Goal: Task Accomplishment & Management: Manage account settings

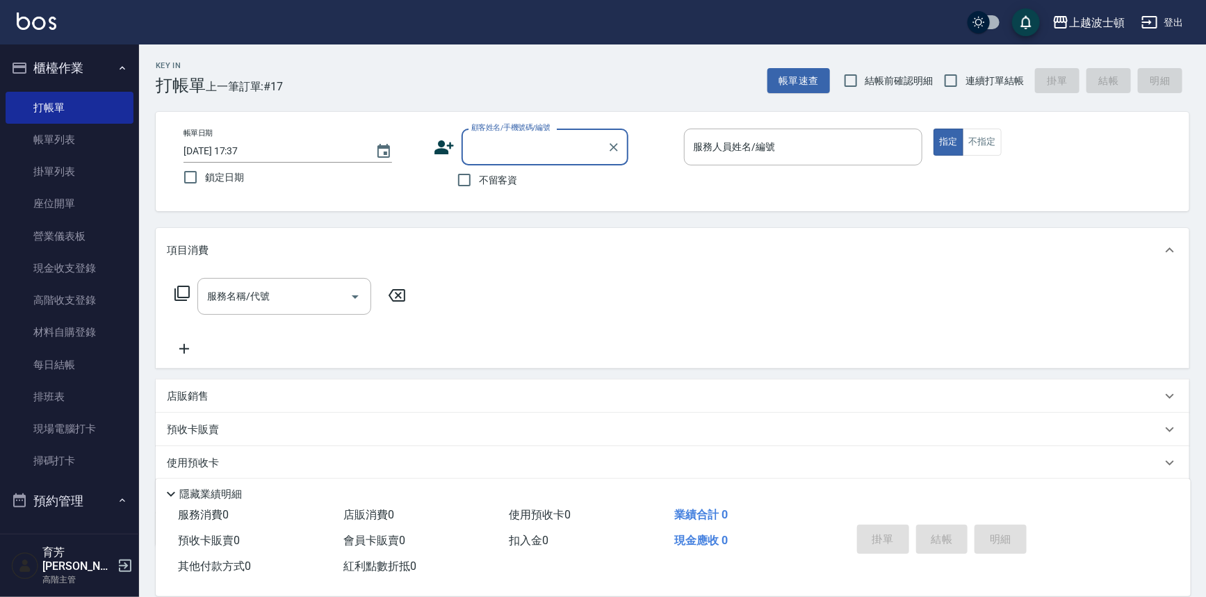
scroll to position [11, 0]
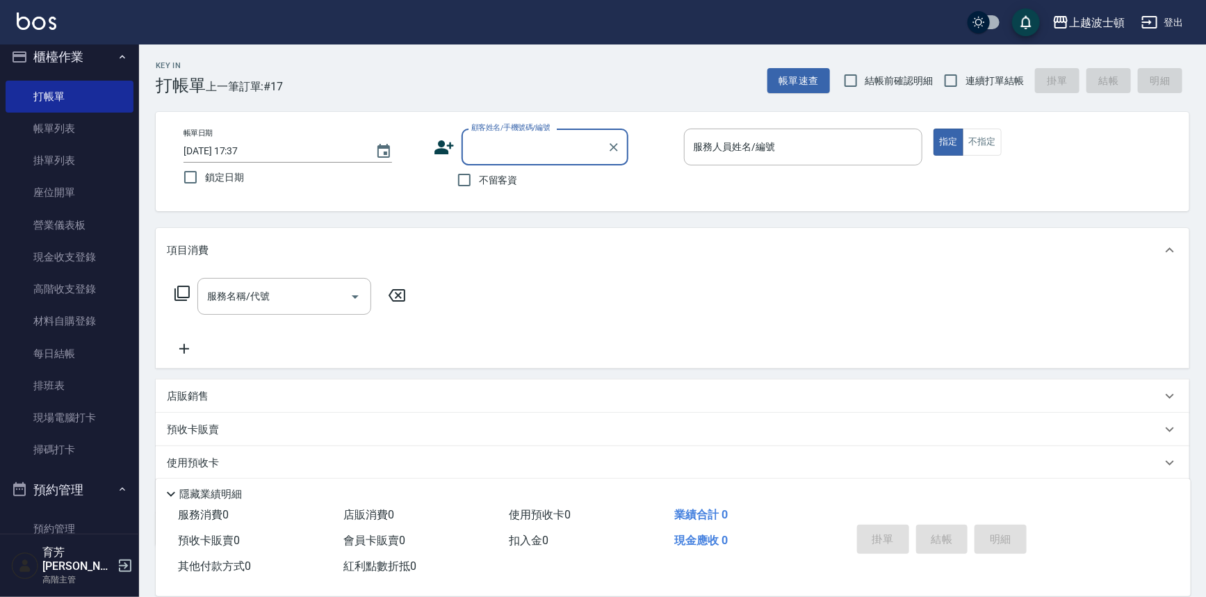
drag, startPoint x: 455, startPoint y: 177, endPoint x: 500, endPoint y: 168, distance: 46.9
click at [455, 177] on input "不留客資" at bounding box center [464, 179] width 29 height 29
checkbox input "true"
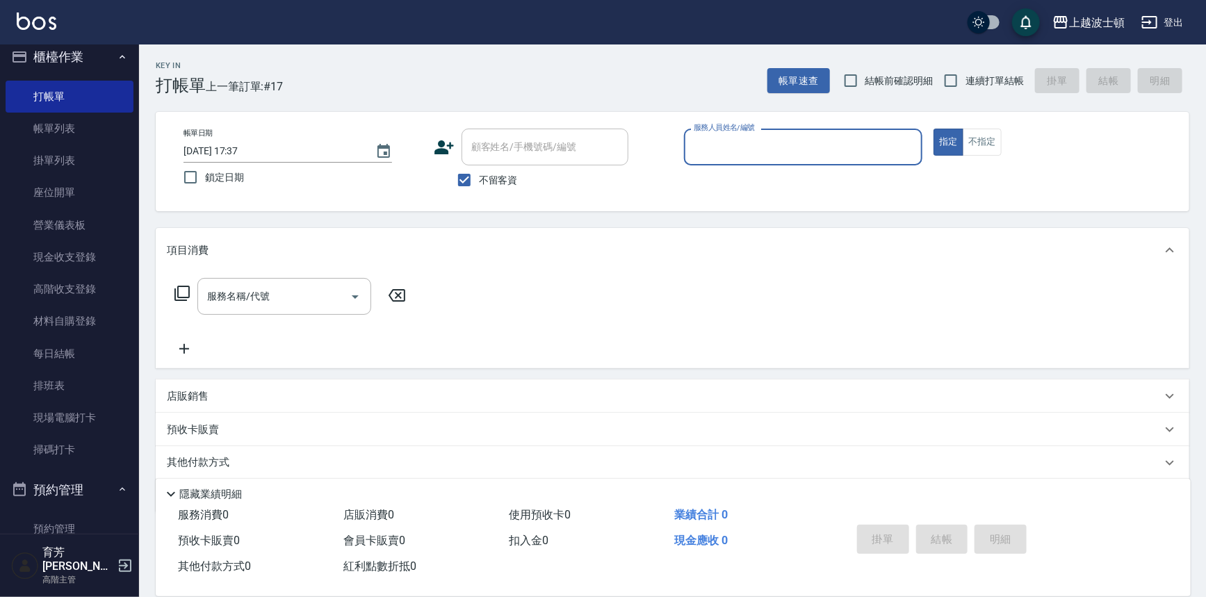
click at [761, 140] on input "服務人員姓名/編號" at bounding box center [803, 147] width 227 height 24
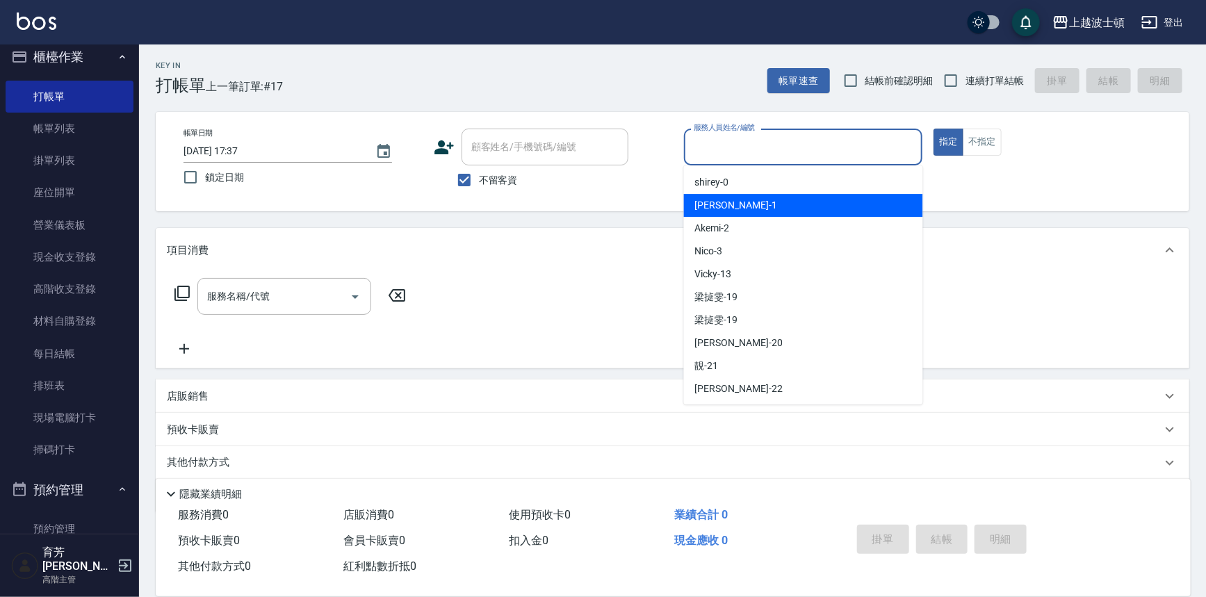
drag, startPoint x: 729, startPoint y: 204, endPoint x: 783, endPoint y: 170, distance: 63.4
click at [729, 204] on div "麥可 -1" at bounding box center [803, 205] width 239 height 23
type input "麥可-1"
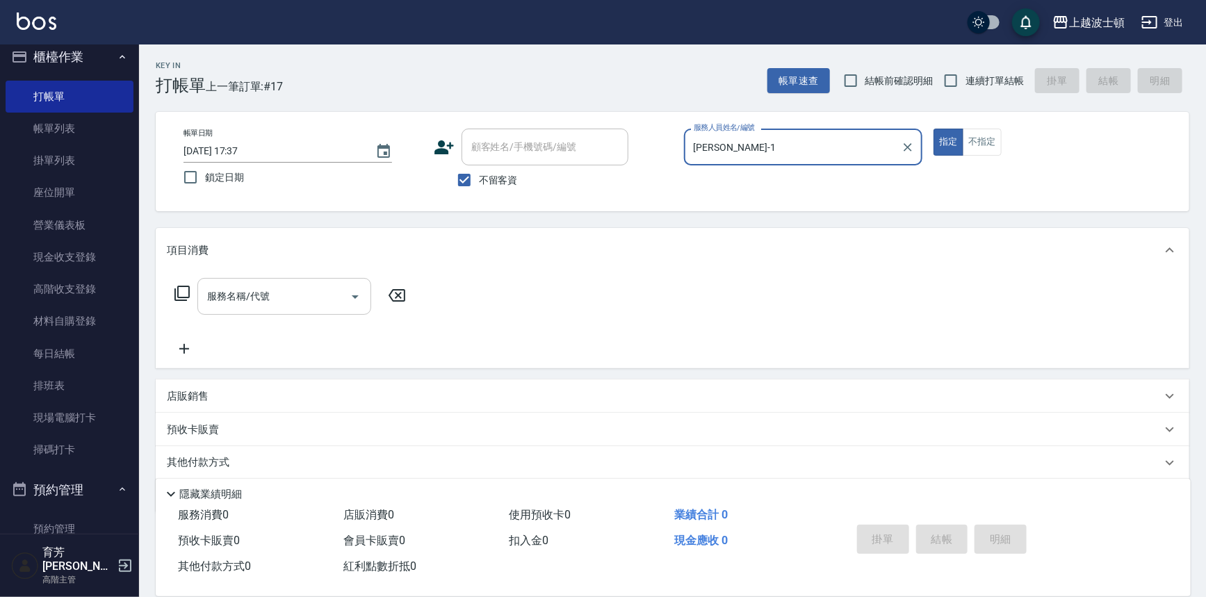
click at [248, 304] on input "服務名稱/代號" at bounding box center [274, 296] width 140 height 24
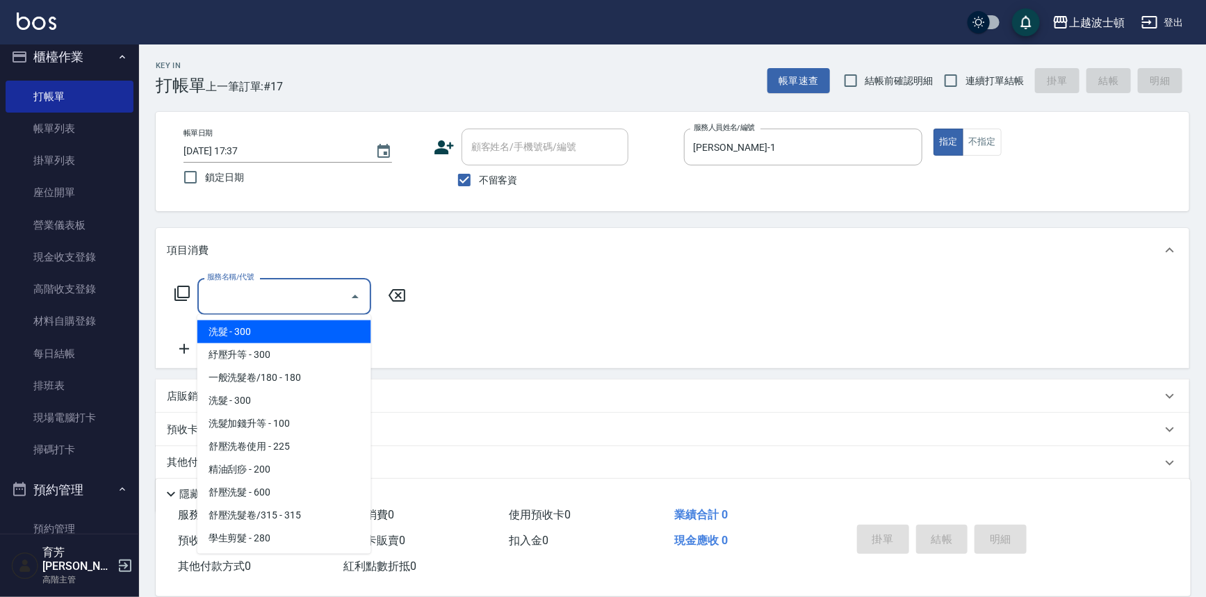
click at [236, 336] on span "洗髮 - 300" at bounding box center [284, 331] width 174 height 23
type input "洗髮(201)"
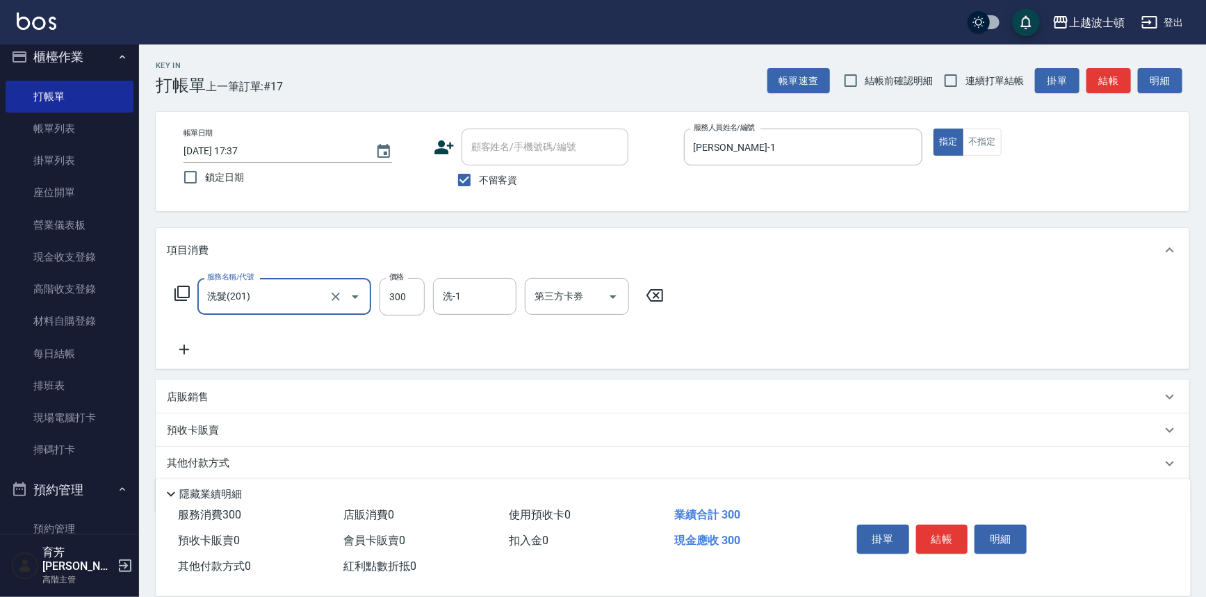
click at [193, 349] on icon at bounding box center [184, 349] width 35 height 17
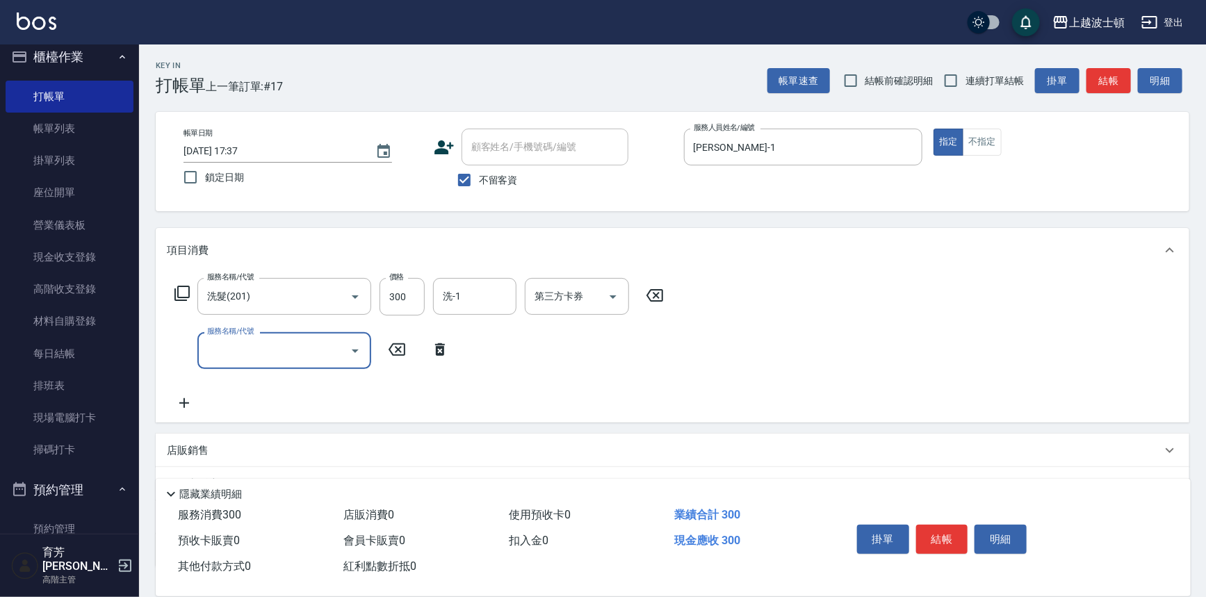
drag, startPoint x: 297, startPoint y: 340, endPoint x: 295, endPoint y: 318, distance: 22.3
click at [296, 335] on div "服務名稱/代號" at bounding box center [284, 350] width 174 height 37
click at [291, 345] on input "服務名稱/代號" at bounding box center [274, 351] width 140 height 24
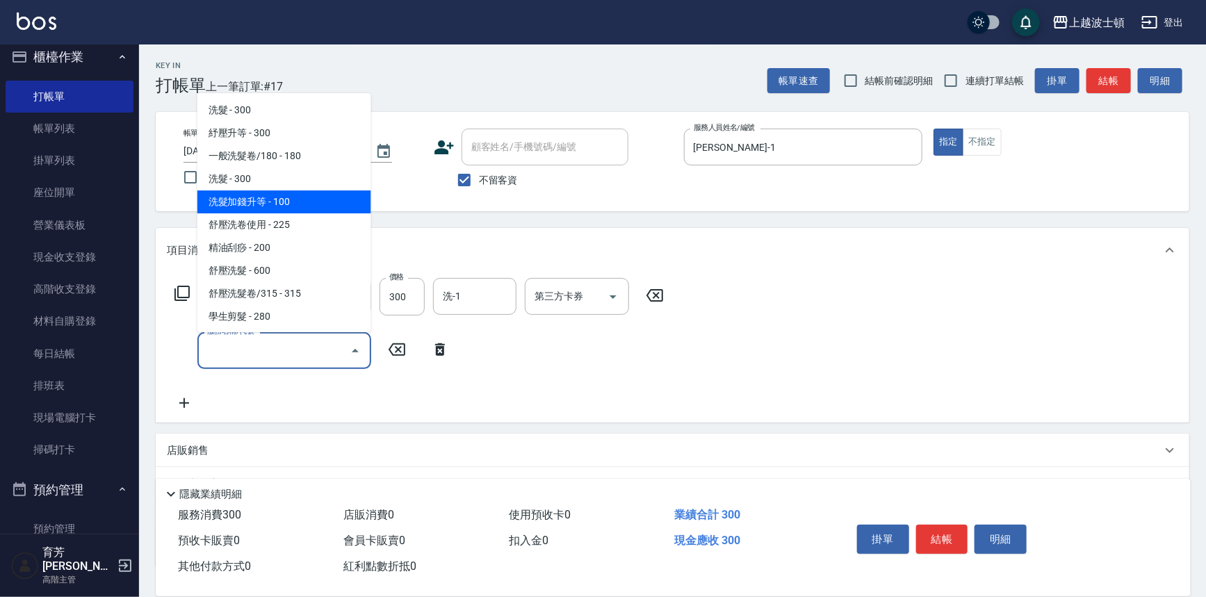
drag, startPoint x: 315, startPoint y: 209, endPoint x: 438, endPoint y: 229, distance: 124.8
click at [316, 209] on span "洗髮加錢升等 - 100" at bounding box center [284, 201] width 174 height 23
type input "洗髮加錢升等(206)"
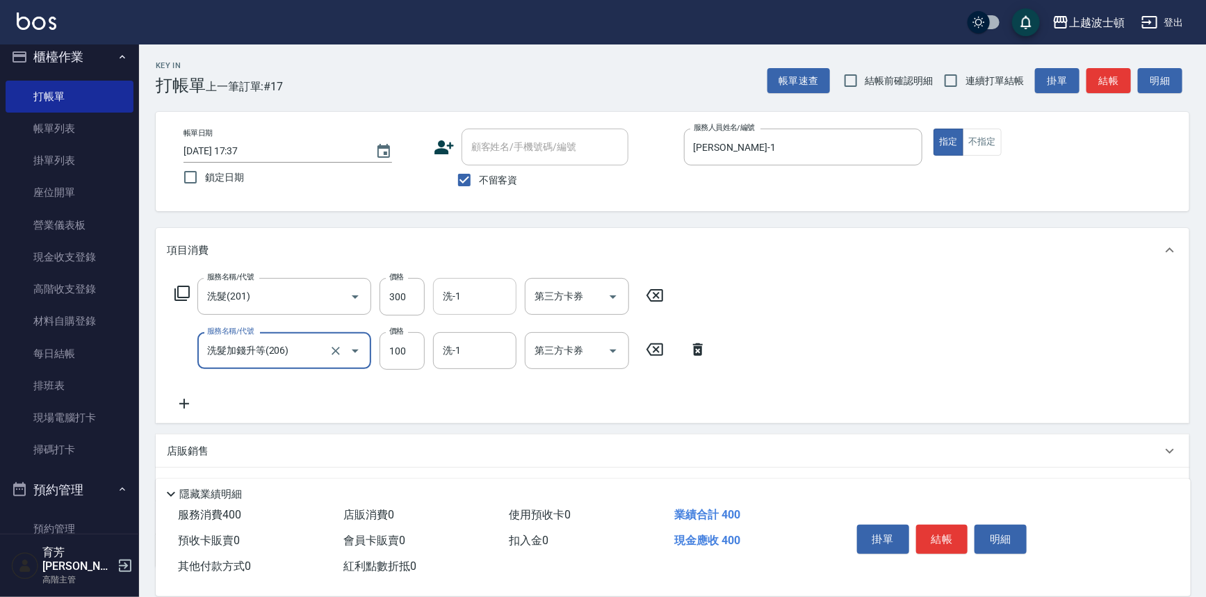
click at [475, 285] on input "洗-1" at bounding box center [474, 296] width 71 height 24
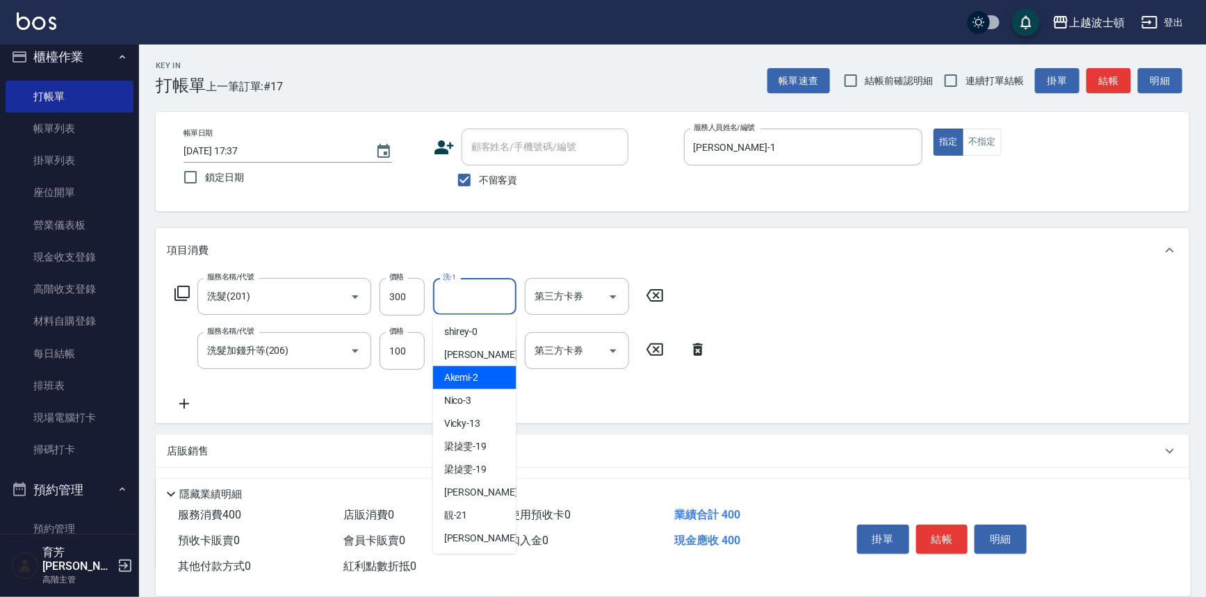
scroll to position [79, 0]
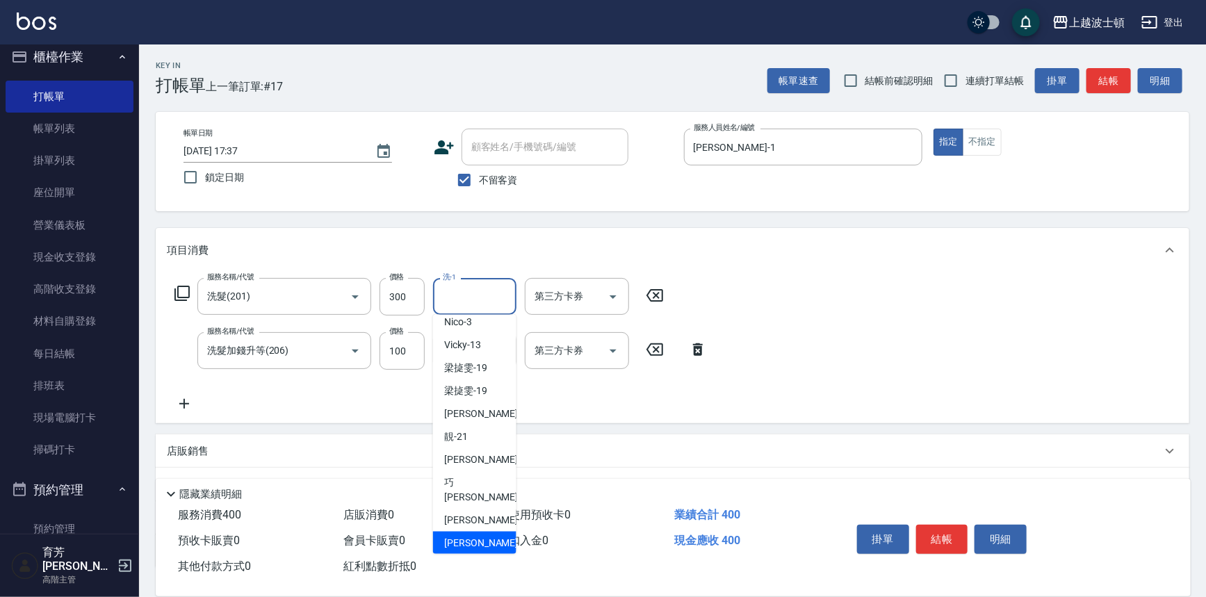
click at [490, 532] on div "[PERSON_NAME]-25" at bounding box center [474, 543] width 83 height 23
type input "[PERSON_NAME]-25"
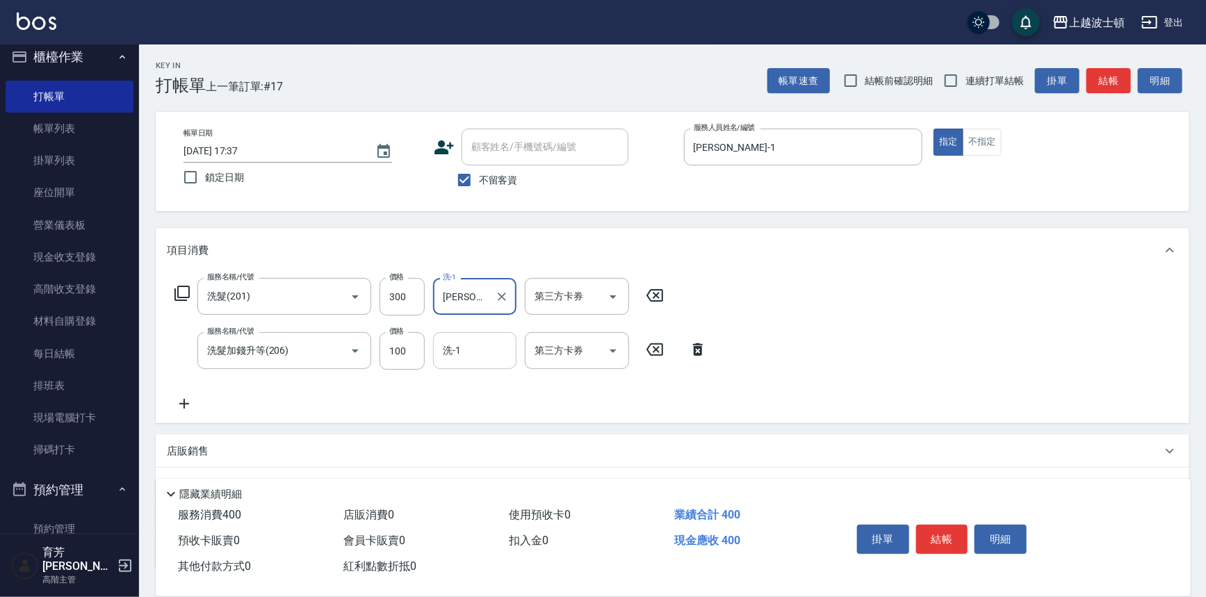
click at [478, 353] on input "洗-1" at bounding box center [474, 351] width 71 height 24
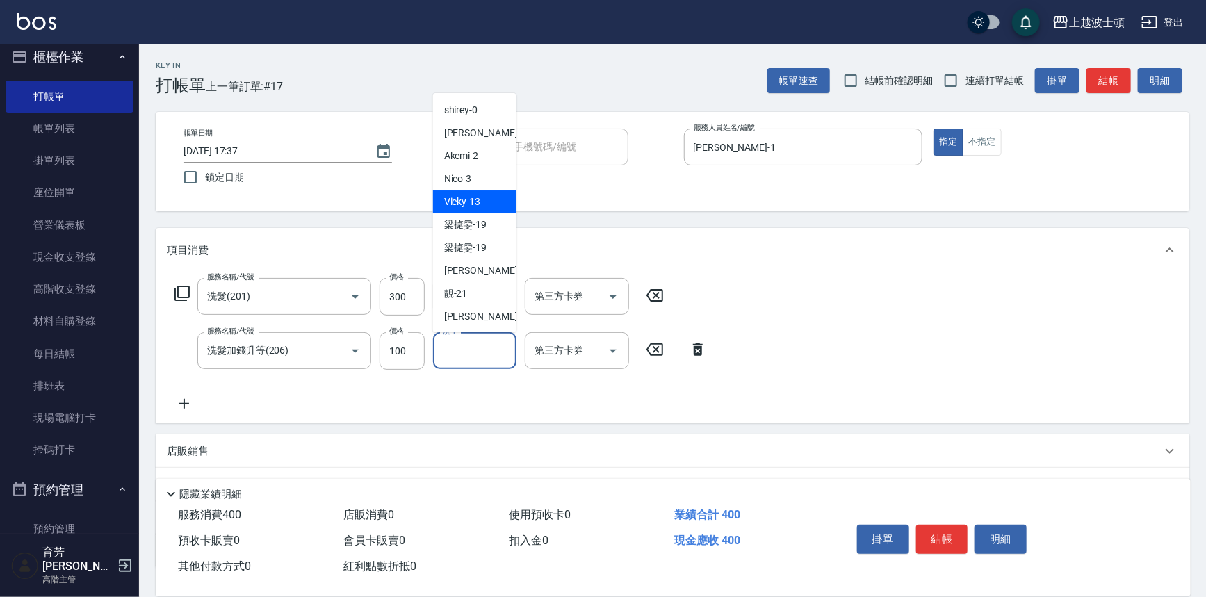
scroll to position [70, 0]
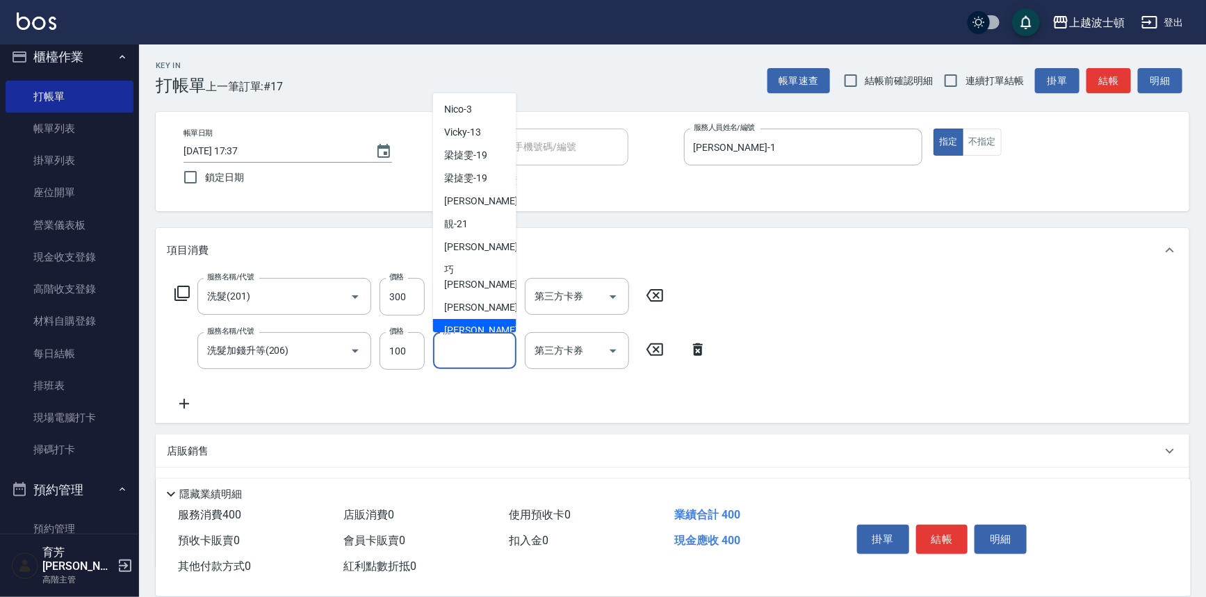
click at [468, 323] on span "[PERSON_NAME]-25" at bounding box center [488, 330] width 88 height 15
type input "[PERSON_NAME]-25"
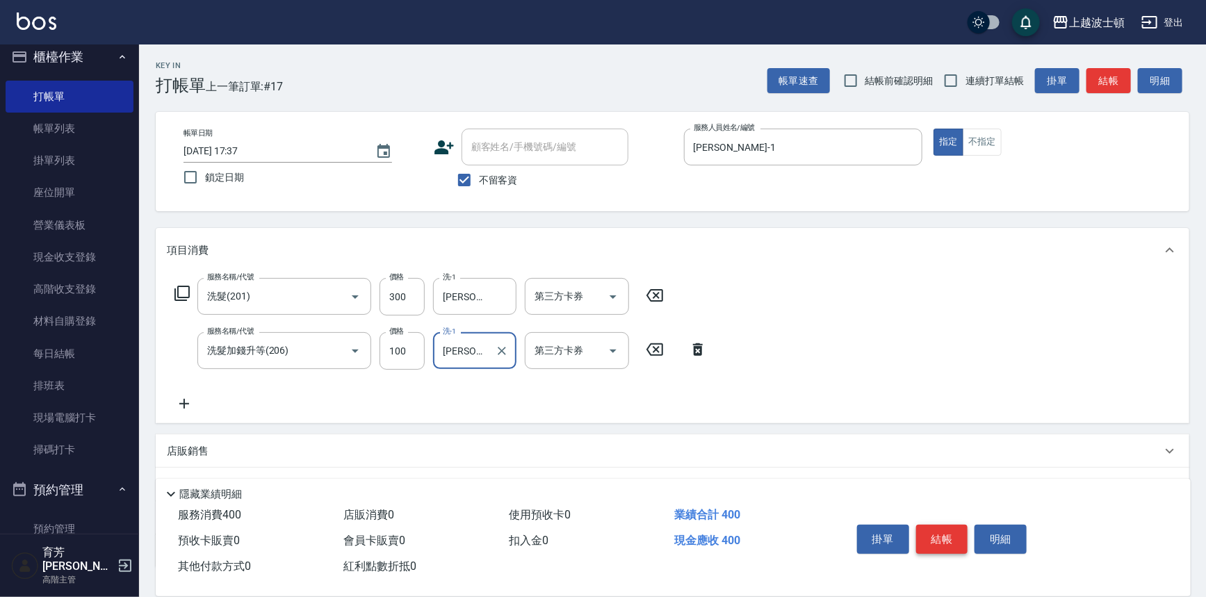
click at [929, 530] on button "結帳" at bounding box center [942, 539] width 52 height 29
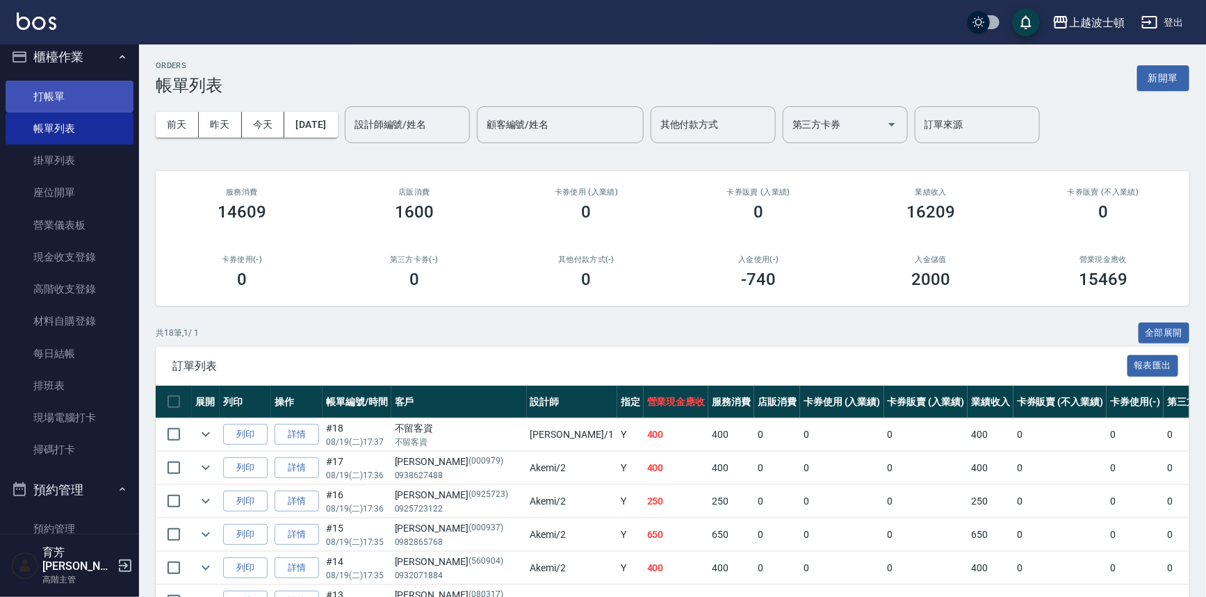
click at [58, 95] on link "打帳單" at bounding box center [70, 97] width 128 height 32
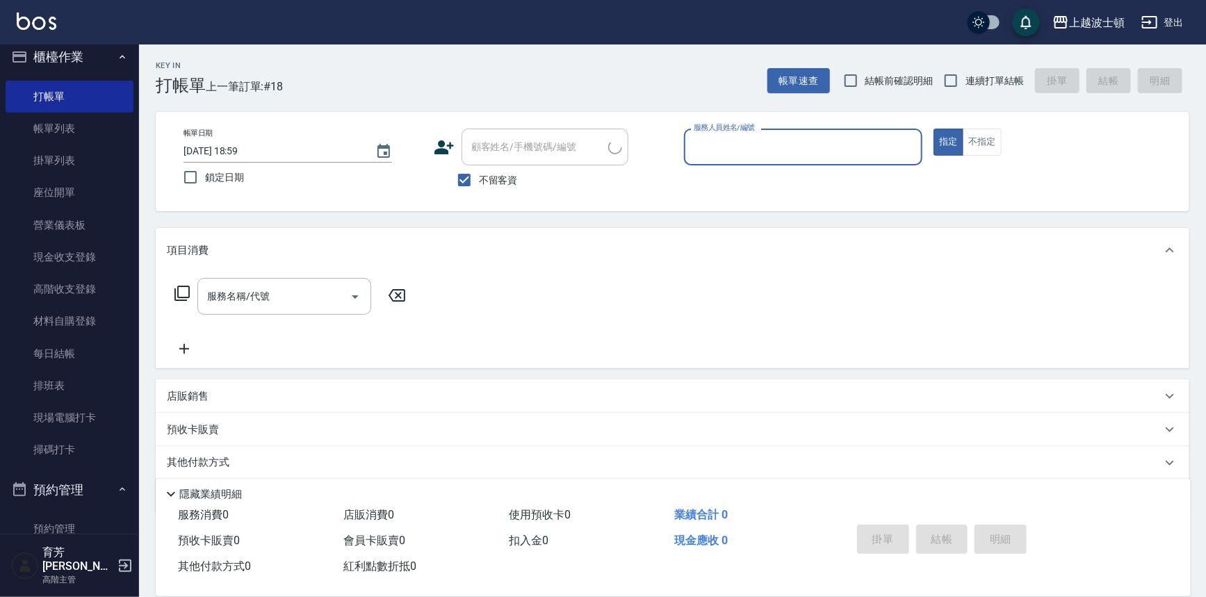
click at [744, 131] on label "服務人員姓名/編號" at bounding box center [724, 127] width 61 height 10
click at [744, 135] on input "服務人員姓名/編號" at bounding box center [803, 147] width 227 height 24
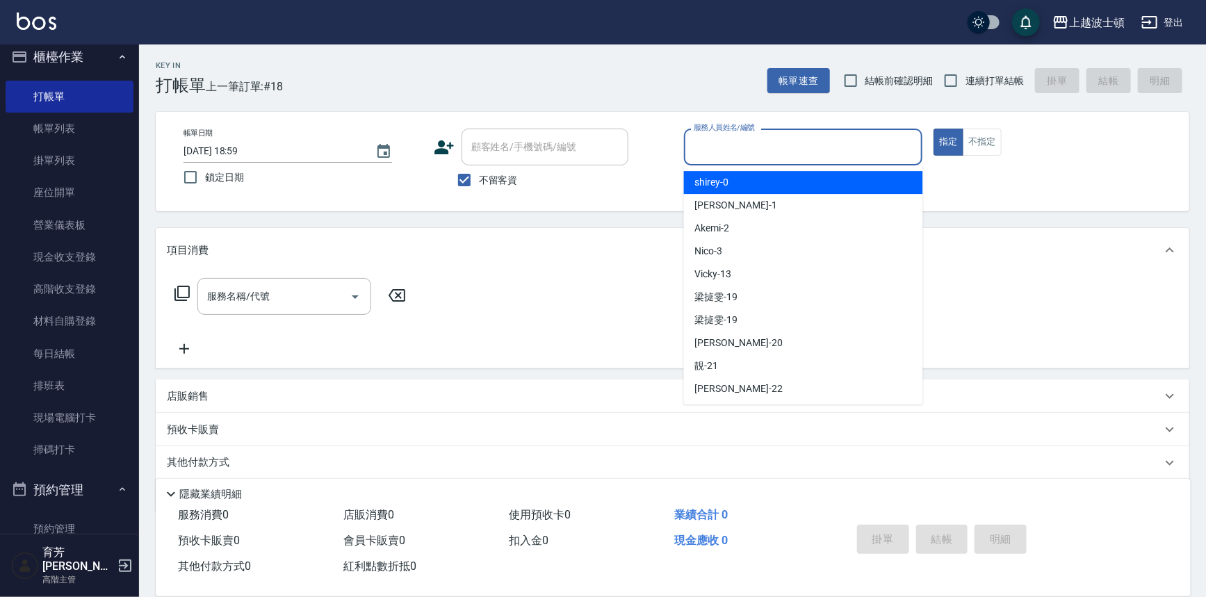
click at [723, 145] on input "服務人員姓名/編號" at bounding box center [803, 147] width 227 height 24
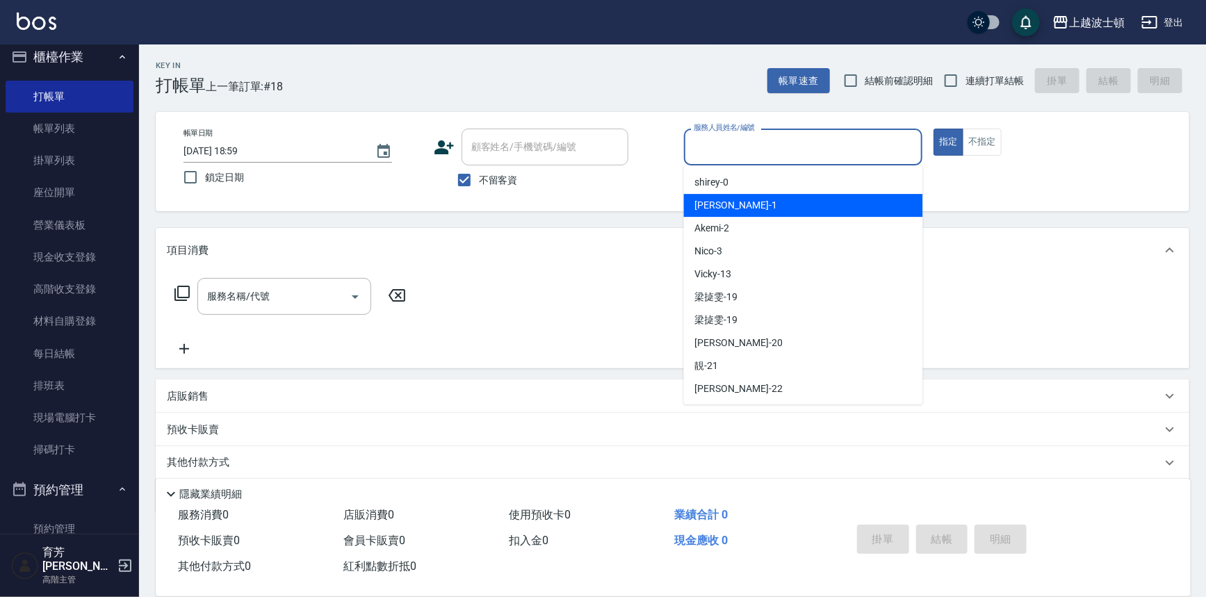
click at [733, 202] on div "麥可 -1" at bounding box center [803, 205] width 239 height 23
type input "麥可-1"
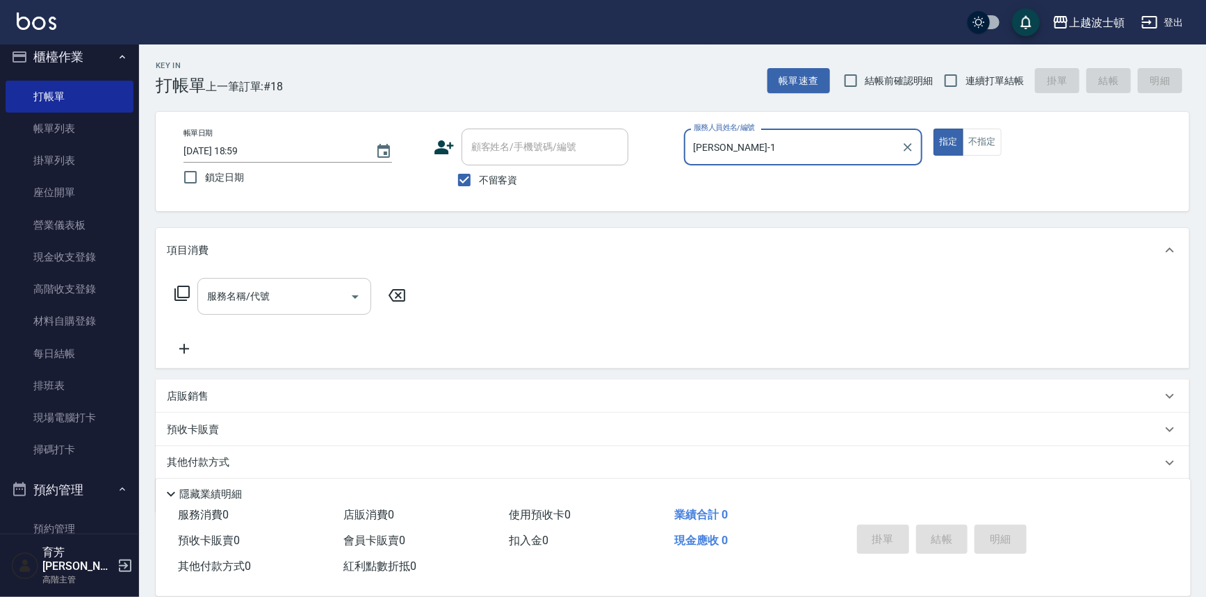
click at [312, 297] on input "服務名稱/代號" at bounding box center [274, 296] width 140 height 24
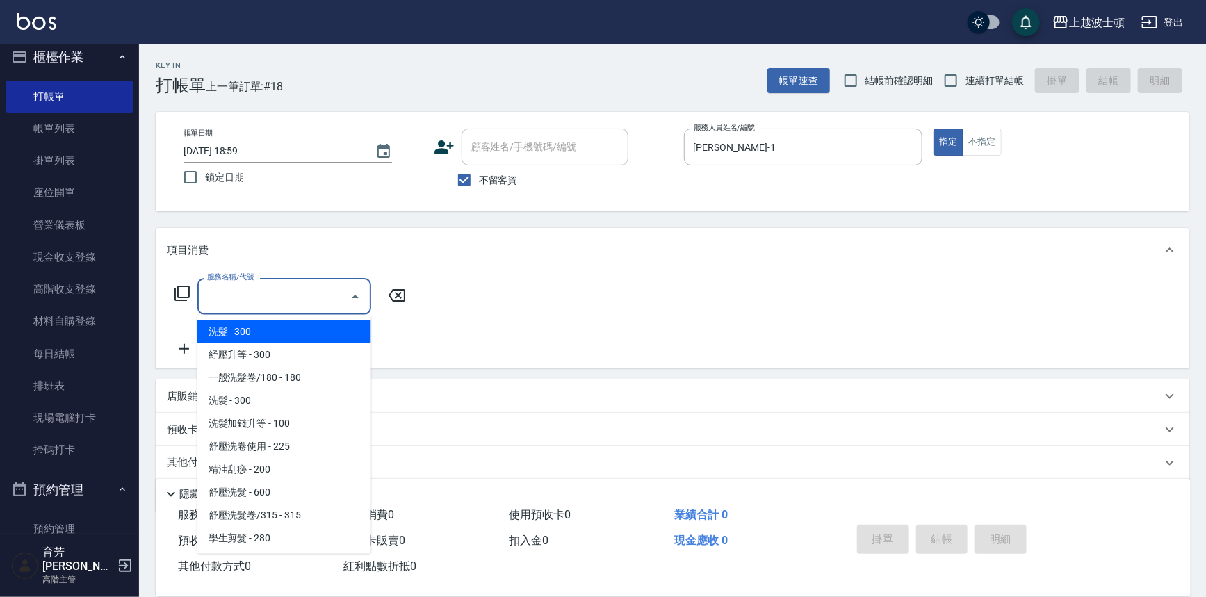
drag, startPoint x: 314, startPoint y: 323, endPoint x: 237, endPoint y: 348, distance: 80.7
click at [314, 323] on span "洗髮 - 300" at bounding box center [284, 331] width 174 height 23
type input "洗髮(201)"
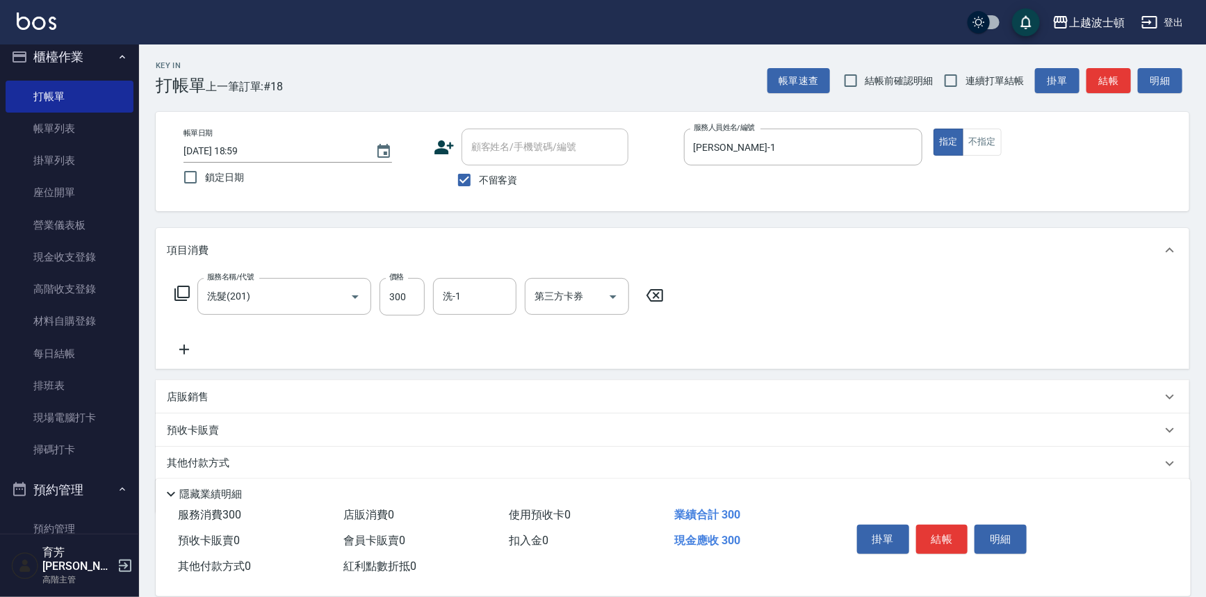
click at [191, 350] on icon at bounding box center [184, 349] width 35 height 17
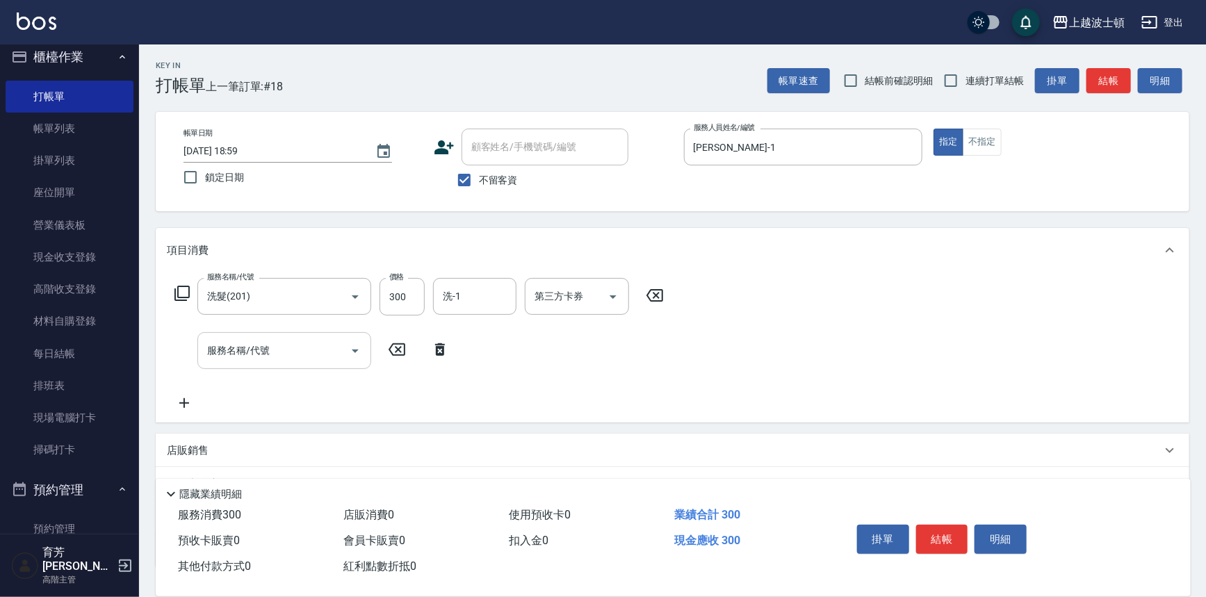
click at [266, 350] on div "服務名稱/代號 服務名稱/代號" at bounding box center [284, 350] width 174 height 37
drag, startPoint x: 272, startPoint y: 349, endPoint x: 268, endPoint y: 336, distance: 13.0
click at [271, 349] on input "服務名稱/代號" at bounding box center [274, 351] width 140 height 24
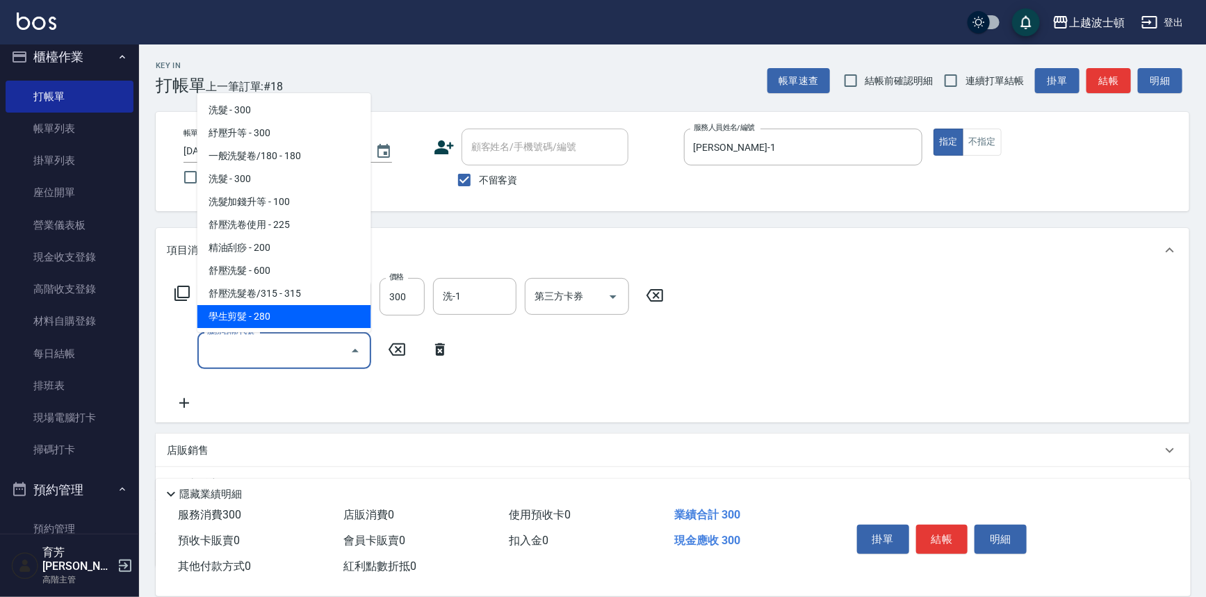
click at [288, 309] on span "學生剪髮 - 280" at bounding box center [284, 316] width 174 height 23
type input "學生剪髮(301)"
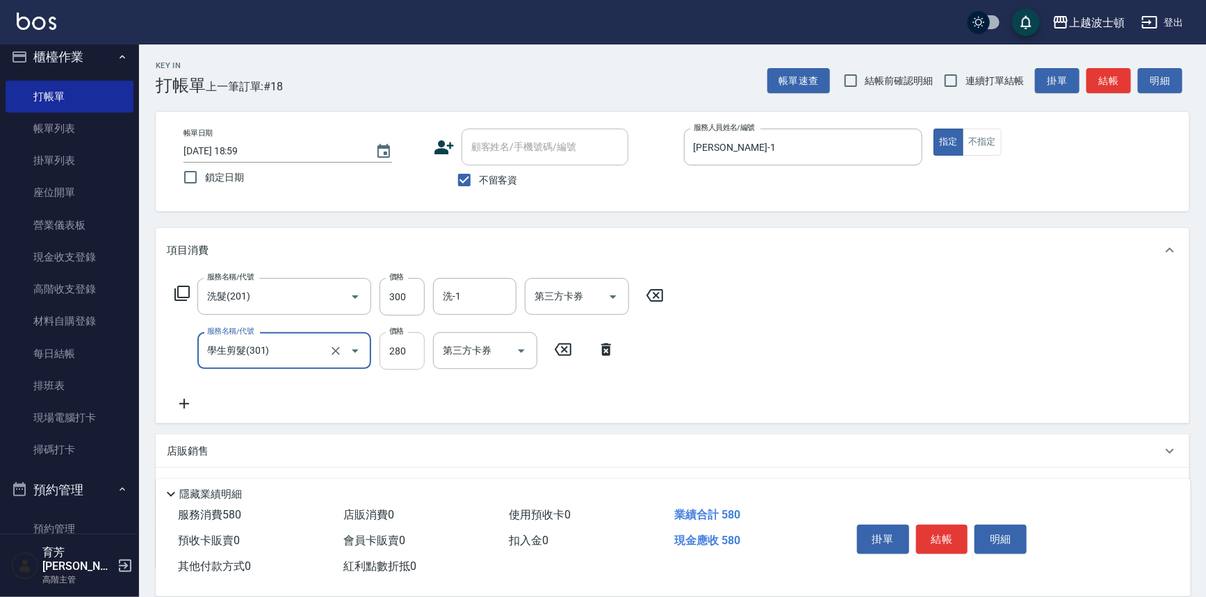
click at [405, 352] on input "280" at bounding box center [402, 351] width 45 height 38
type input "50"
click at [465, 300] on input "洗-1" at bounding box center [474, 296] width 71 height 24
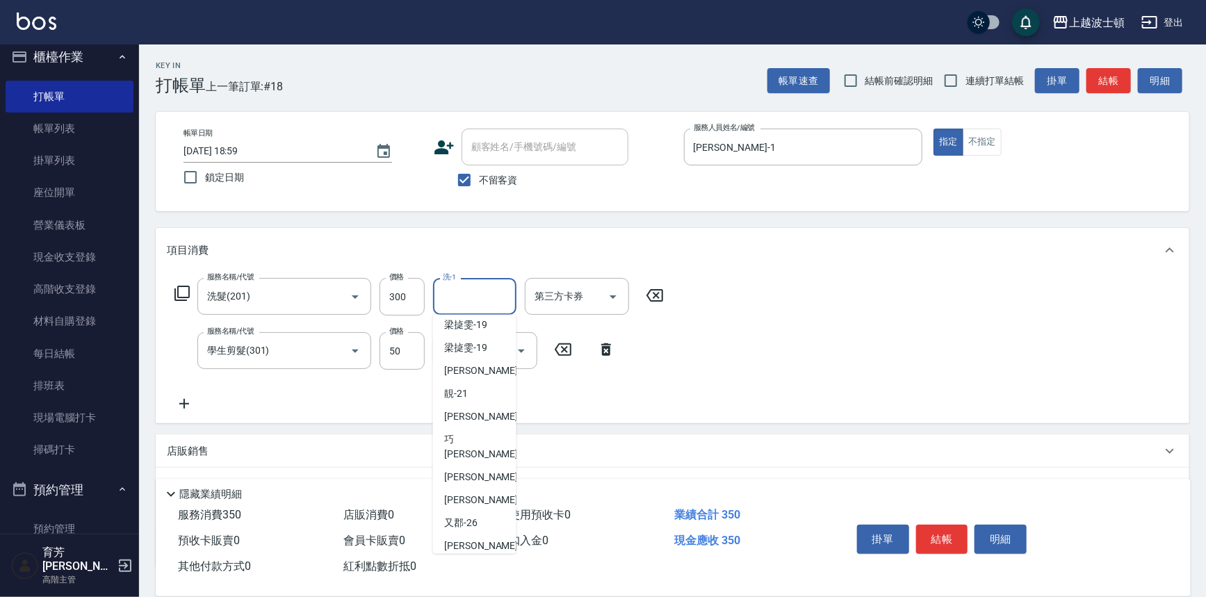
scroll to position [125, 0]
click at [478, 489] on span "[PERSON_NAME]-25" at bounding box center [488, 496] width 88 height 15
type input "[PERSON_NAME]-25"
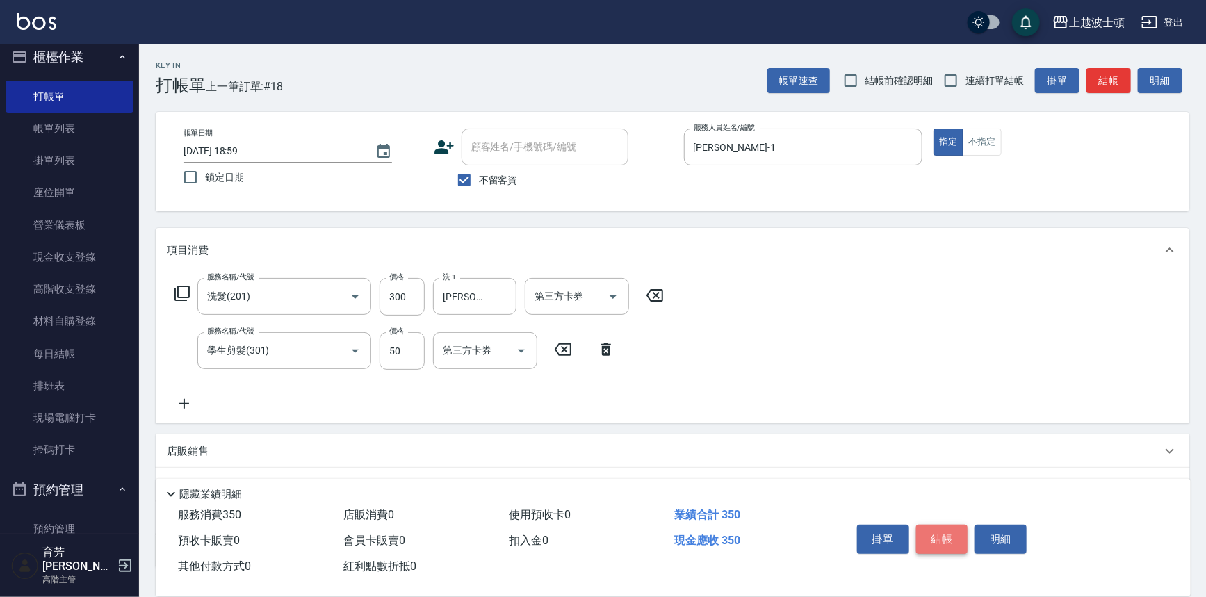
click at [926, 528] on button "結帳" at bounding box center [942, 539] width 52 height 29
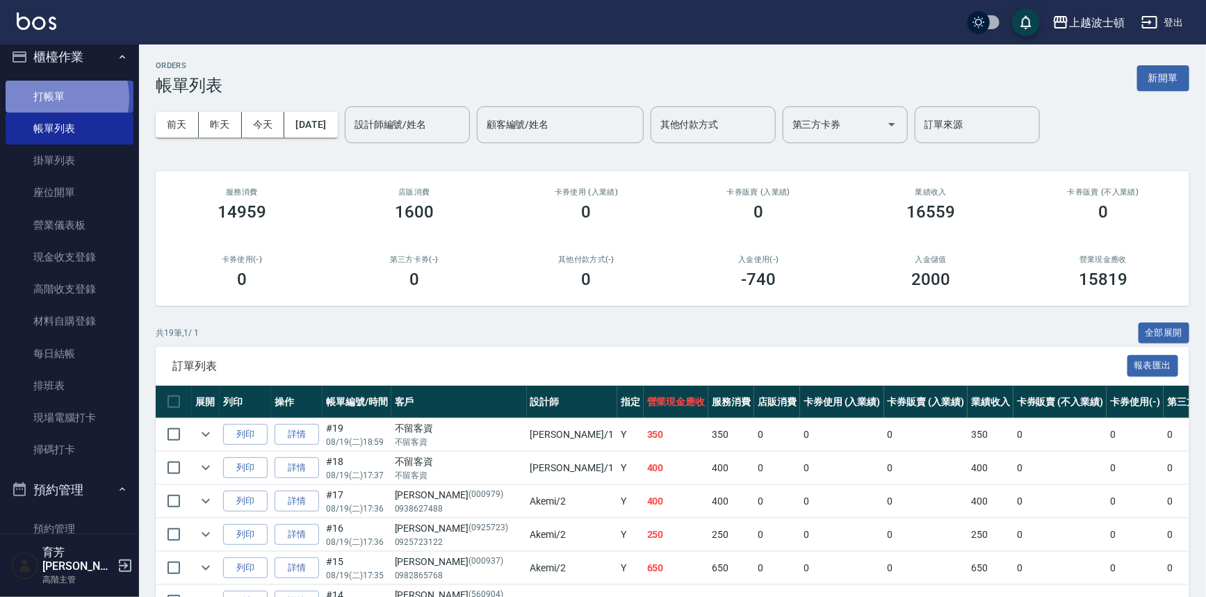
click at [58, 97] on link "打帳單" at bounding box center [70, 97] width 128 height 32
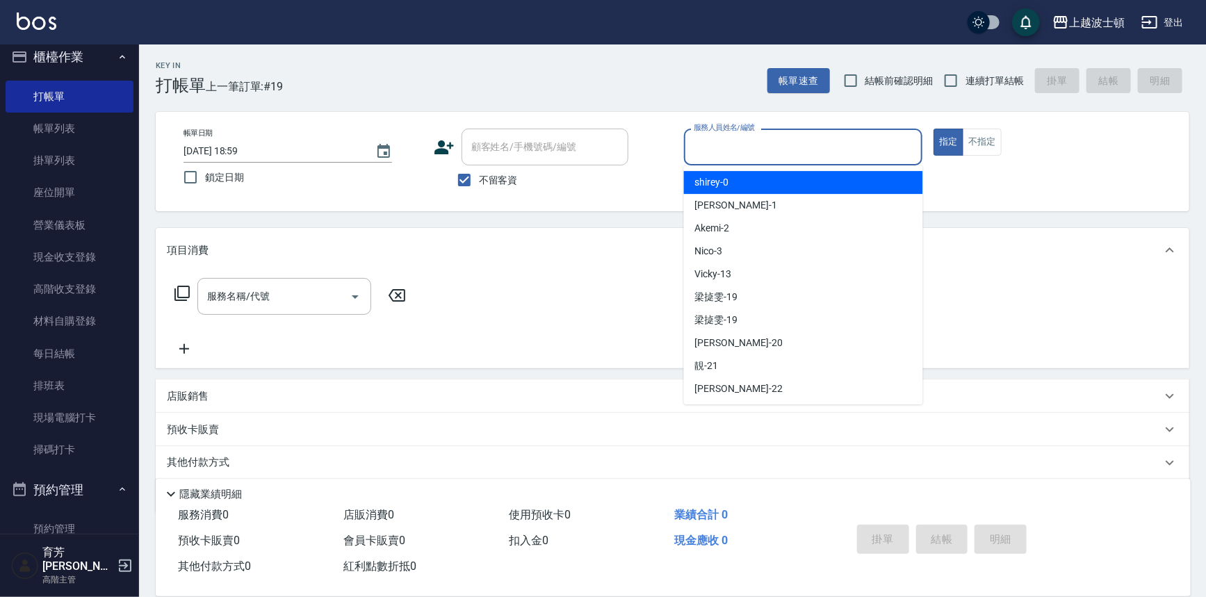
drag, startPoint x: 717, startPoint y: 148, endPoint x: 684, endPoint y: 150, distance: 32.7
click at [716, 150] on input "服務人員姓名/編號" at bounding box center [803, 147] width 227 height 24
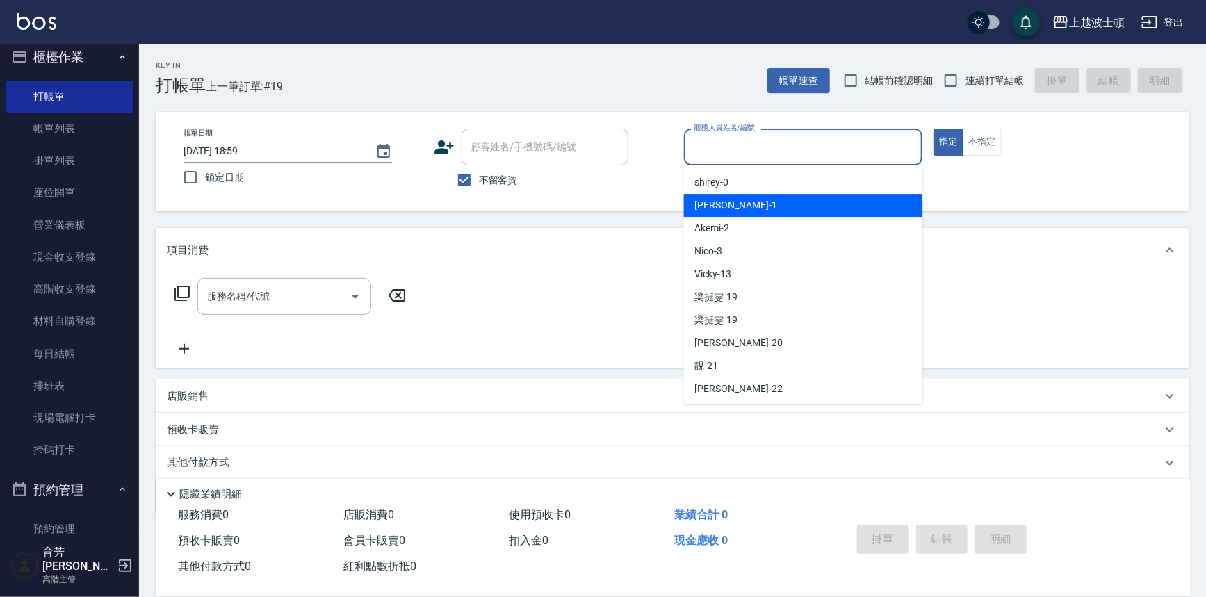
click at [717, 206] on span "麥可 -1" at bounding box center [736, 205] width 82 height 15
type input "麥可-1"
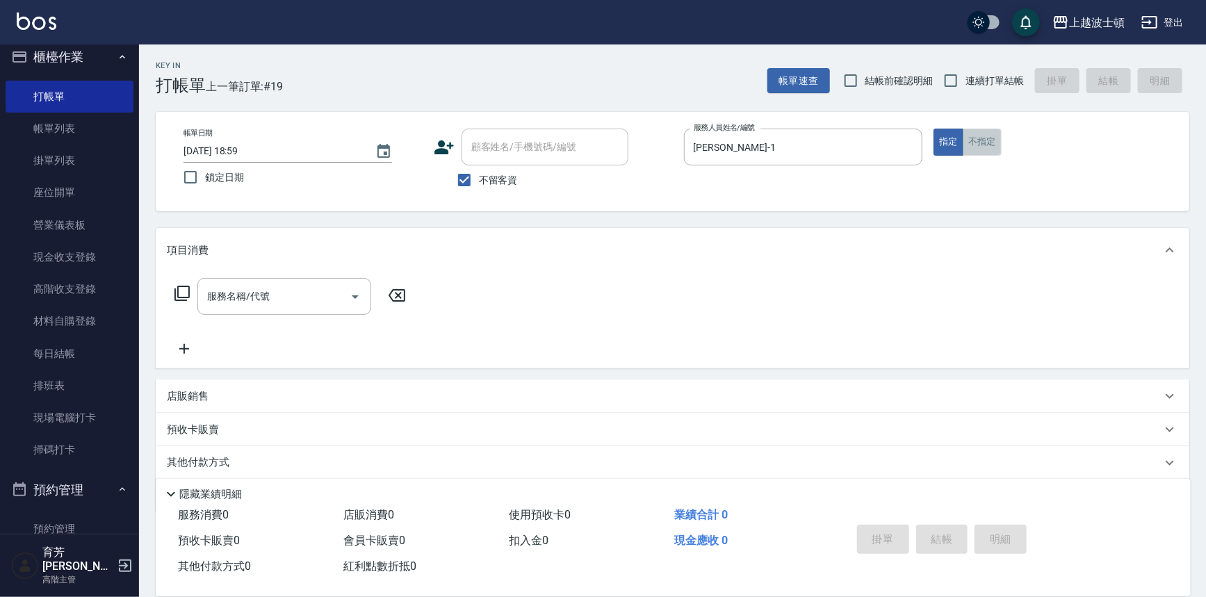
click at [984, 139] on button "不指定" at bounding box center [982, 142] width 39 height 27
click at [229, 291] on input "服務名稱/代號" at bounding box center [274, 296] width 140 height 24
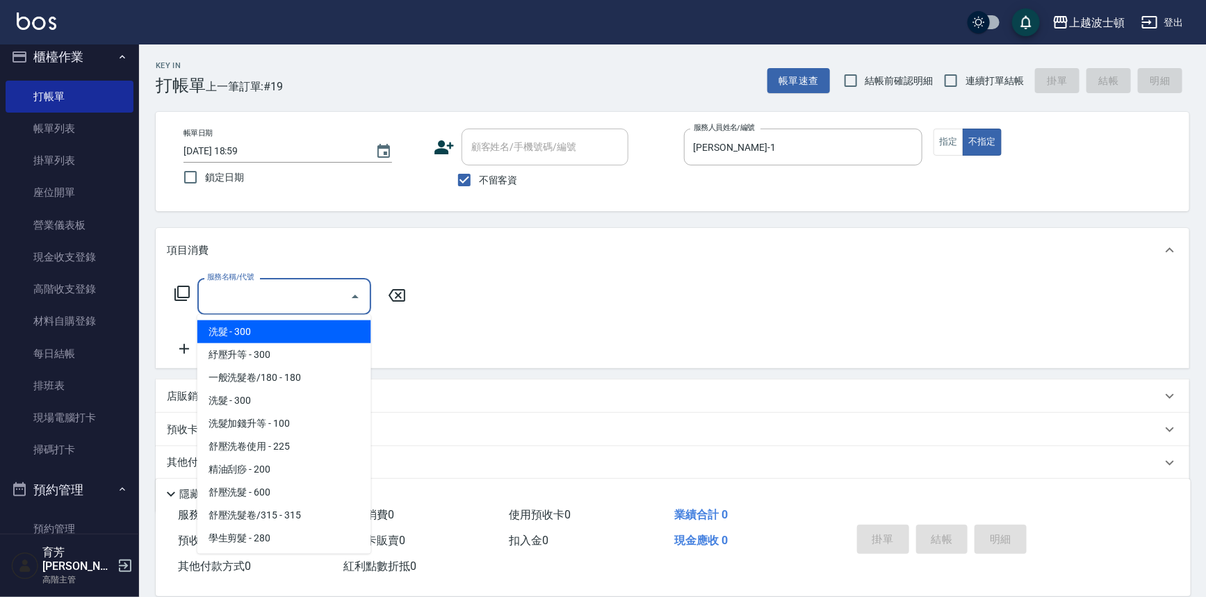
drag, startPoint x: 235, startPoint y: 335, endPoint x: 340, endPoint y: 329, distance: 105.1
click at [236, 334] on span "洗髮 - 300" at bounding box center [284, 331] width 174 height 23
type input "洗髮(201)"
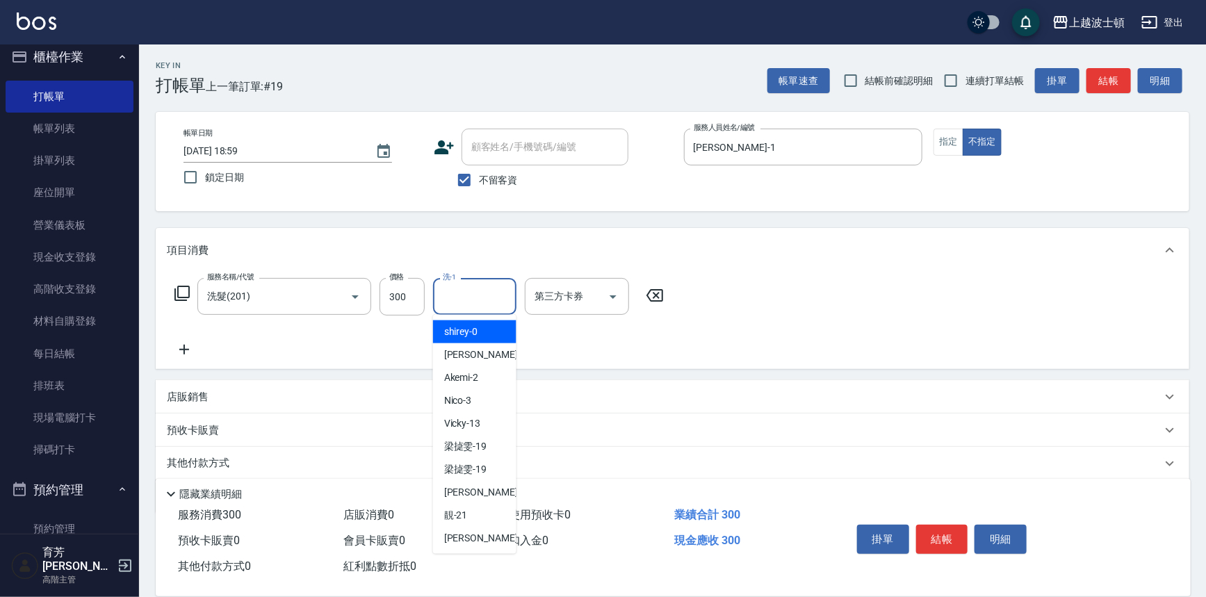
click at [456, 305] on input "洗-1" at bounding box center [474, 296] width 71 height 24
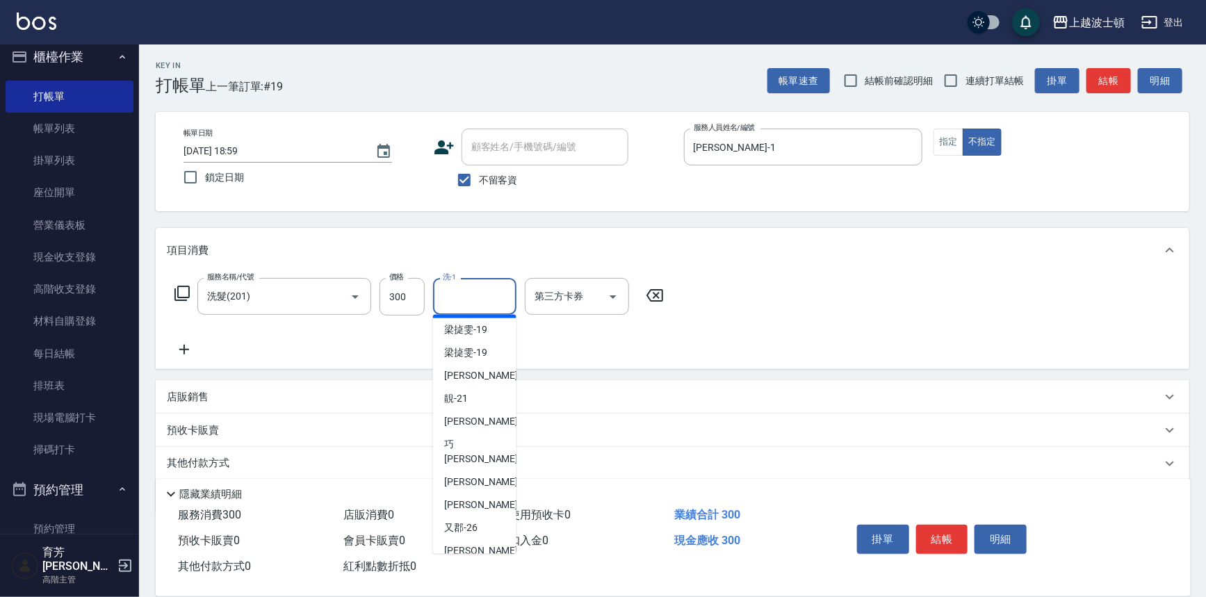
scroll to position [124, 0]
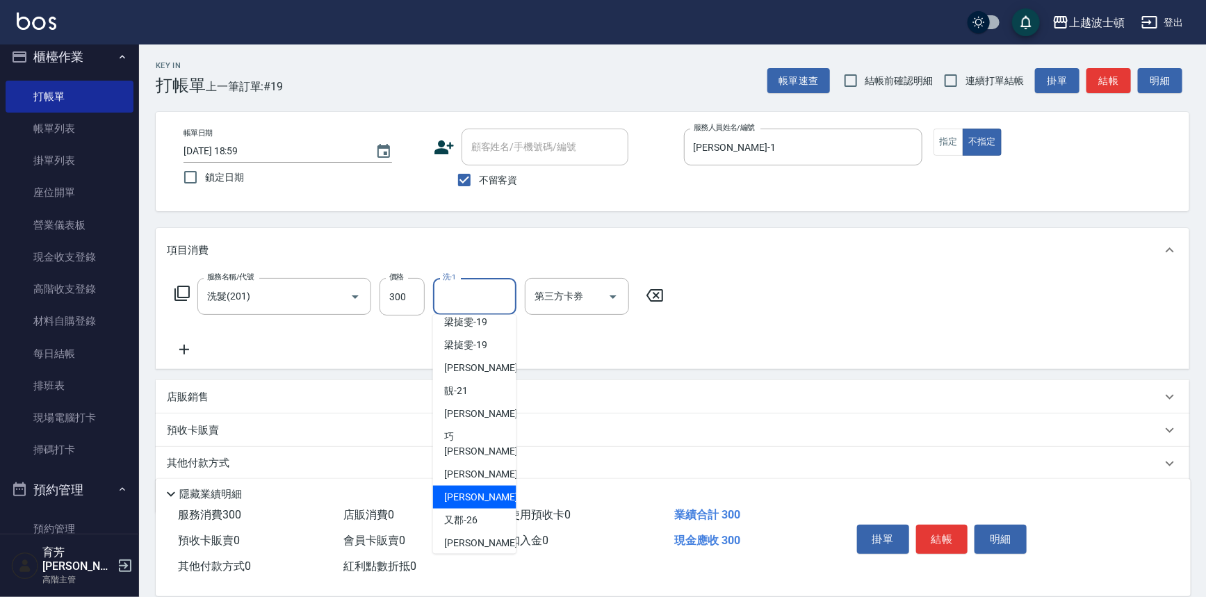
drag, startPoint x: 478, startPoint y: 484, endPoint x: 605, endPoint y: 471, distance: 127.9
click at [480, 490] on span "[PERSON_NAME]-25" at bounding box center [488, 497] width 88 height 15
type input "[PERSON_NAME]-25"
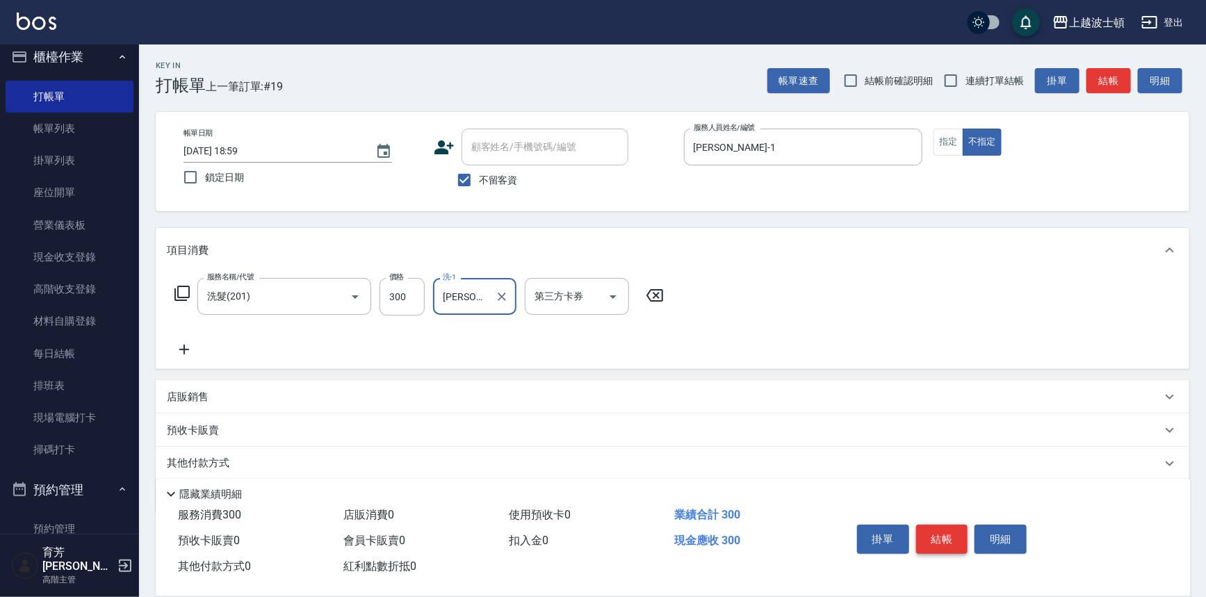
click at [930, 535] on button "結帳" at bounding box center [942, 539] width 52 height 29
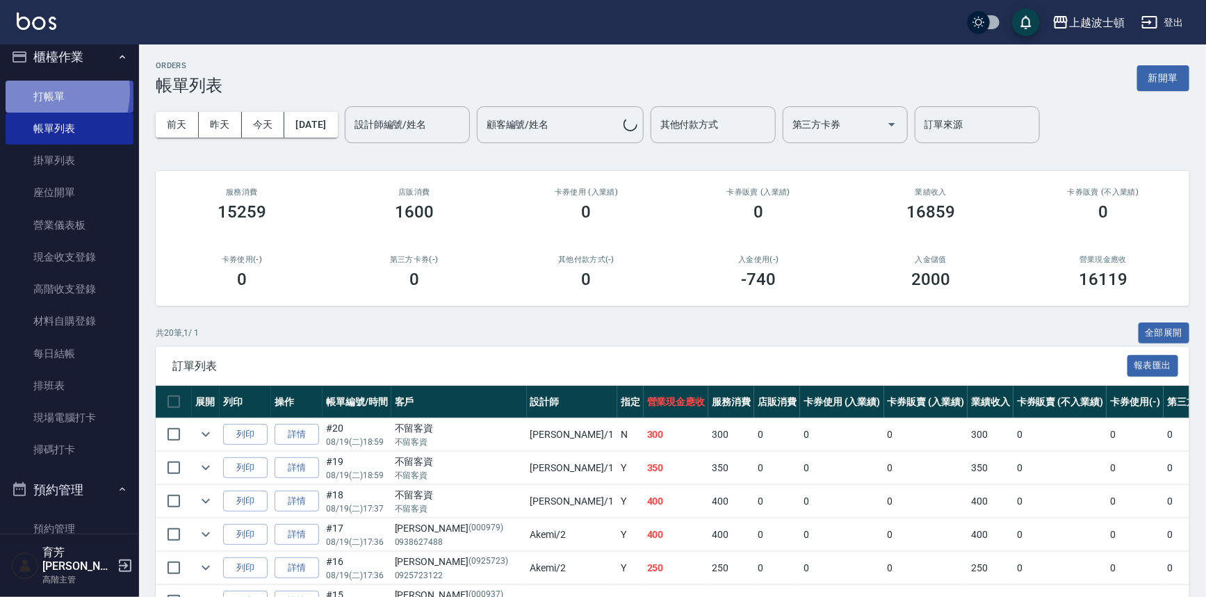
click at [38, 91] on link "打帳單" at bounding box center [70, 97] width 128 height 32
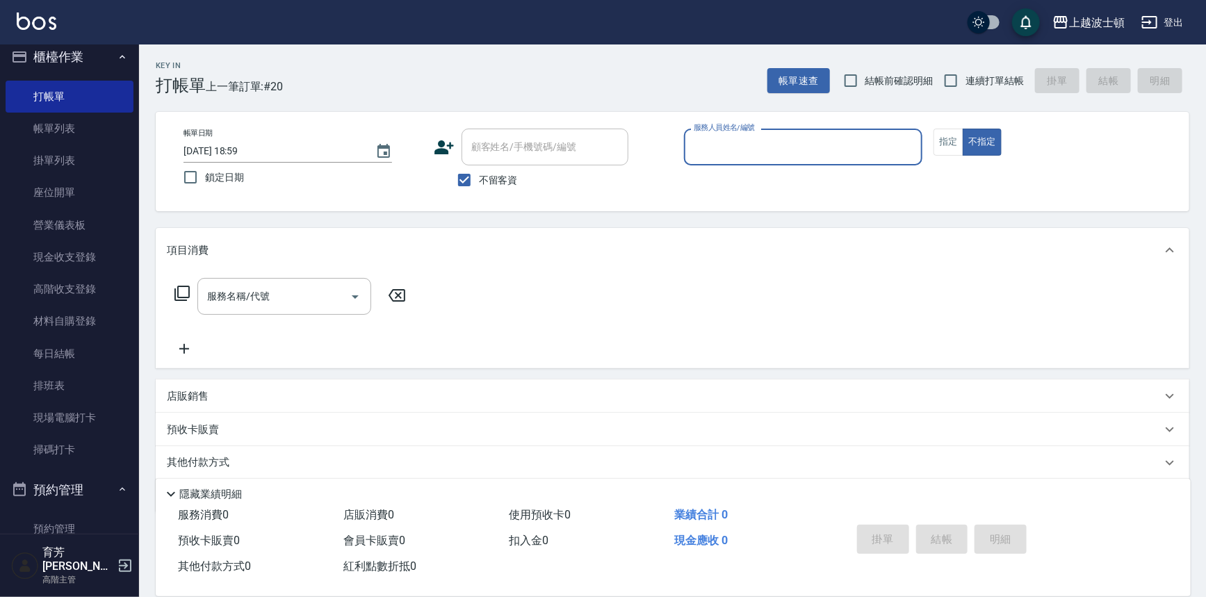
click at [730, 149] on input "服務人員姓名/編號" at bounding box center [803, 147] width 227 height 24
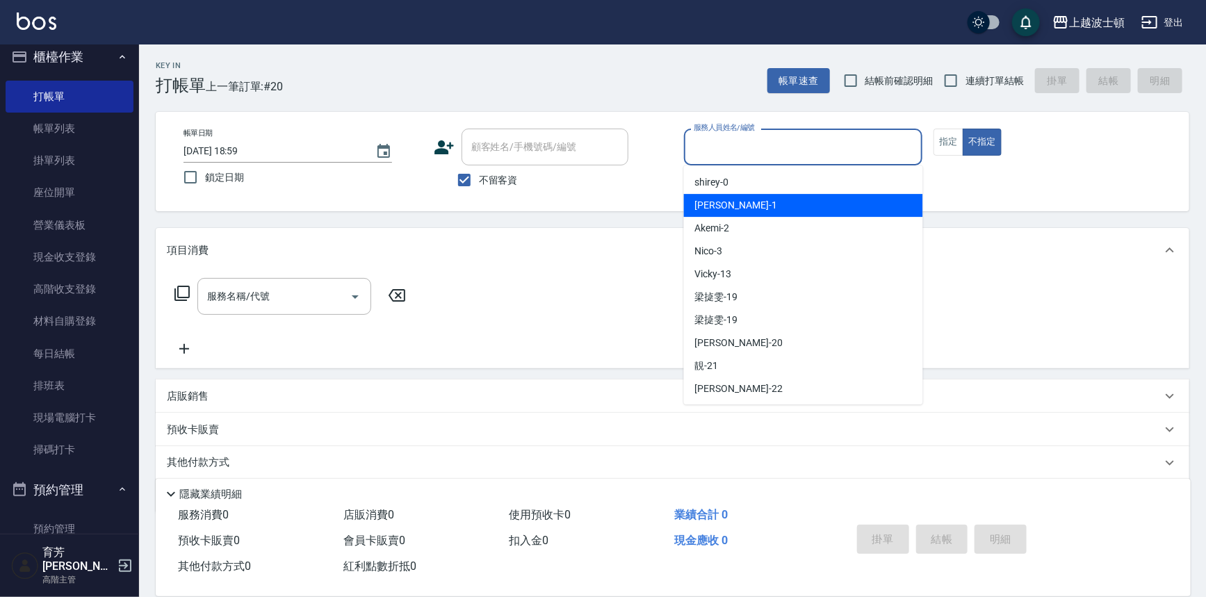
drag, startPoint x: 735, startPoint y: 202, endPoint x: 765, endPoint y: 199, distance: 30.0
click at [735, 202] on div "麥可 -1" at bounding box center [803, 205] width 239 height 23
type input "麥可-1"
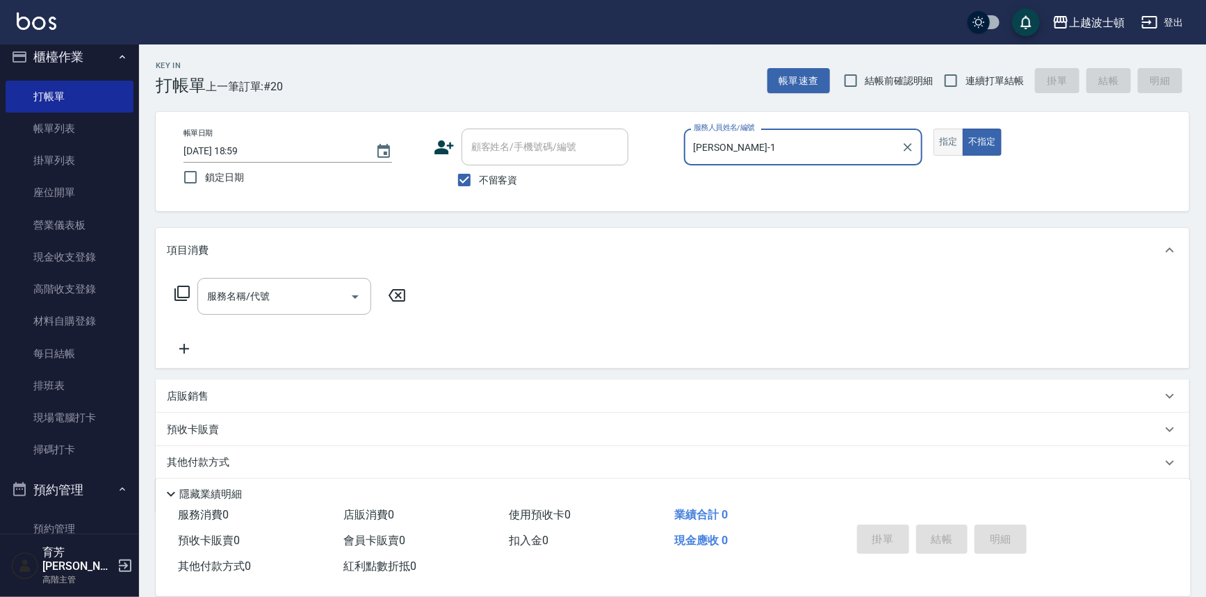
click at [950, 143] on button "指定" at bounding box center [949, 142] width 30 height 27
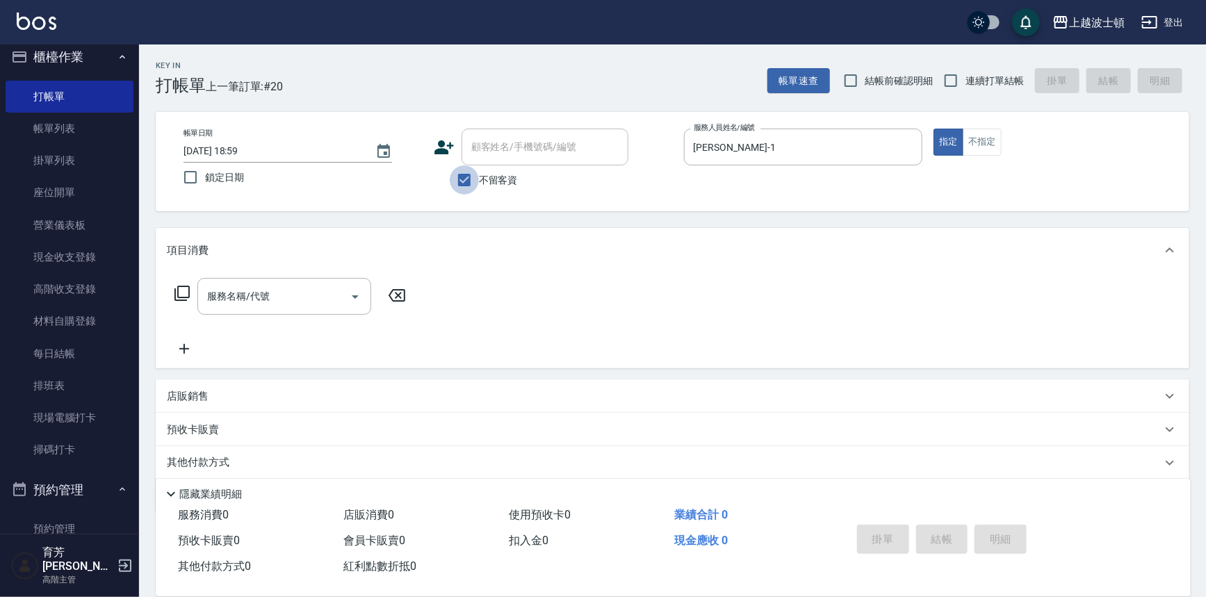
drag, startPoint x: 472, startPoint y: 179, endPoint x: 480, endPoint y: 152, distance: 27.5
click at [472, 178] on input "不留客資" at bounding box center [464, 179] width 29 height 29
checkbox input "false"
click at [480, 152] on input "顧客姓名/手機號碼/編號" at bounding box center [534, 147] width 133 height 24
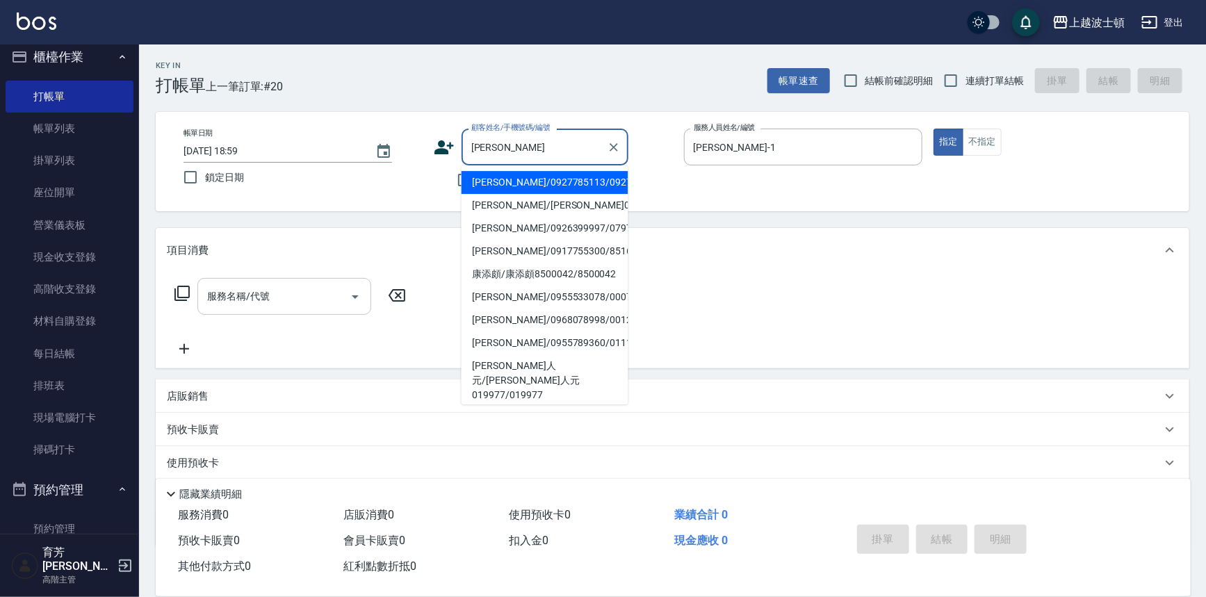
type input "康"
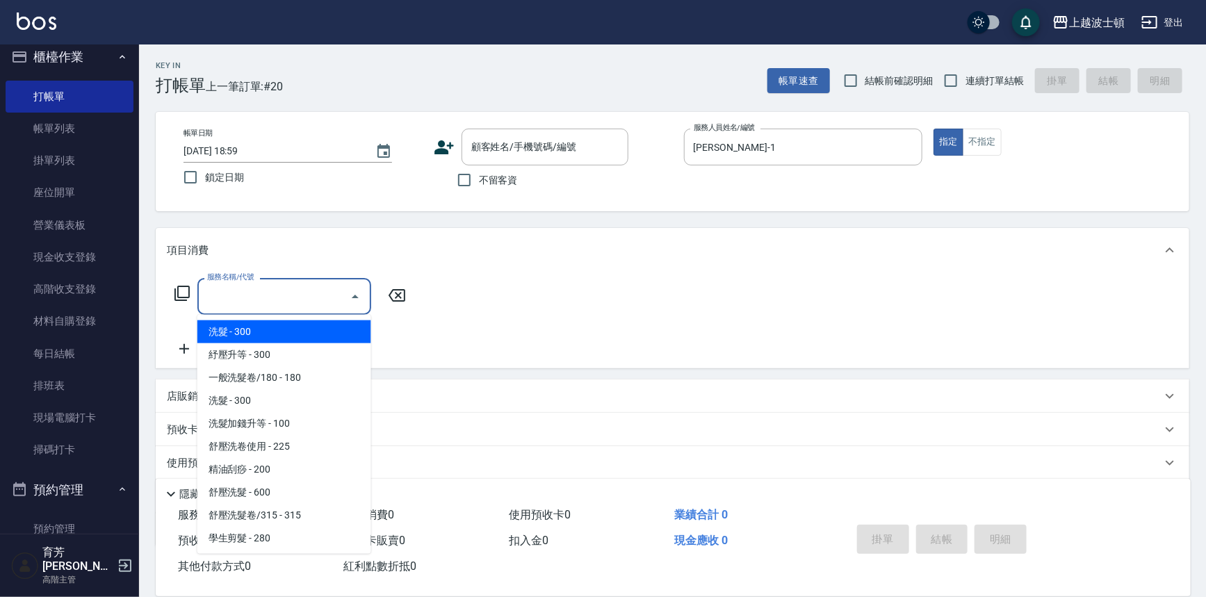
click at [243, 298] on input "服務名稱/代號" at bounding box center [274, 296] width 140 height 24
click at [245, 328] on span "洗髮 - 300" at bounding box center [284, 331] width 174 height 23
type input "洗髮(201)"
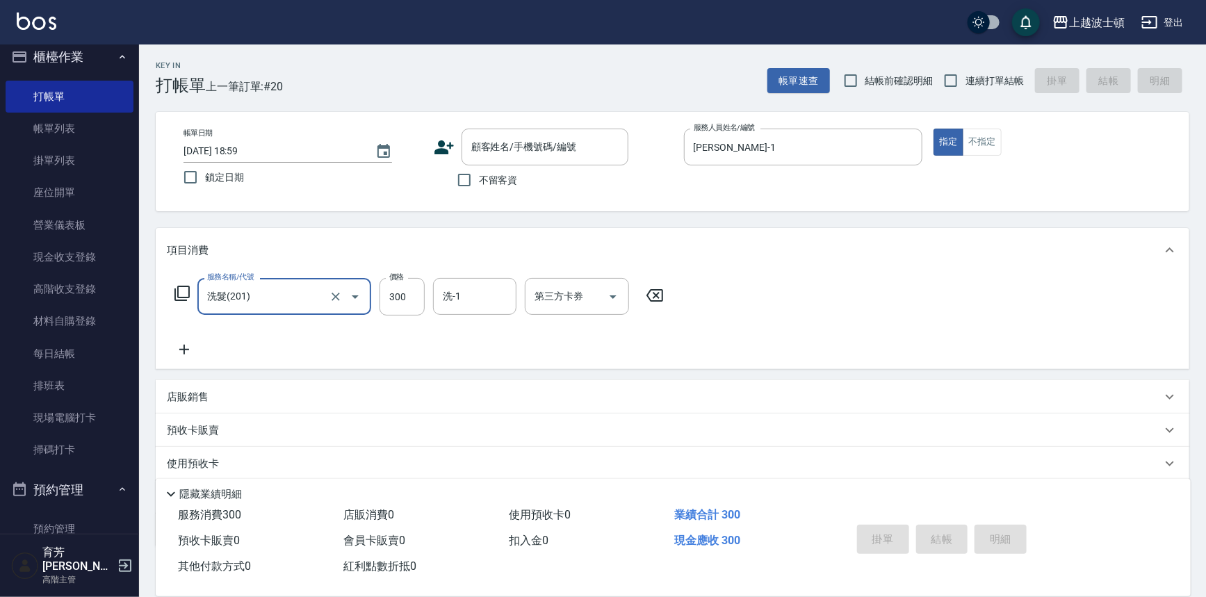
click at [188, 341] on icon at bounding box center [184, 349] width 35 height 17
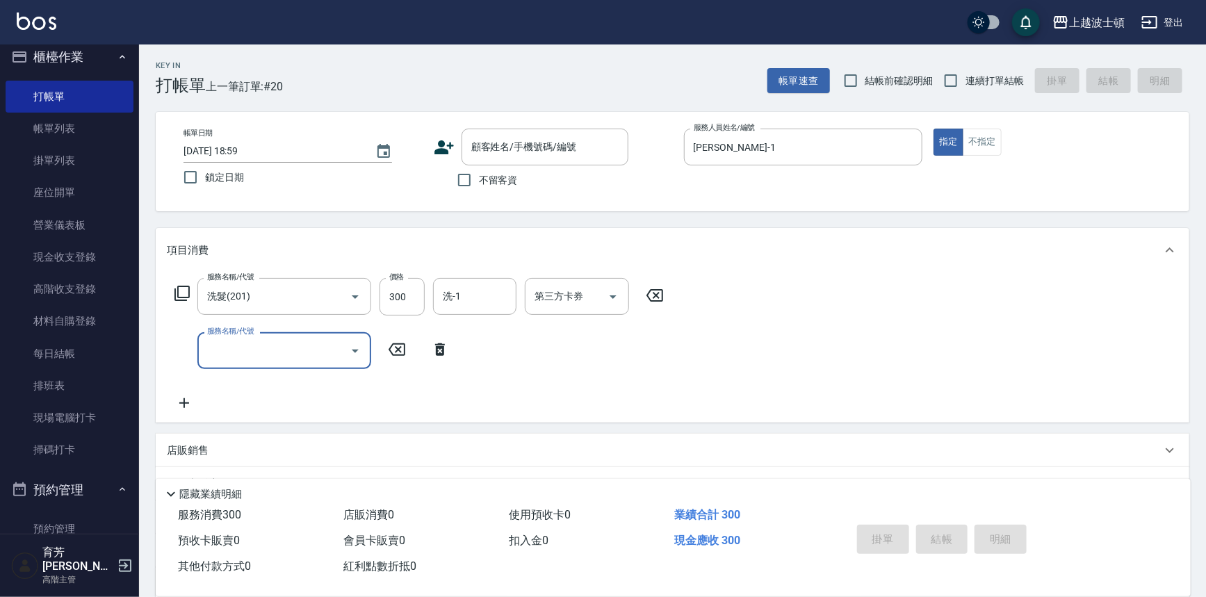
click at [243, 356] on input "服務名稱/代號" at bounding box center [274, 351] width 140 height 24
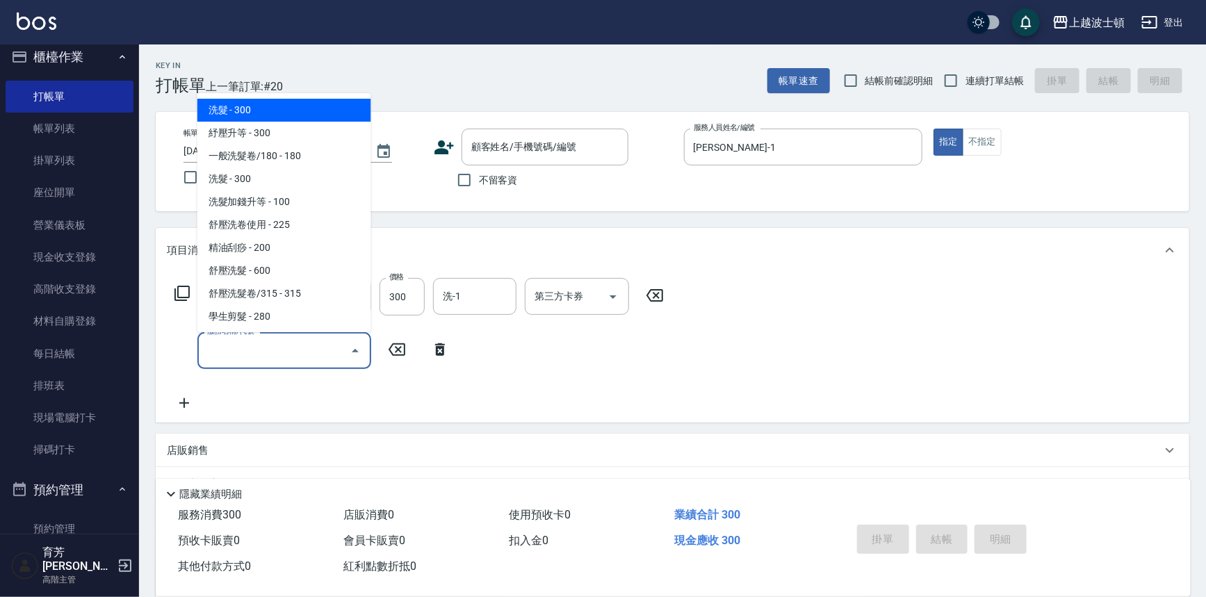
scroll to position [138, 0]
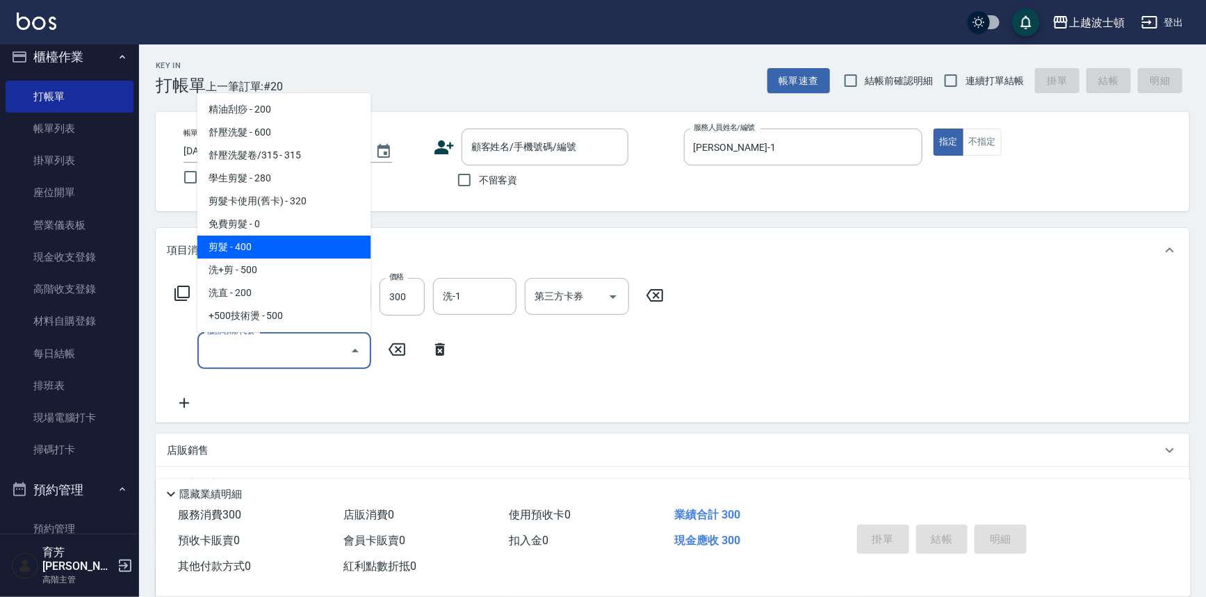
click at [319, 243] on span "剪髮 - 400" at bounding box center [284, 247] width 174 height 23
type input "剪髮(305)"
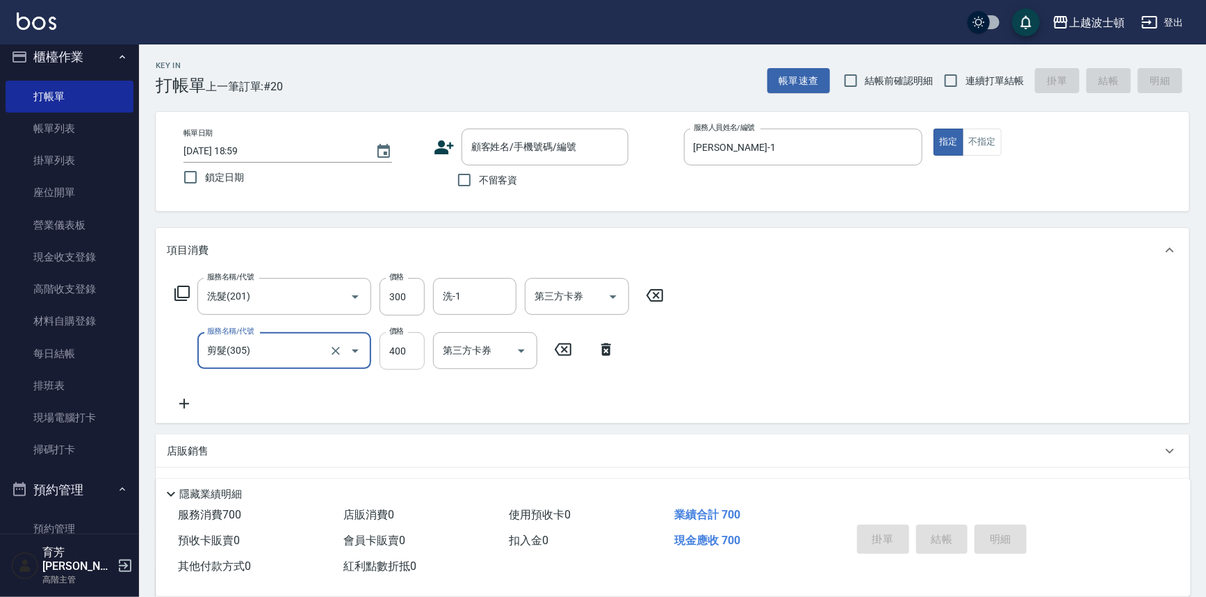
click at [401, 347] on input "400" at bounding box center [402, 351] width 45 height 38
type input "250"
click at [477, 293] on input "洗-1" at bounding box center [474, 296] width 71 height 24
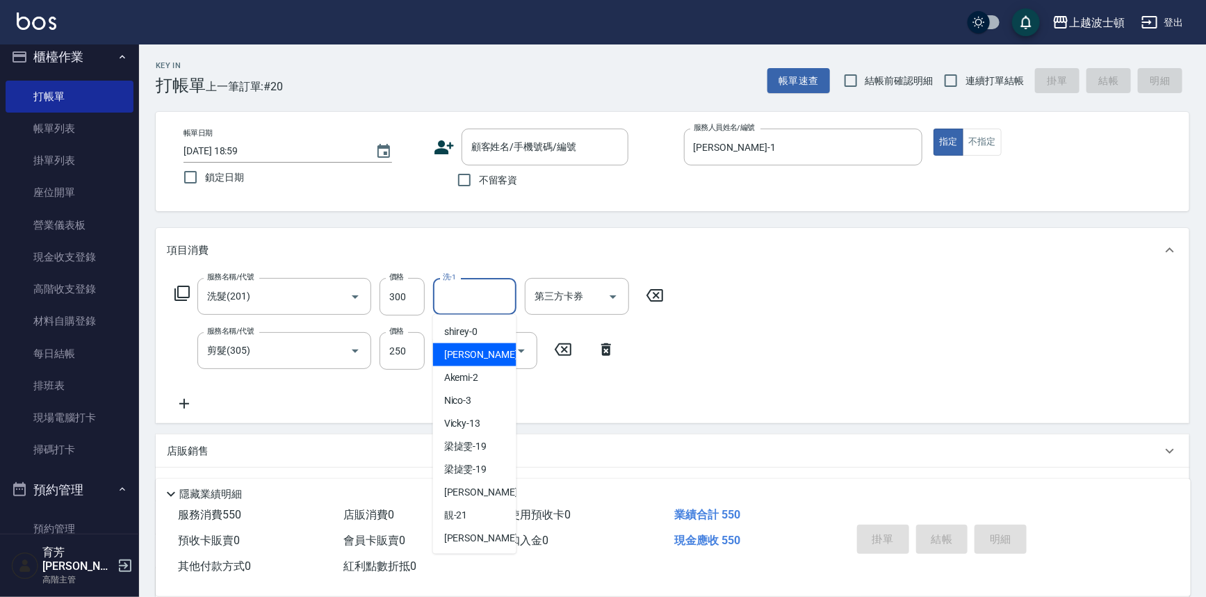
click at [486, 349] on div "麥可 -1" at bounding box center [474, 354] width 83 height 23
type input "麥可-1"
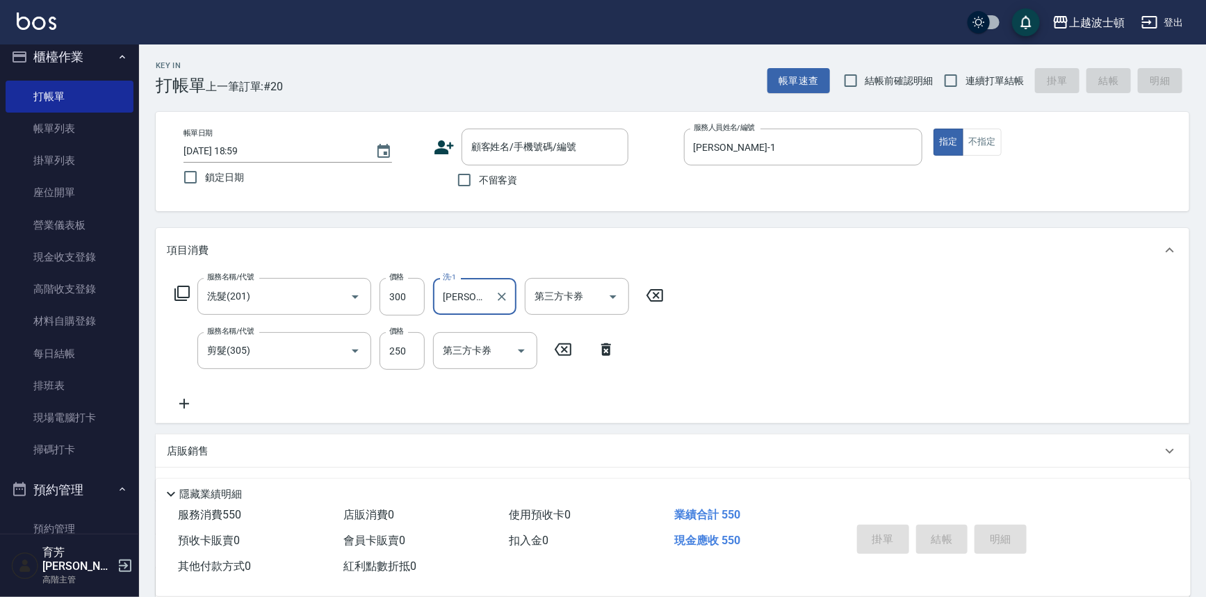
click at [486, 166] on label "不留客資" at bounding box center [484, 179] width 68 height 29
click at [479, 166] on input "不留客資" at bounding box center [464, 179] width 29 height 29
checkbox input "true"
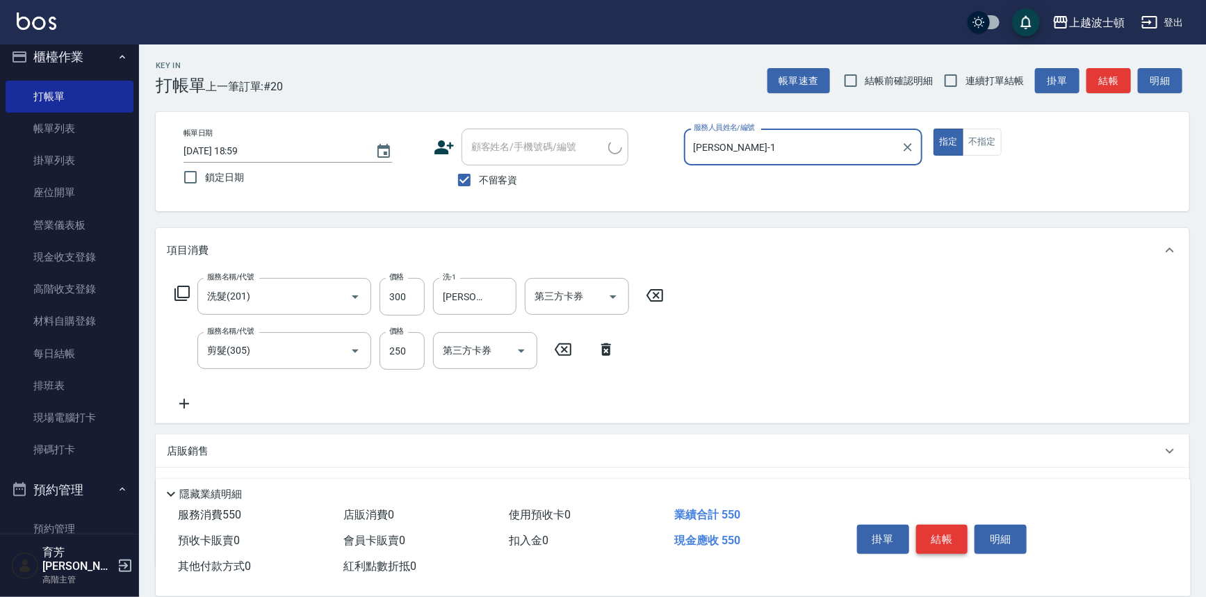
click at [941, 535] on button "結帳" at bounding box center [942, 539] width 52 height 29
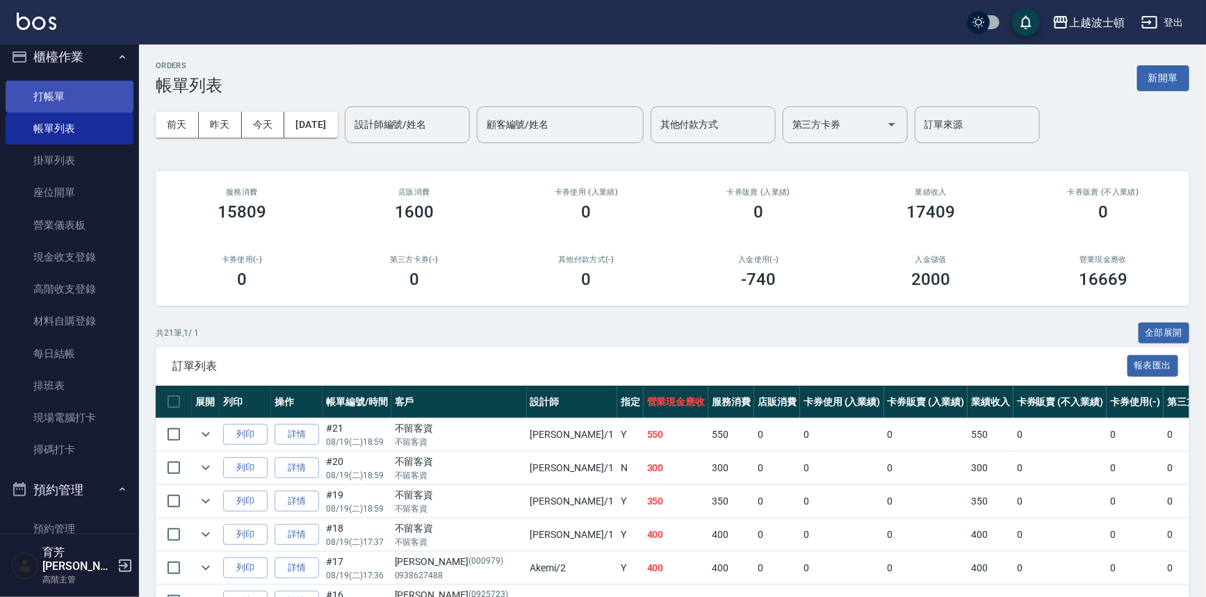
click at [69, 88] on link "打帳單" at bounding box center [70, 97] width 128 height 32
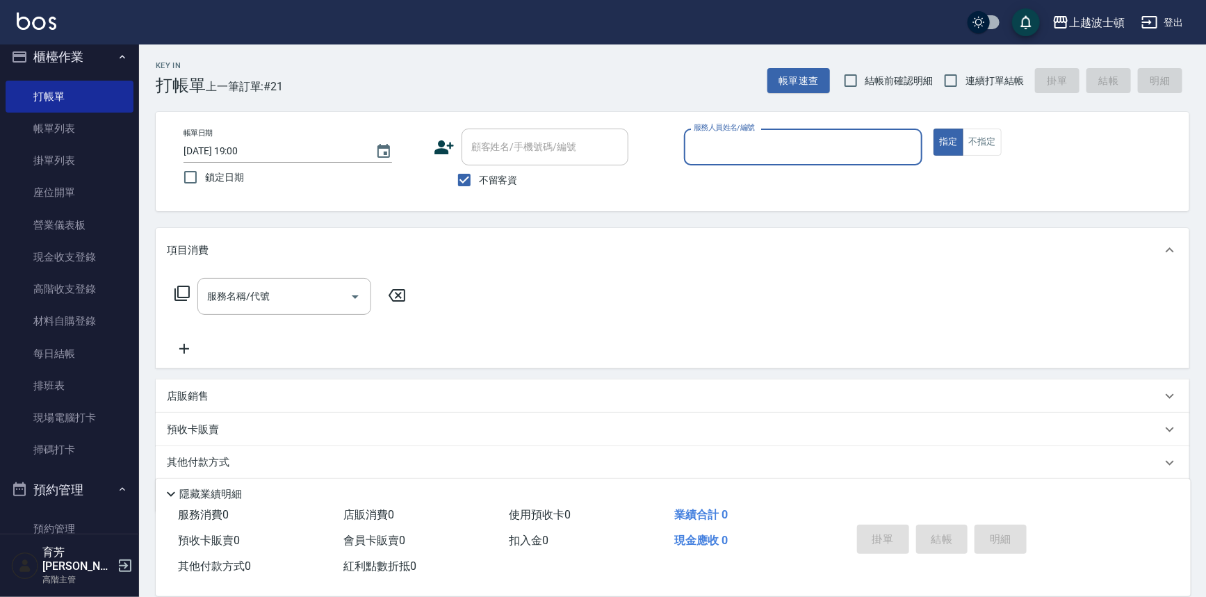
click at [706, 142] on input "服務人員姓名/編號" at bounding box center [803, 147] width 227 height 24
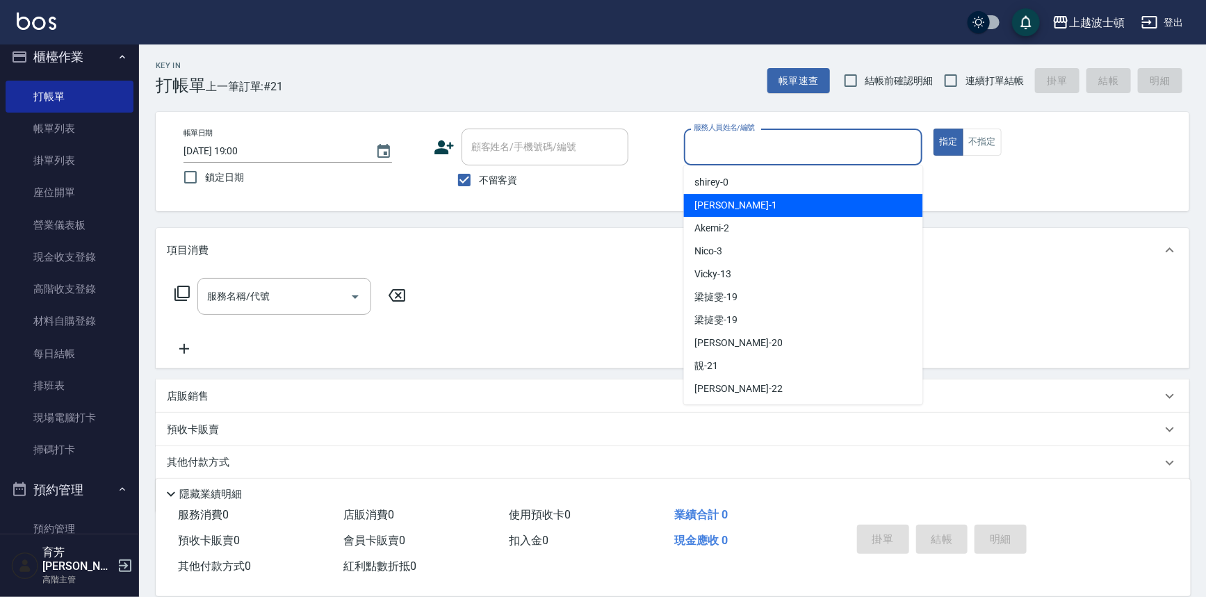
click at [713, 202] on span "麥可 -1" at bounding box center [736, 205] width 82 height 15
type input "麥可-1"
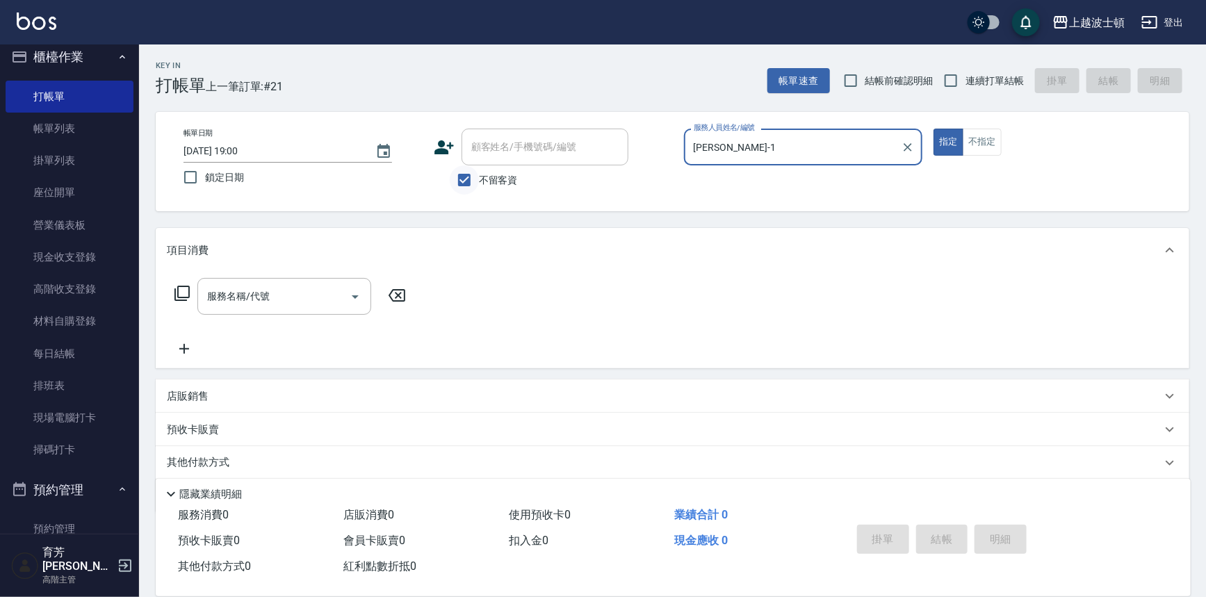
click at [471, 181] on input "不留客資" at bounding box center [464, 179] width 29 height 29
checkbox input "false"
click at [487, 147] on input "顧客姓名/手機號碼/編號" at bounding box center [534, 147] width 133 height 24
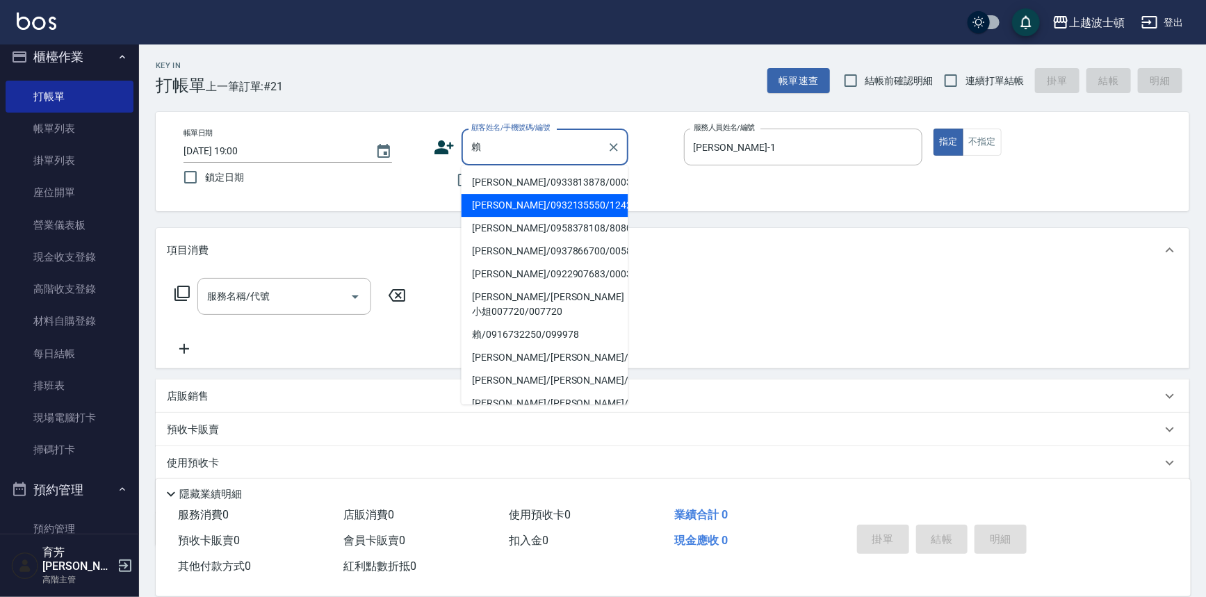
click at [511, 204] on li "[PERSON_NAME]/0932135550/1242" at bounding box center [545, 205] width 167 height 23
type input "[PERSON_NAME]/0932135550/1242"
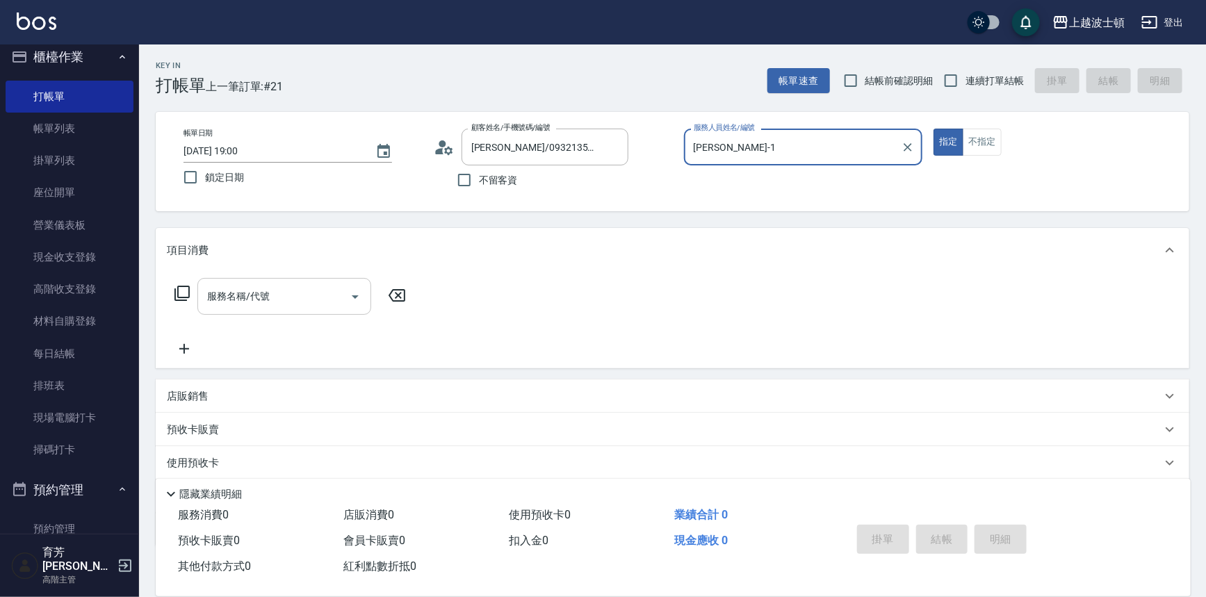
click at [290, 285] on input "服務名稱/代號" at bounding box center [274, 296] width 140 height 24
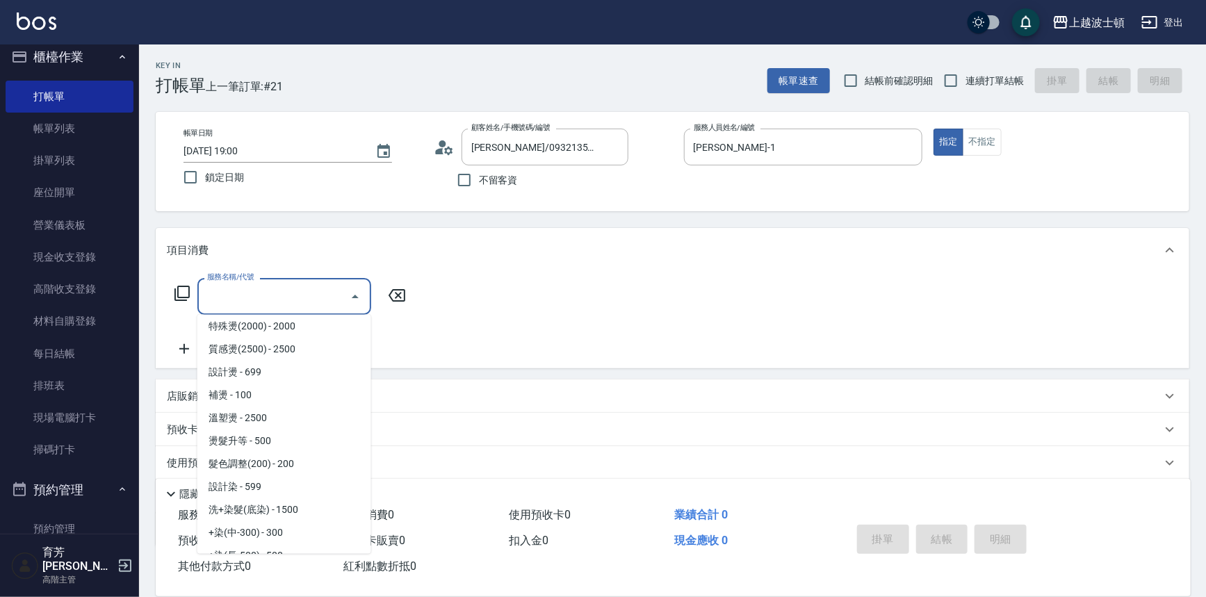
scroll to position [428, 0]
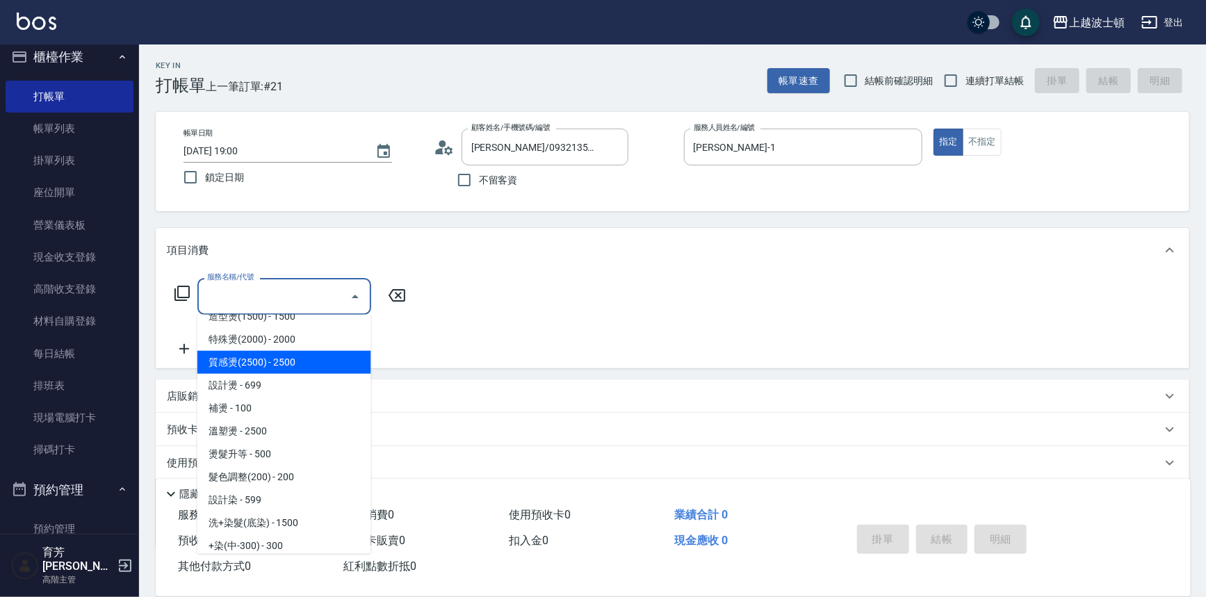
click at [225, 345] on span "特殊燙(2000) - 2000" at bounding box center [284, 339] width 174 height 23
type input "特殊燙(2000)(405)"
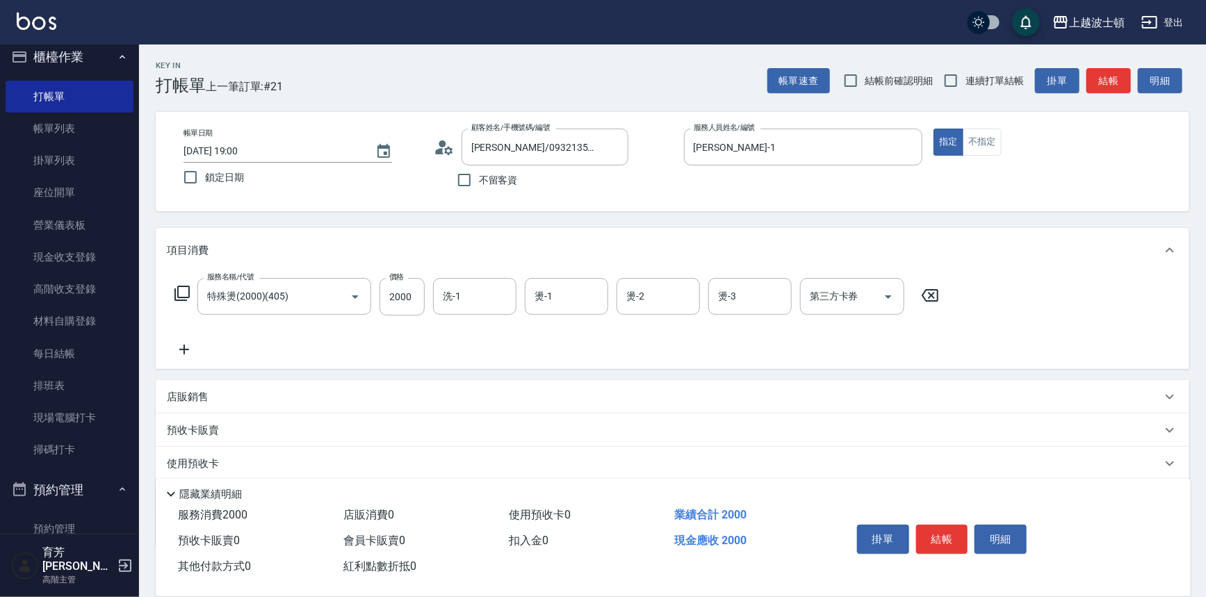
click at [188, 350] on icon at bounding box center [184, 350] width 10 height 10
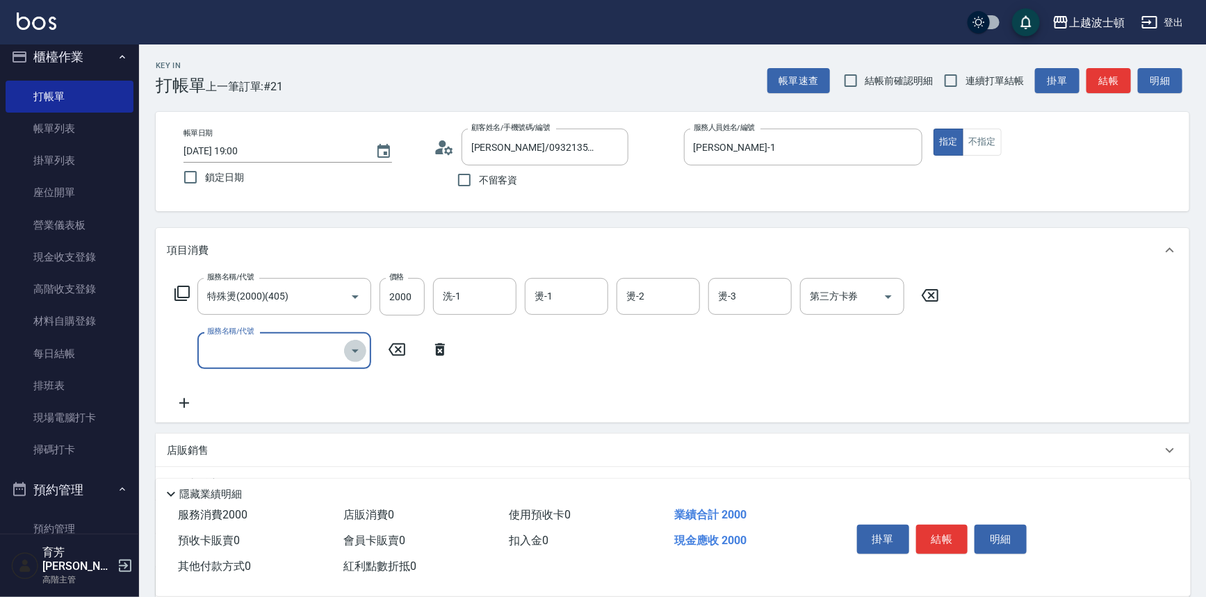
click at [352, 346] on icon "Open" at bounding box center [355, 351] width 17 height 17
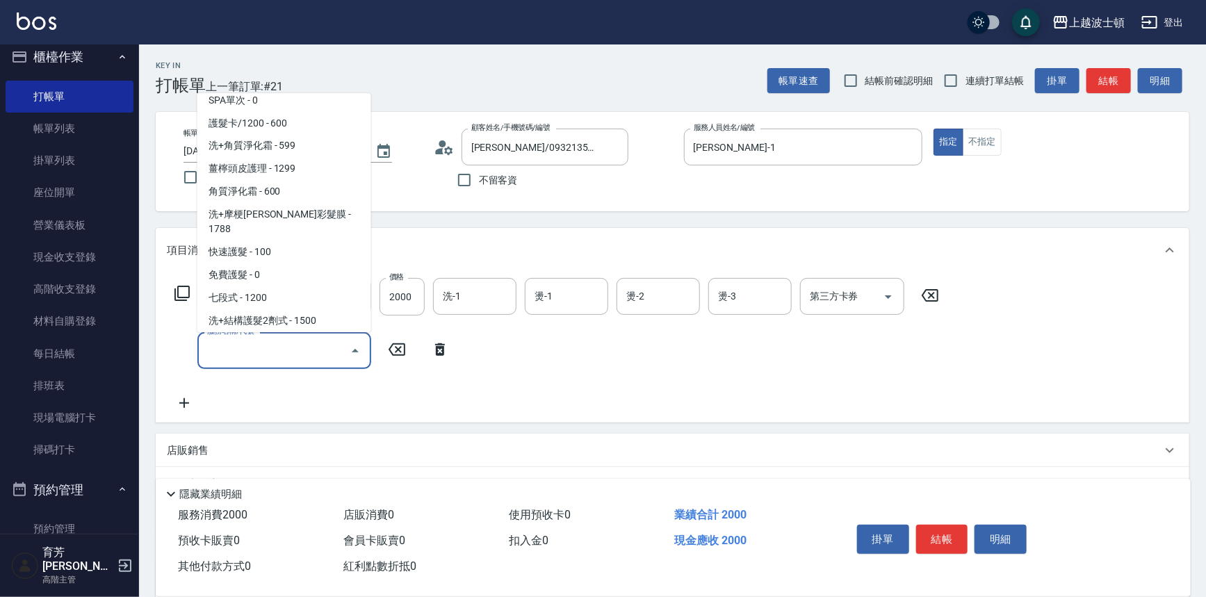
scroll to position [1305, 0]
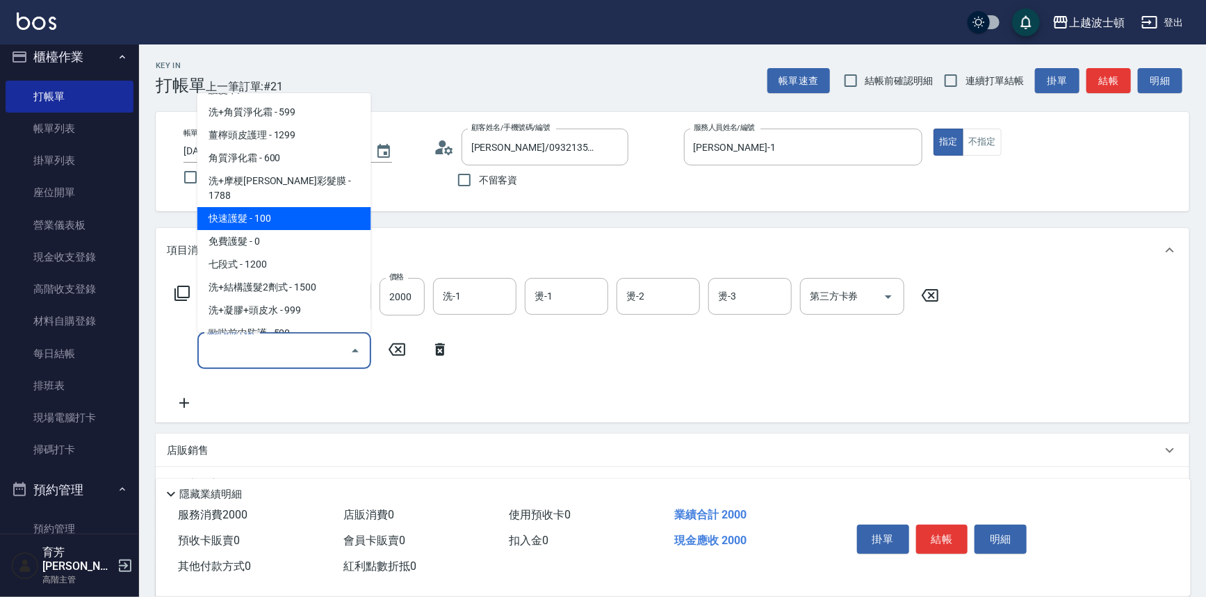
click at [337, 207] on span "快速護髮 - 100" at bounding box center [284, 218] width 174 height 23
type input "快速護髮(727)"
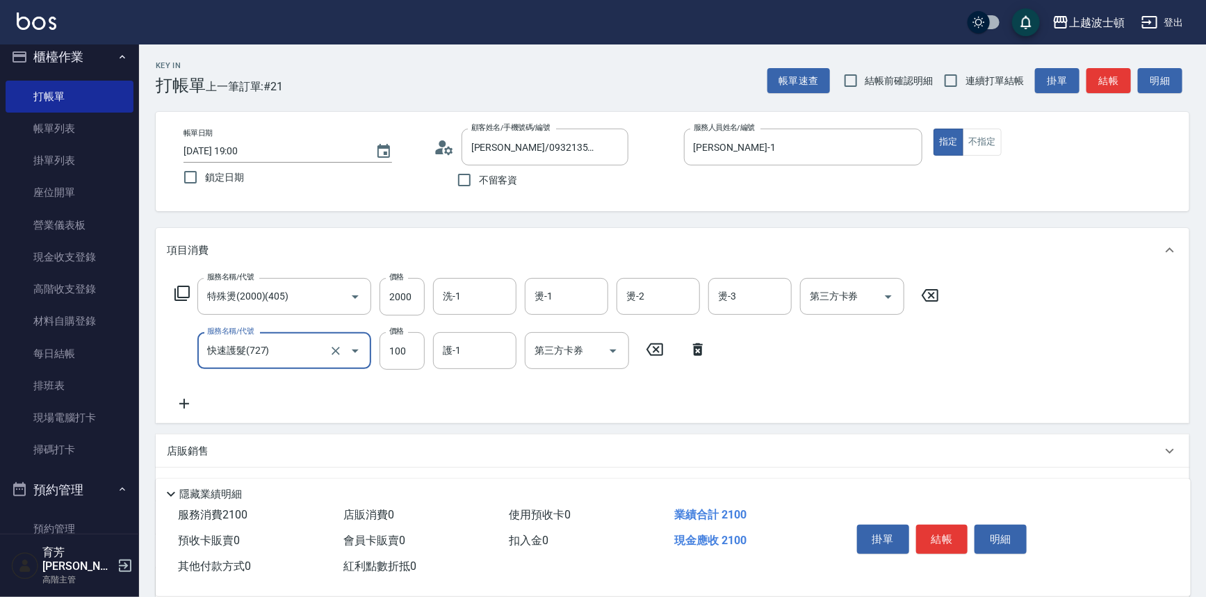
click at [187, 405] on icon at bounding box center [184, 404] width 35 height 17
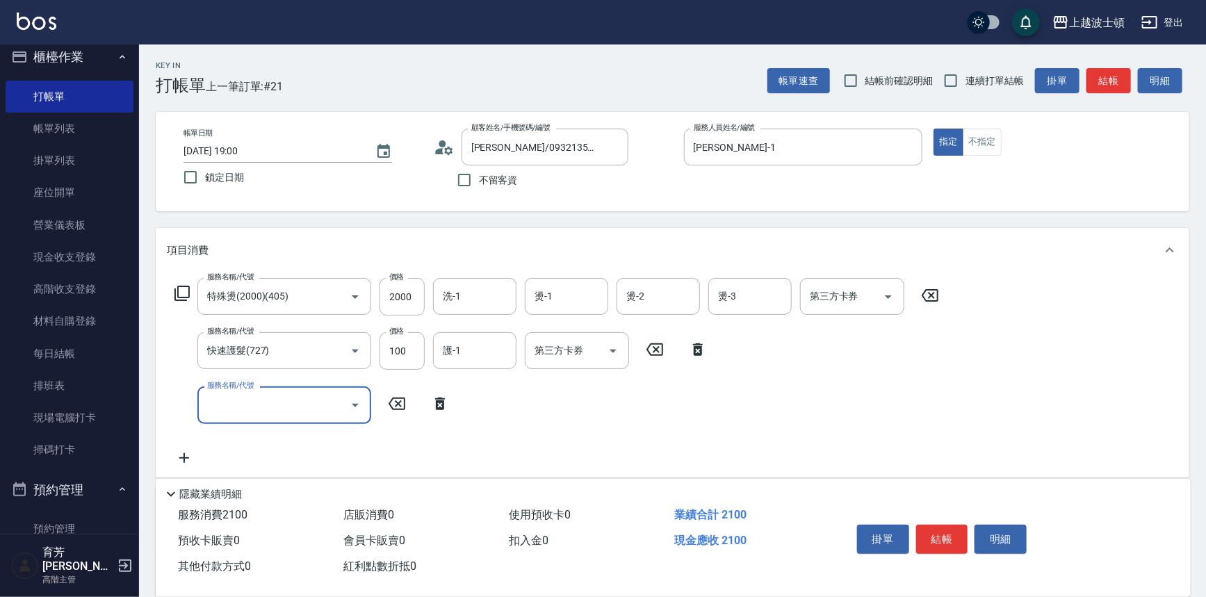
click at [354, 402] on icon "Open" at bounding box center [355, 405] width 17 height 17
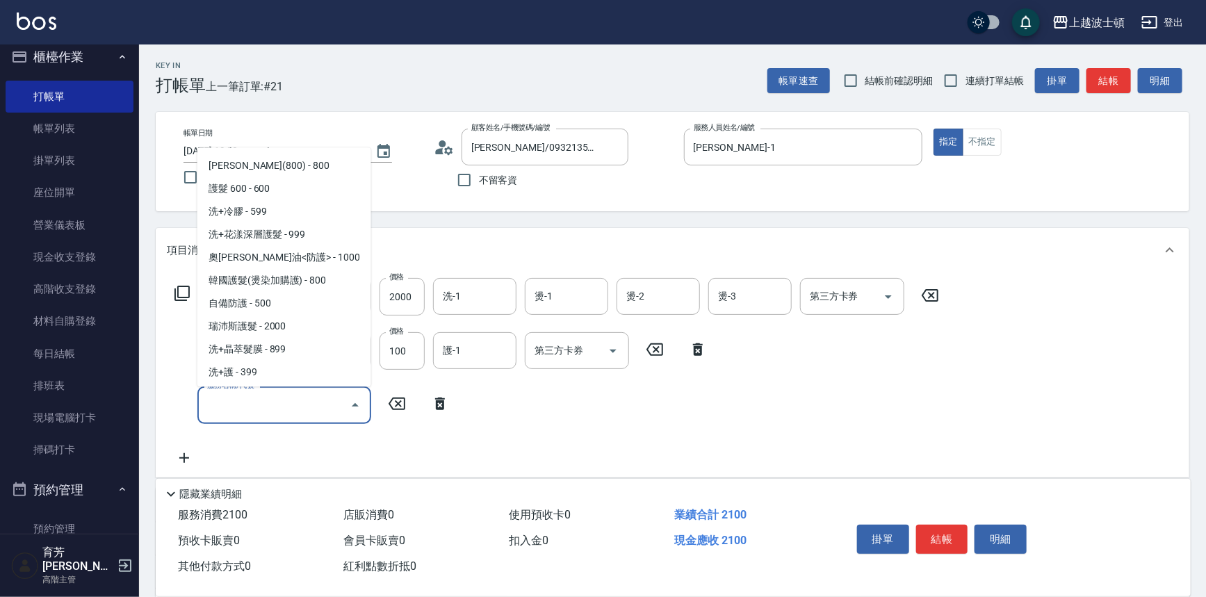
scroll to position [936, 0]
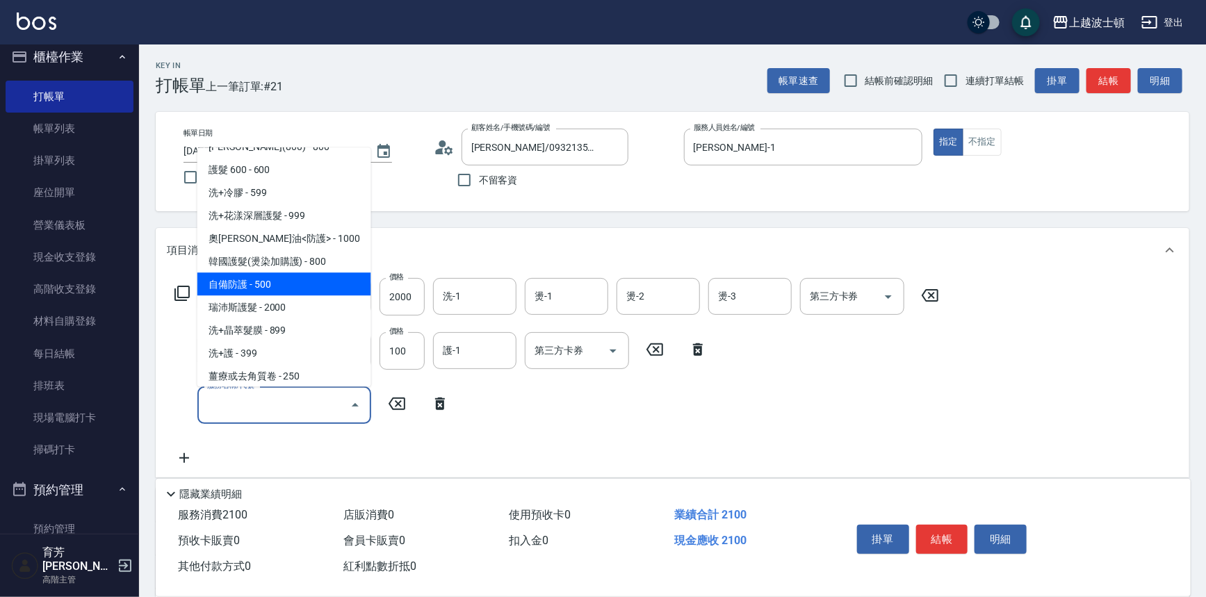
drag, startPoint x: 319, startPoint y: 282, endPoint x: 337, endPoint y: 282, distance: 18.1
click at [318, 282] on span "自備防護 - 500" at bounding box center [284, 284] width 174 height 23
type input "自備防護(709)"
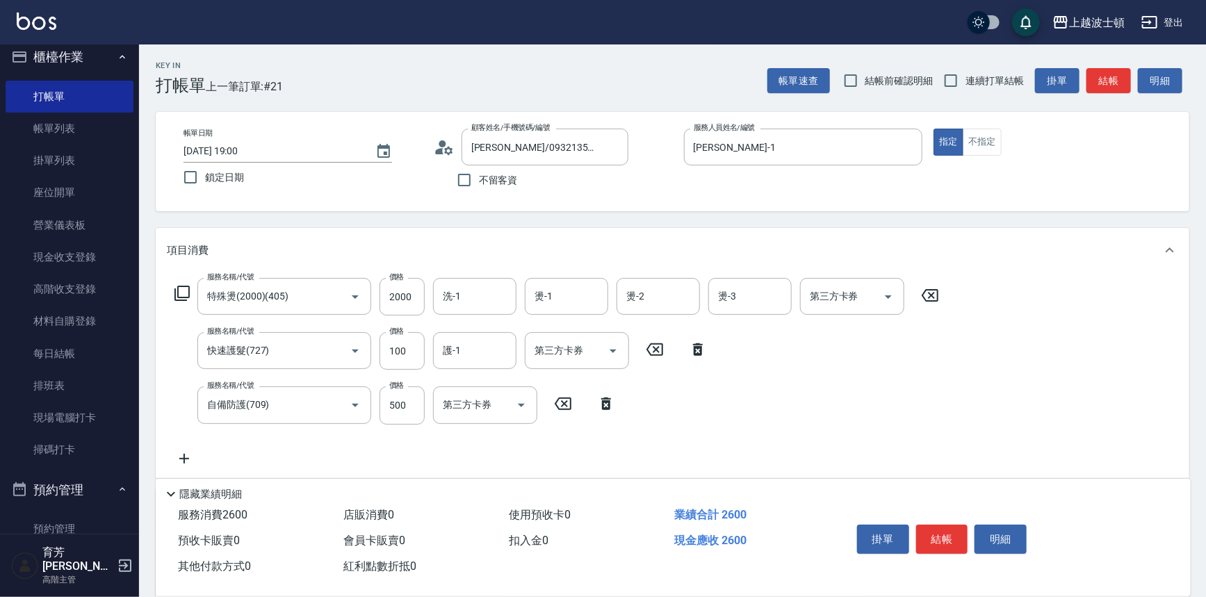
click at [188, 452] on icon at bounding box center [184, 458] width 35 height 17
click at [364, 464] on button "Open" at bounding box center [355, 459] width 22 height 22
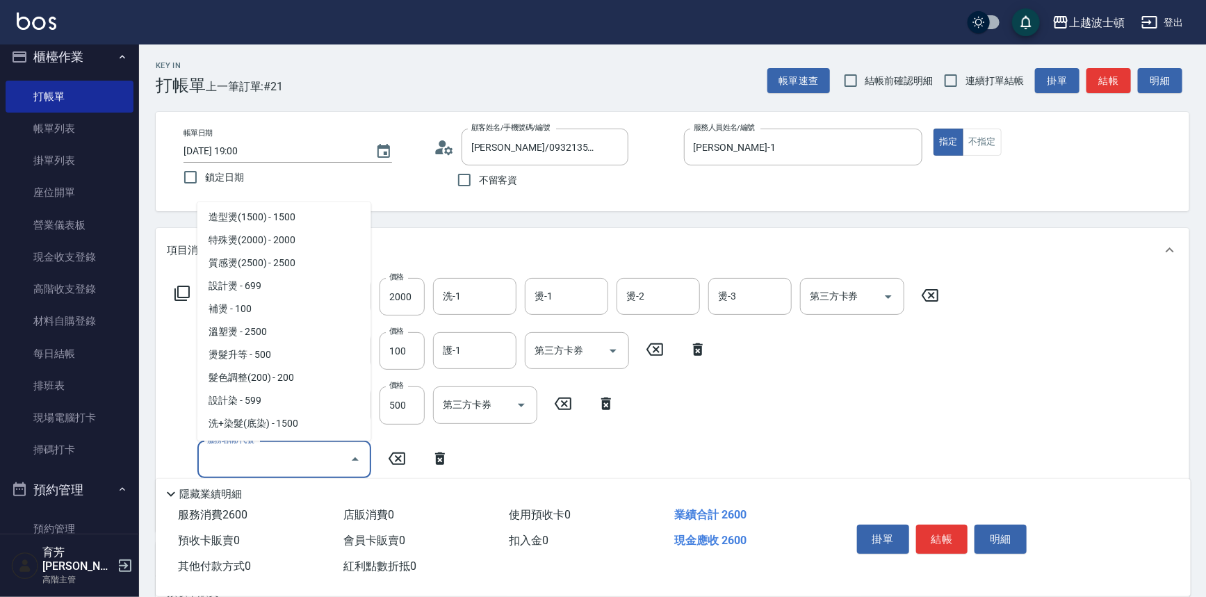
scroll to position [467, 0]
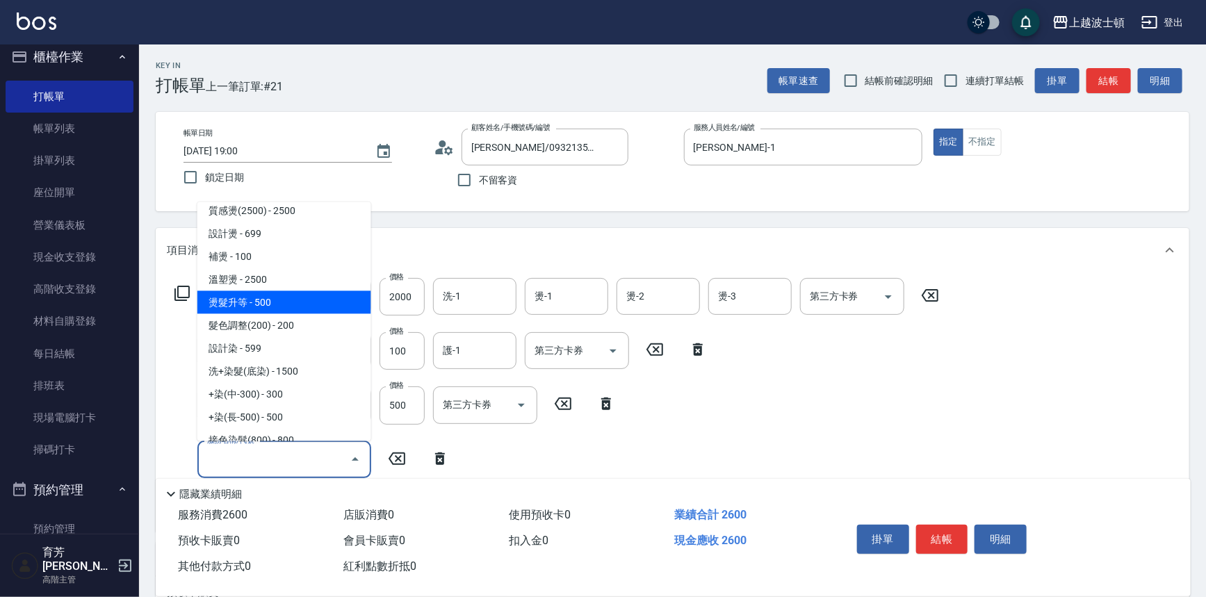
click at [309, 295] on span "燙髮升等 - 500" at bounding box center [284, 302] width 174 height 23
type input "燙髮升等(430)"
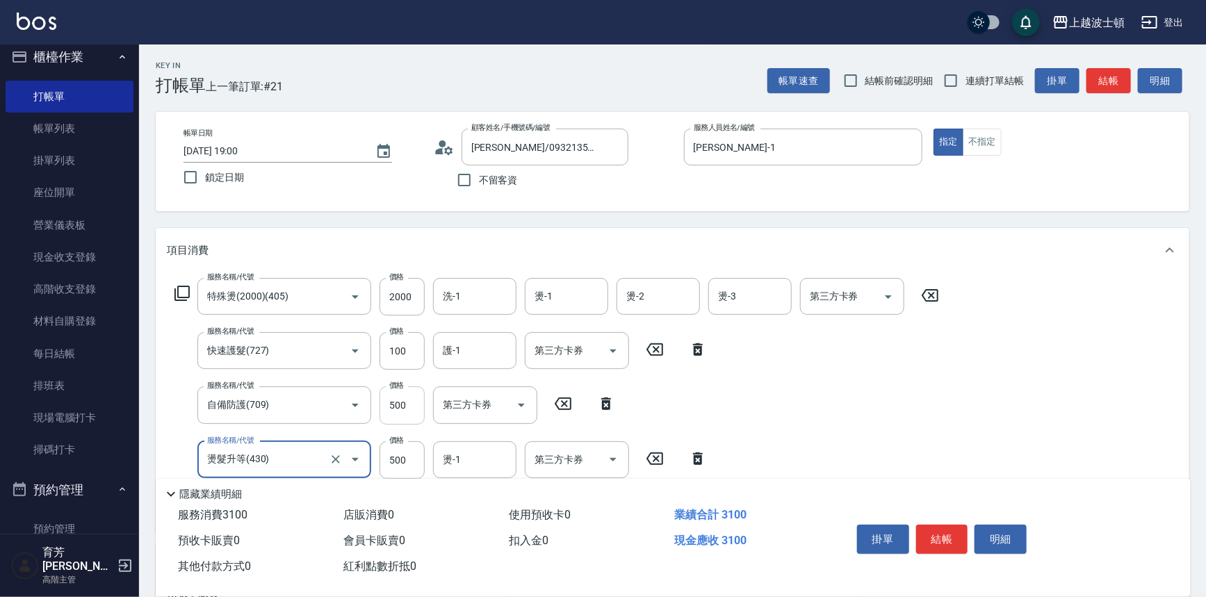
click at [411, 409] on input "500" at bounding box center [402, 405] width 45 height 38
type input "400"
click at [480, 296] on input "洗-1" at bounding box center [474, 296] width 71 height 24
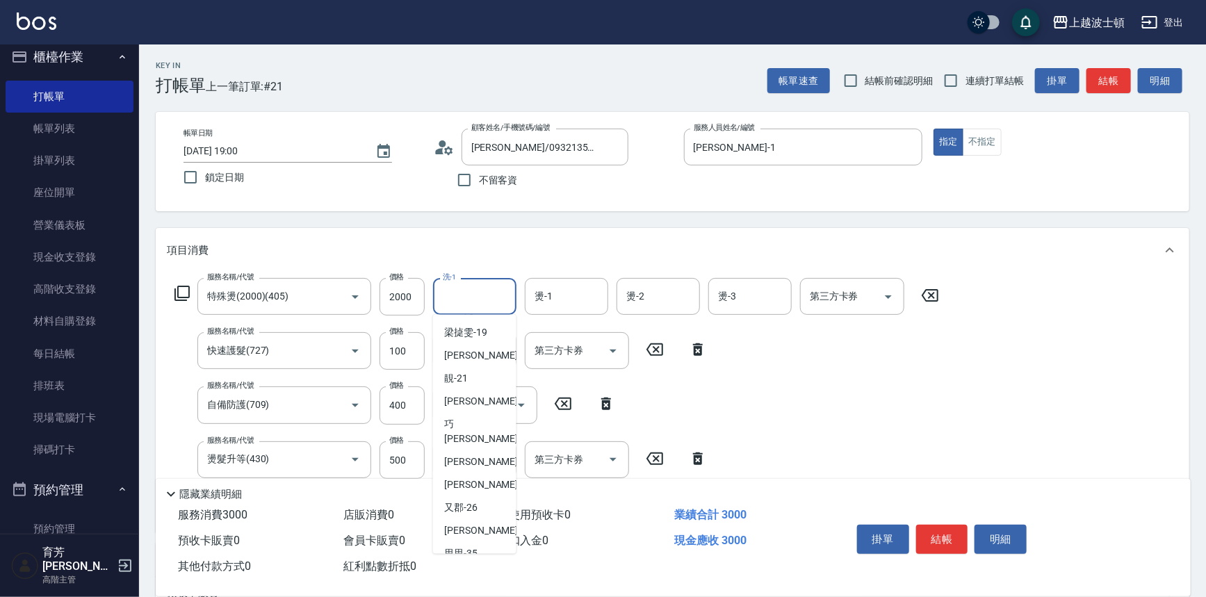
scroll to position [152, 0]
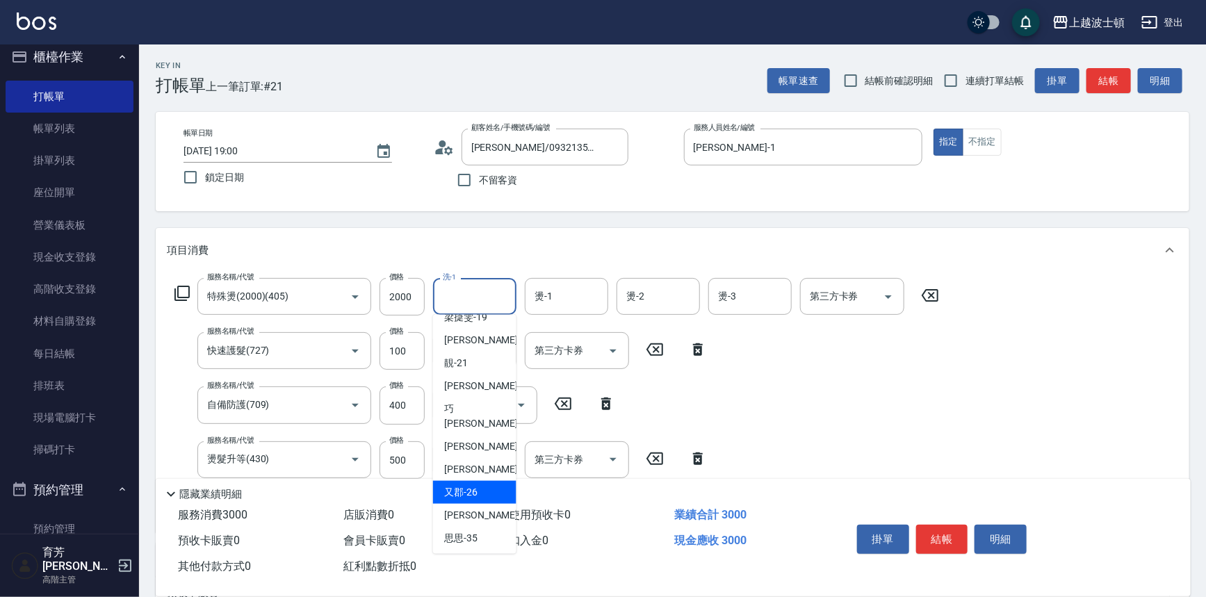
click at [473, 462] on span "[PERSON_NAME]-25" at bounding box center [488, 469] width 88 height 15
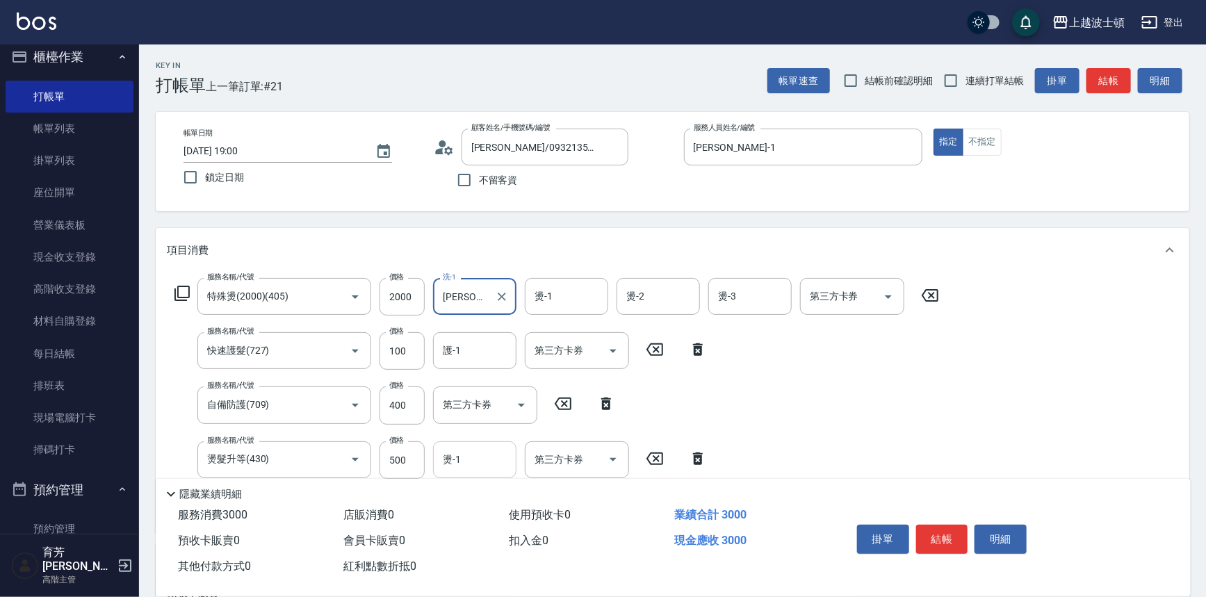
type input "[PERSON_NAME]-25"
click at [562, 303] on input "燙-1" at bounding box center [566, 296] width 71 height 24
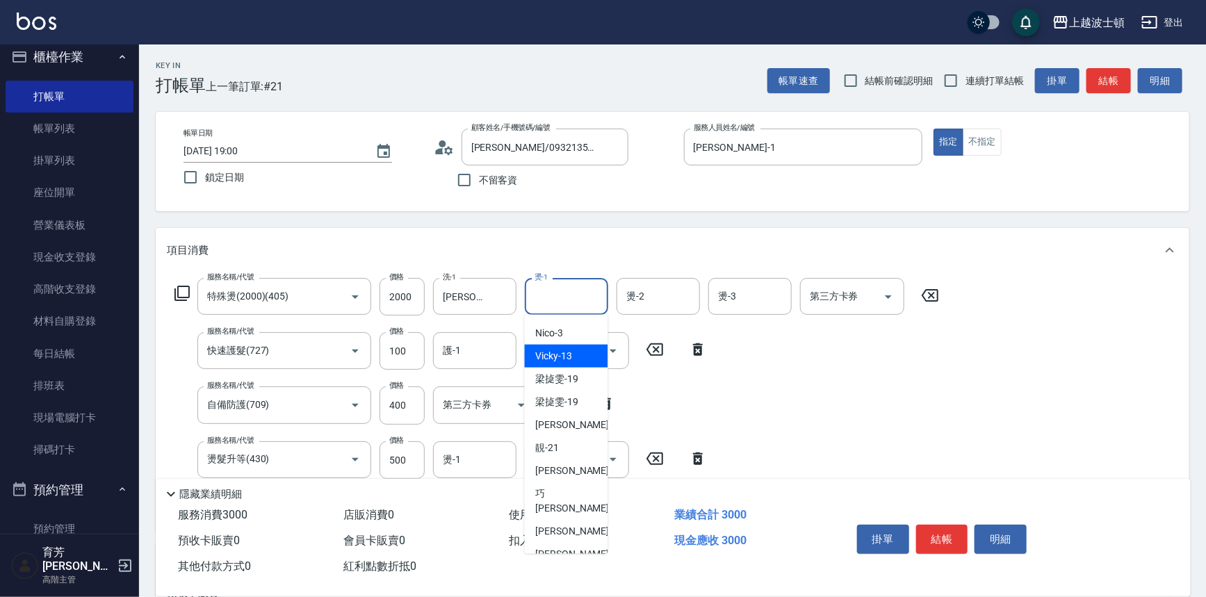
scroll to position [15, 0]
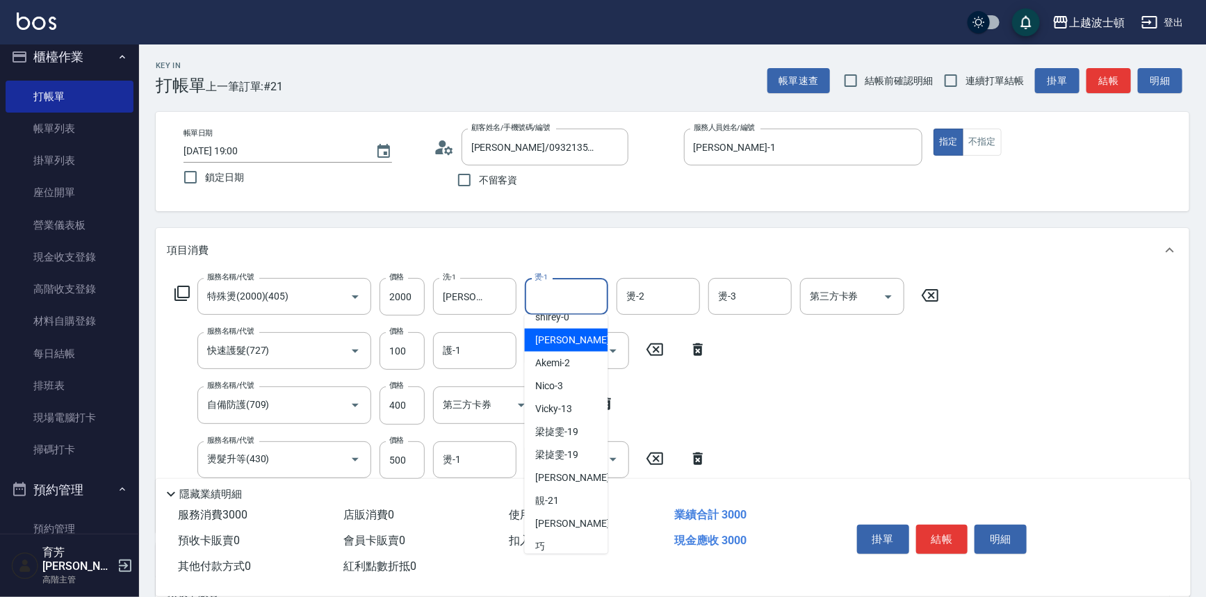
click at [570, 342] on div "麥可 -1" at bounding box center [566, 340] width 83 height 23
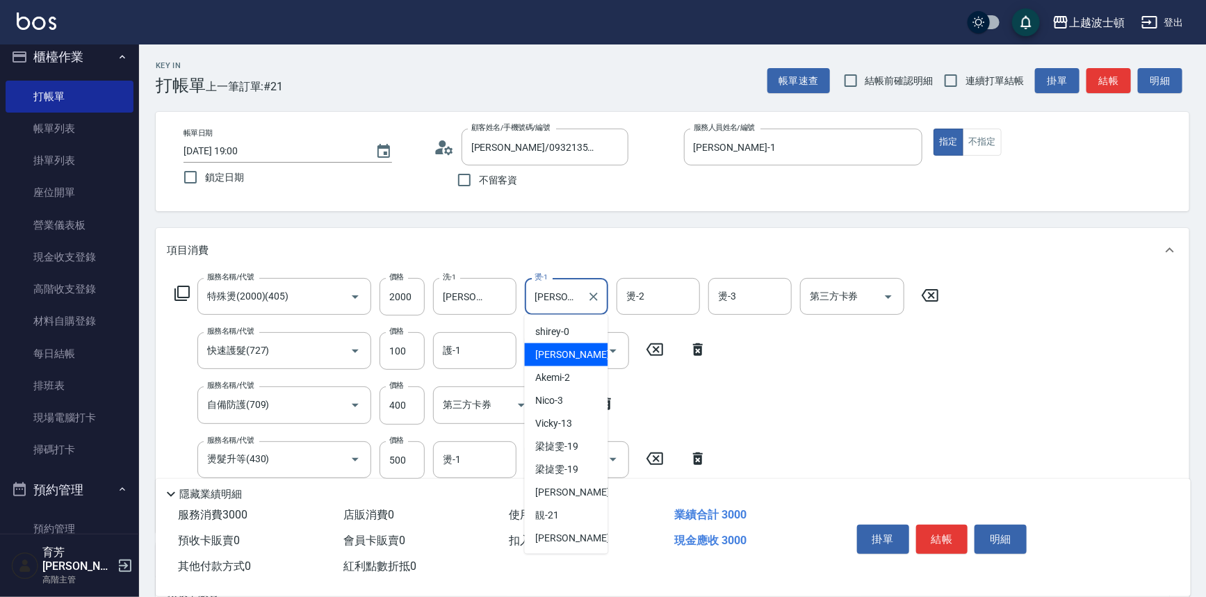
click at [580, 303] on input "麥可-1" at bounding box center [556, 296] width 50 height 24
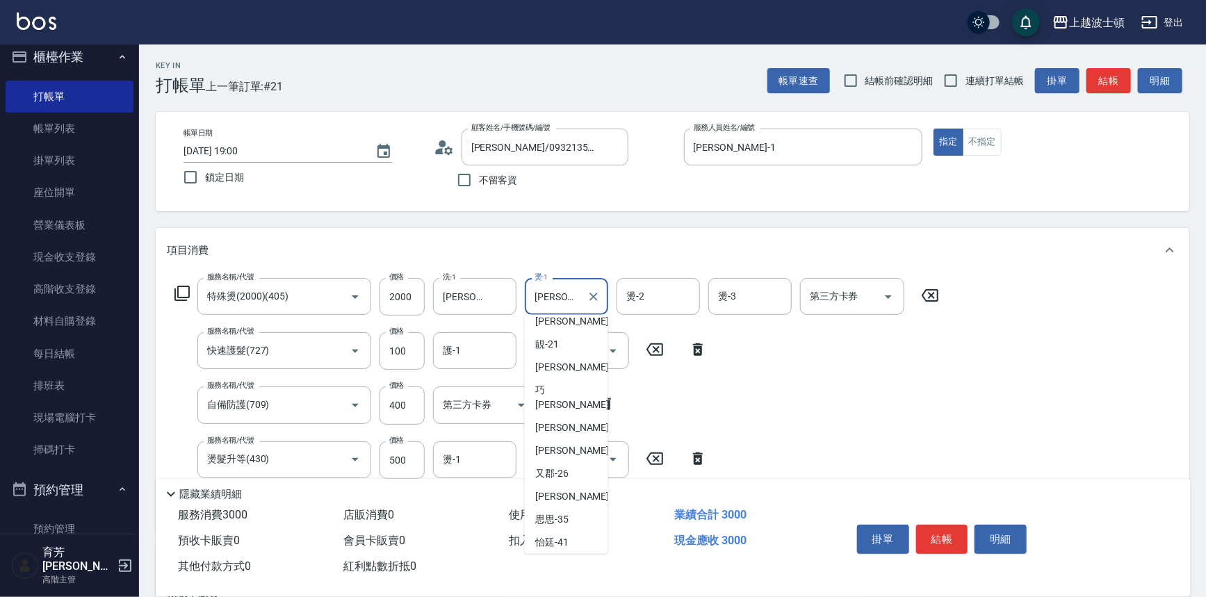
scroll to position [172, 0]
drag, startPoint x: 589, startPoint y: 439, endPoint x: 611, endPoint y: 347, distance: 94.4
click at [587, 438] on div "[PERSON_NAME]-25" at bounding box center [566, 449] width 83 height 23
type input "[PERSON_NAME]-25"
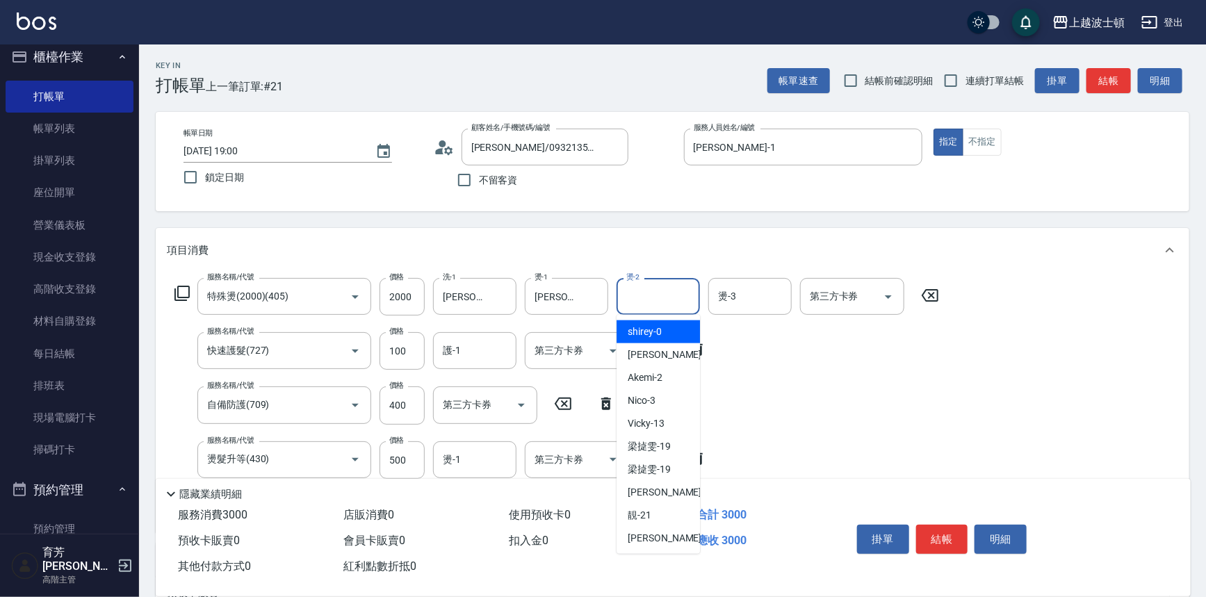
click at [640, 305] on input "燙-2" at bounding box center [658, 296] width 71 height 24
click at [637, 359] on span "麥可 -1" at bounding box center [669, 355] width 82 height 15
type input "麥可-1"
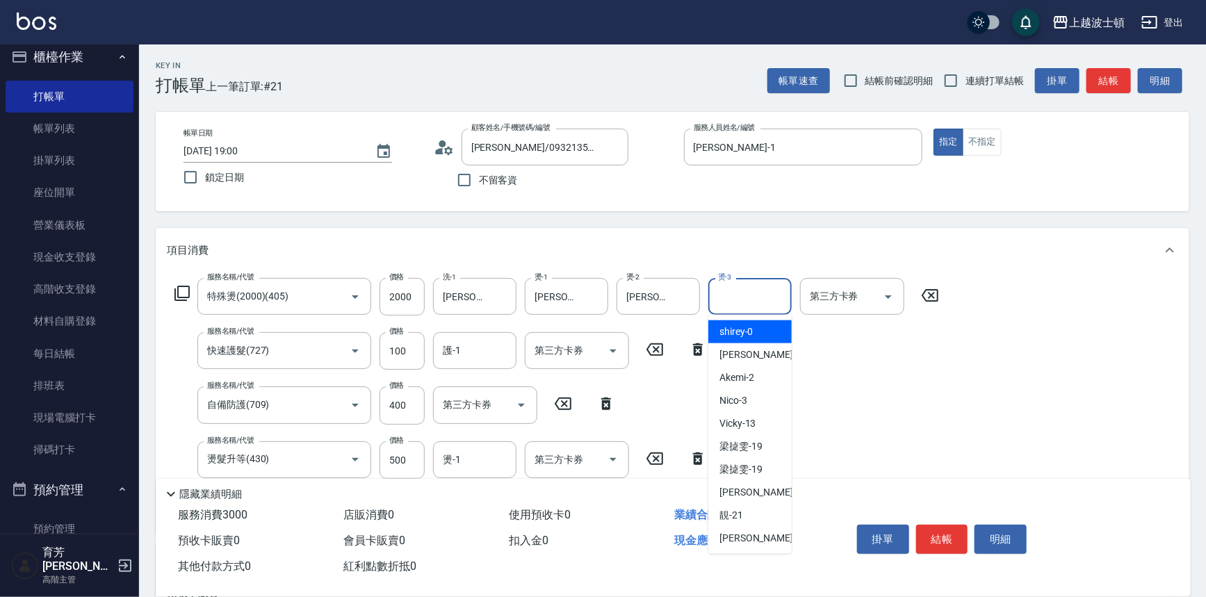
click at [732, 300] on input "燙-3" at bounding box center [750, 296] width 71 height 24
click at [723, 364] on div "麥可 -1" at bounding box center [749, 354] width 83 height 23
type input "麥可-1"
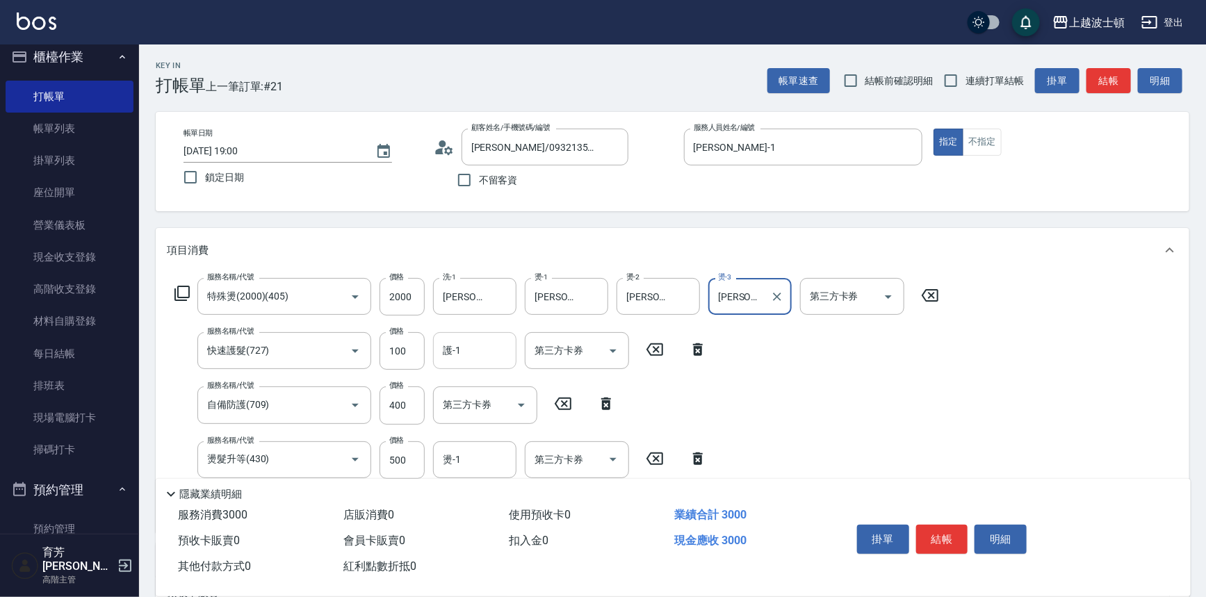
click at [471, 354] on input "護-1" at bounding box center [474, 351] width 71 height 24
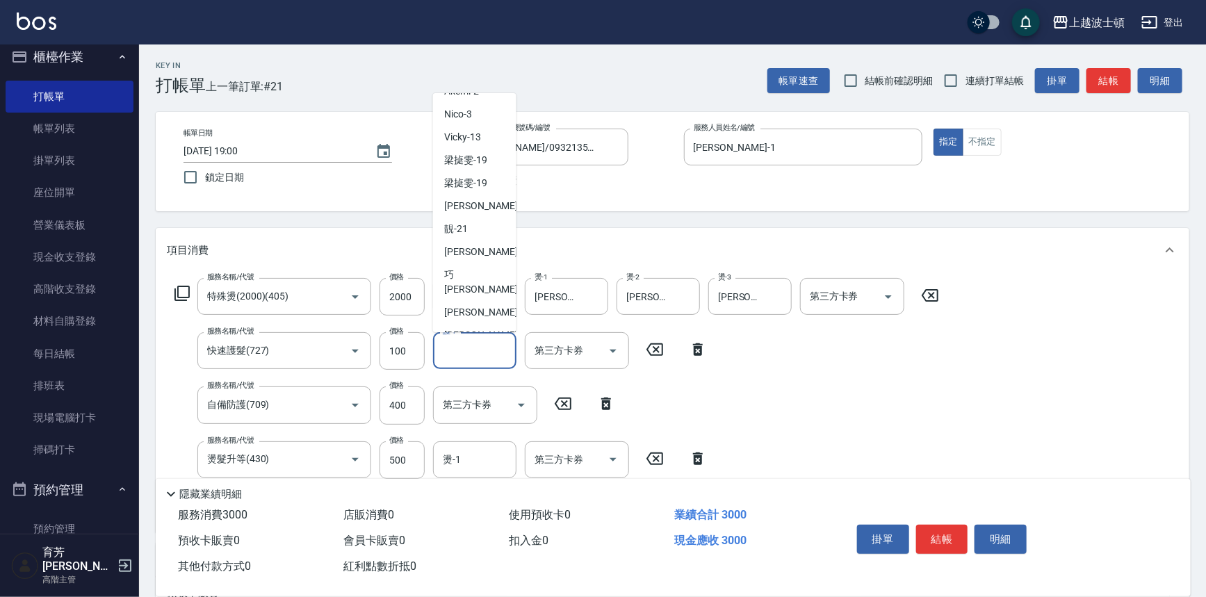
scroll to position [67, 0]
drag, startPoint x: 464, startPoint y: 311, endPoint x: 462, endPoint y: 331, distance: 20.3
click at [464, 325] on span "[PERSON_NAME]-25" at bounding box center [488, 332] width 88 height 15
type input "[PERSON_NAME]-25"
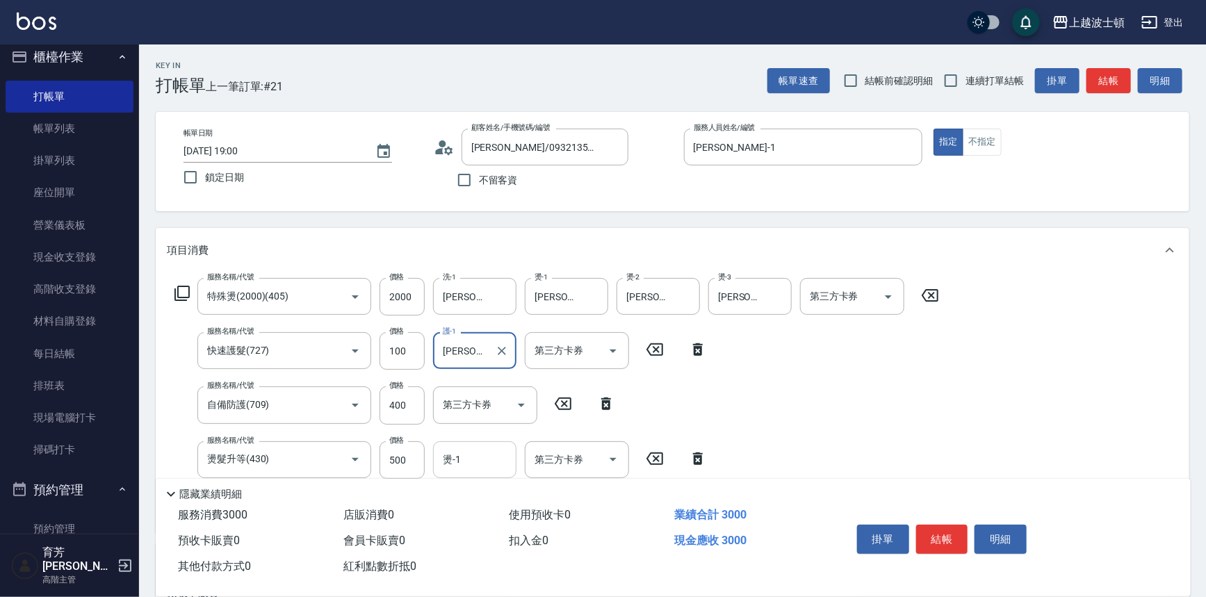
click at [468, 463] on input "燙-1" at bounding box center [474, 460] width 71 height 24
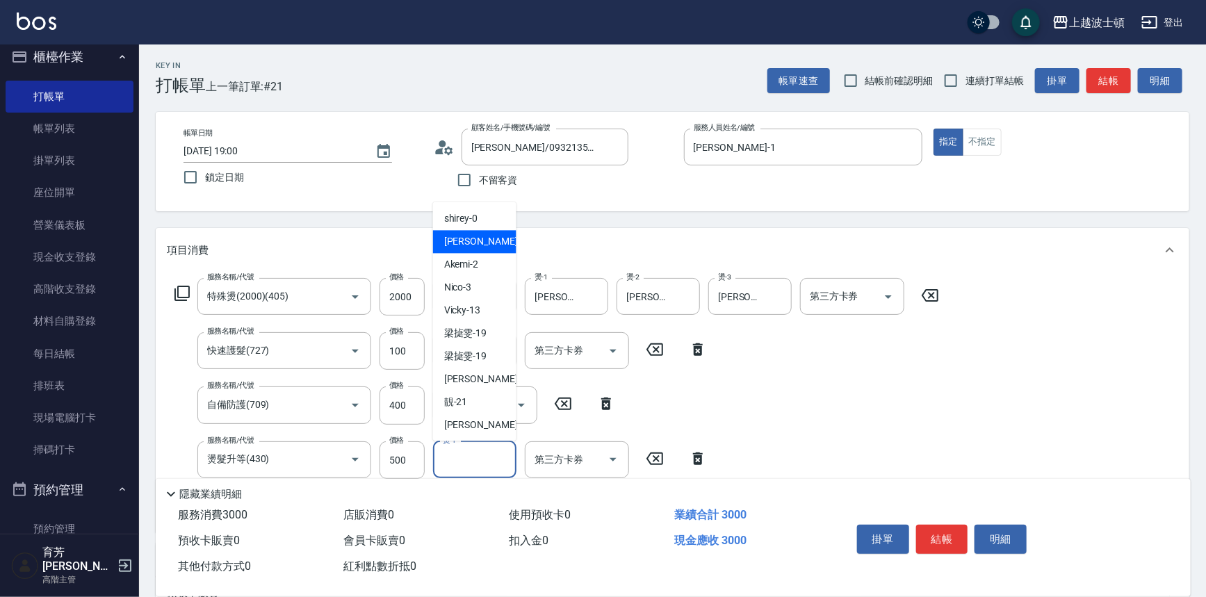
click at [497, 240] on div "麥可 -1" at bounding box center [474, 242] width 83 height 23
type input "麥可-1"
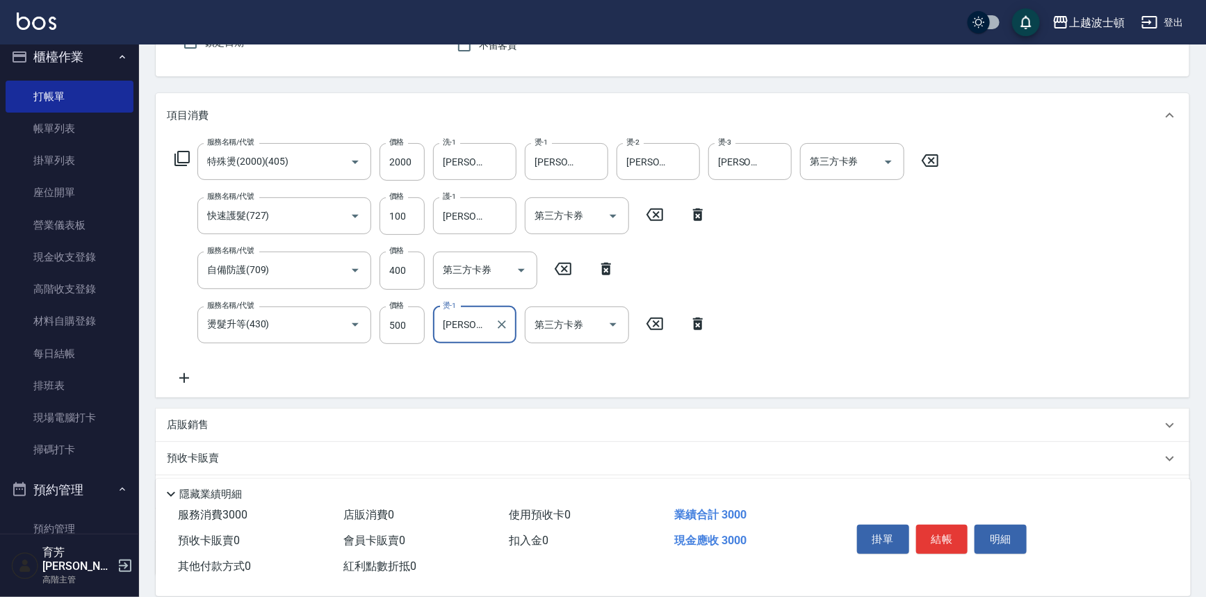
scroll to position [146, 0]
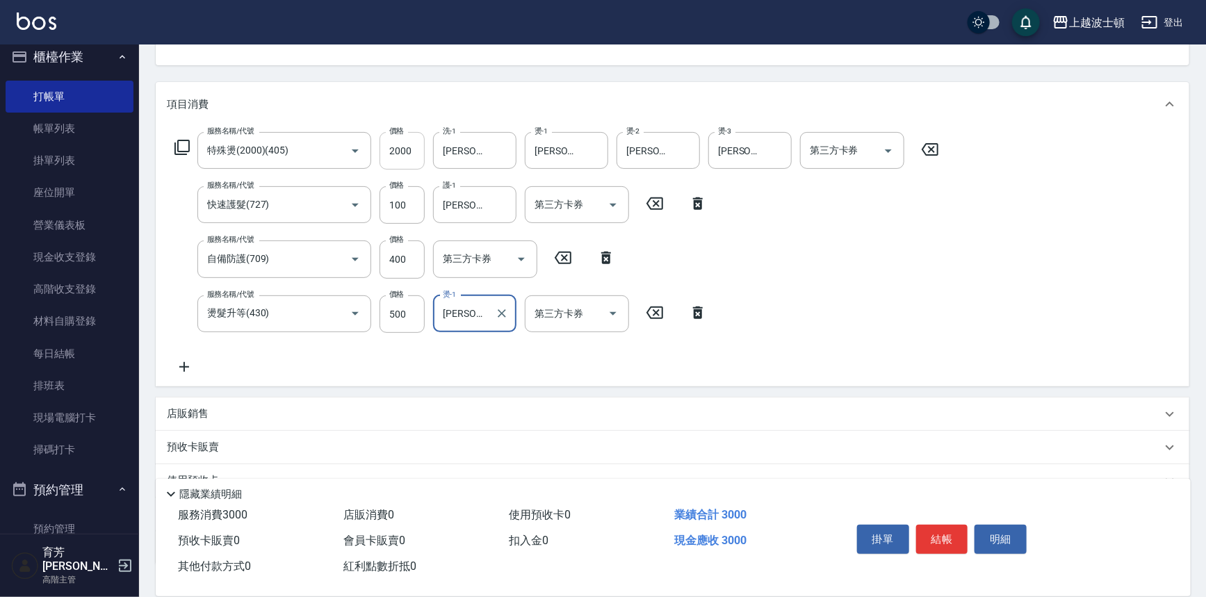
click at [393, 159] on input "2000" at bounding box center [402, 151] width 45 height 38
type input "1800"
click at [384, 252] on input "400" at bounding box center [402, 260] width 45 height 38
type input "300"
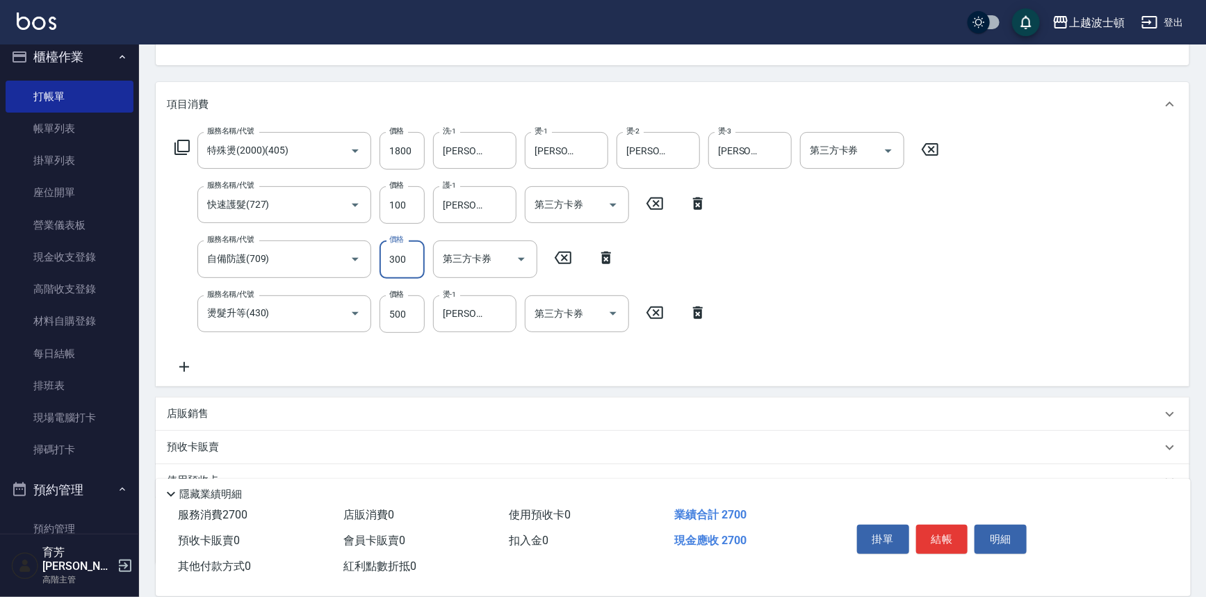
click at [188, 355] on div "服務名稱/代號 特殊燙(2000)(405) 服務名稱/代號 價格 1800 價格 洗-1 林佩姍-25 洗-1 燙-1 林佩姍-25 燙-1 燙-2 麥可-…" at bounding box center [557, 253] width 781 height 243
click at [186, 366] on icon at bounding box center [184, 367] width 10 height 10
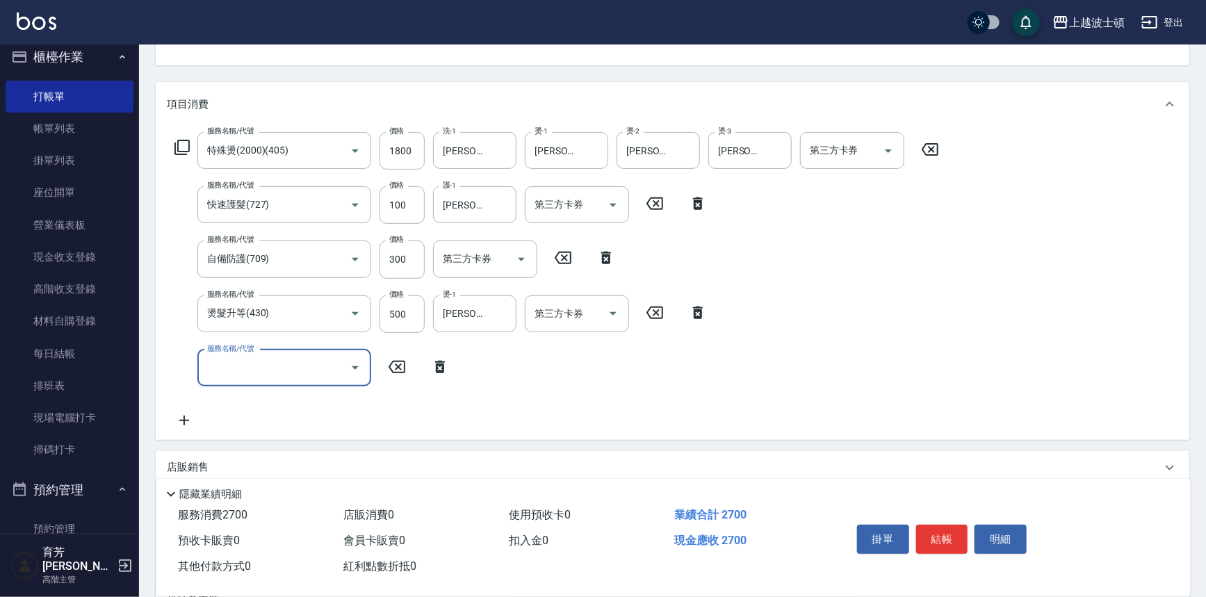
click at [361, 366] on icon "Open" at bounding box center [355, 367] width 17 height 17
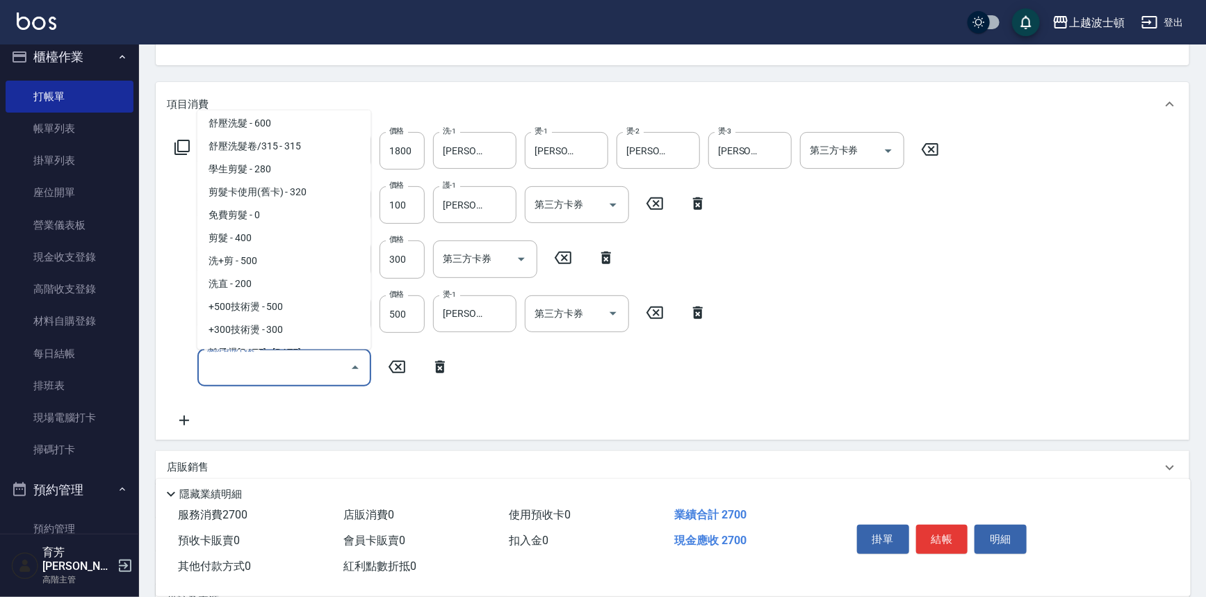
scroll to position [218, 0]
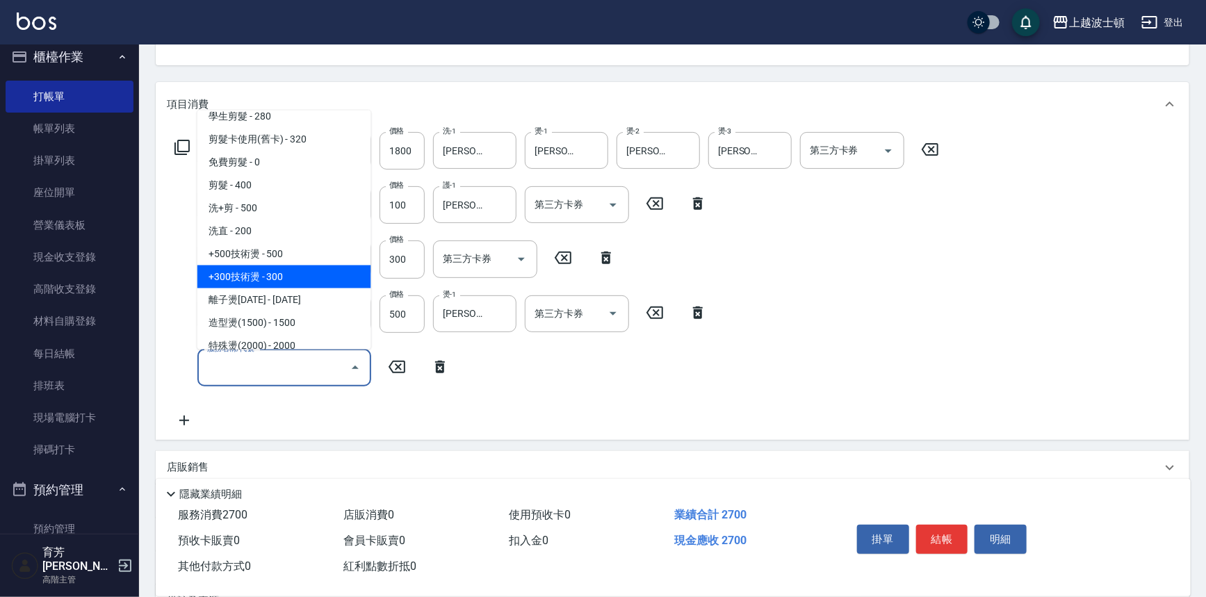
click at [291, 279] on span "+300技術燙 - 300" at bounding box center [284, 277] width 174 height 23
type input "+300技術燙(402)"
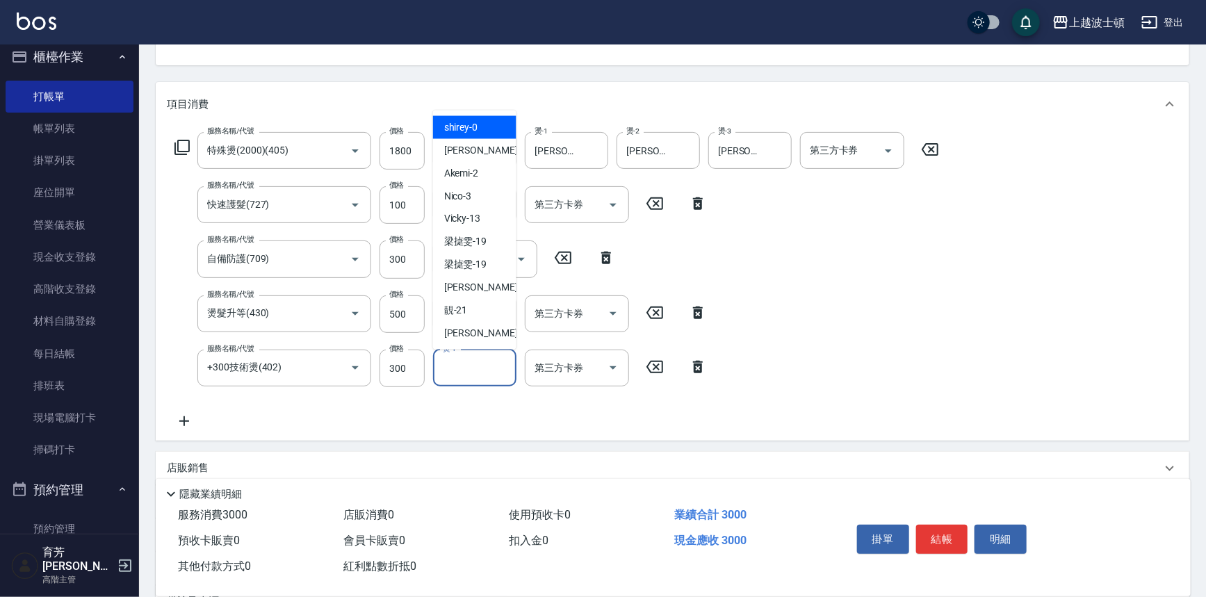
click at [482, 368] on input "燙-1" at bounding box center [474, 368] width 71 height 24
click at [471, 156] on span "麥可 -1" at bounding box center [485, 150] width 82 height 15
type input "麥可-1"
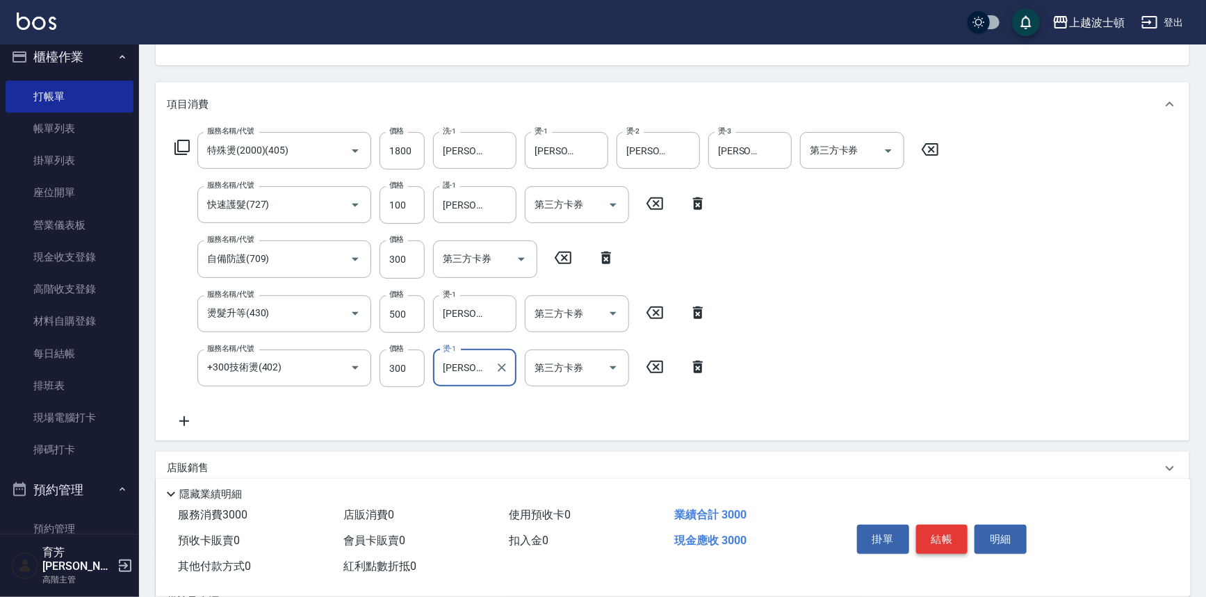
click at [924, 531] on button "結帳" at bounding box center [942, 539] width 52 height 29
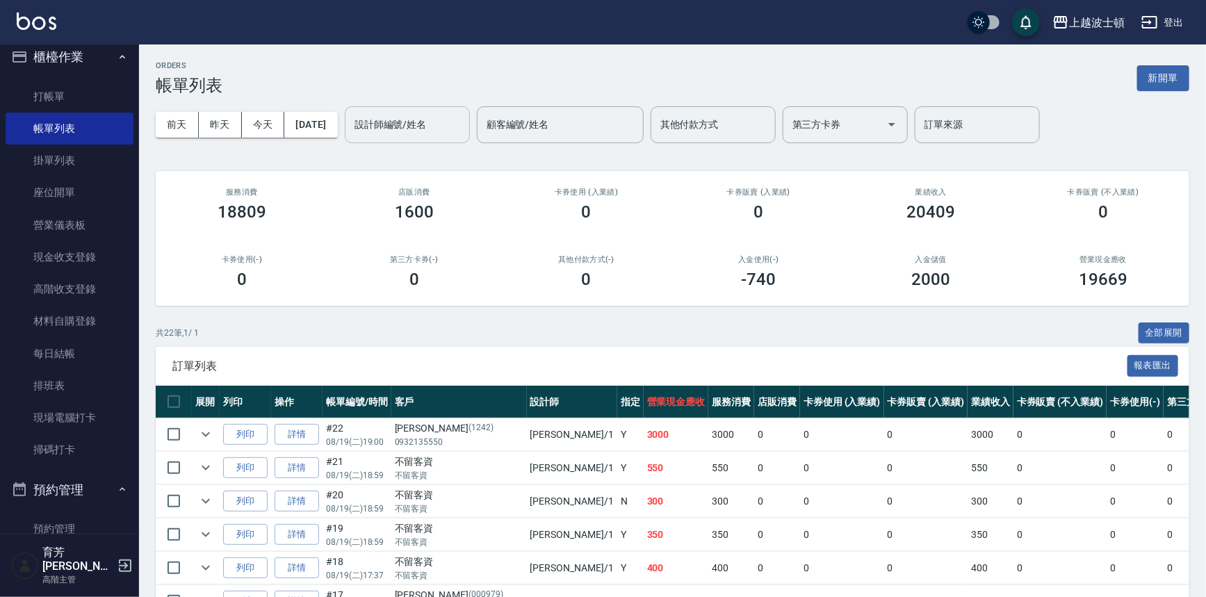
click at [424, 124] on input "設計師編號/姓名" at bounding box center [407, 125] width 113 height 24
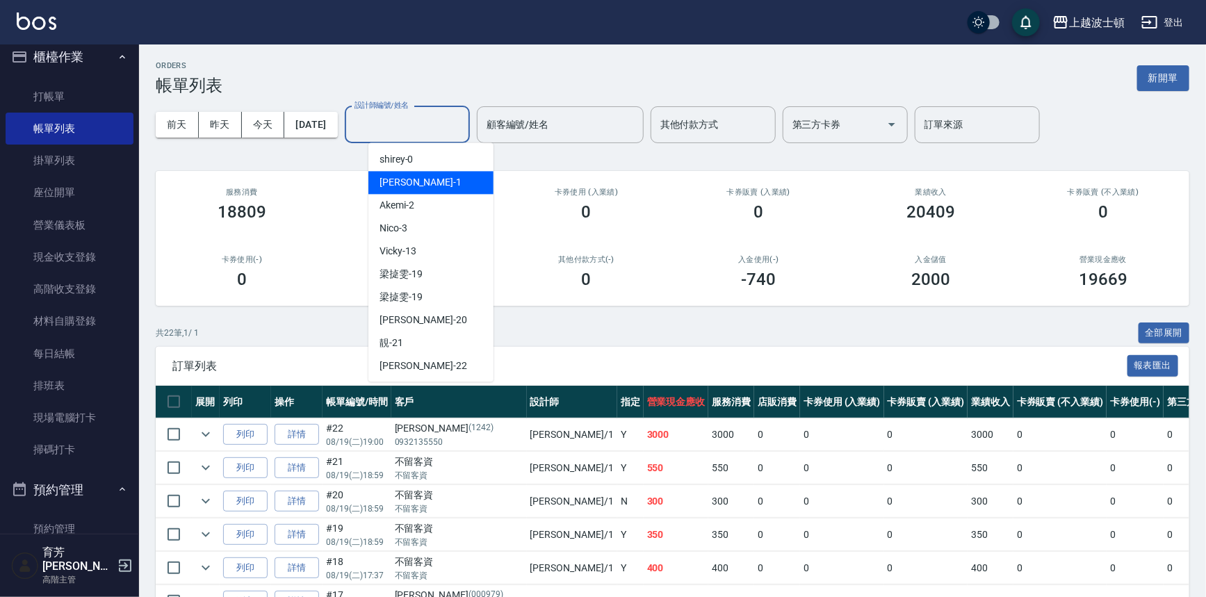
click at [417, 177] on div "麥可 -1" at bounding box center [430, 182] width 125 height 23
type input "麥可-1"
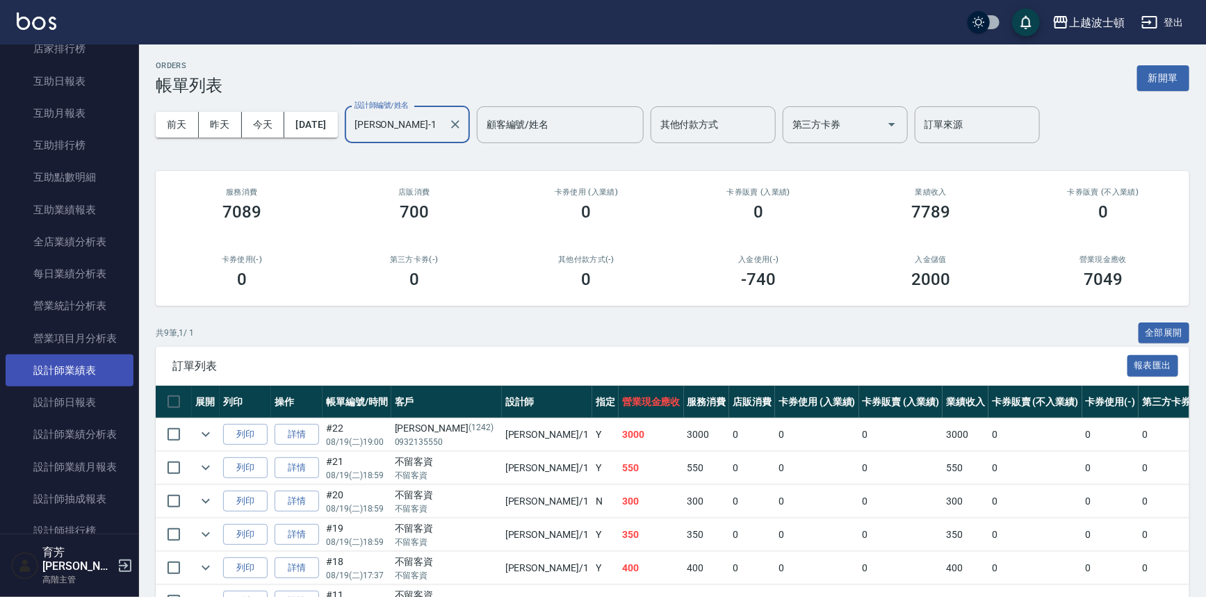
scroll to position [769, 0]
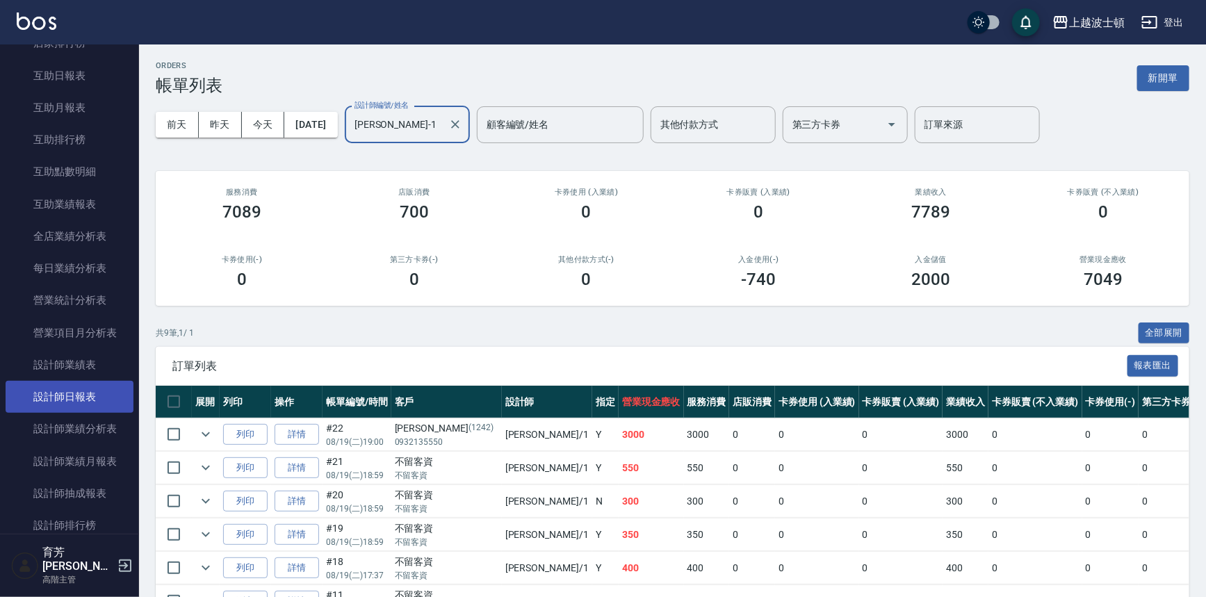
click at [75, 393] on link "設計師日報表" at bounding box center [70, 397] width 128 height 32
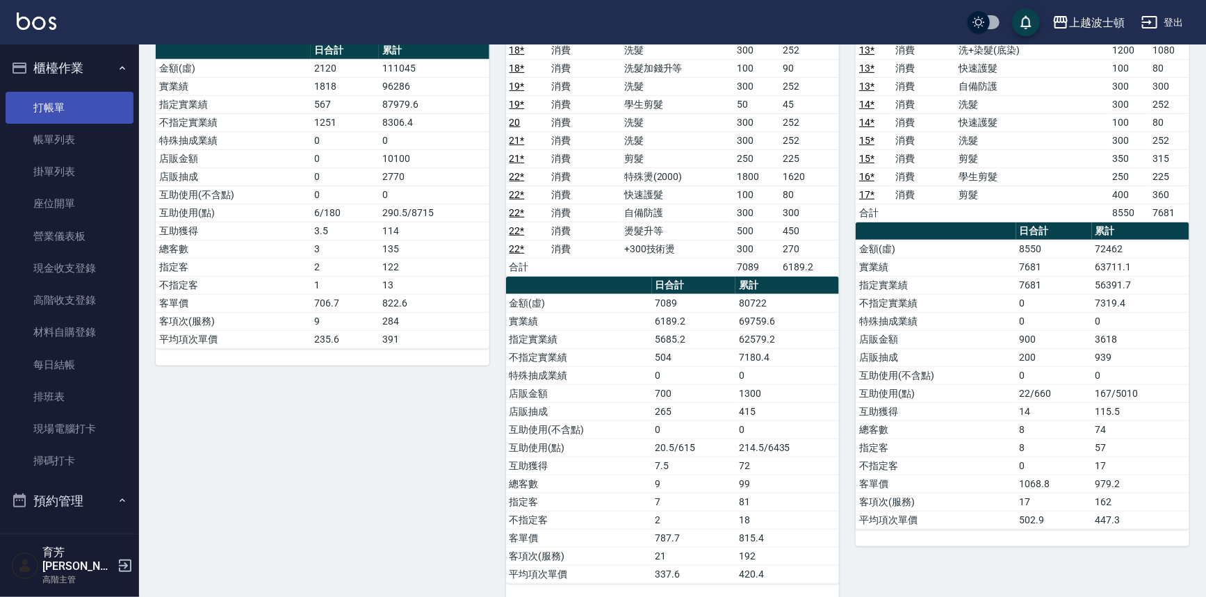
click at [56, 106] on link "打帳單" at bounding box center [70, 108] width 128 height 32
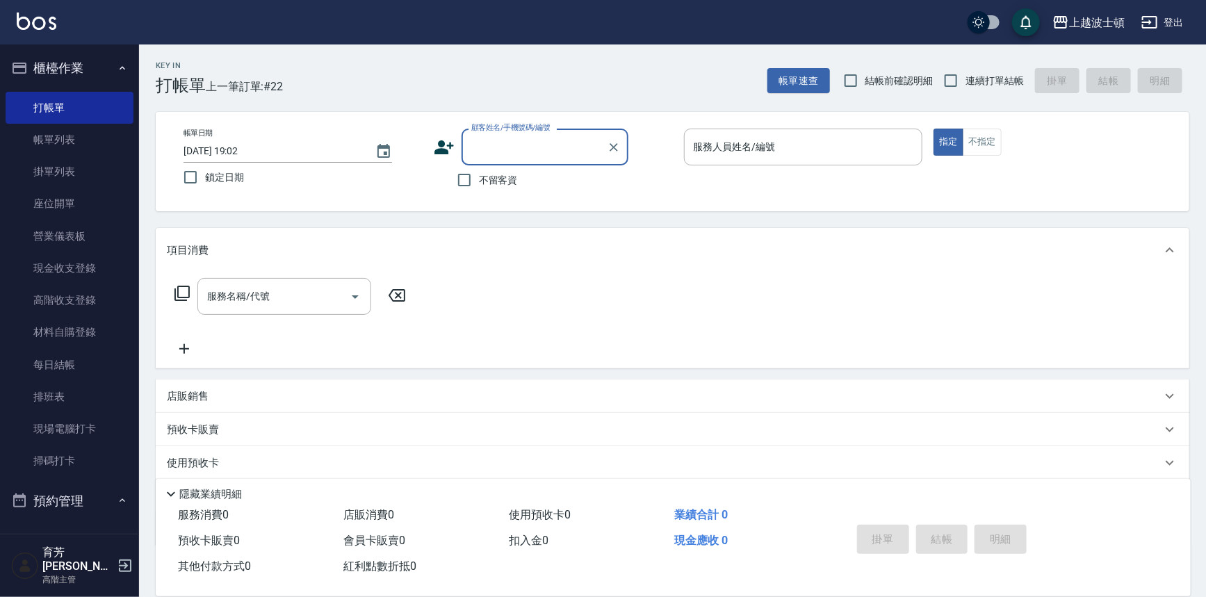
click at [501, 176] on span "不留客資" at bounding box center [498, 180] width 39 height 15
click at [479, 176] on input "不留客資" at bounding box center [464, 179] width 29 height 29
checkbox input "true"
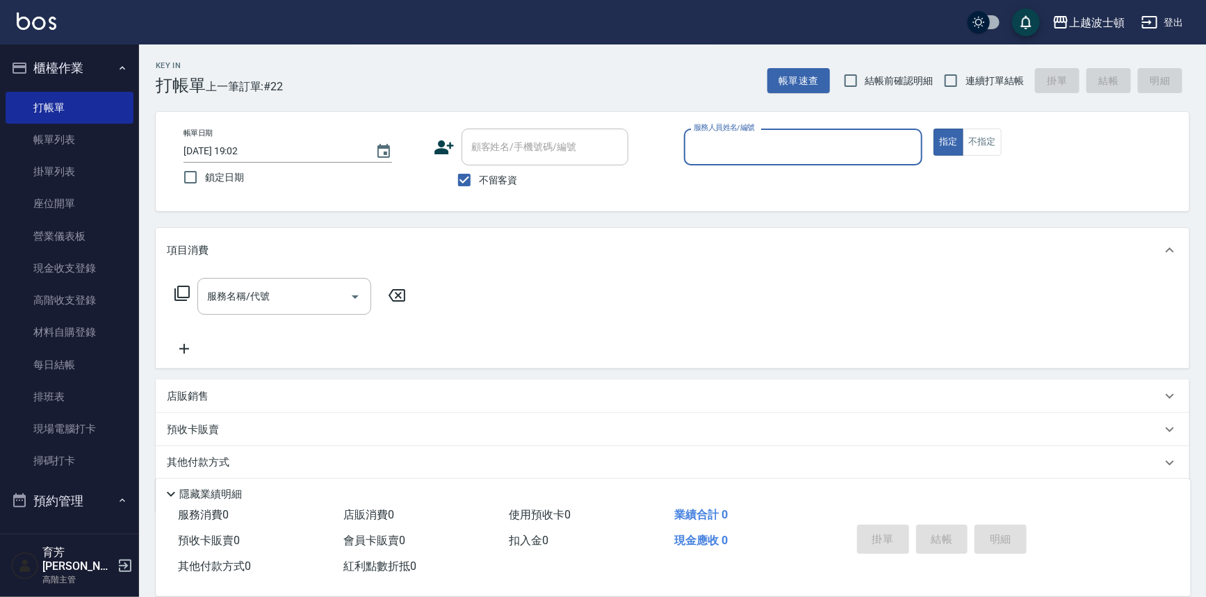
click at [700, 139] on input "服務人員姓名/編號" at bounding box center [803, 147] width 227 height 24
type input "思思-35"
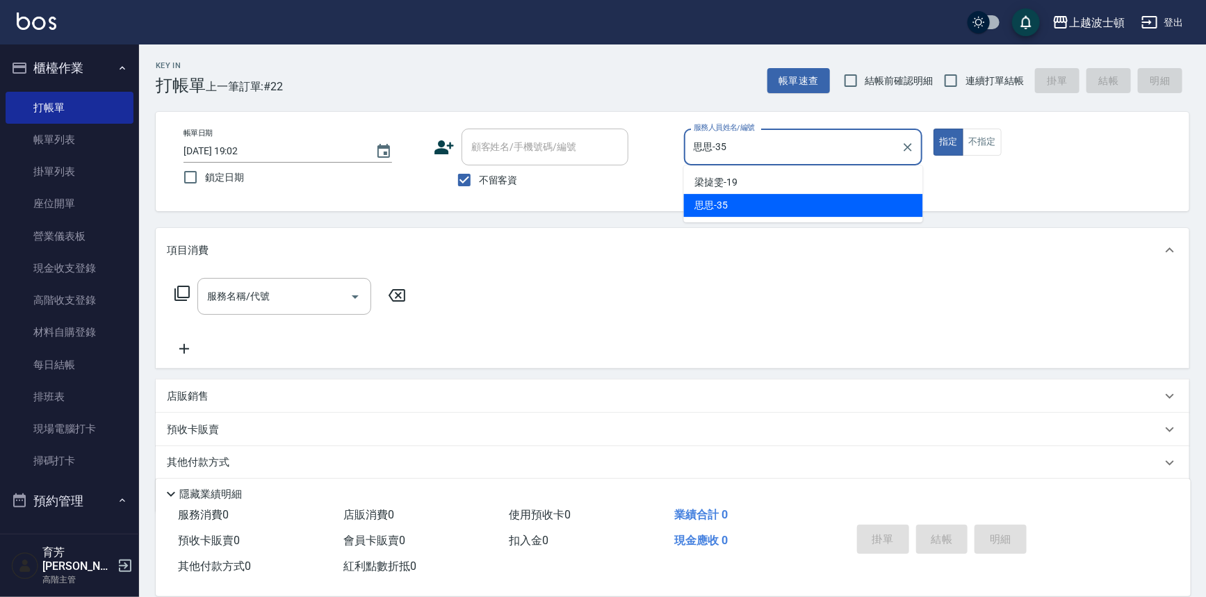
type button "true"
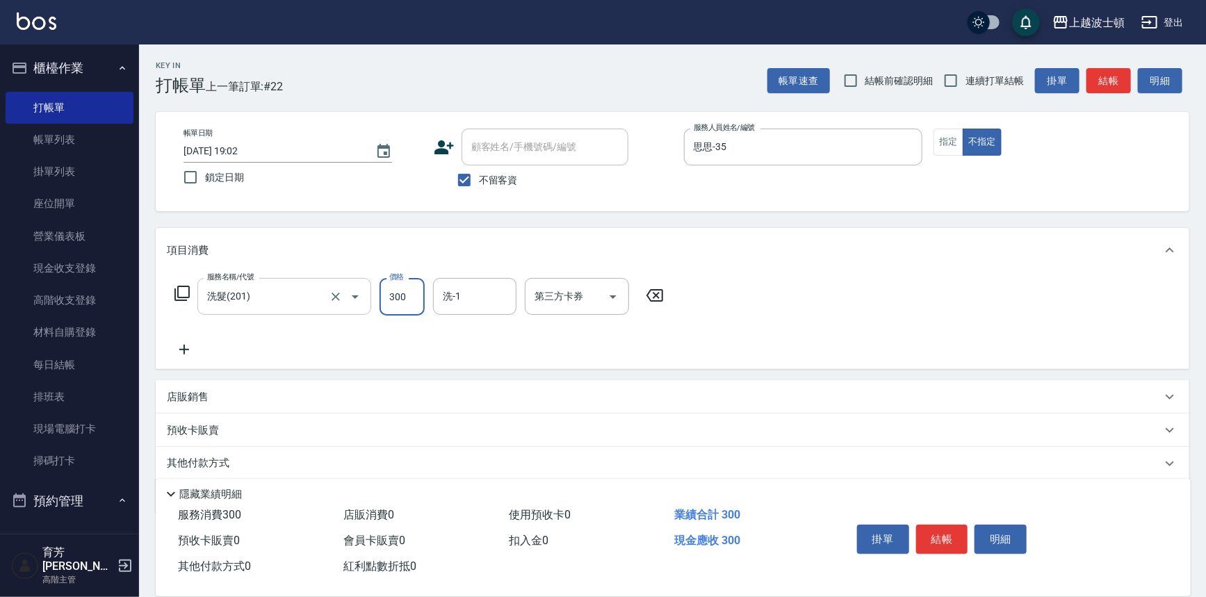
click at [305, 298] on input "洗髮(201)" at bounding box center [265, 296] width 122 height 24
type input "剪髮(305)"
type input "350"
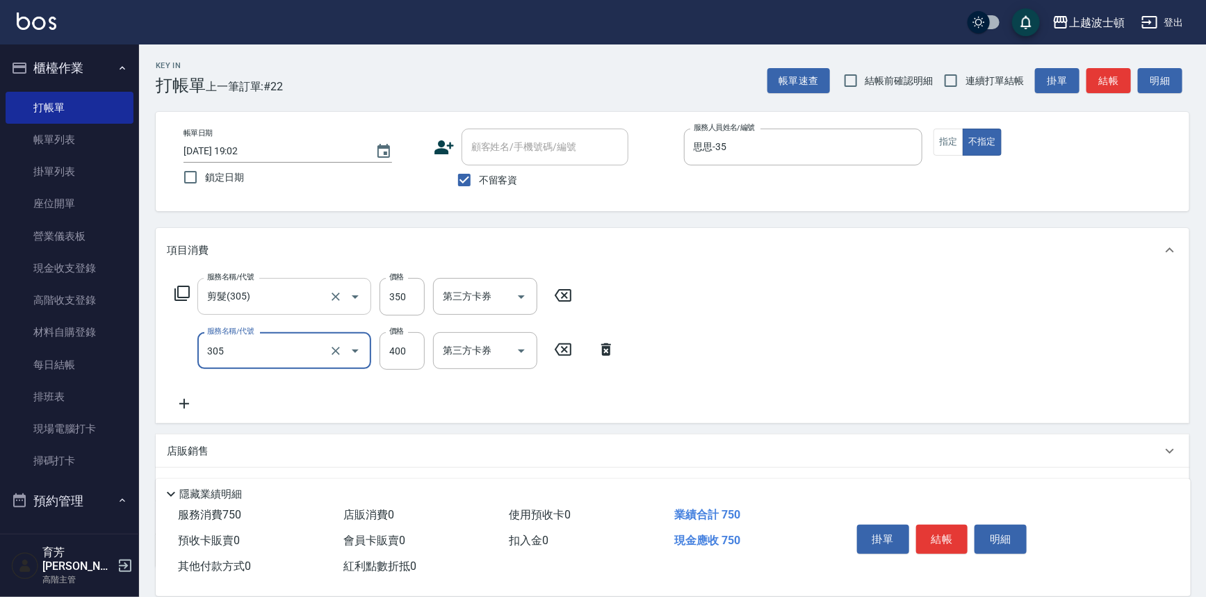
type input "剪髮(305)"
type input "100"
click at [404, 303] on input "350" at bounding box center [402, 297] width 45 height 38
type input "250"
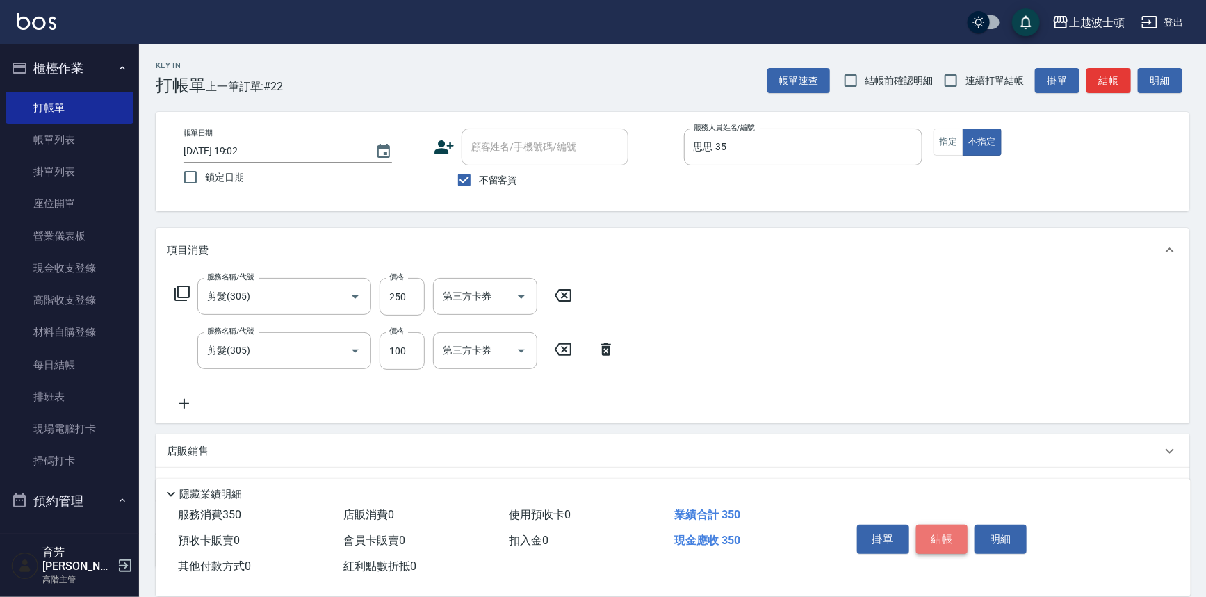
click at [933, 539] on button "結帳" at bounding box center [942, 539] width 52 height 29
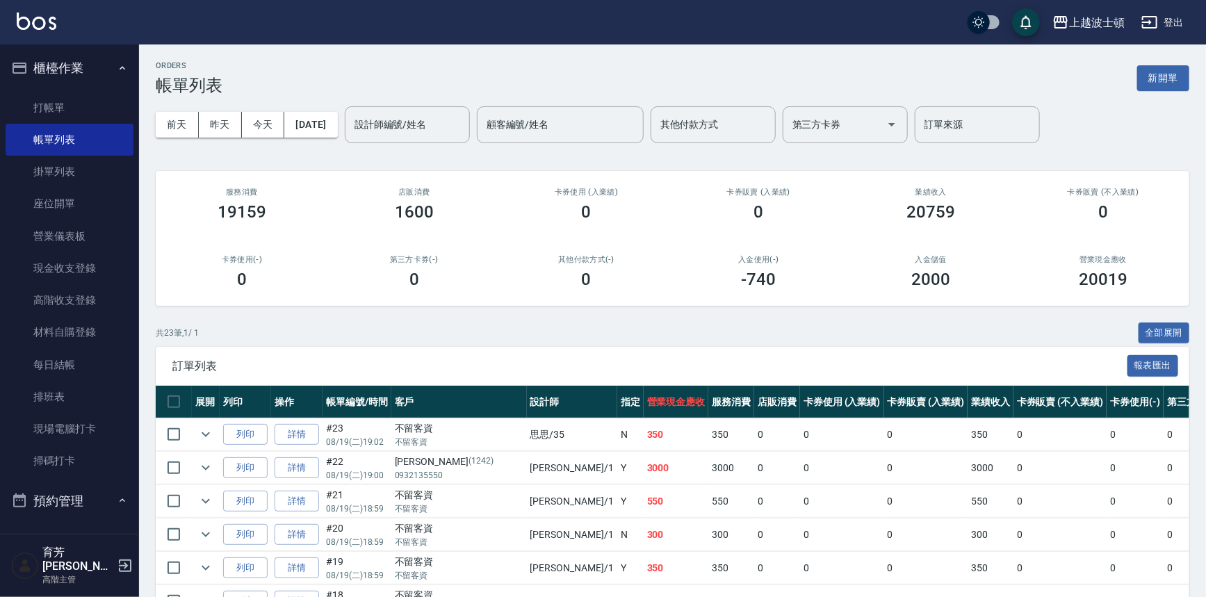
click at [29, 0] on div "上越波士頓 登出" at bounding box center [603, 22] width 1206 height 44
click at [32, 30] on link at bounding box center [37, 23] width 40 height 20
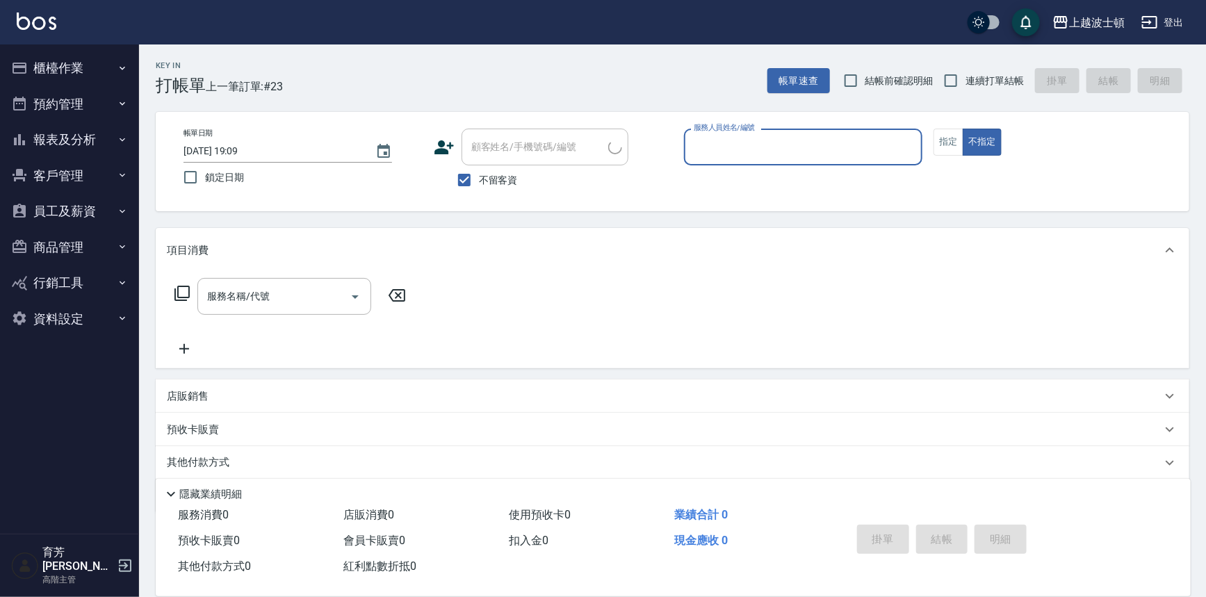
click at [749, 140] on input "服務人員姓名/編號" at bounding box center [803, 147] width 227 height 24
type input "思思-35"
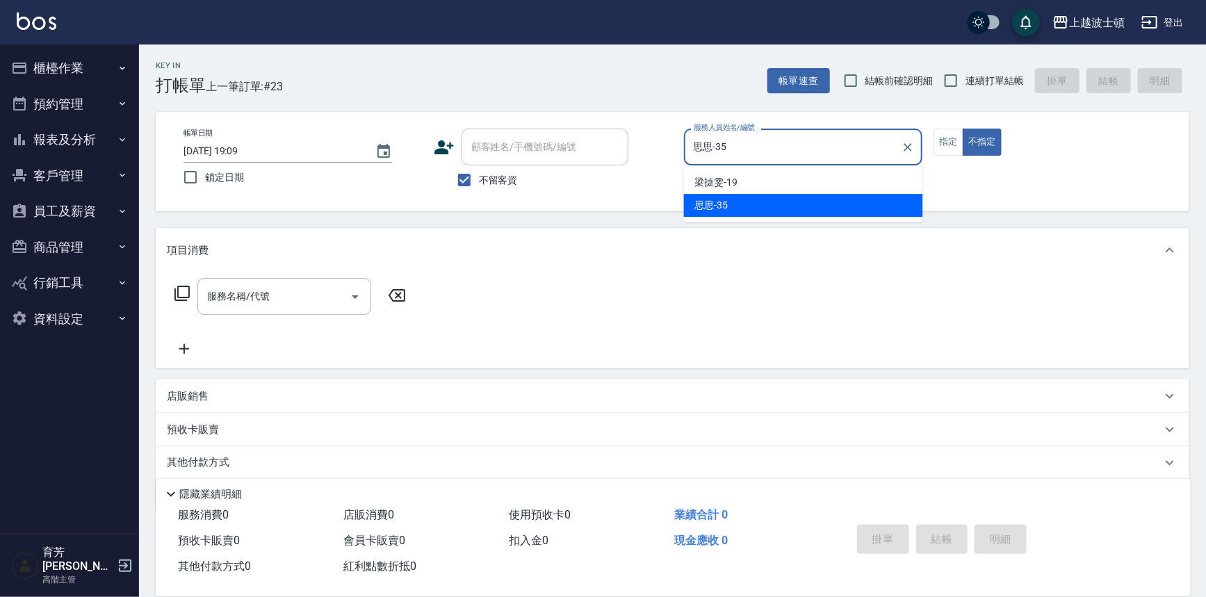
type button "false"
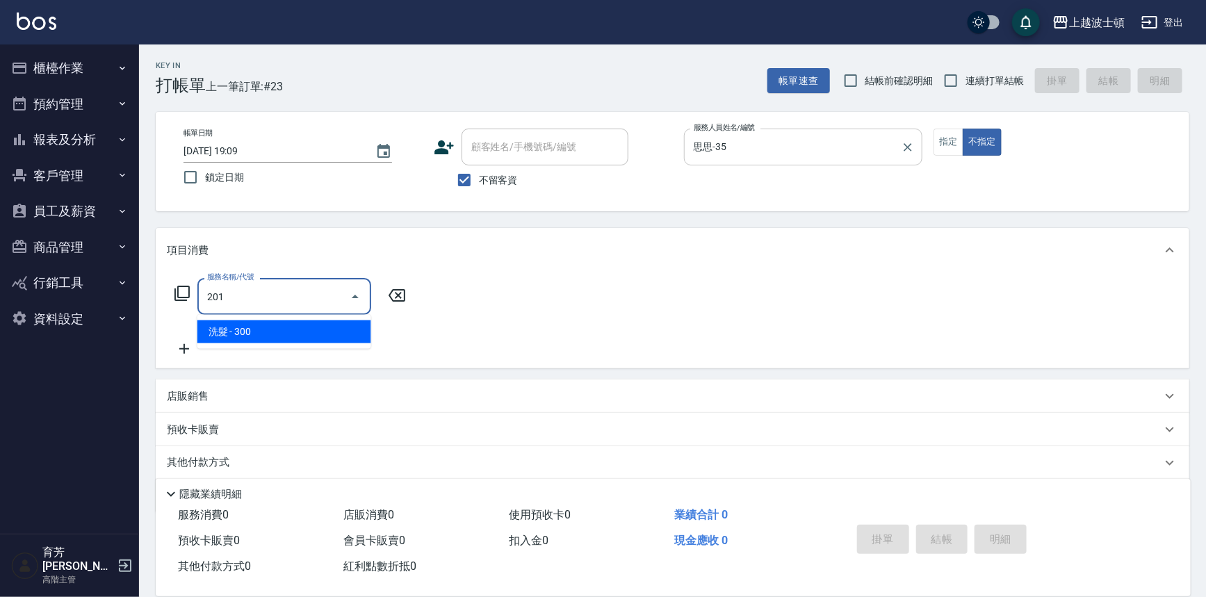
type input "洗髮(201)"
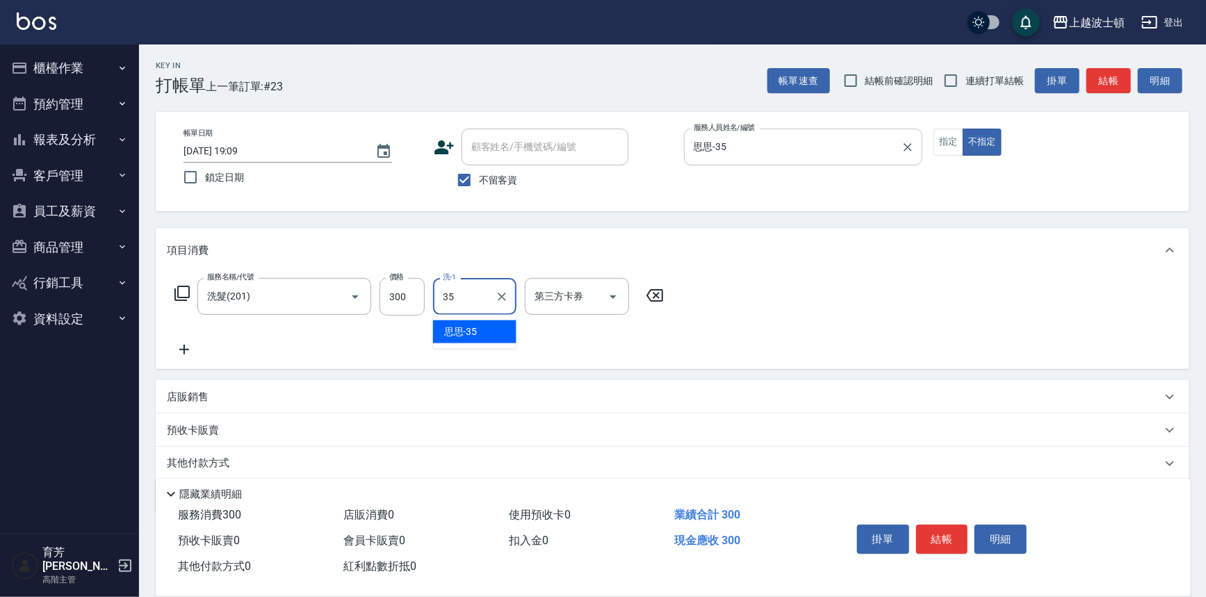
type input "思思-35"
click at [956, 535] on button "結帳" at bounding box center [942, 539] width 52 height 29
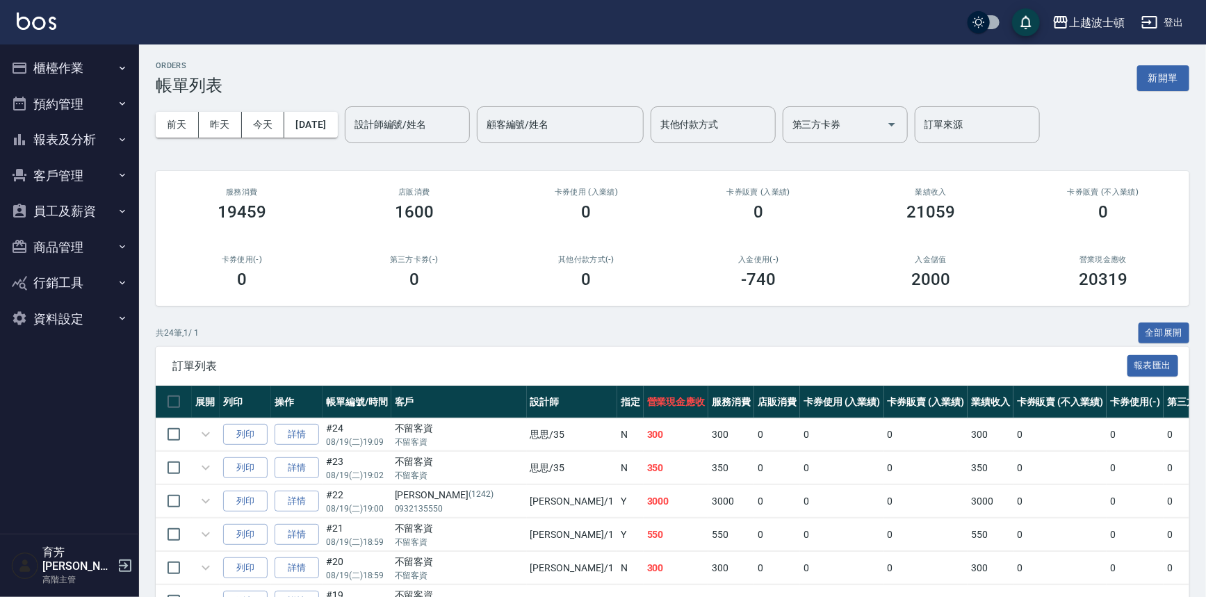
click at [38, 20] on img at bounding box center [37, 21] width 40 height 17
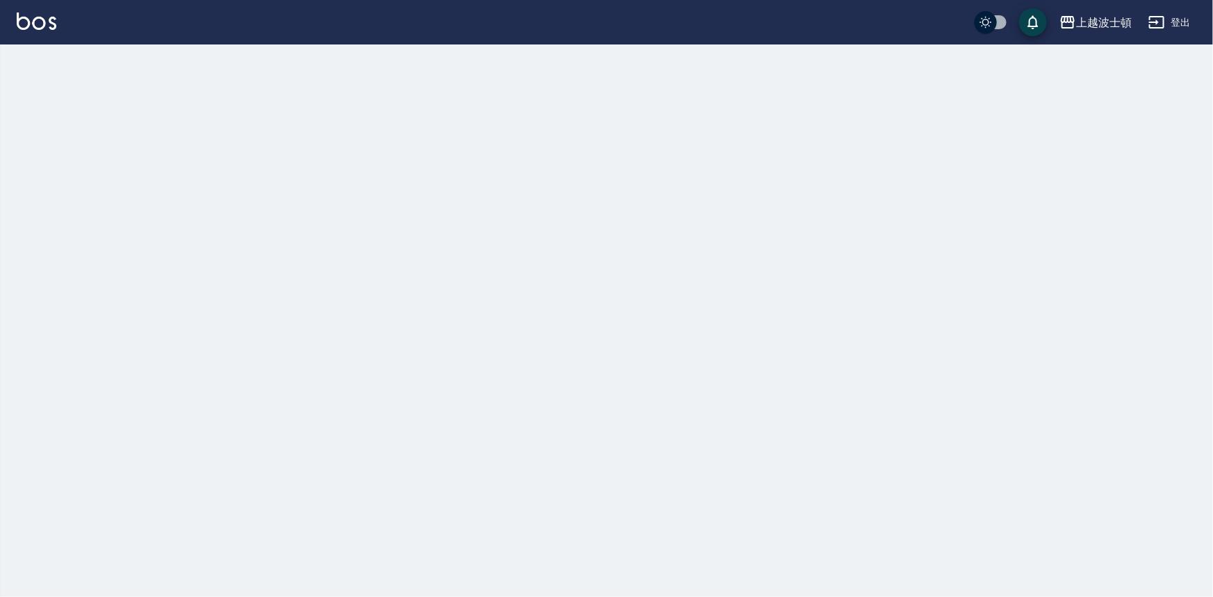
click at [38, 20] on img at bounding box center [37, 21] width 40 height 17
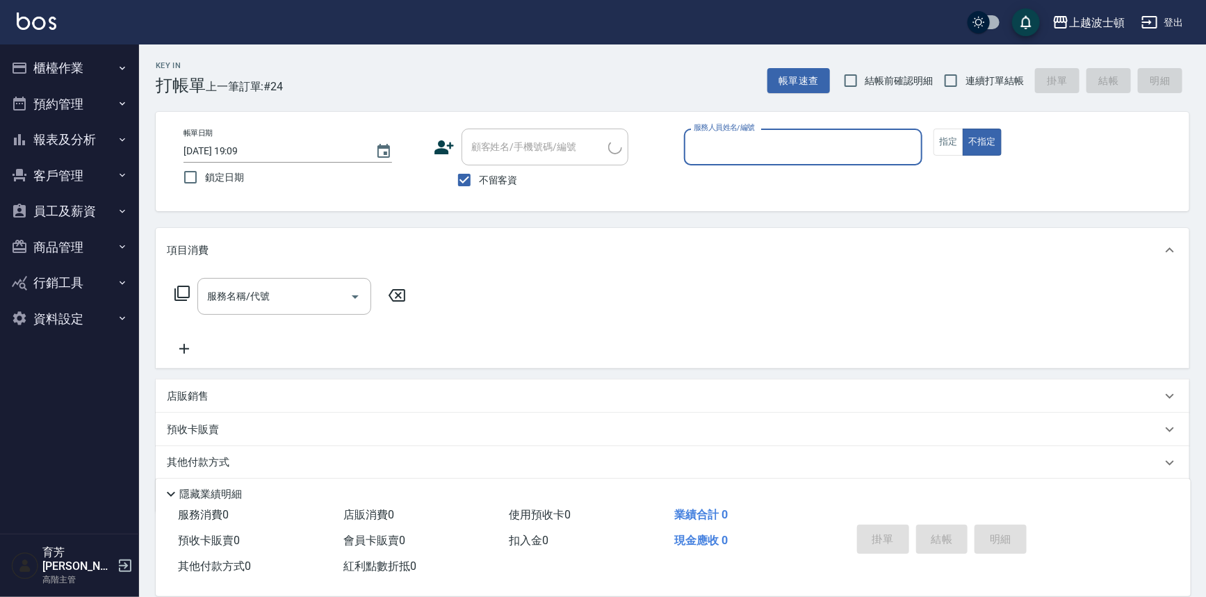
click at [748, 151] on input "服務人員姓名/編號" at bounding box center [803, 147] width 227 height 24
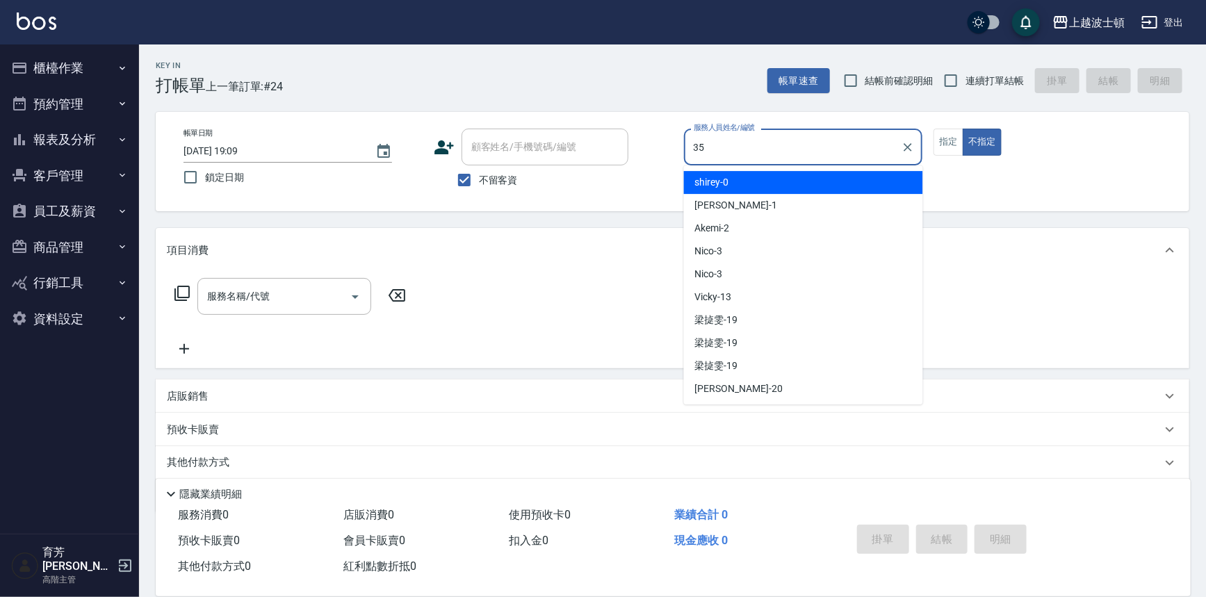
type input "思思-35"
type button "false"
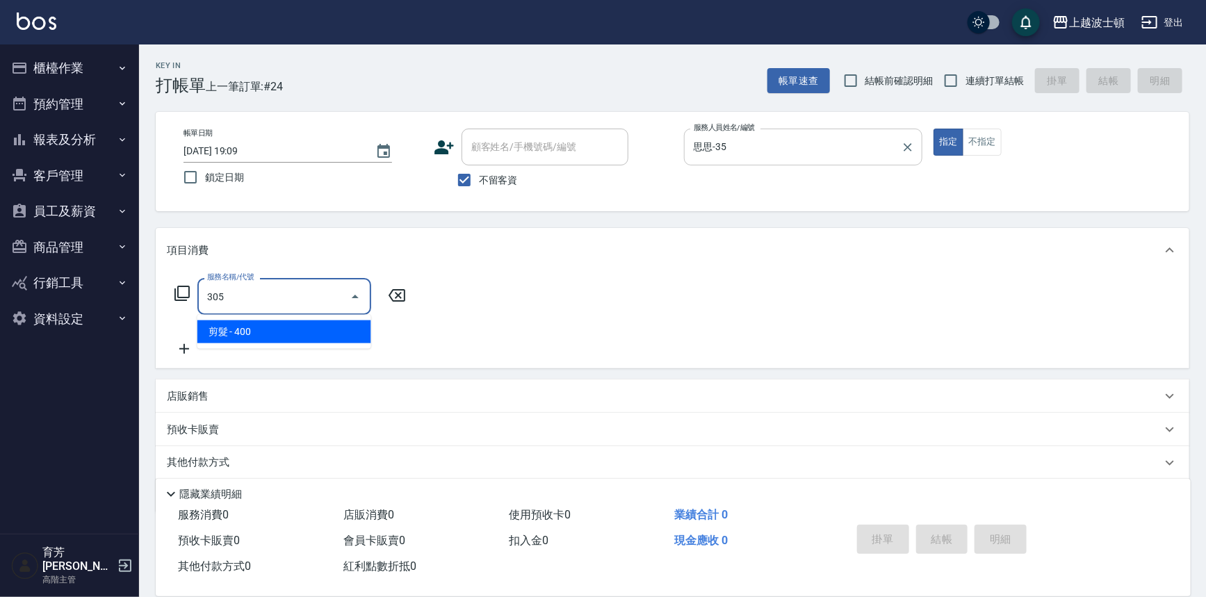
type input "剪髮(305)"
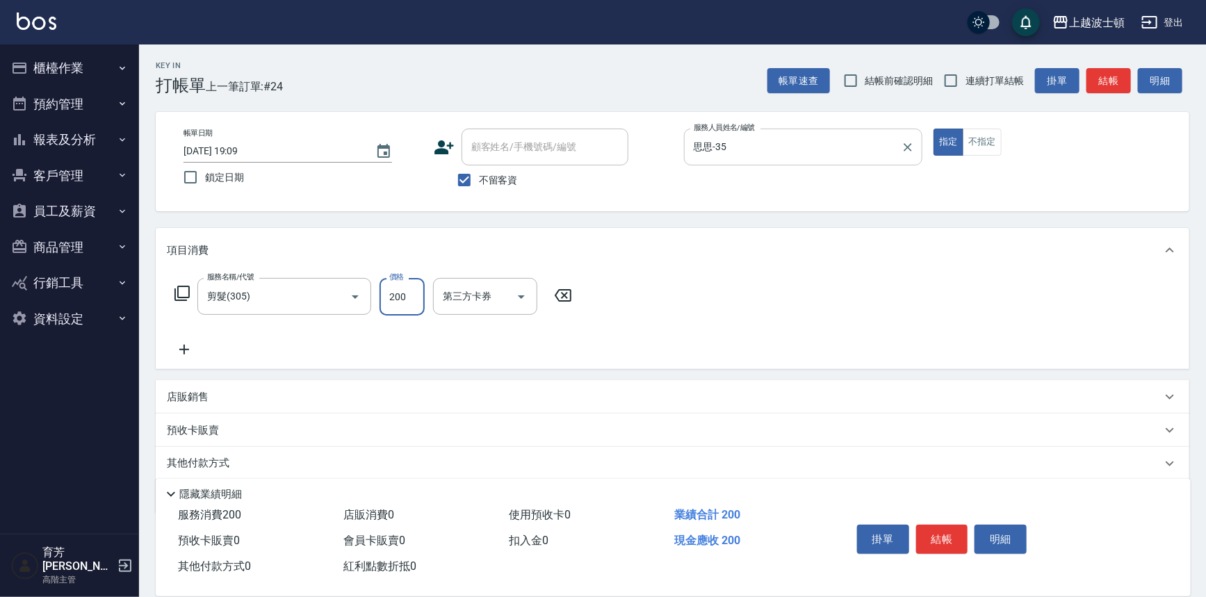
type input "200"
click at [945, 525] on button "結帳" at bounding box center [942, 539] width 52 height 29
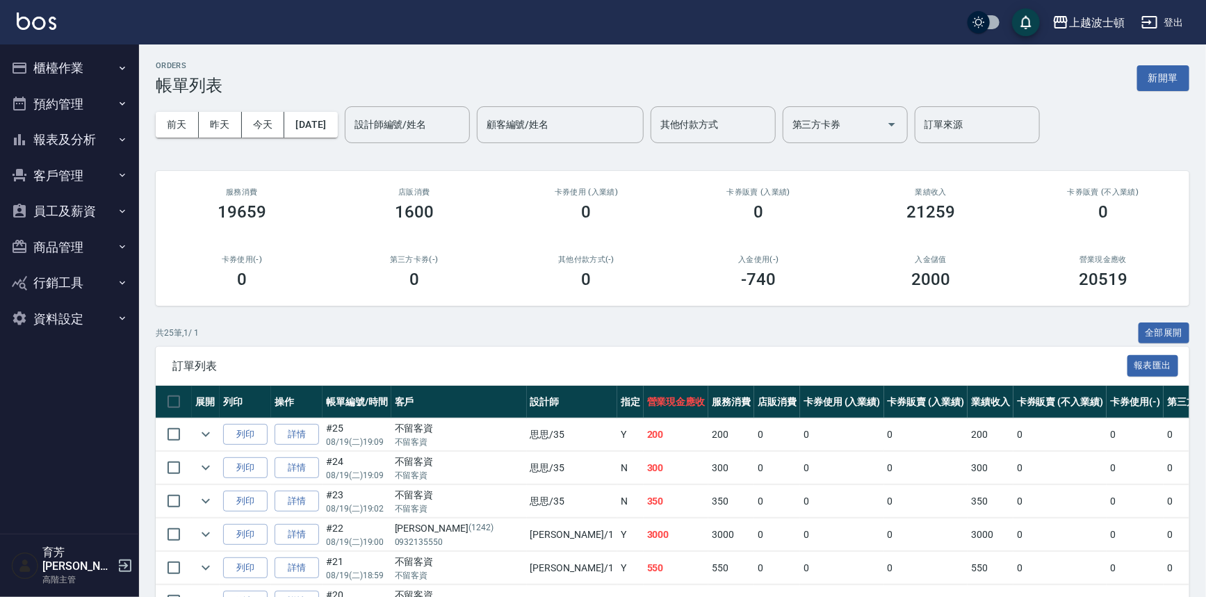
click at [41, 19] on img at bounding box center [37, 21] width 40 height 17
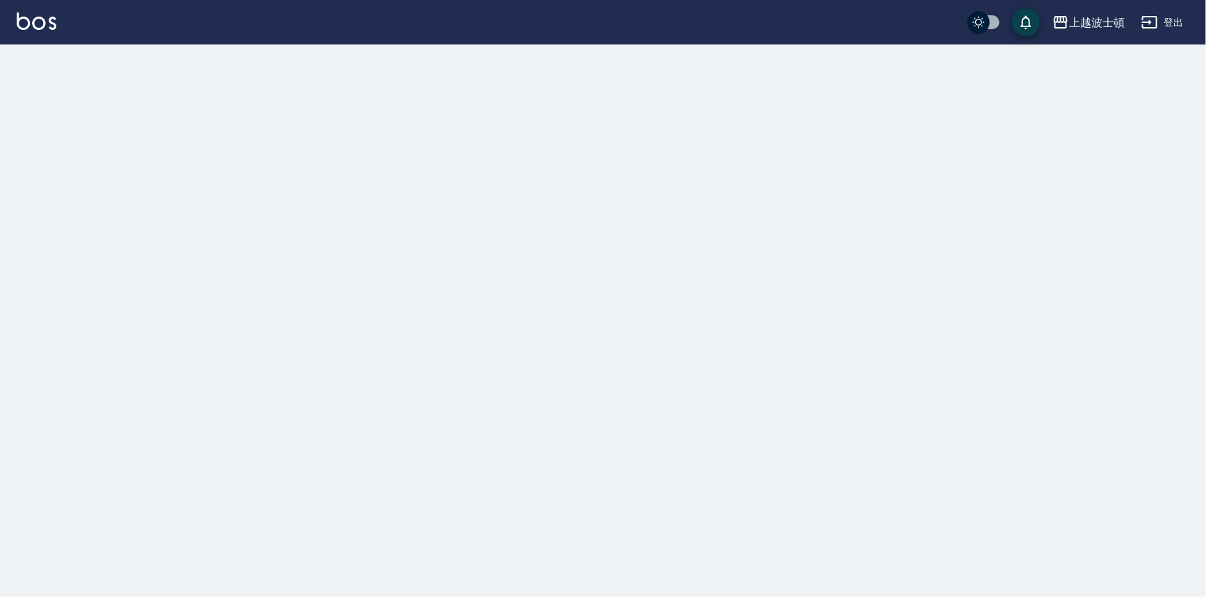
click at [41, 19] on img at bounding box center [37, 21] width 40 height 17
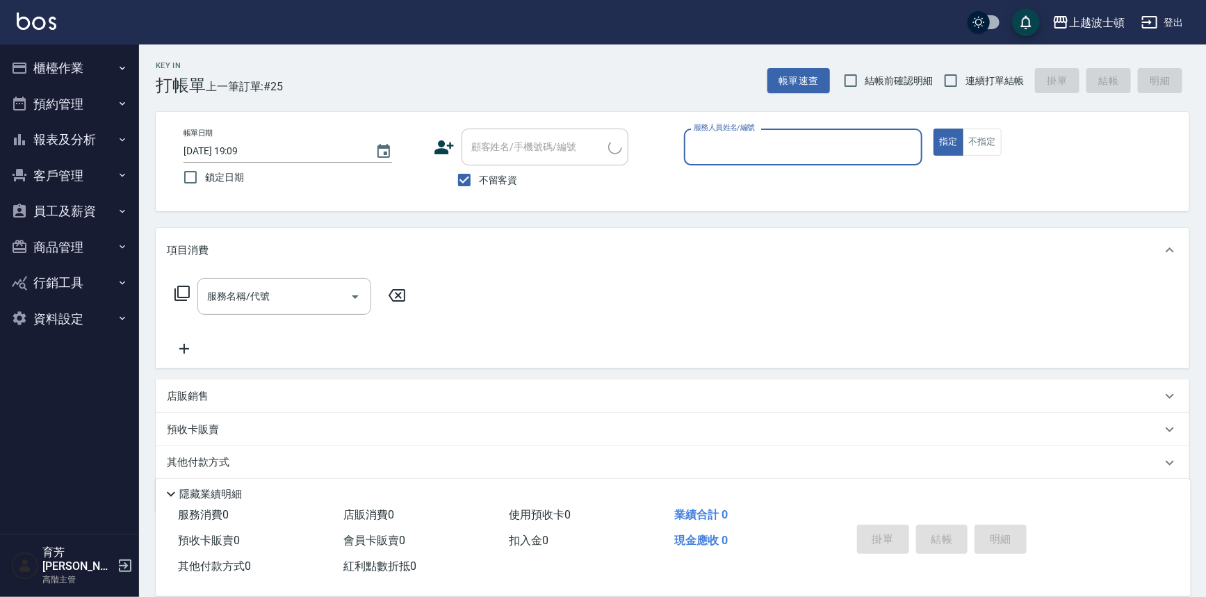
drag, startPoint x: 428, startPoint y: 181, endPoint x: 472, endPoint y: 178, distance: 43.9
click at [430, 182] on div "帳單日期 2025/08/19 19:09 鎖定日期 顧客姓名/手機號碼/編號 顧客姓名/手機號碼/編號 不留客資 服務人員姓名/編號 服務人員姓名/編號 指…" at bounding box center [672, 162] width 1000 height 66
click at [488, 181] on span "不留客資" at bounding box center [498, 180] width 39 height 15
click at [479, 181] on input "不留客資" at bounding box center [464, 179] width 29 height 29
checkbox input "false"
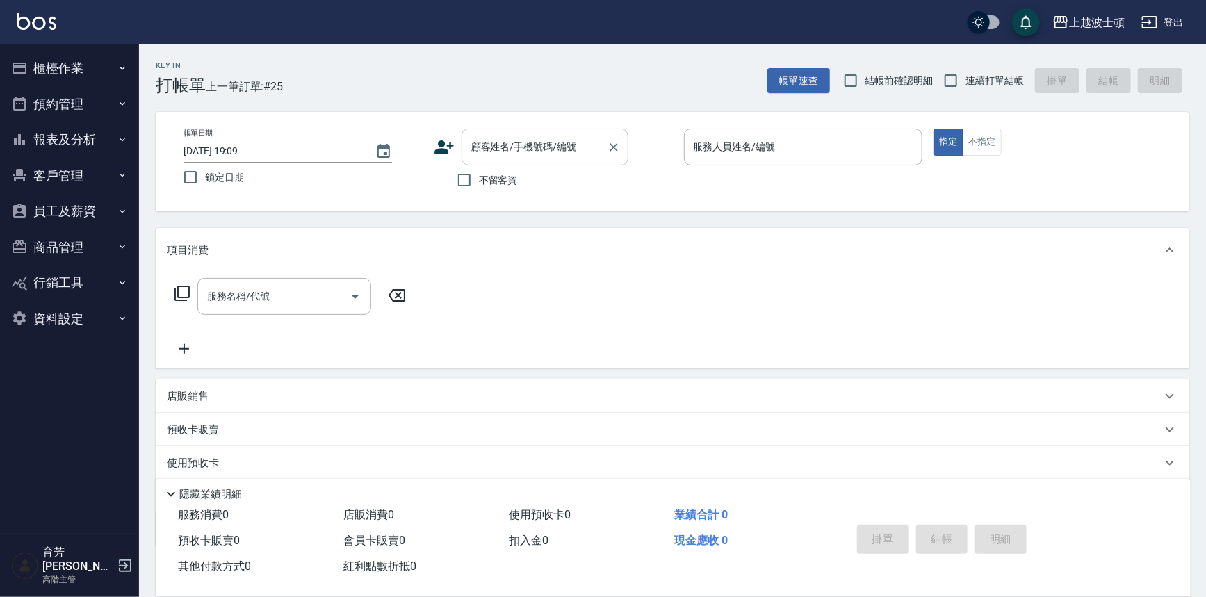
click at [496, 150] on input "顧客姓名/手機號碼/編號" at bounding box center [534, 147] width 133 height 24
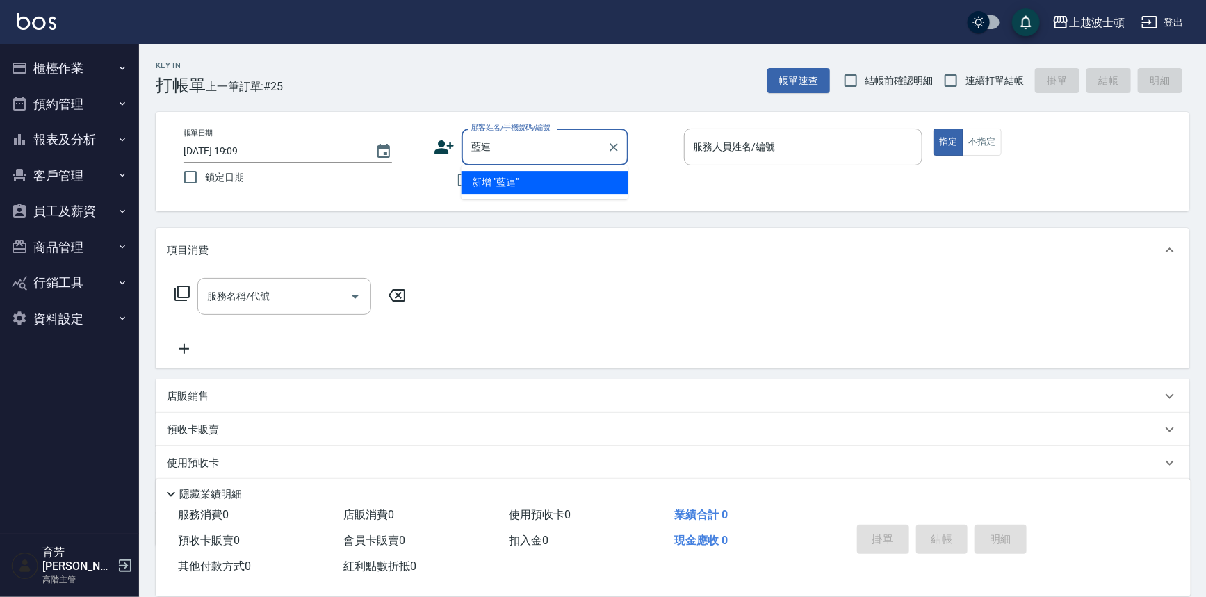
type input "藍"
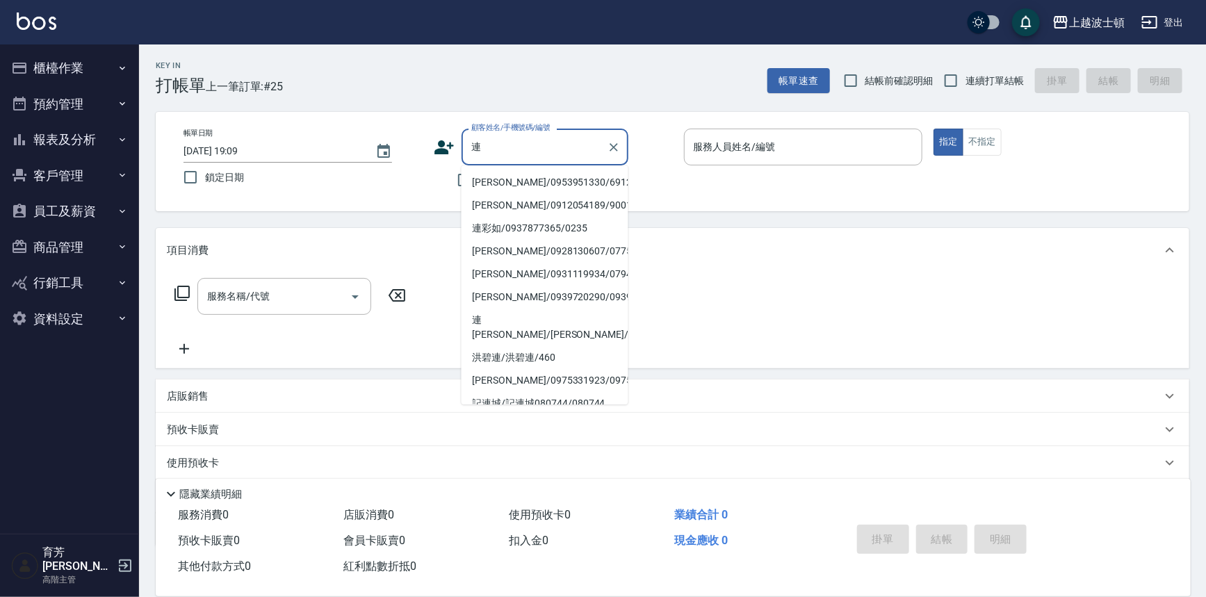
click at [519, 181] on li "[PERSON_NAME]/0953951330/691228" at bounding box center [545, 182] width 167 height 23
type input "[PERSON_NAME]/0953951330/691228"
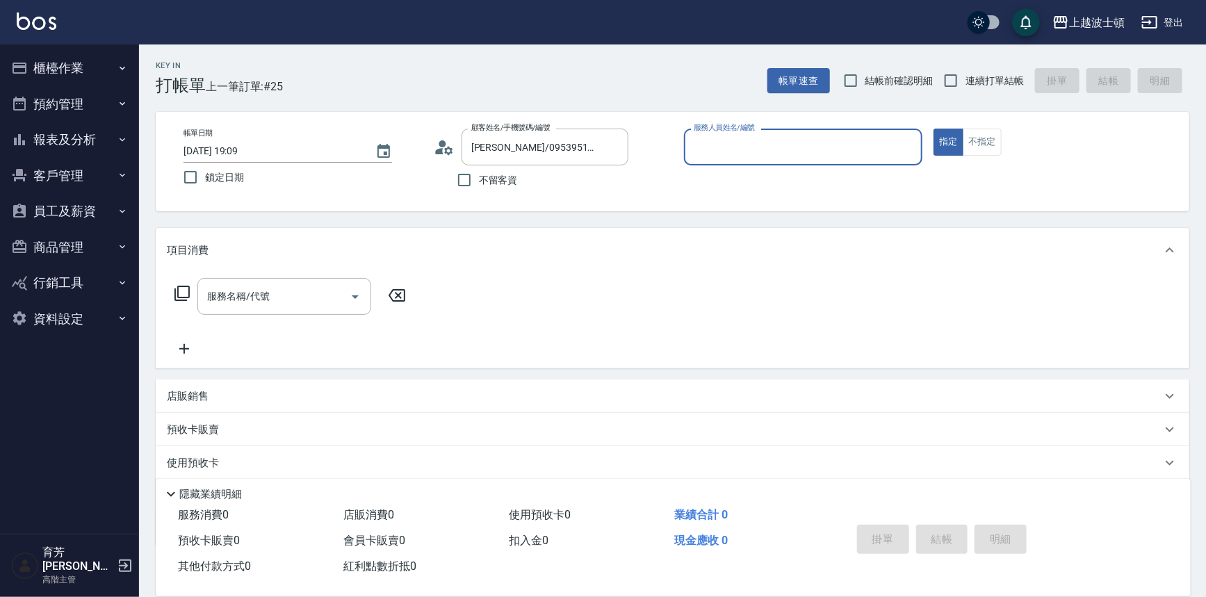
type input "思思-35"
click at [799, 140] on input "思思-35" at bounding box center [793, 147] width 206 height 24
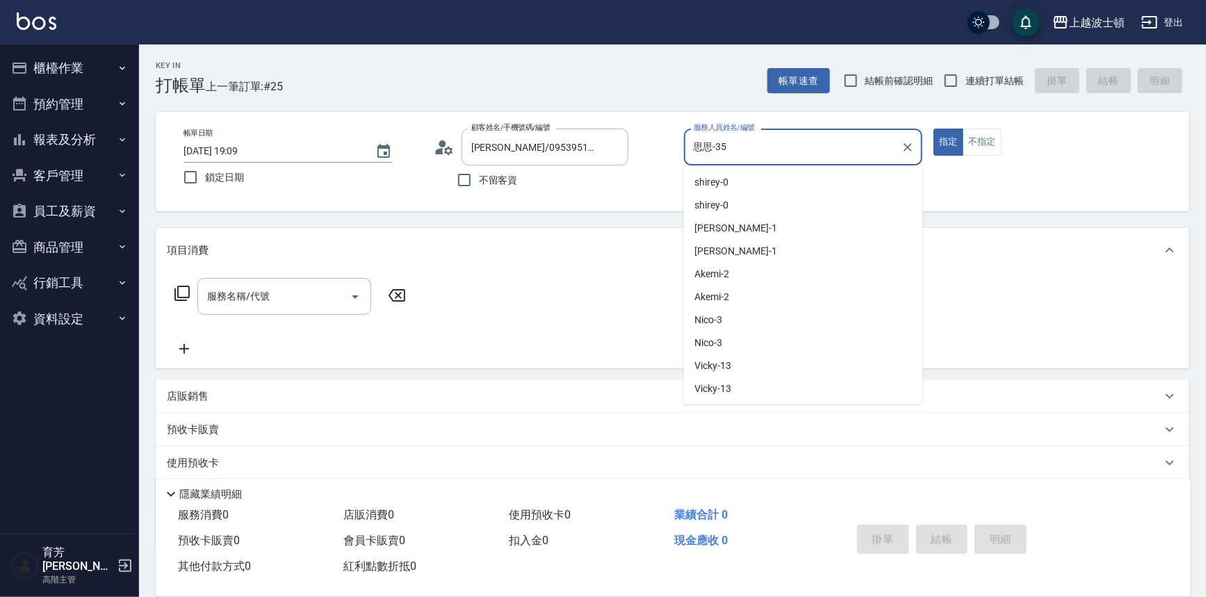
scroll to position [477, 0]
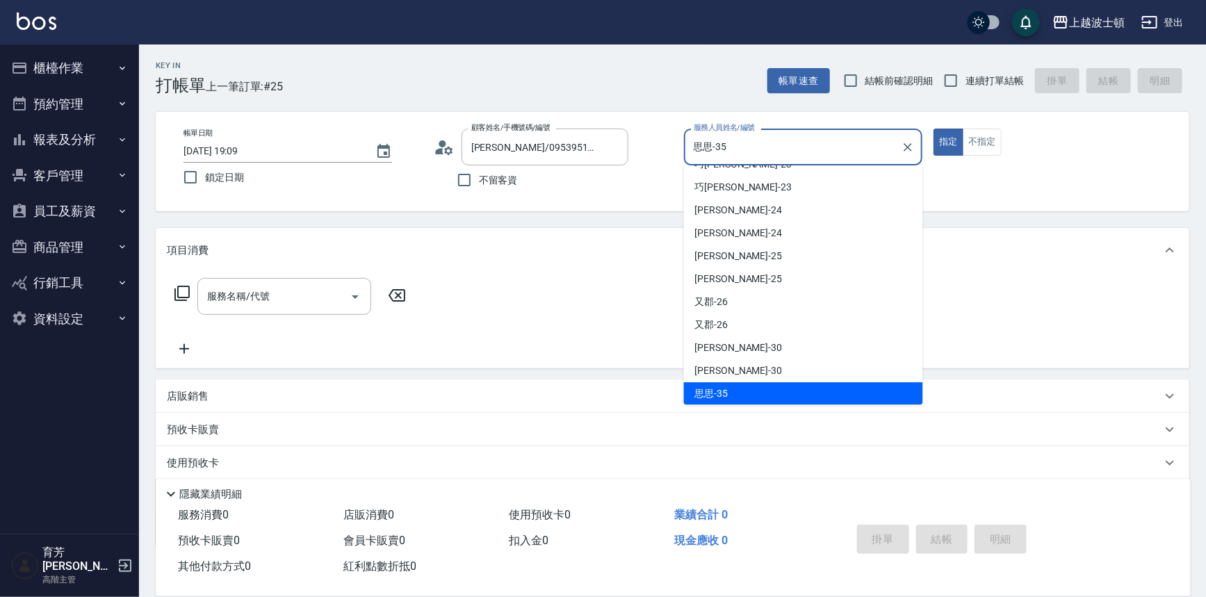
click at [227, 398] on div "店販銷售" at bounding box center [664, 396] width 995 height 15
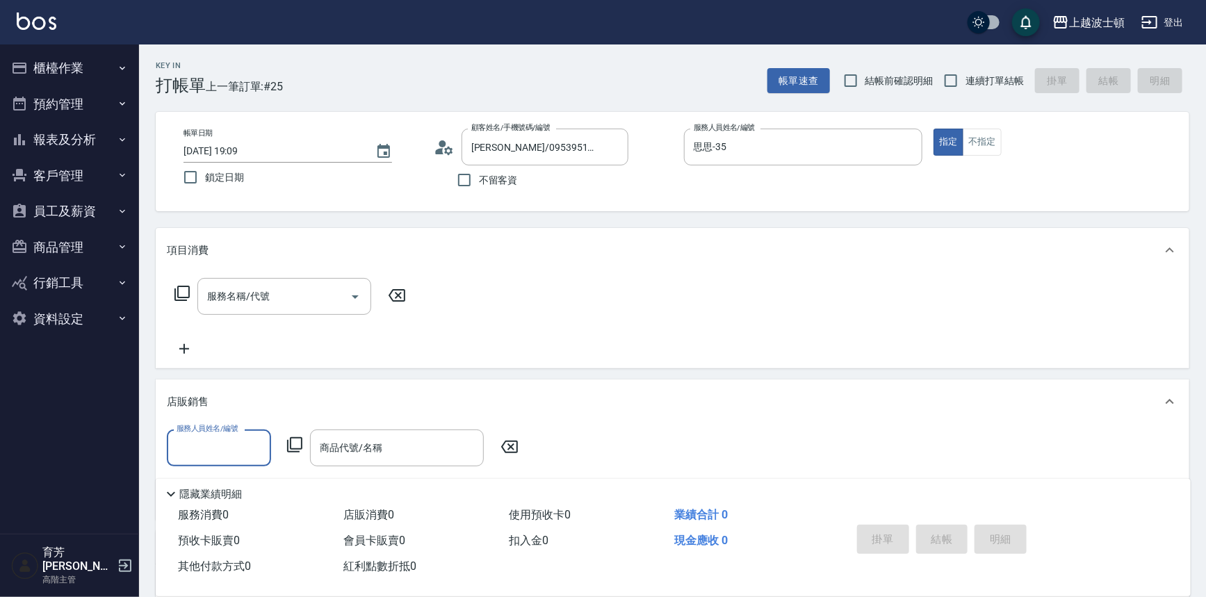
scroll to position [0, 0]
click at [238, 428] on div "服務人員姓名/編號 服務人員姓名/編號 商品代號/名稱 商品代號/名稱" at bounding box center [673, 472] width 1034 height 96
drag, startPoint x: 190, startPoint y: 396, endPoint x: 200, endPoint y: 399, distance: 10.1
click at [195, 399] on p "店販銷售" at bounding box center [188, 402] width 42 height 15
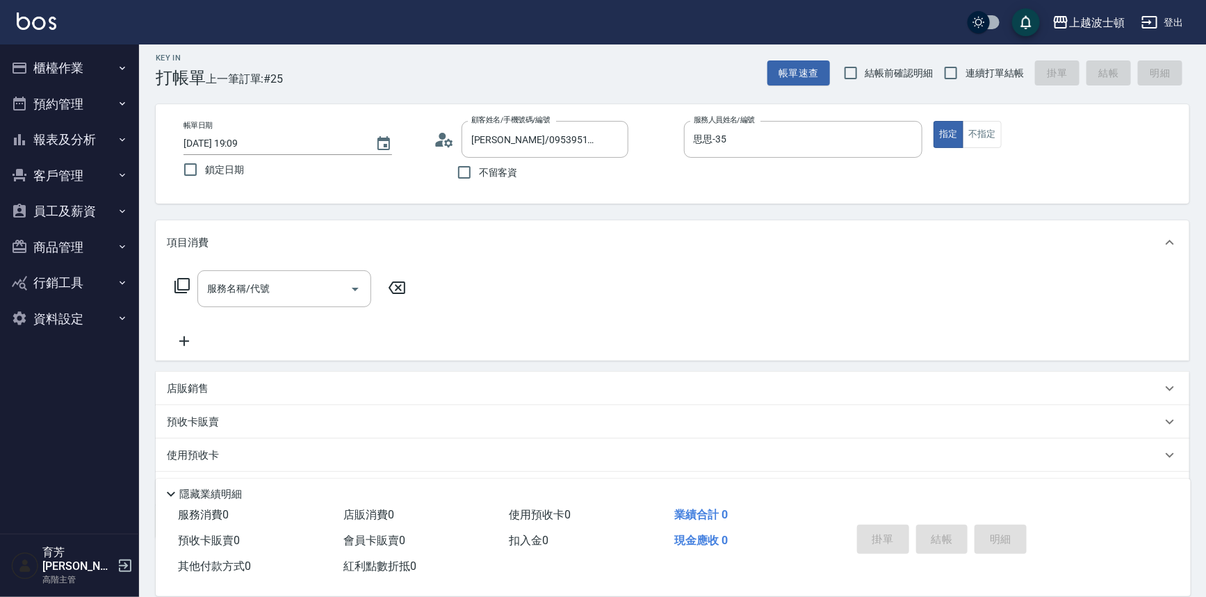
scroll to position [79, 0]
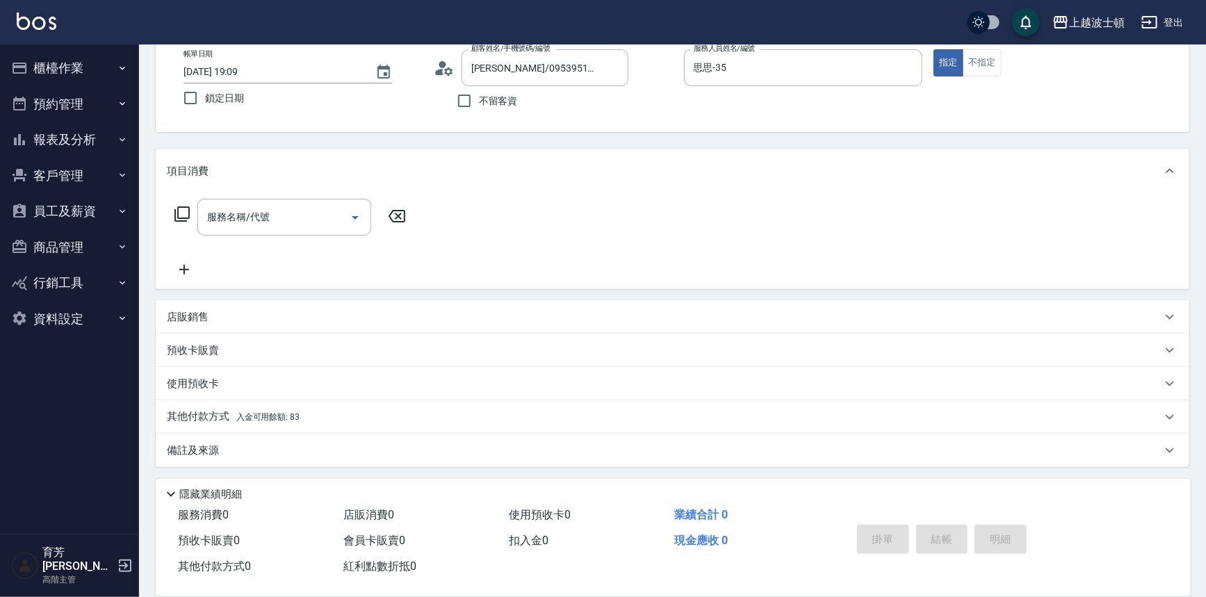
click at [211, 421] on p "其他付款方式 入金可用餘額: 83" at bounding box center [233, 416] width 133 height 15
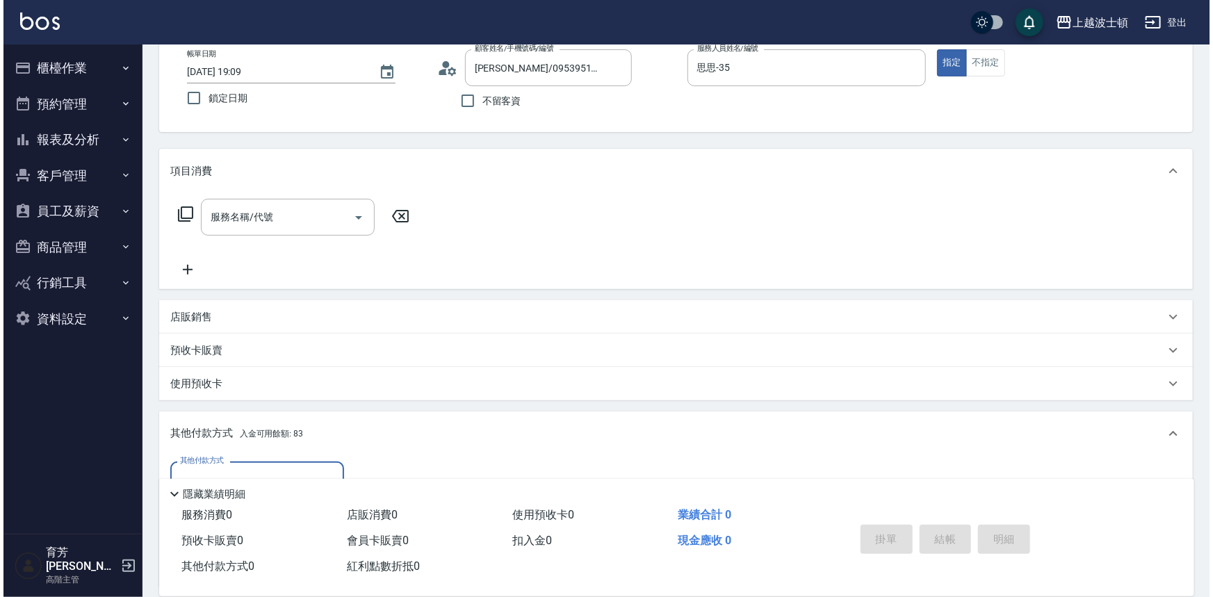
scroll to position [206, 0]
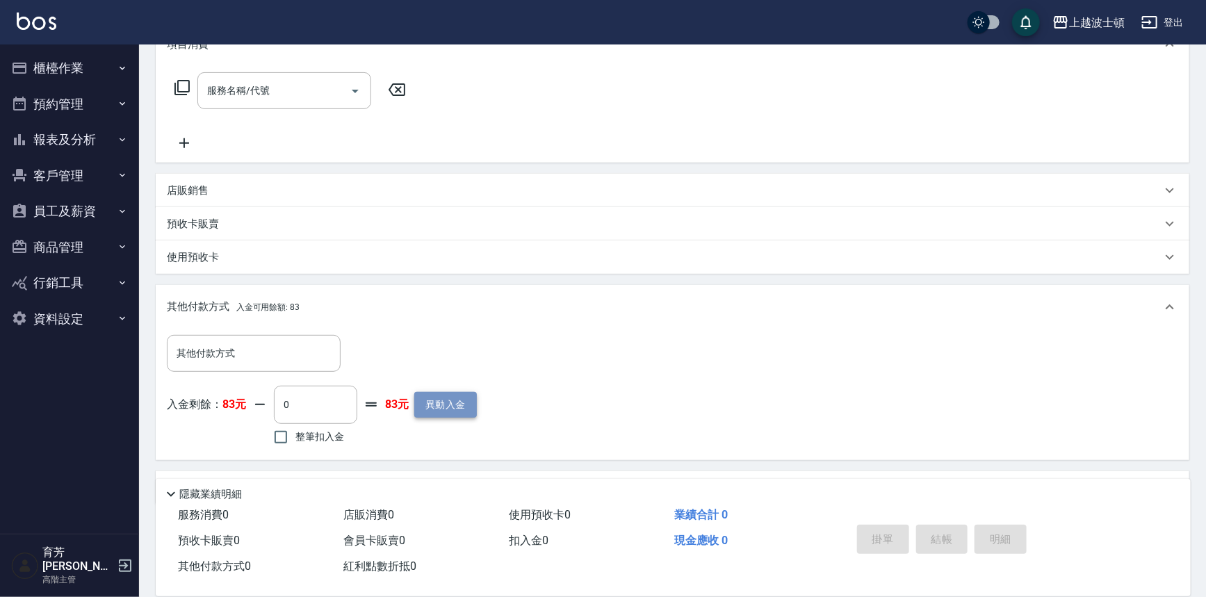
click at [422, 400] on button "異動入金" at bounding box center [445, 405] width 63 height 26
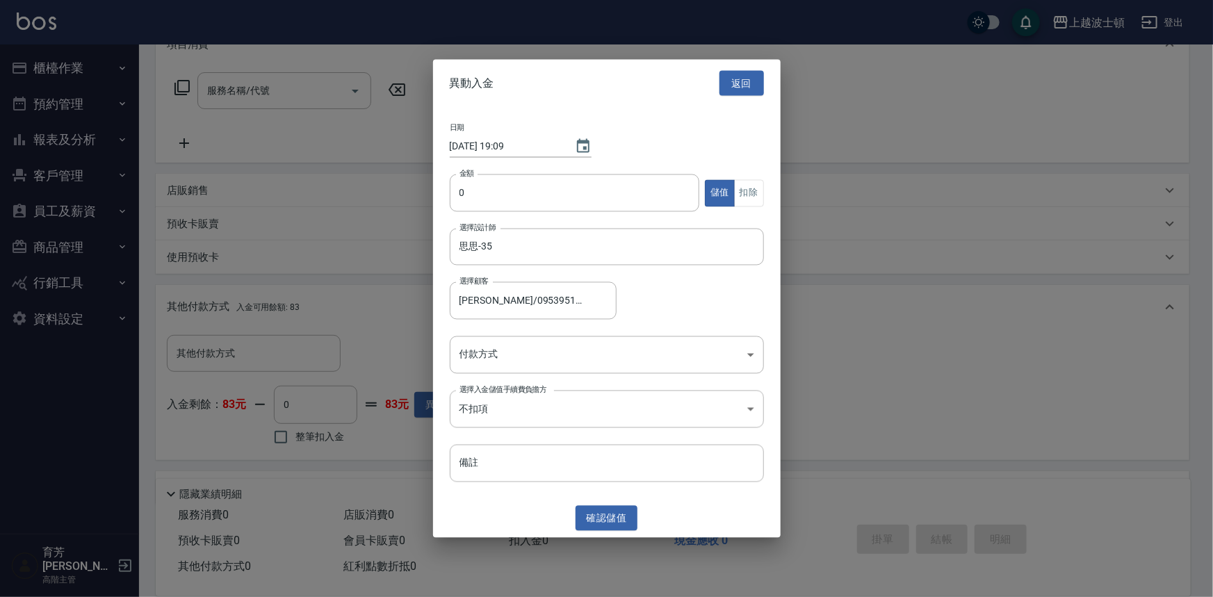
click at [553, 171] on div "日期 2025/08/19 19:09 金額 0 金額 儲值 扣除 選擇設計師 思思-35 選擇設計師 選擇顧客 連淑玲/0953951330/691228 …" at bounding box center [607, 303] width 348 height 392
click at [551, 177] on input "0" at bounding box center [575, 193] width 250 height 38
click at [510, 194] on input "0" at bounding box center [575, 193] width 250 height 38
type input "1000"
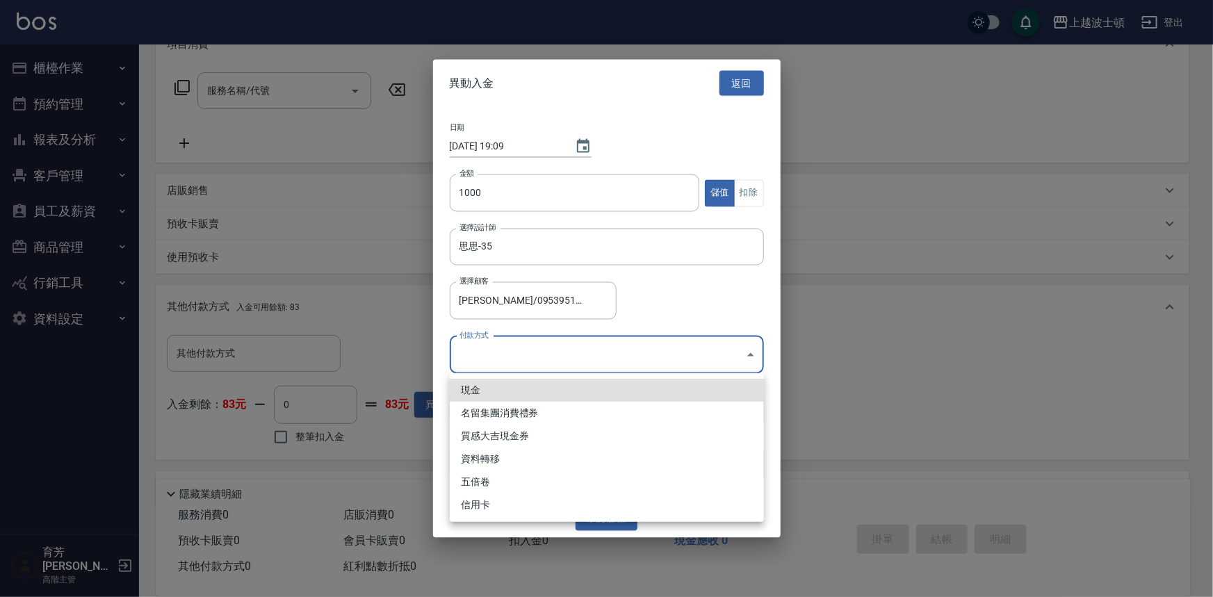
click at [535, 350] on body "上越波士頓 登出 櫃檯作業 打帳單 帳單列表 掛單列表 座位開單 營業儀表板 現金收支登錄 高階收支登錄 材料自購登錄 每日結帳 排班表 現場電腦打卡 掃碼打…" at bounding box center [606, 214] width 1213 height 841
click at [507, 386] on li "現金" at bounding box center [607, 390] width 314 height 23
type input "現金"
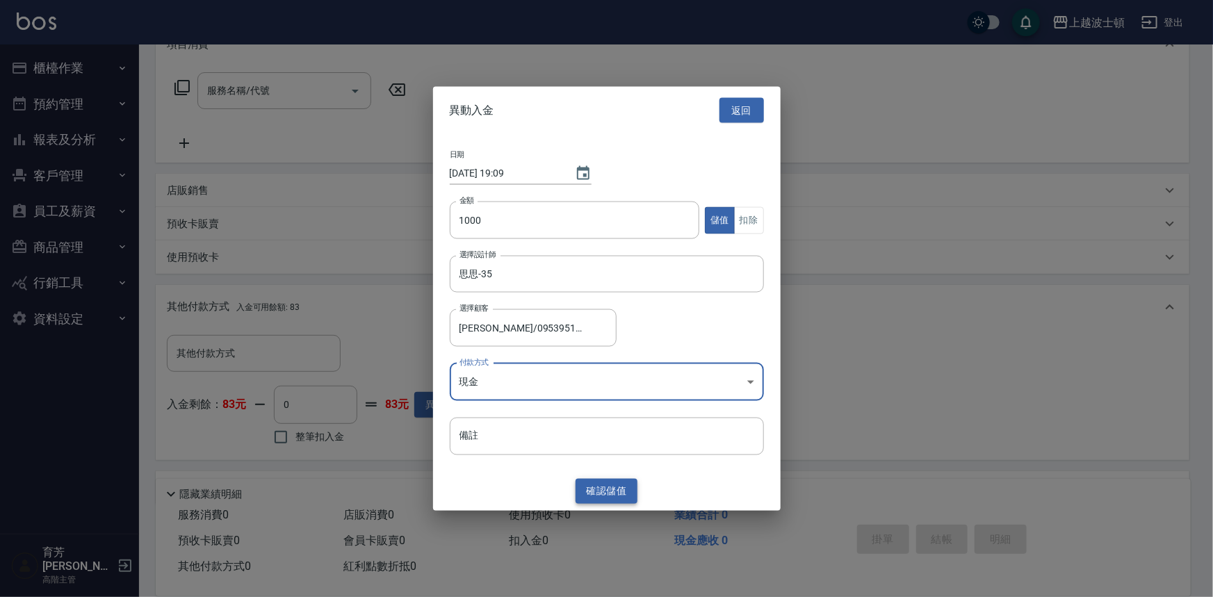
click at [608, 480] on button "確認 儲值" at bounding box center [607, 491] width 63 height 26
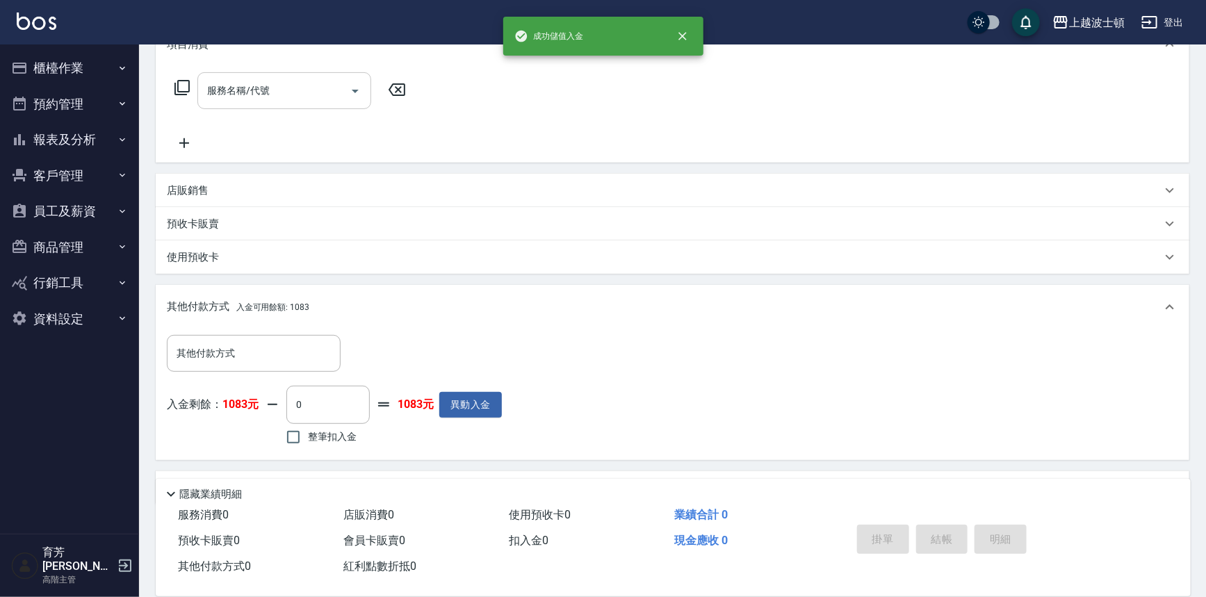
click at [280, 95] on input "服務名稱/代號" at bounding box center [274, 91] width 140 height 24
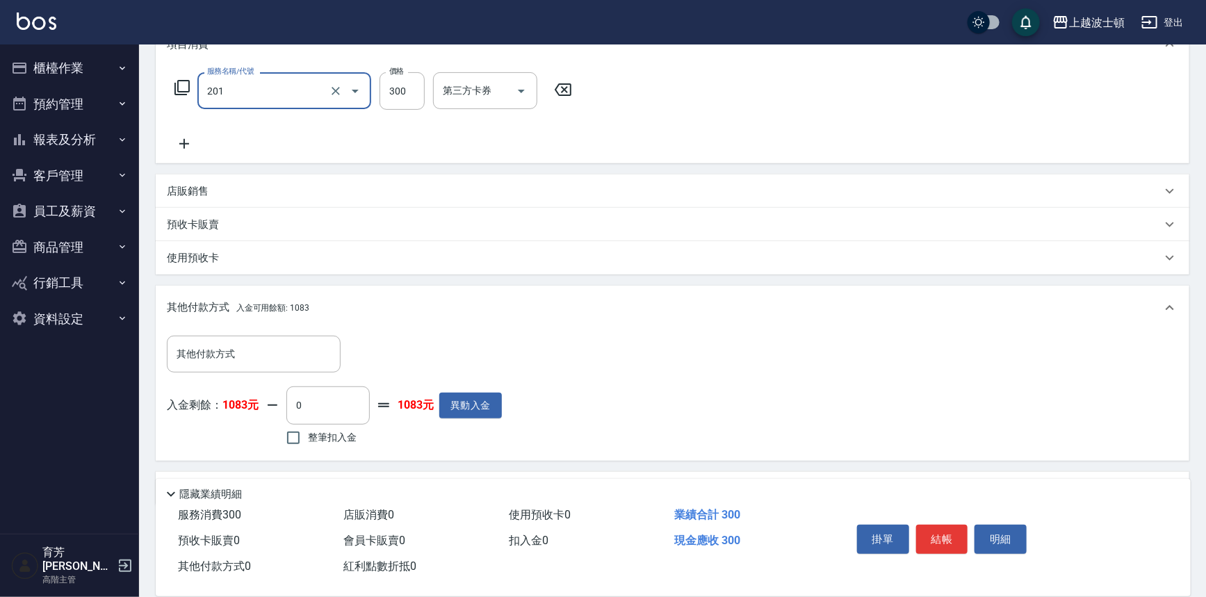
type input "洗髮(201)"
type input "270"
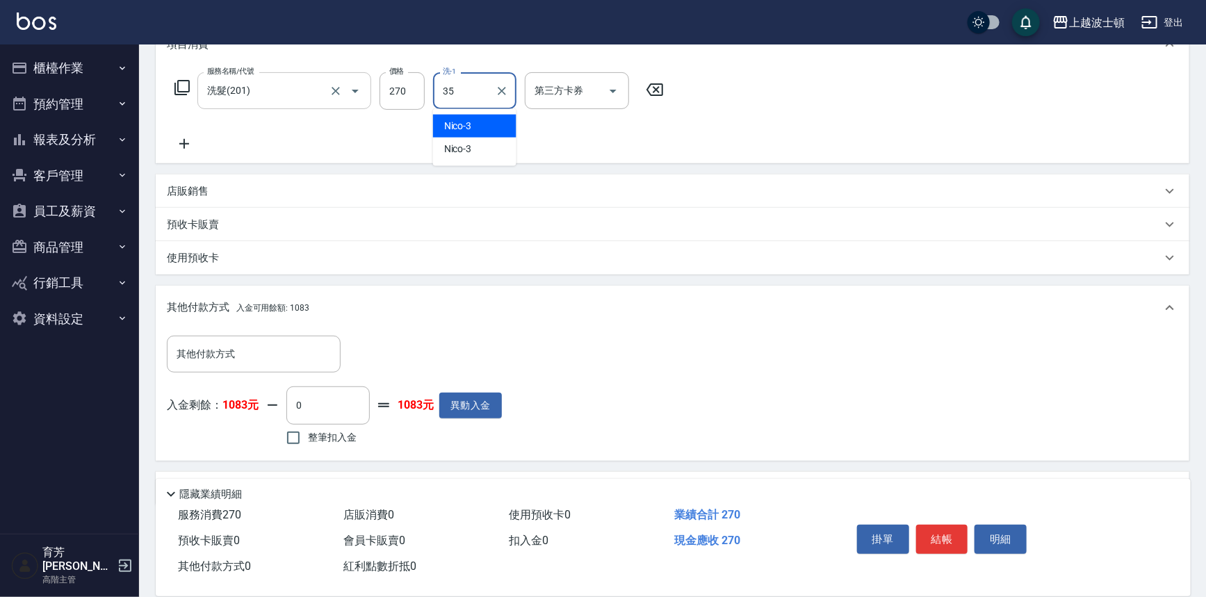
type input "思思-35"
click at [329, 432] on span "整筆扣入金" at bounding box center [332, 437] width 49 height 15
click at [308, 432] on input "整筆扣入金" at bounding box center [293, 437] width 29 height 29
checkbox input "true"
type input "270"
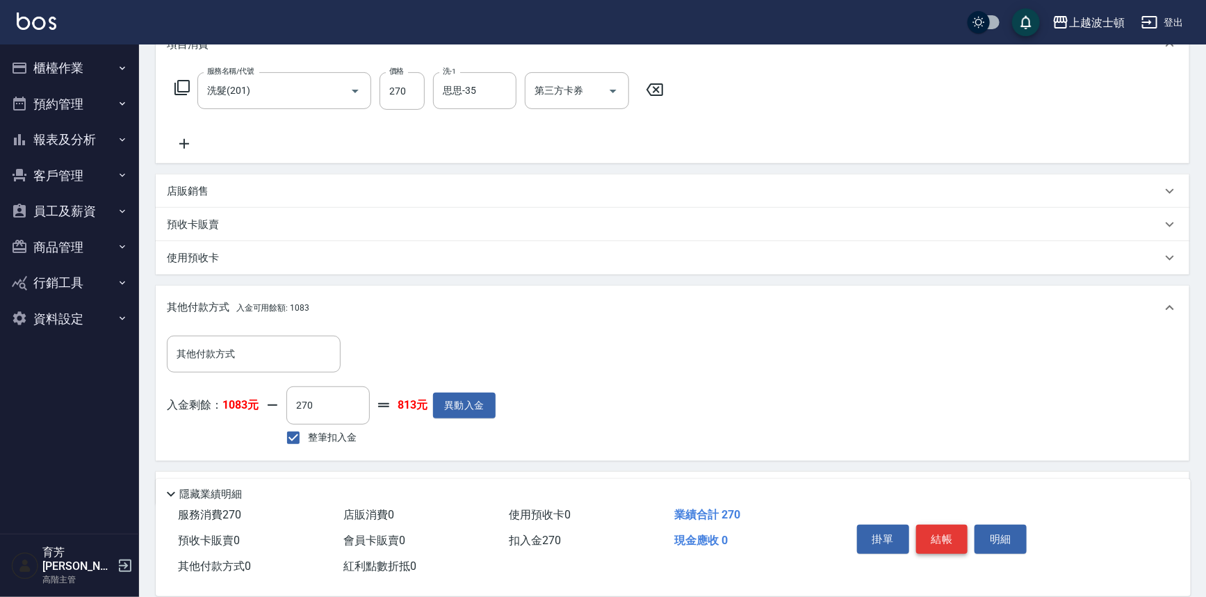
click at [957, 537] on button "結帳" at bounding box center [942, 539] width 52 height 29
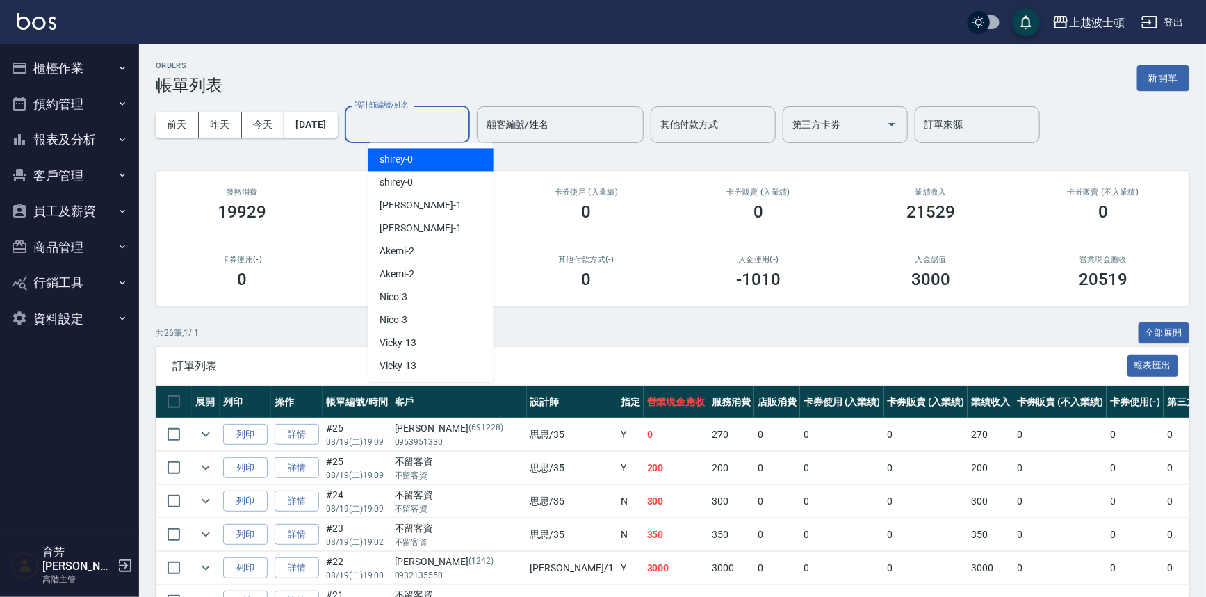
click at [440, 113] on input "設計師編號/姓名" at bounding box center [407, 125] width 113 height 24
type input "思思-35"
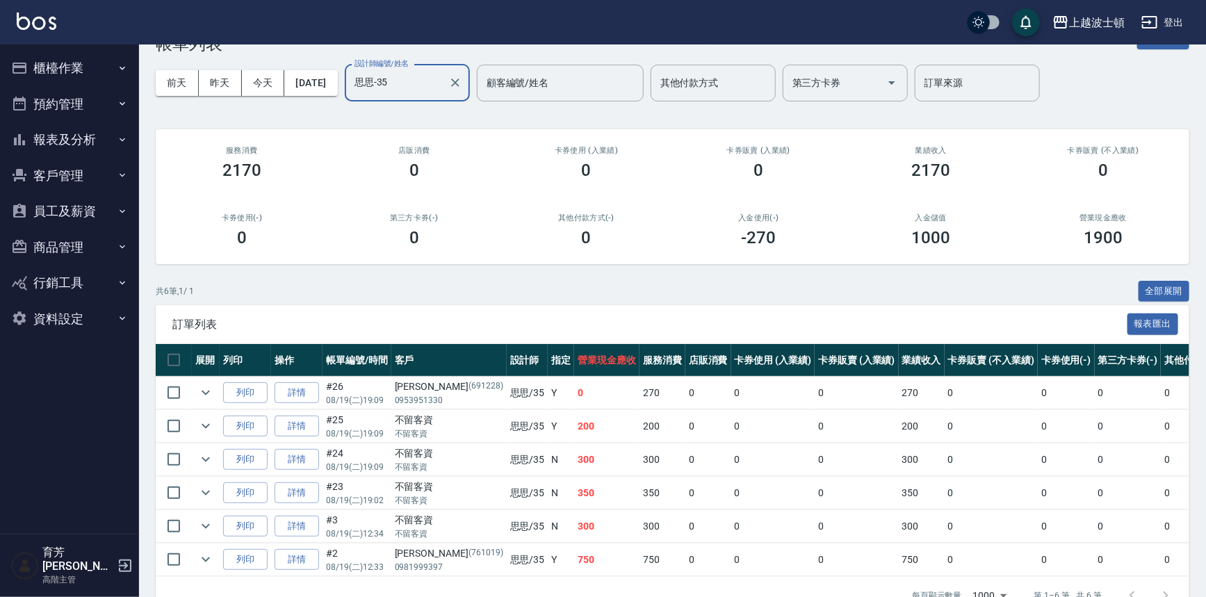
scroll to position [83, 0]
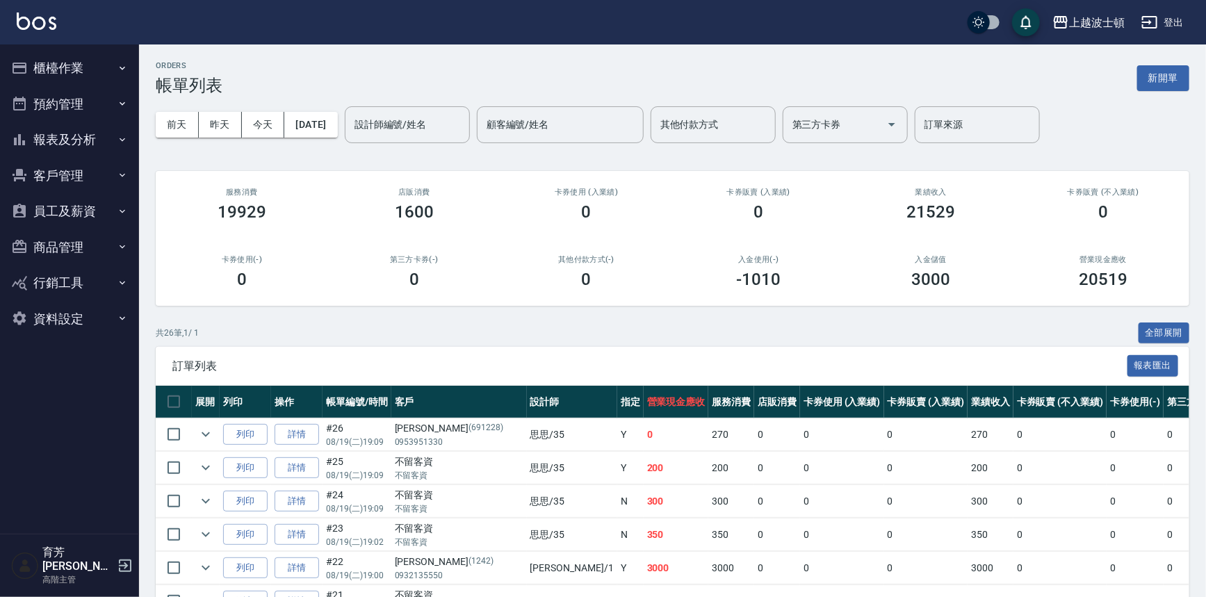
click at [83, 155] on button "報表及分析" at bounding box center [70, 140] width 128 height 36
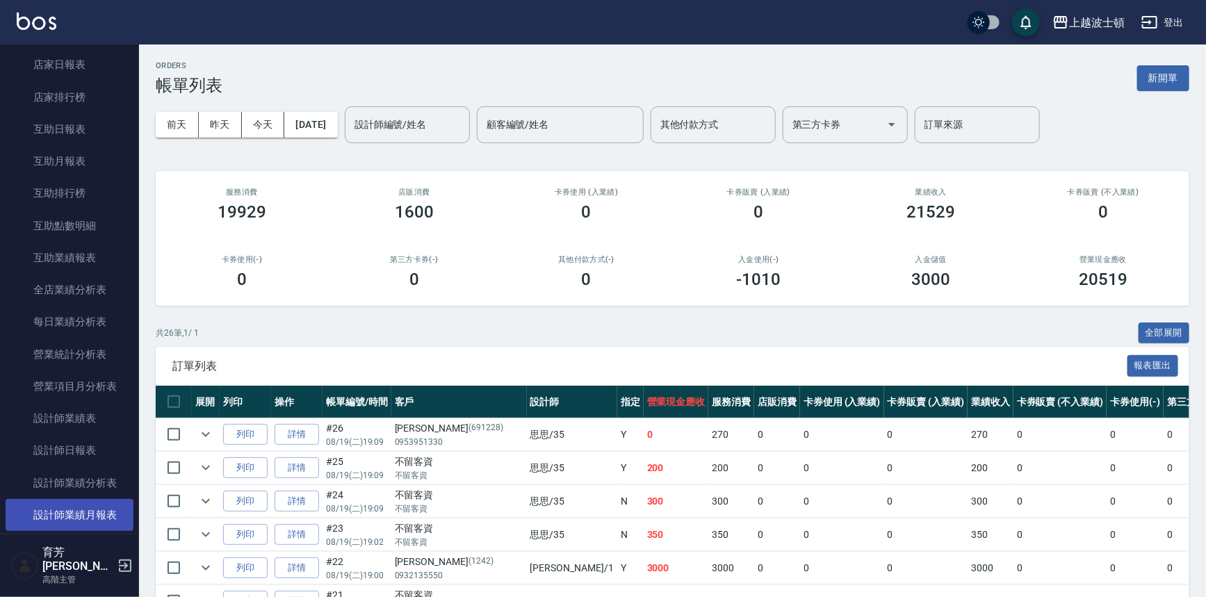
scroll to position [442, 0]
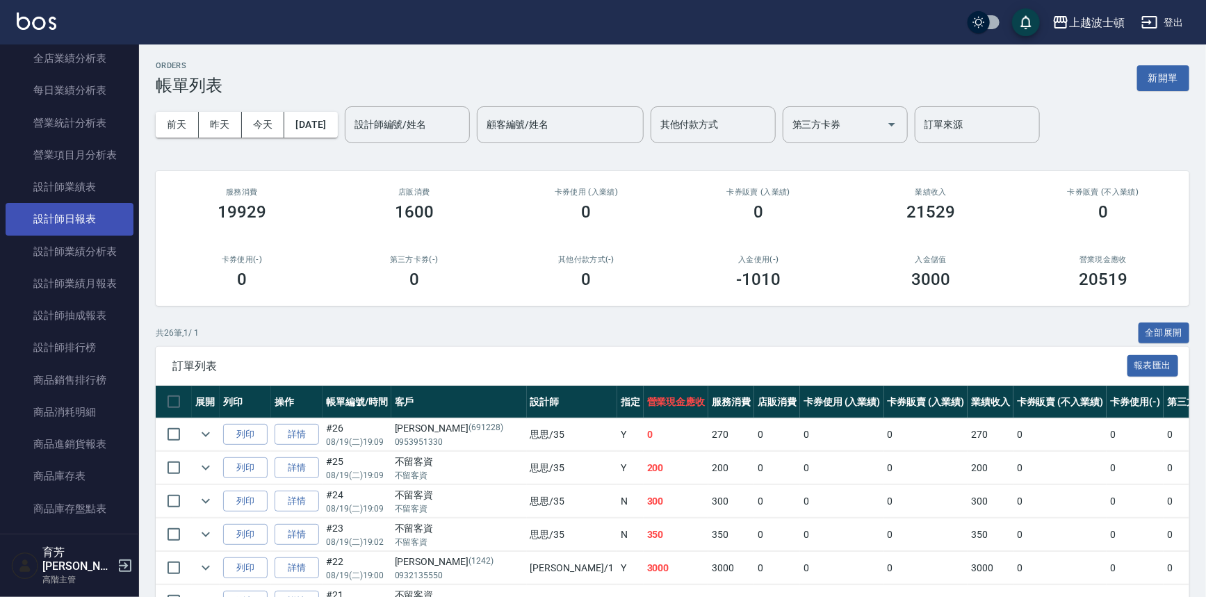
click at [116, 204] on link "設計師日報表" at bounding box center [70, 219] width 128 height 32
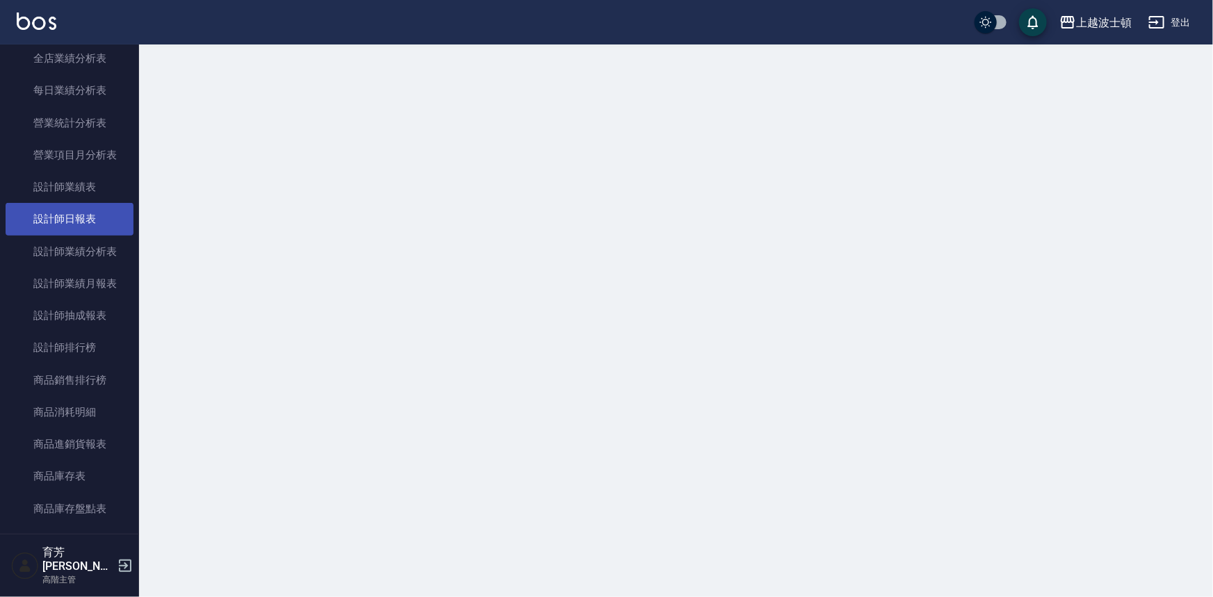
click at [116, 204] on link "設計師日報表" at bounding box center [70, 219] width 128 height 32
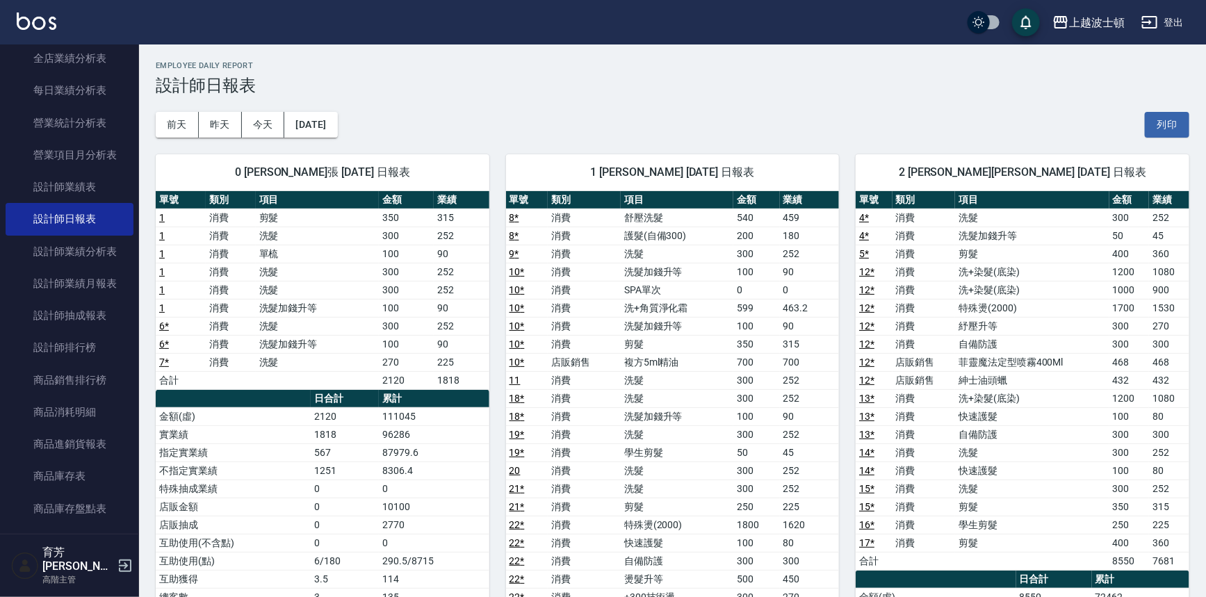
click at [51, 17] on img at bounding box center [37, 21] width 40 height 17
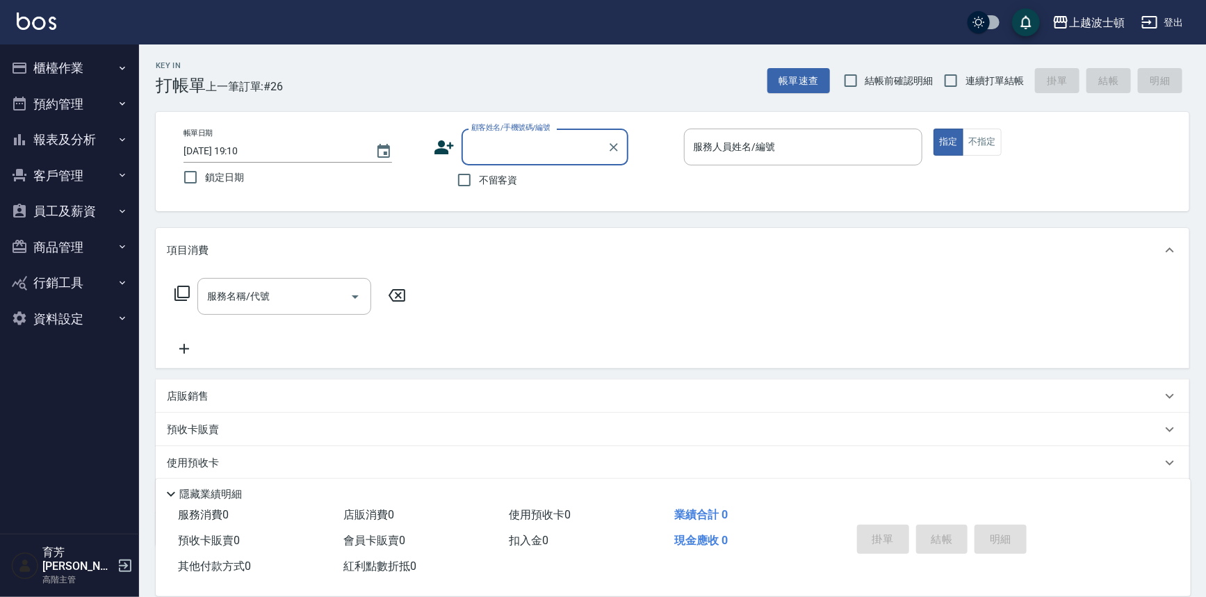
click at [96, 58] on button "櫃檯作業" at bounding box center [70, 68] width 128 height 36
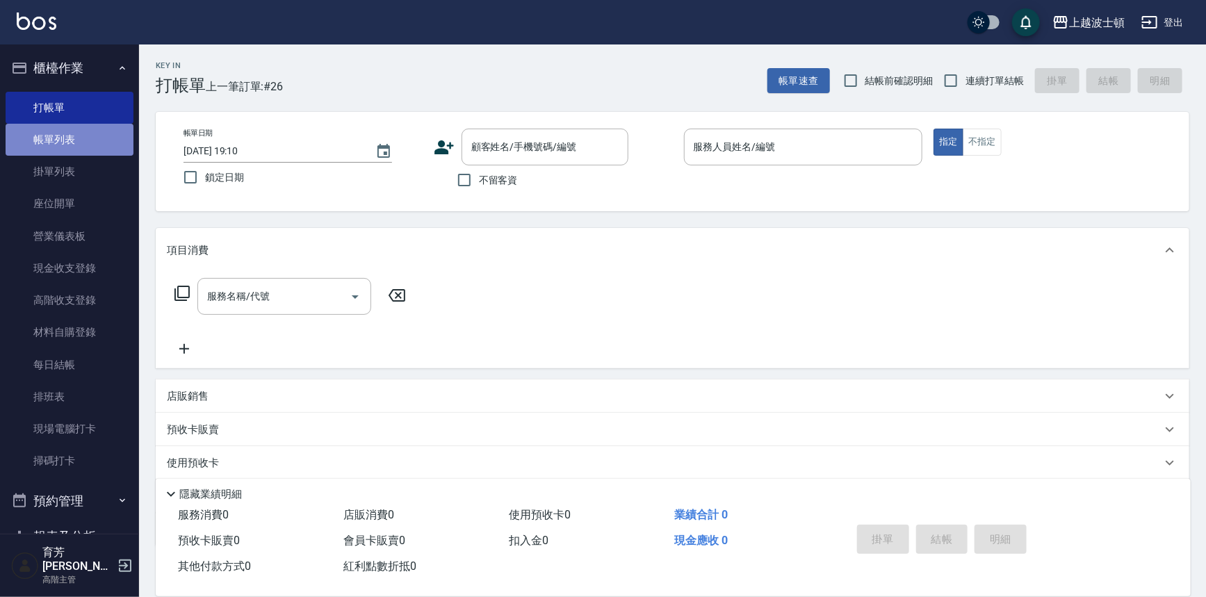
click at [70, 132] on link "帳單列表" at bounding box center [70, 140] width 128 height 32
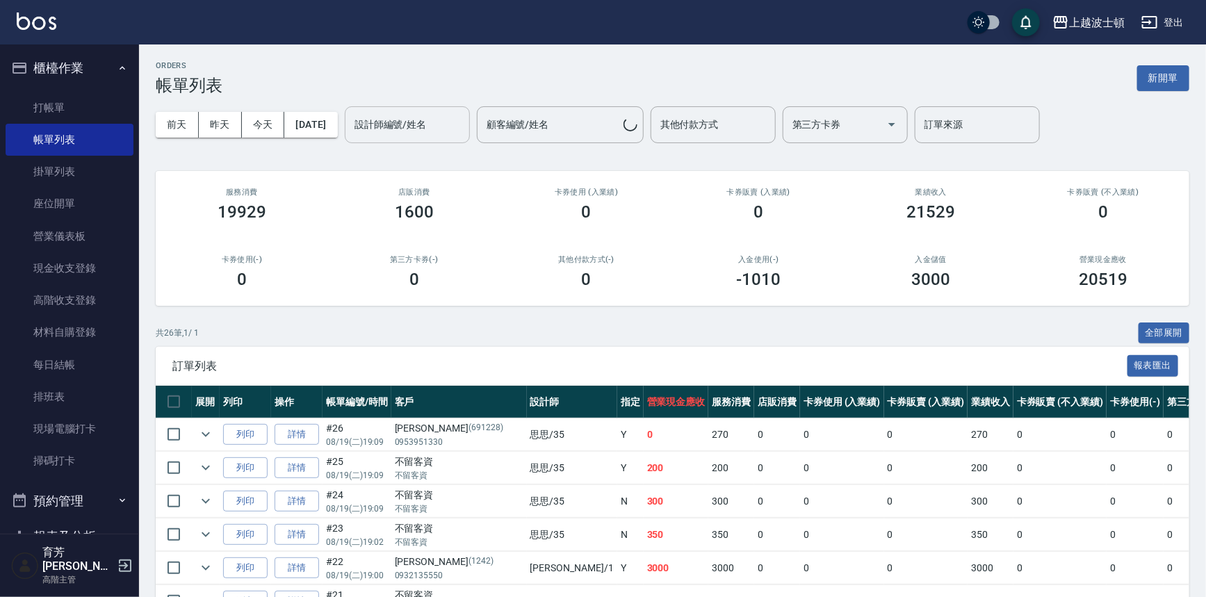
click at [410, 127] on input "設計師編號/姓名" at bounding box center [407, 125] width 113 height 24
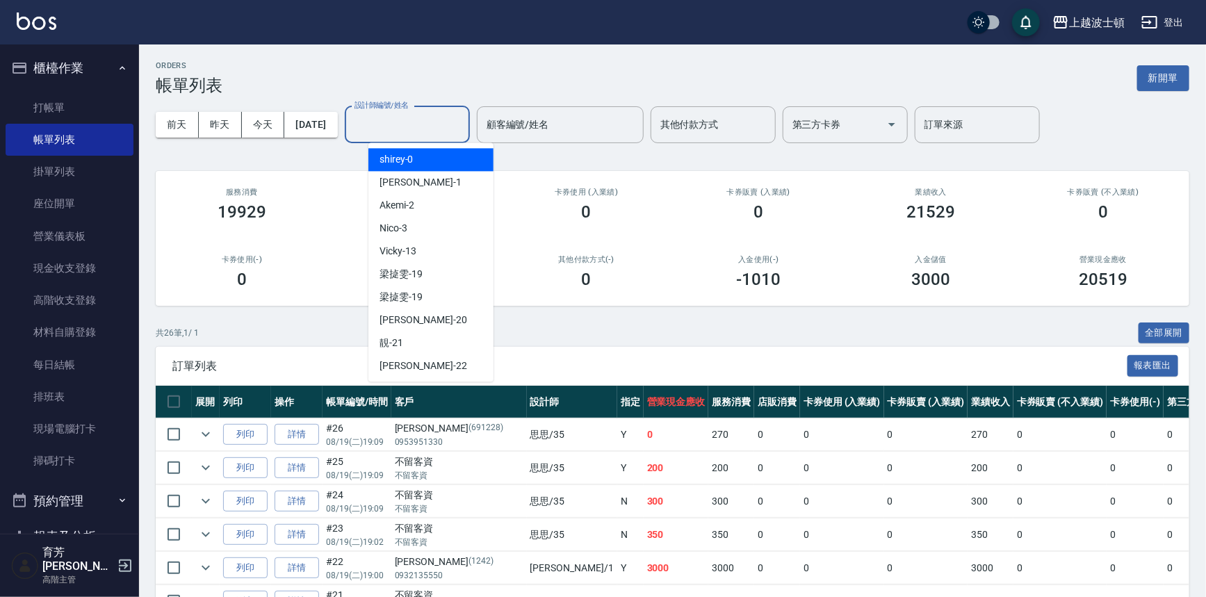
click at [418, 162] on div "shirey -0" at bounding box center [430, 159] width 125 height 23
type input "shirey-0"
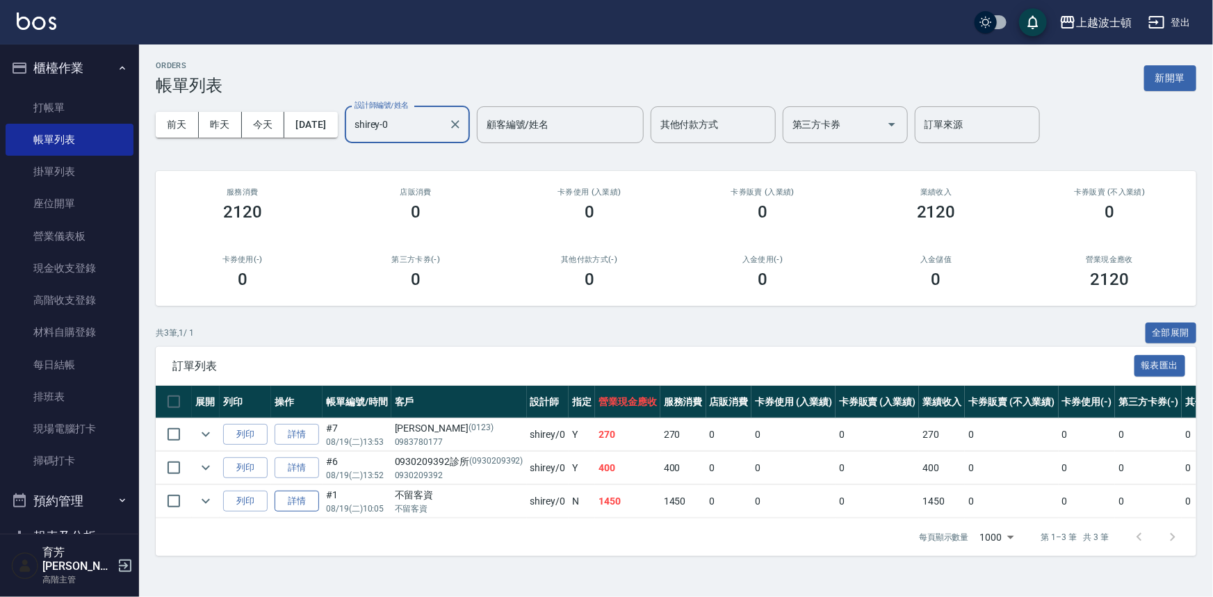
click at [302, 494] on link "詳情" at bounding box center [297, 502] width 44 height 22
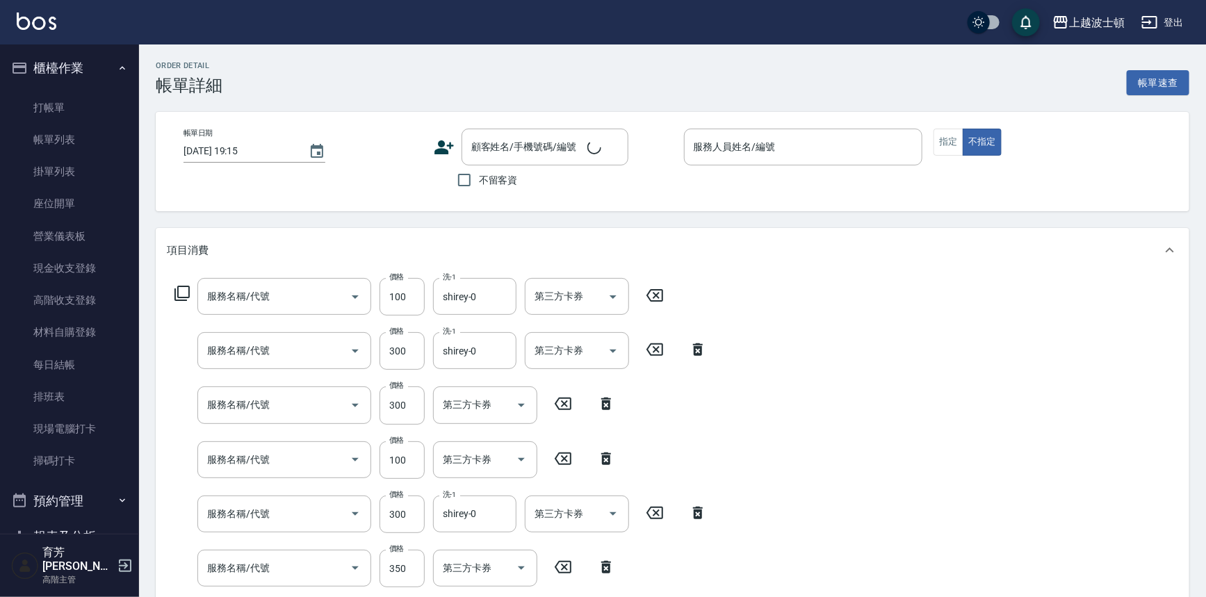
type input "[DATE] 10:05"
checkbox input "true"
type input "shirey-0"
type input "洗髮加錢升等(206)"
type input "洗髮(205)"
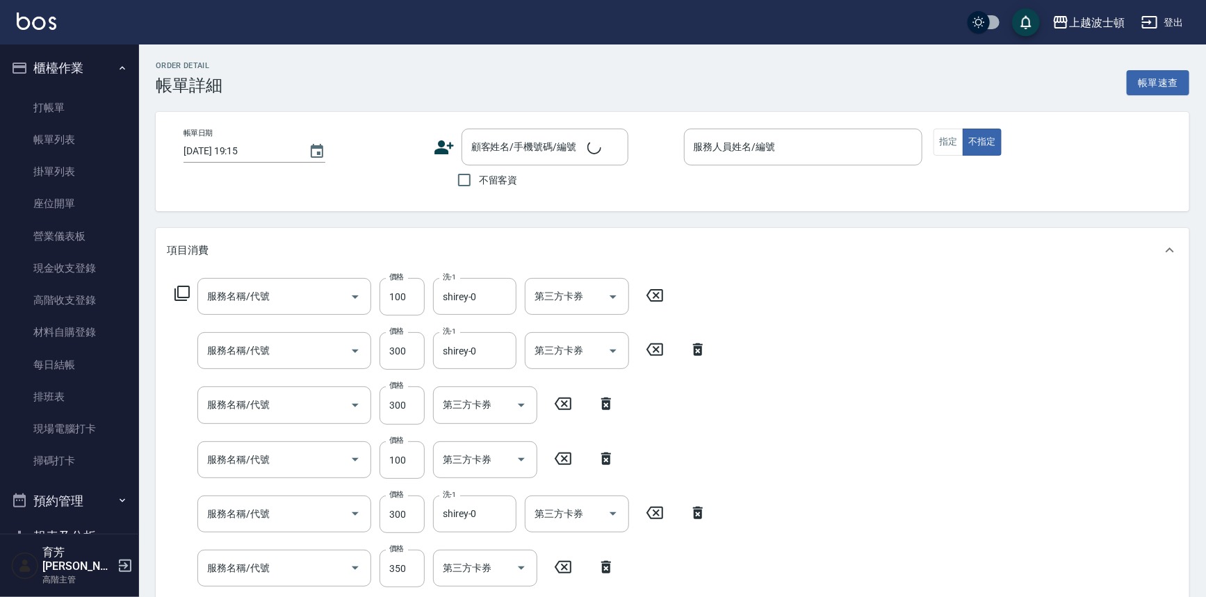
type input "洗髮(201)"
type input "單梳(601)"
type input "洗髮(205)"
type input "剪髮(305)"
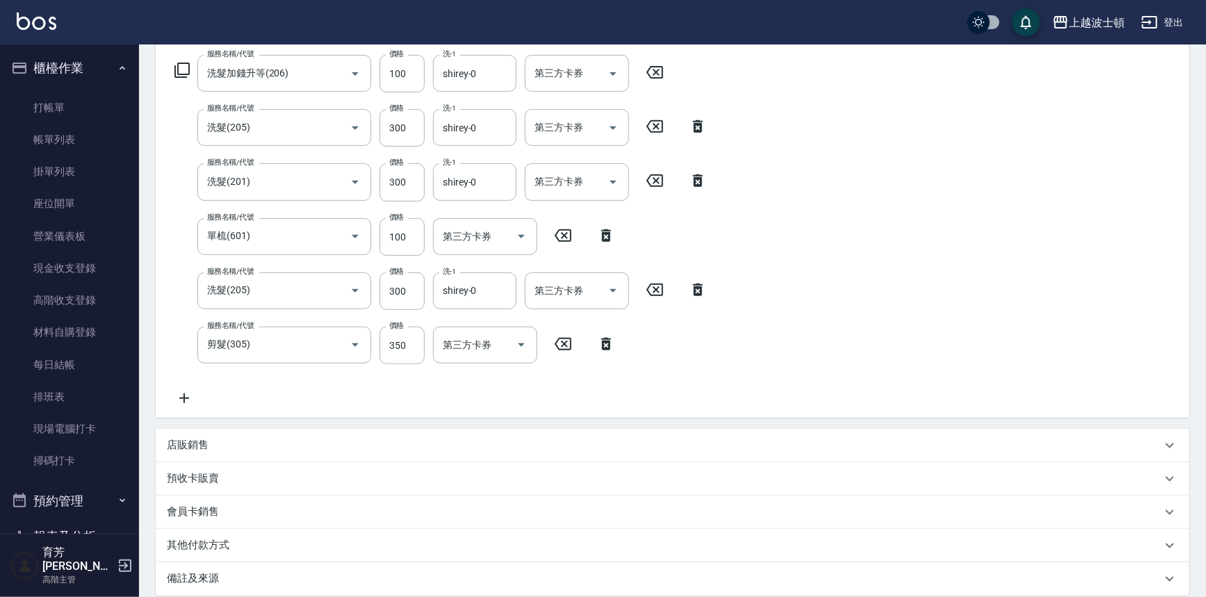
scroll to position [206, 0]
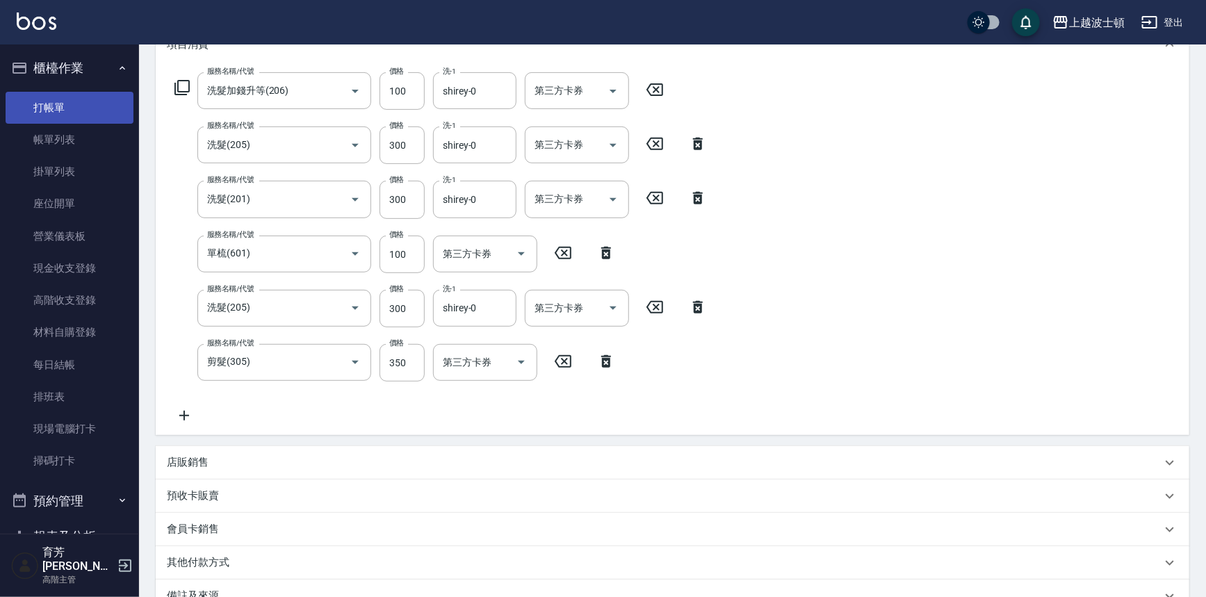
click at [64, 103] on link "打帳單" at bounding box center [70, 108] width 128 height 32
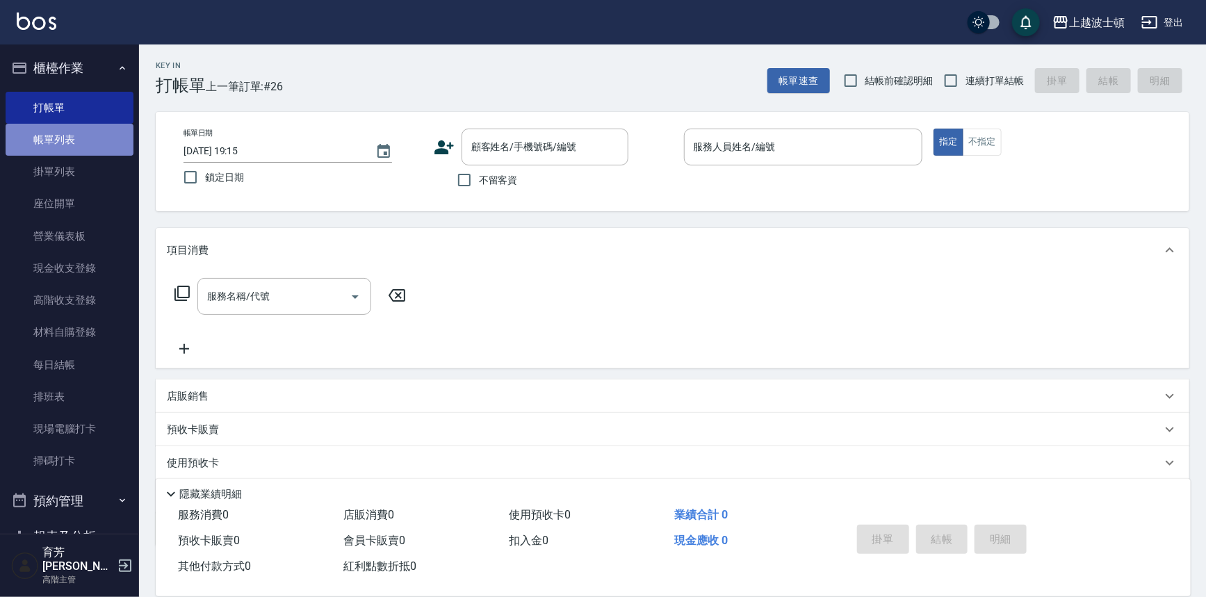
click at [95, 140] on link "帳單列表" at bounding box center [70, 140] width 128 height 32
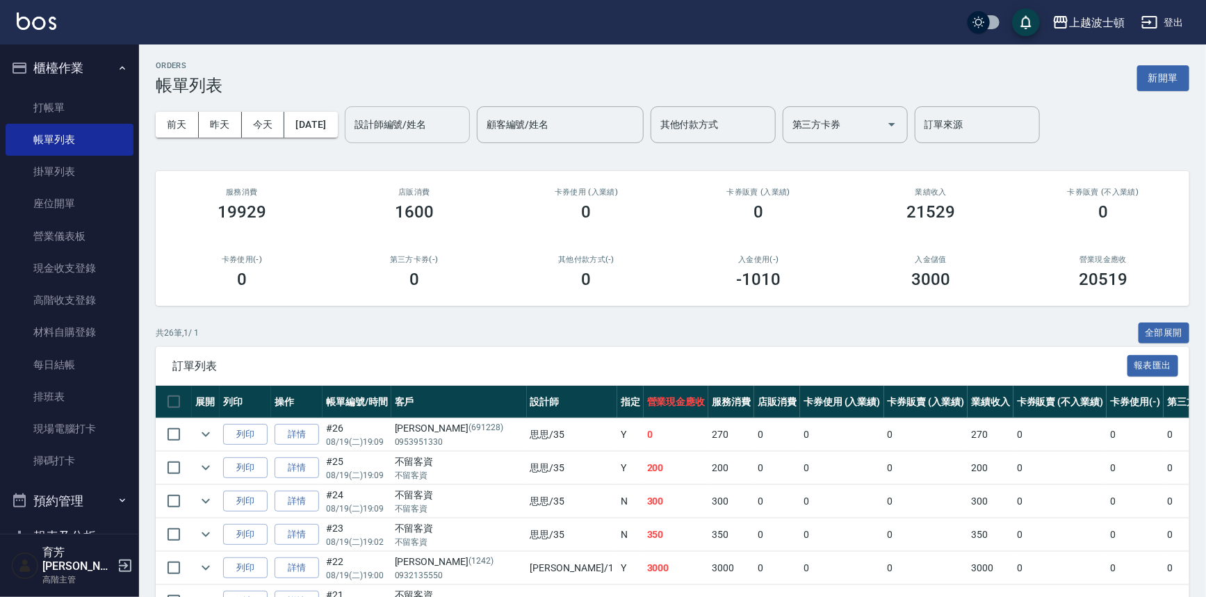
click at [421, 126] on input "設計師編號/姓名" at bounding box center [407, 125] width 113 height 24
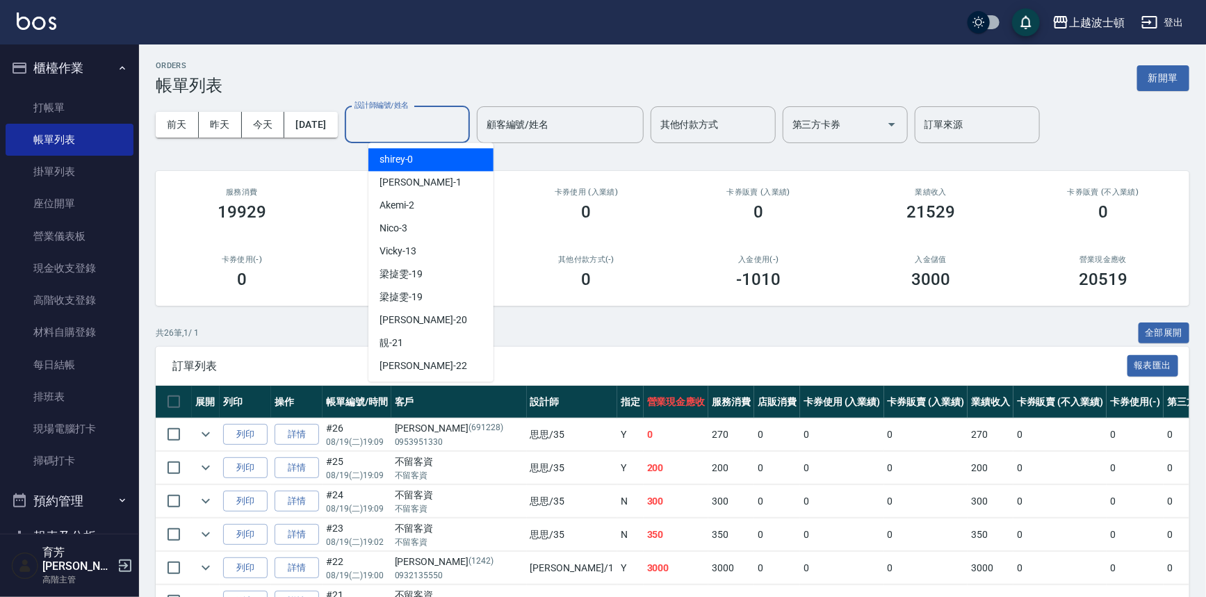
click at [431, 152] on div "shirey -0" at bounding box center [430, 159] width 125 height 23
type input "shirey-0"
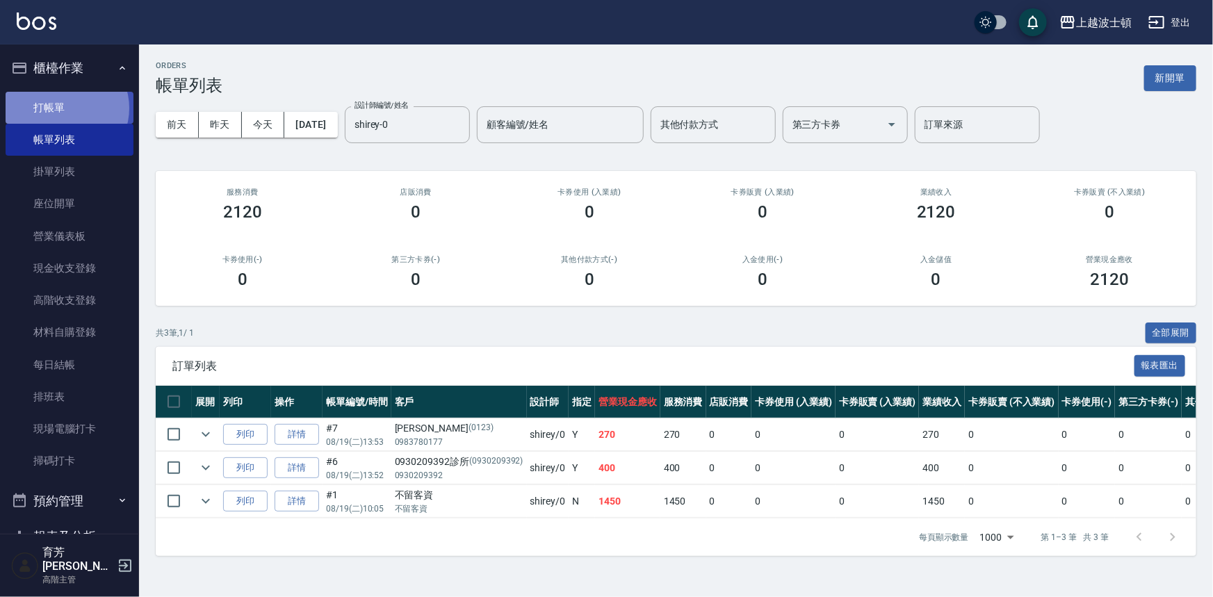
click at [65, 108] on link "打帳單" at bounding box center [70, 108] width 128 height 32
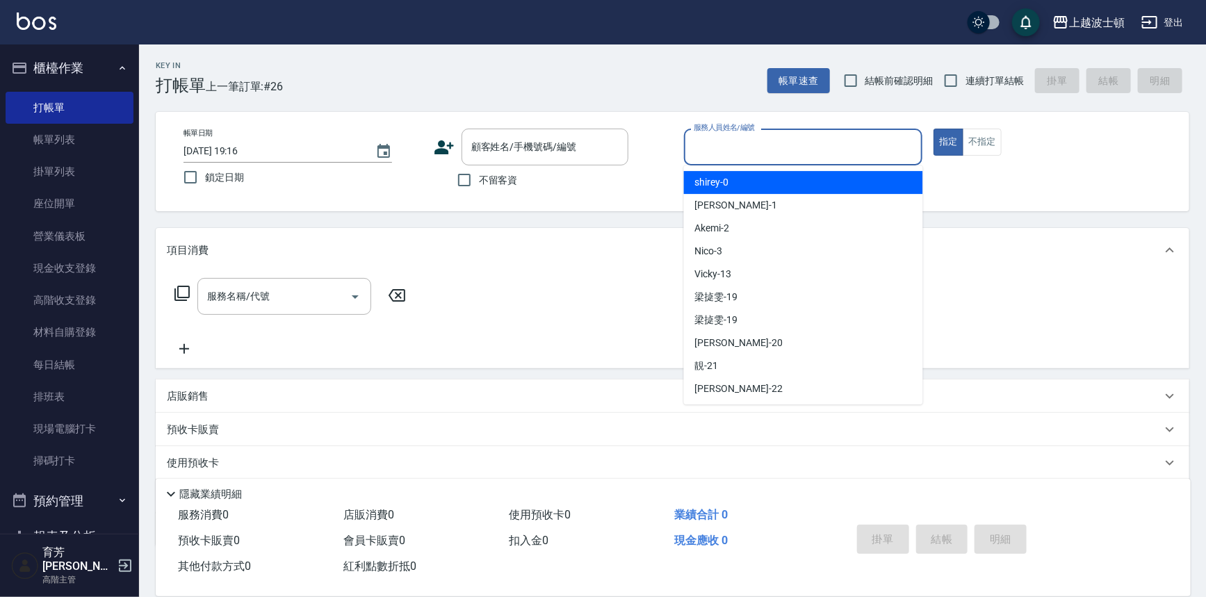
click at [824, 147] on input "服務人員姓名/編號" at bounding box center [803, 147] width 227 height 24
click at [825, 180] on div "shirey -0" at bounding box center [803, 182] width 239 height 23
type input "shirey-0"
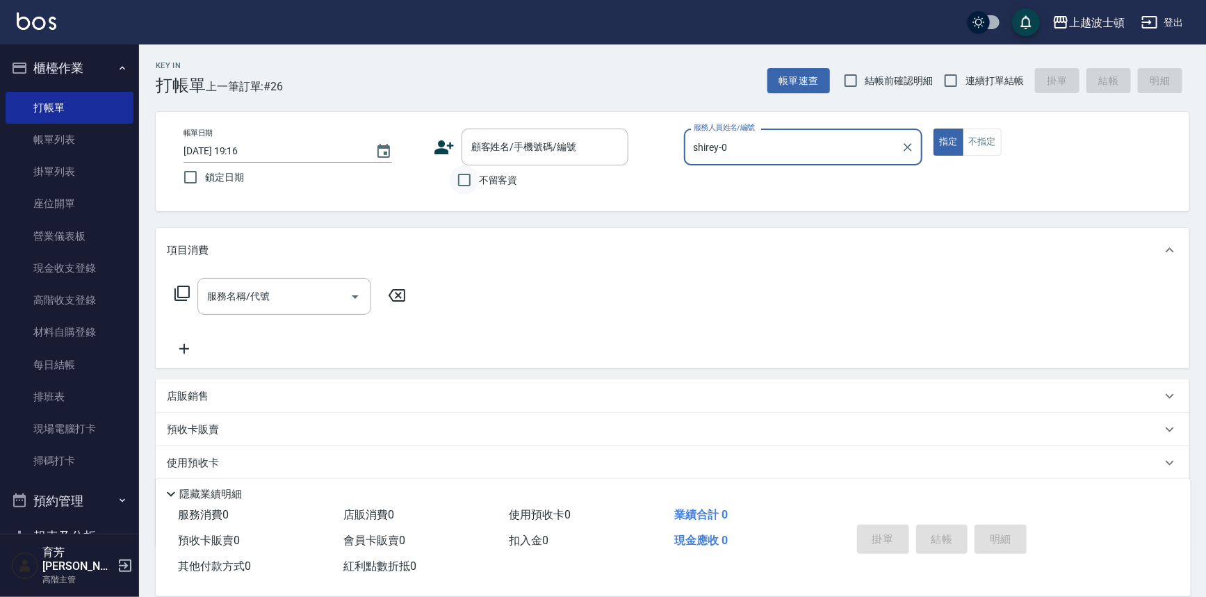
click at [472, 180] on input "不留客資" at bounding box center [464, 179] width 29 height 29
checkbox input "true"
click at [180, 293] on icon at bounding box center [182, 293] width 17 height 17
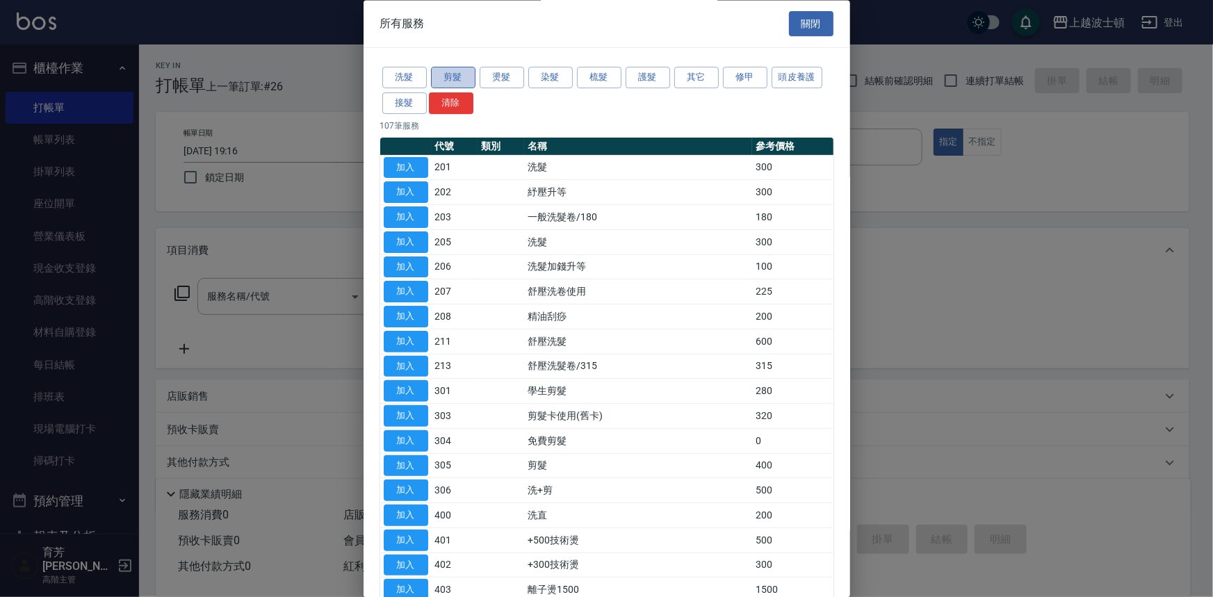
click at [471, 80] on button "剪髮" at bounding box center [453, 78] width 44 height 22
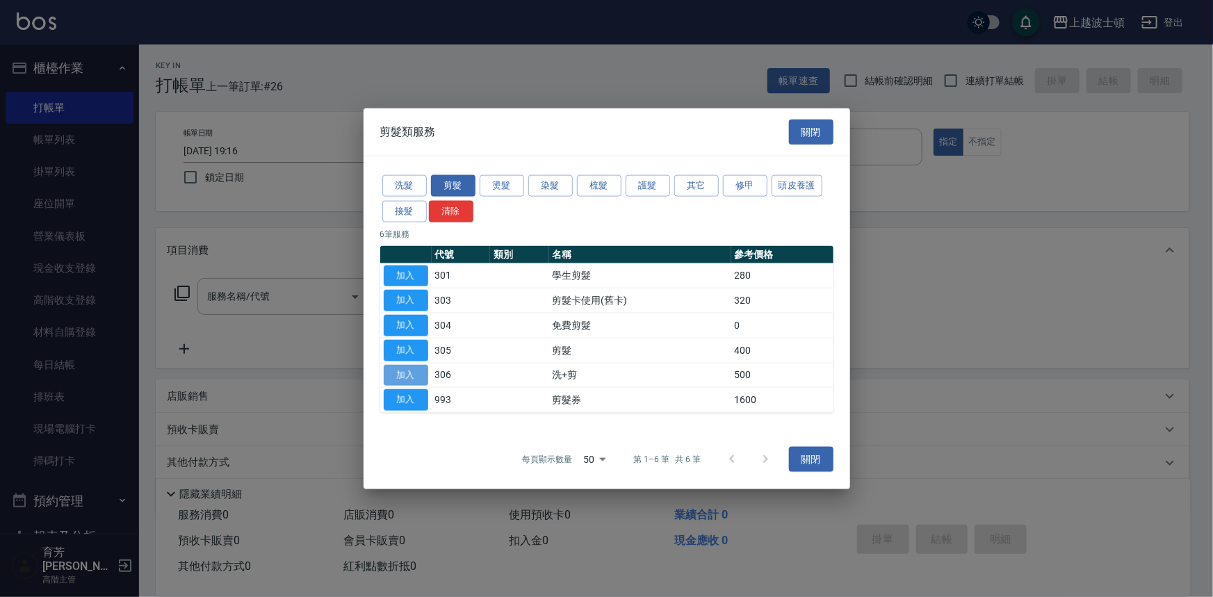
click at [401, 371] on button "加入" at bounding box center [406, 375] width 44 height 22
type input "洗+剪(306)"
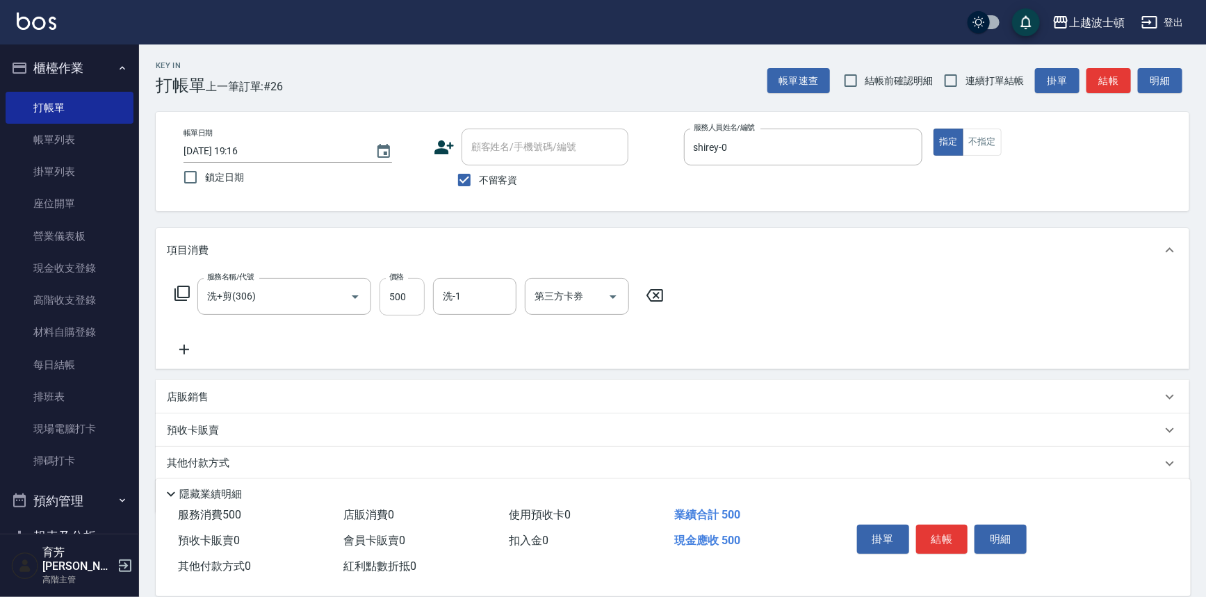
click at [409, 303] on input "500" at bounding box center [402, 297] width 45 height 38
type input "550"
click at [458, 300] on input "洗-1" at bounding box center [474, 296] width 71 height 24
click at [470, 357] on span "[PERSON_NAME]-25" at bounding box center [488, 355] width 88 height 15
type input "[PERSON_NAME]-25"
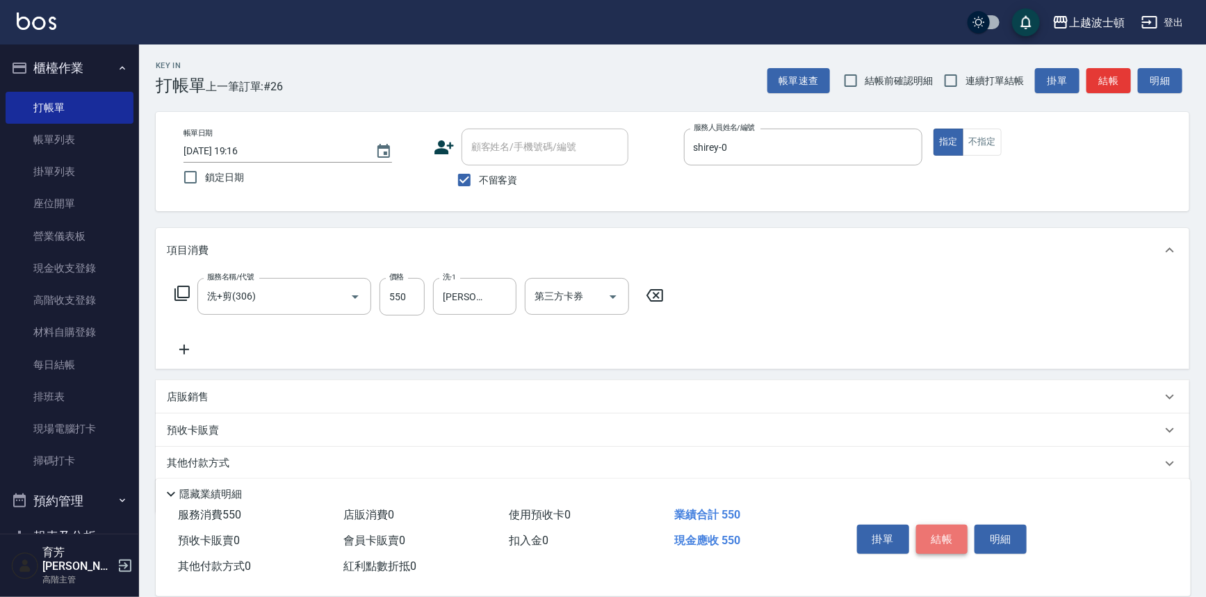
click at [926, 528] on button "結帳" at bounding box center [942, 539] width 52 height 29
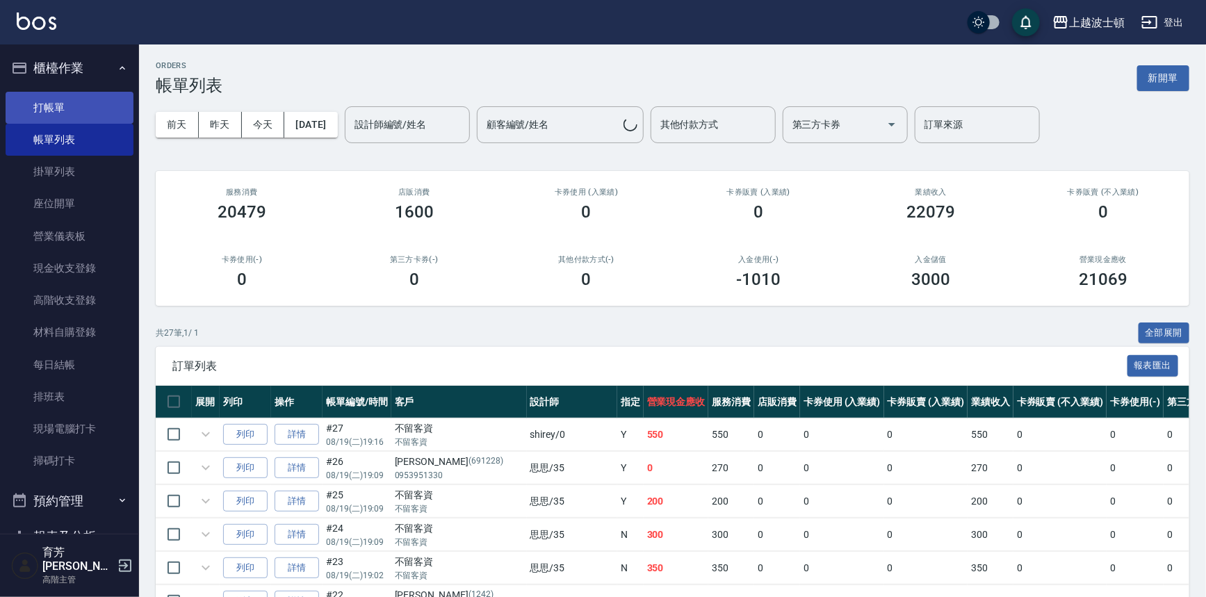
click at [89, 108] on link "打帳單" at bounding box center [70, 108] width 128 height 32
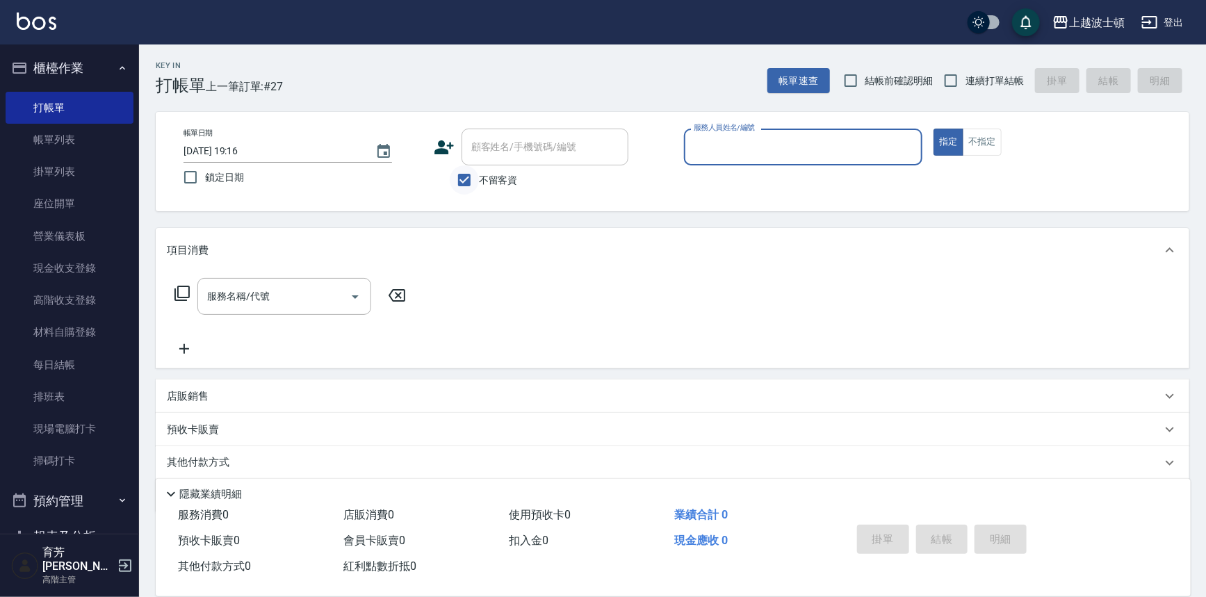
drag, startPoint x: 475, startPoint y: 182, endPoint x: 477, endPoint y: 172, distance: 10.5
click at [475, 182] on input "不留客資" at bounding box center [464, 179] width 29 height 29
checkbox input "false"
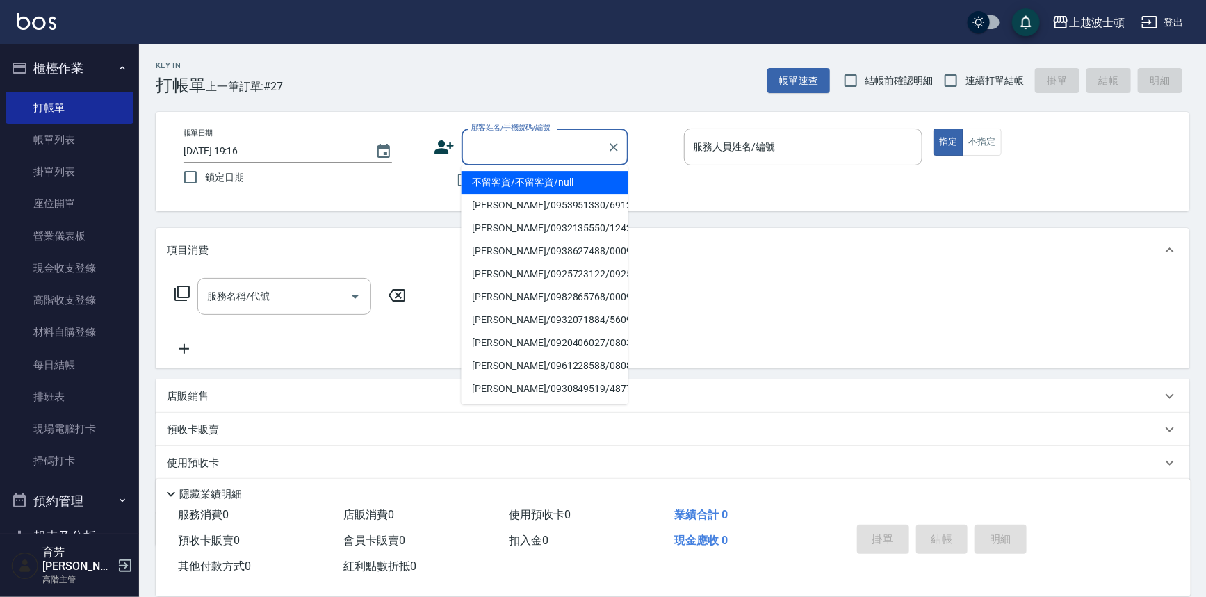
click at [481, 158] on input "顧客姓名/手機號碼/編號" at bounding box center [534, 147] width 133 height 24
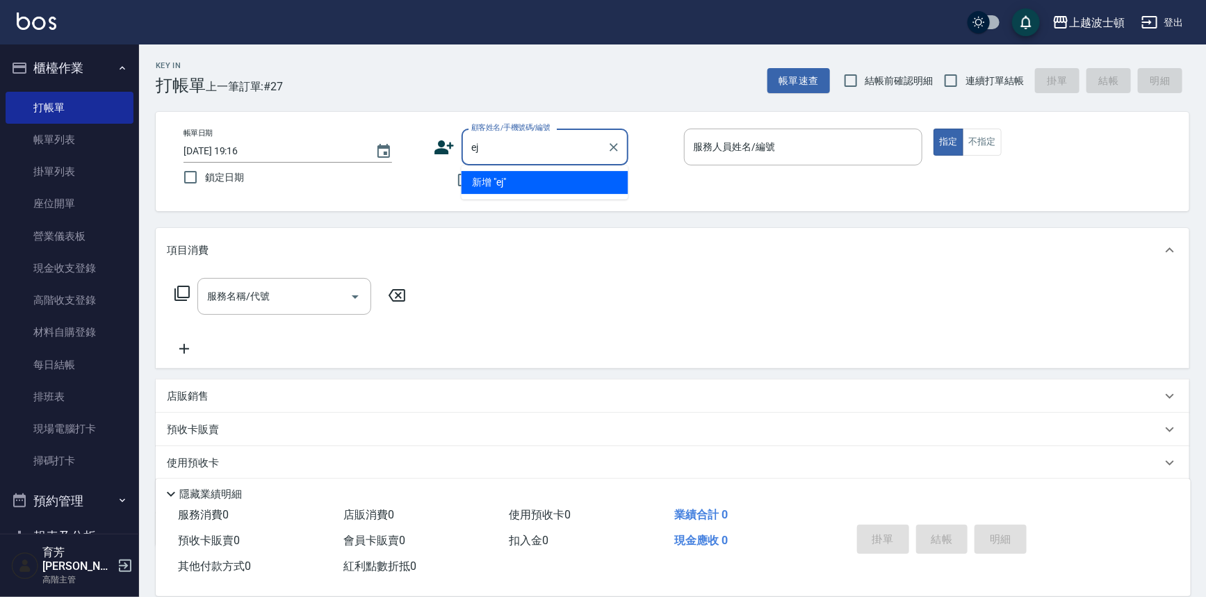
type input "e"
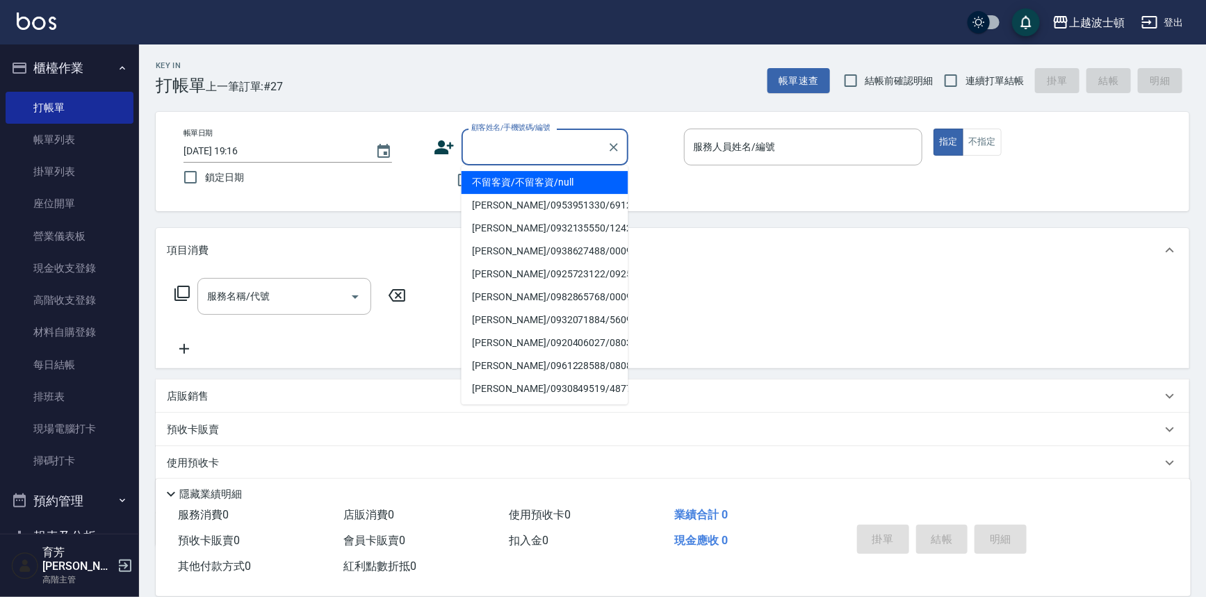
click at [474, 139] on input "顧客姓名/手機號碼/編號" at bounding box center [534, 147] width 133 height 24
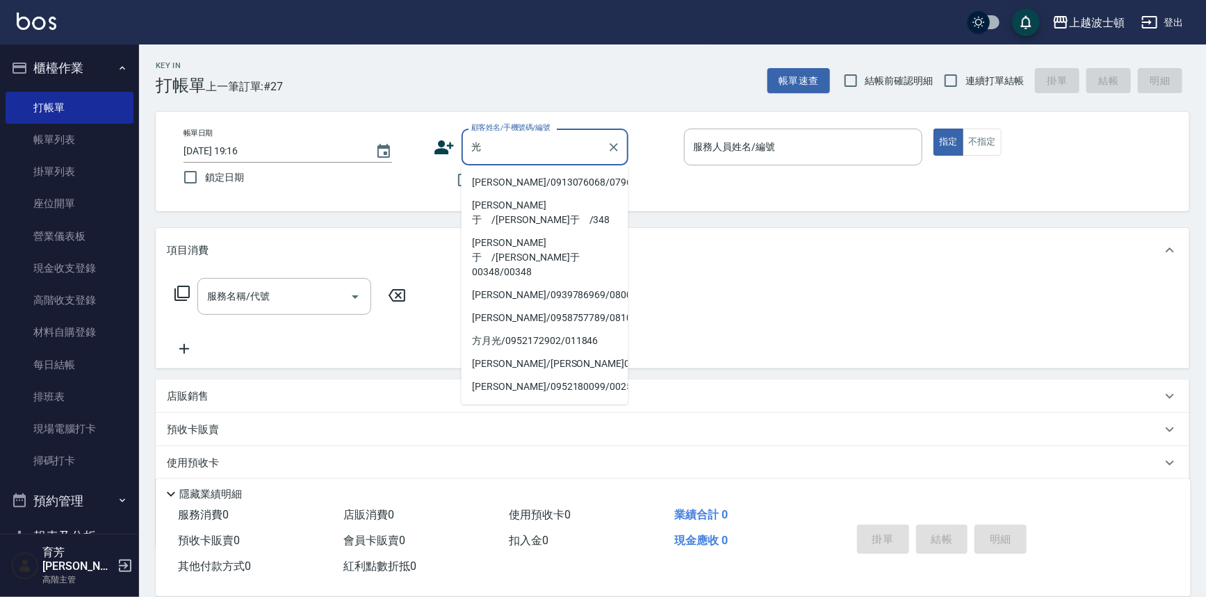
click at [531, 176] on li "[PERSON_NAME]/0913076068/079679" at bounding box center [545, 182] width 167 height 23
type input "[PERSON_NAME]/0913076068/079679"
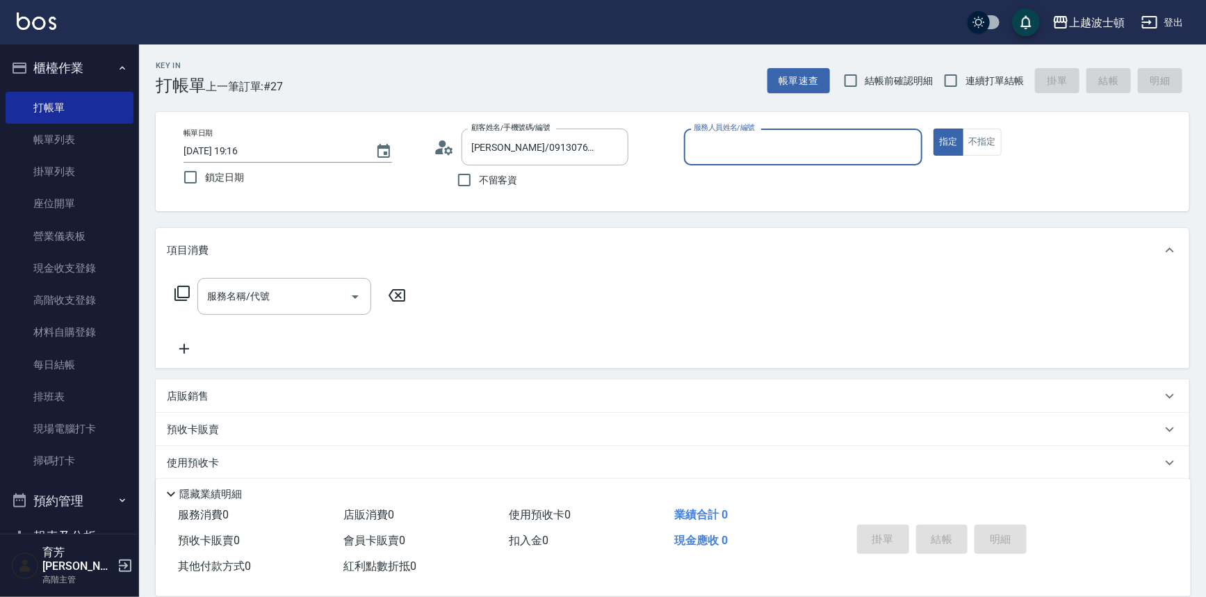
type input "shirey-0"
click at [179, 291] on icon at bounding box center [182, 293] width 17 height 17
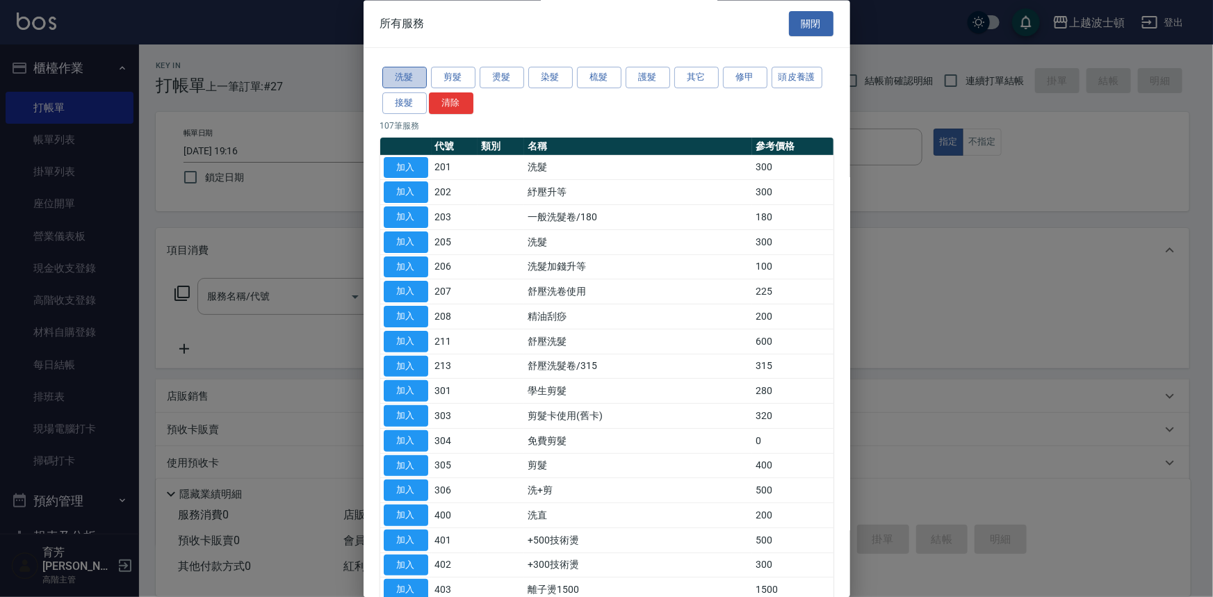
click at [400, 80] on button "洗髮" at bounding box center [404, 78] width 44 height 22
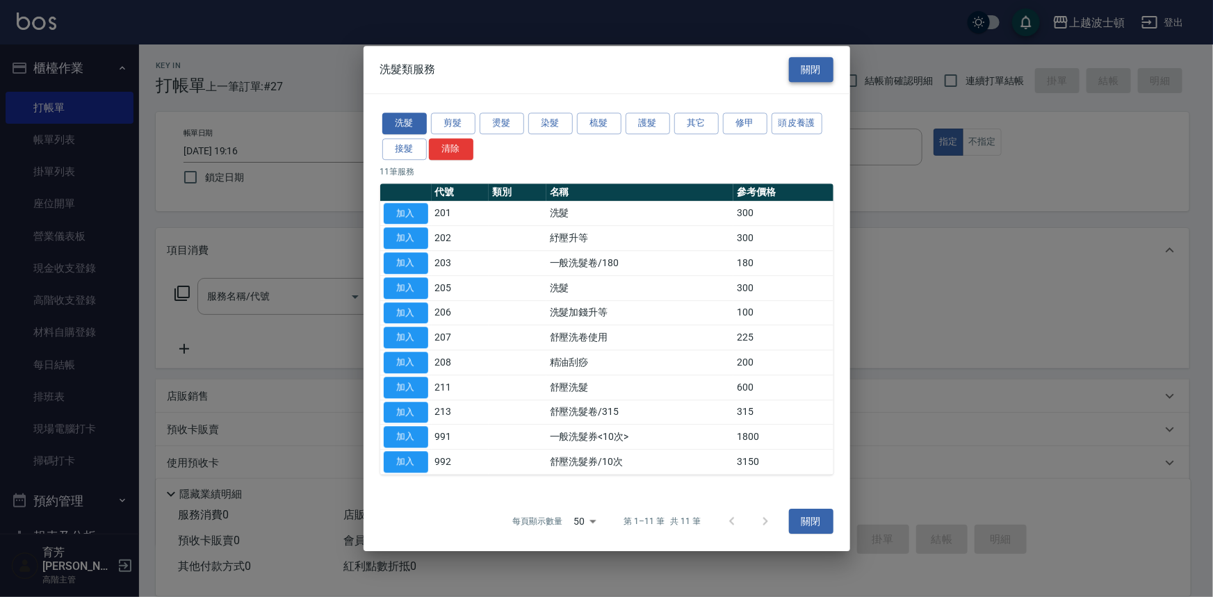
click at [797, 72] on button "關閉" at bounding box center [811, 70] width 44 height 26
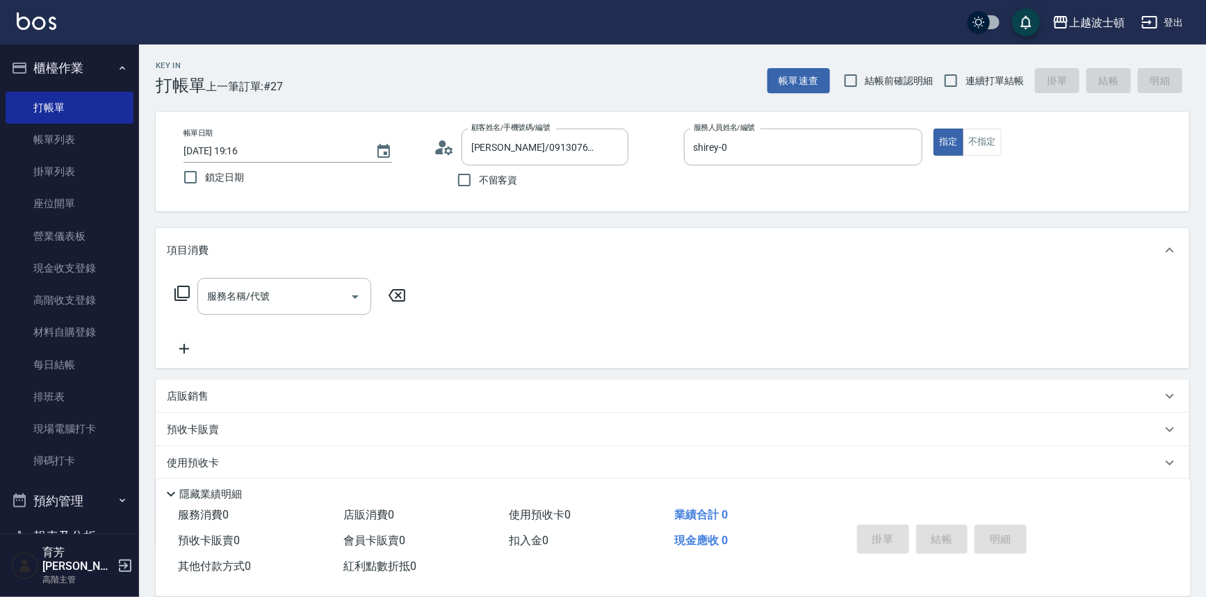
click at [184, 291] on icon at bounding box center [182, 293] width 17 height 17
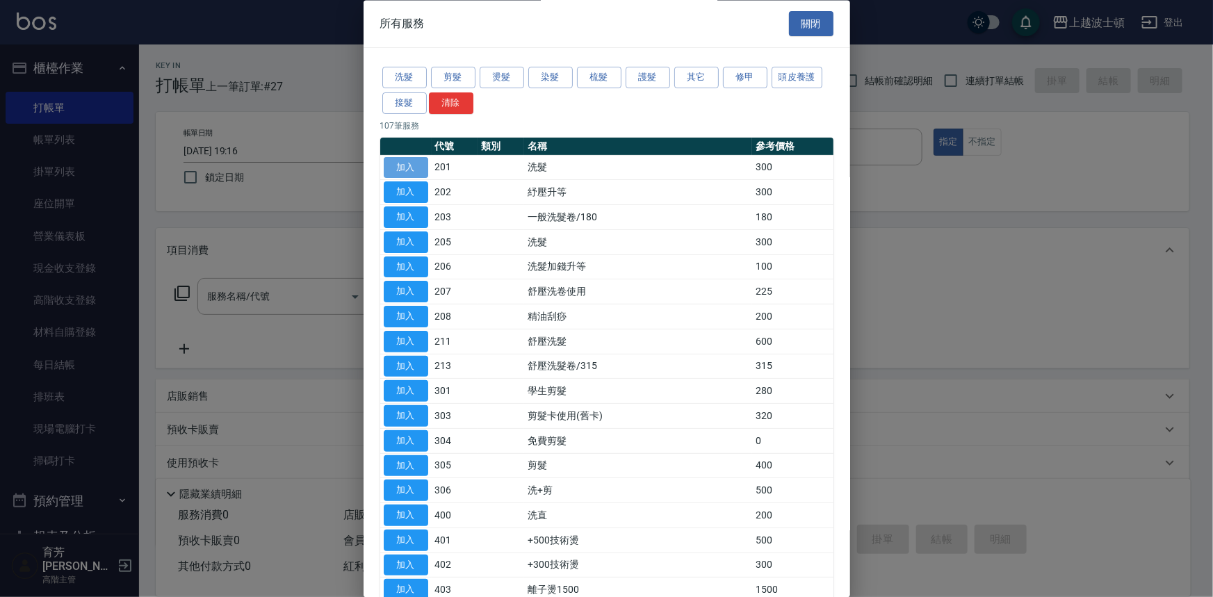
click at [408, 171] on button "加入" at bounding box center [406, 168] width 44 height 22
type input "洗髮(201)"
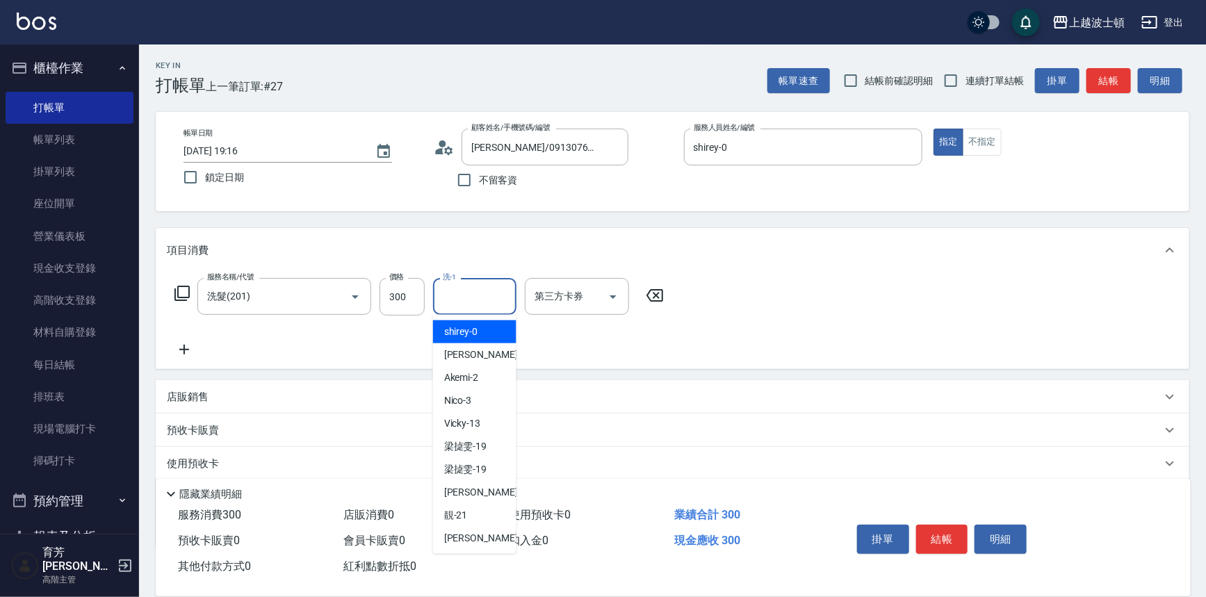
click at [481, 296] on input "洗-1" at bounding box center [474, 296] width 71 height 24
type input "0"
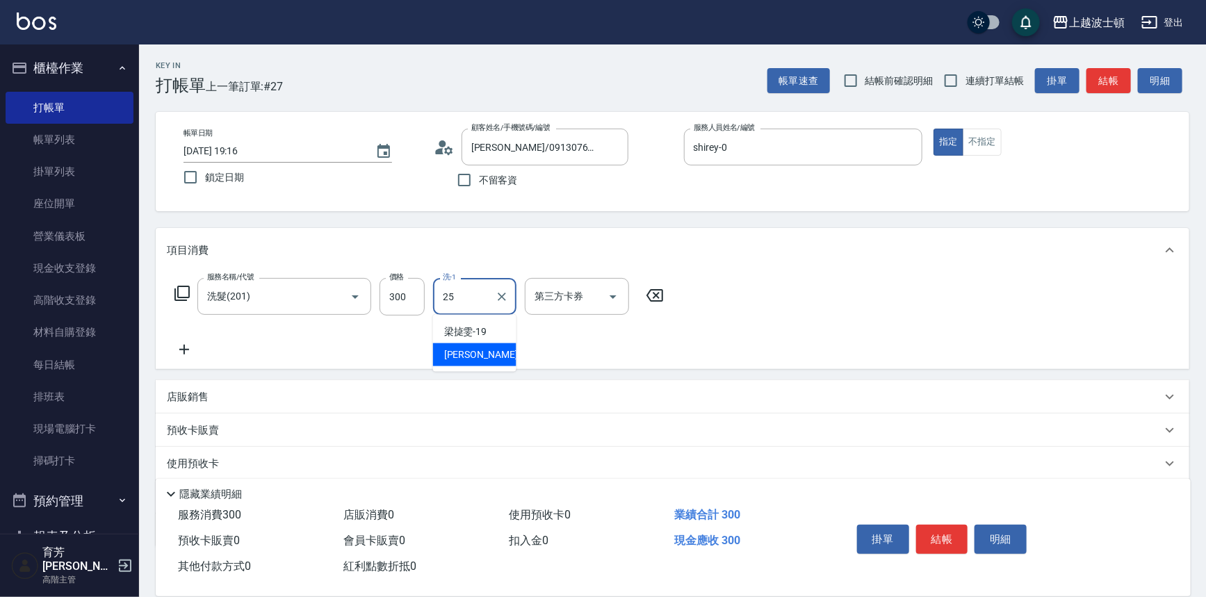
click at [487, 350] on span "[PERSON_NAME]-25" at bounding box center [488, 355] width 88 height 15
type input "[PERSON_NAME]-25"
click at [186, 290] on icon at bounding box center [182, 293] width 17 height 17
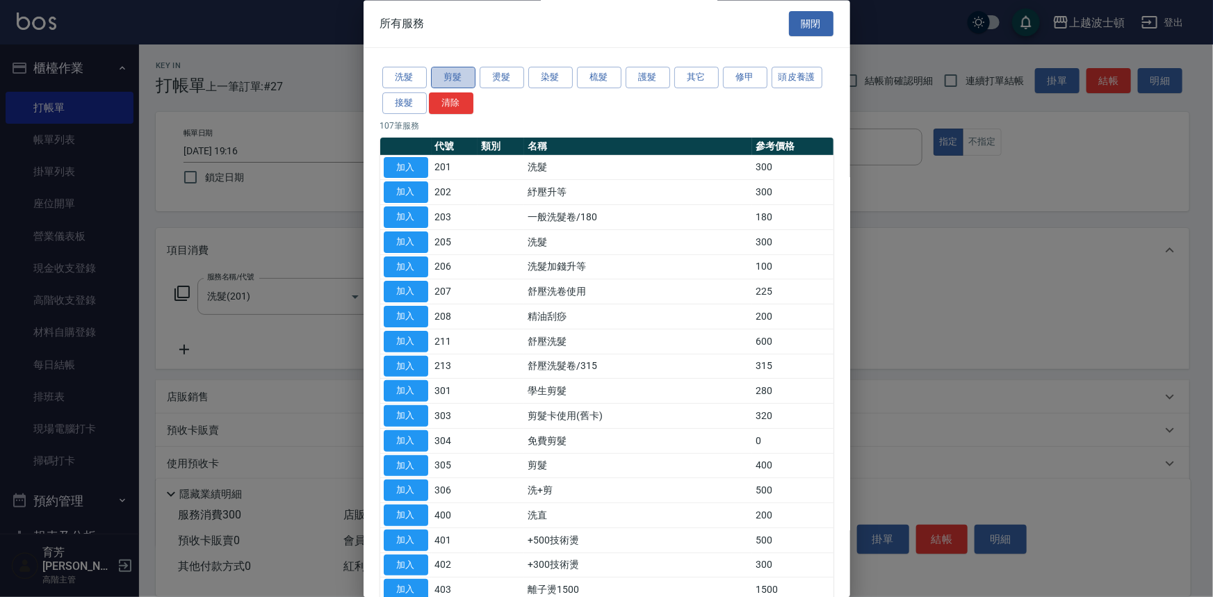
click at [444, 72] on button "剪髮" at bounding box center [453, 78] width 44 height 22
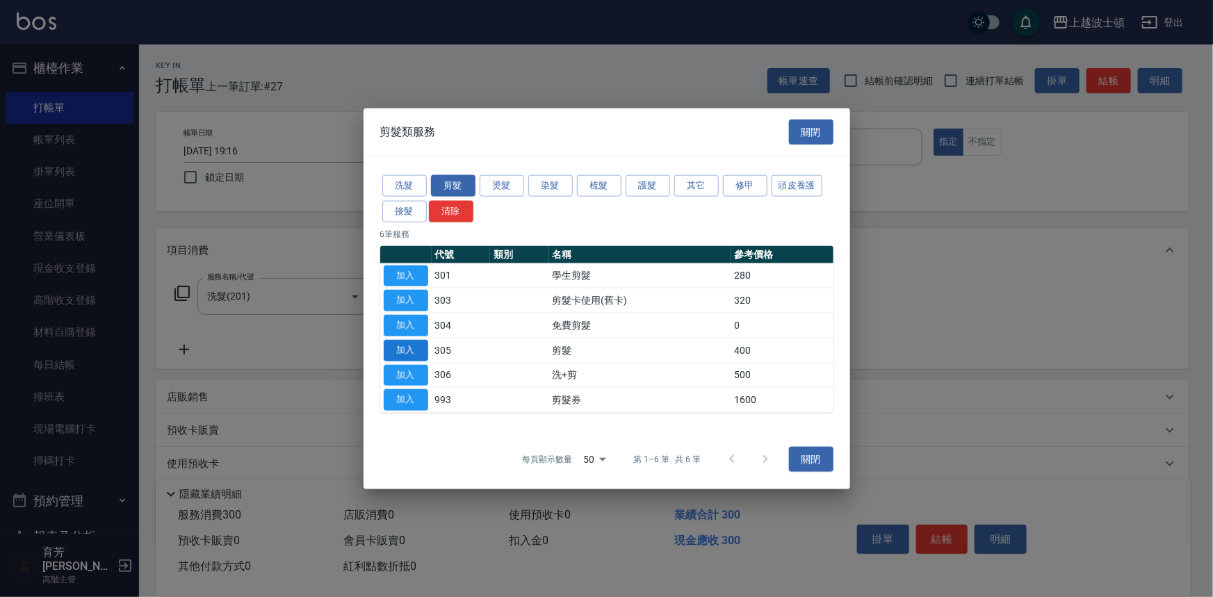
click at [418, 347] on button "加入" at bounding box center [406, 350] width 44 height 22
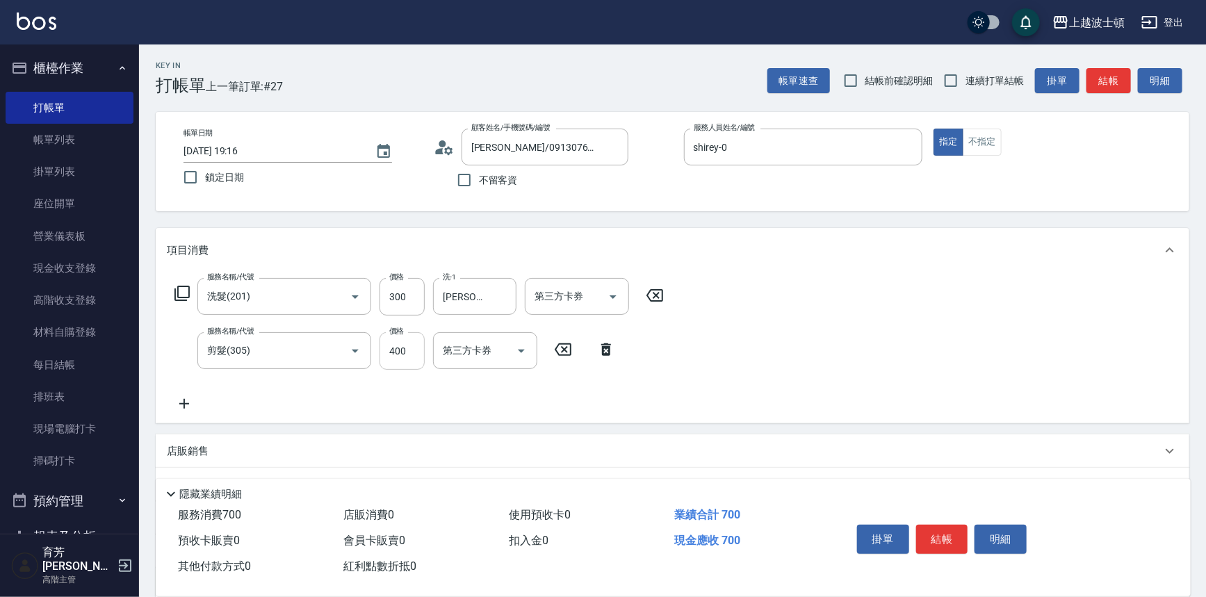
click at [417, 347] on input "400" at bounding box center [402, 351] width 45 height 38
type input "350"
click at [932, 529] on button "結帳" at bounding box center [942, 539] width 52 height 29
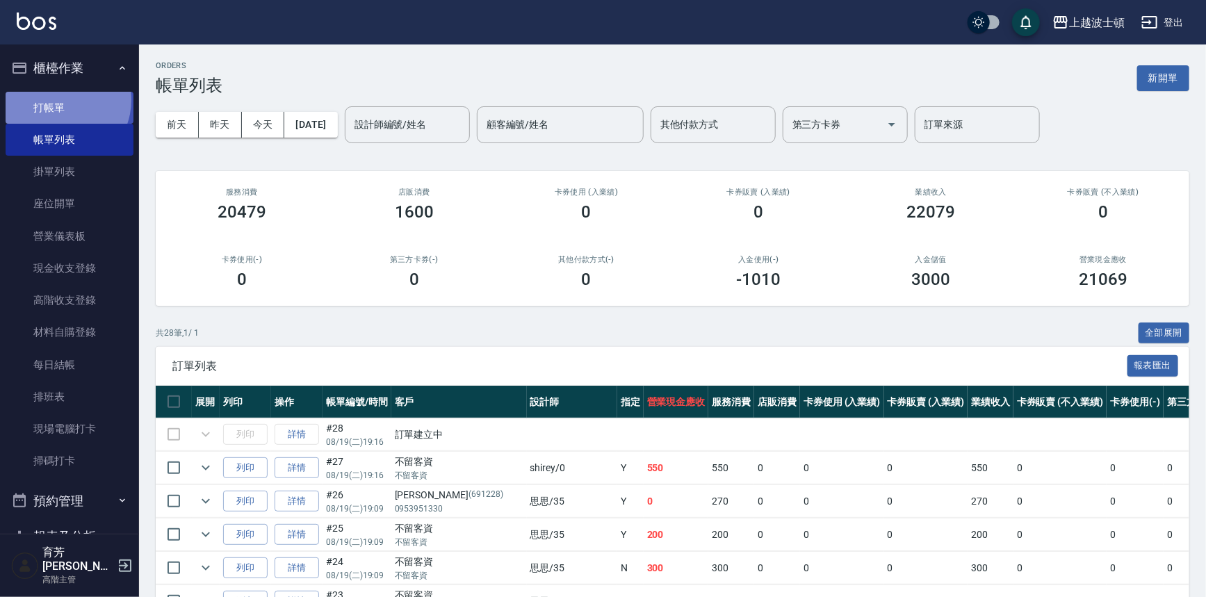
click at [58, 99] on link "打帳單" at bounding box center [70, 108] width 128 height 32
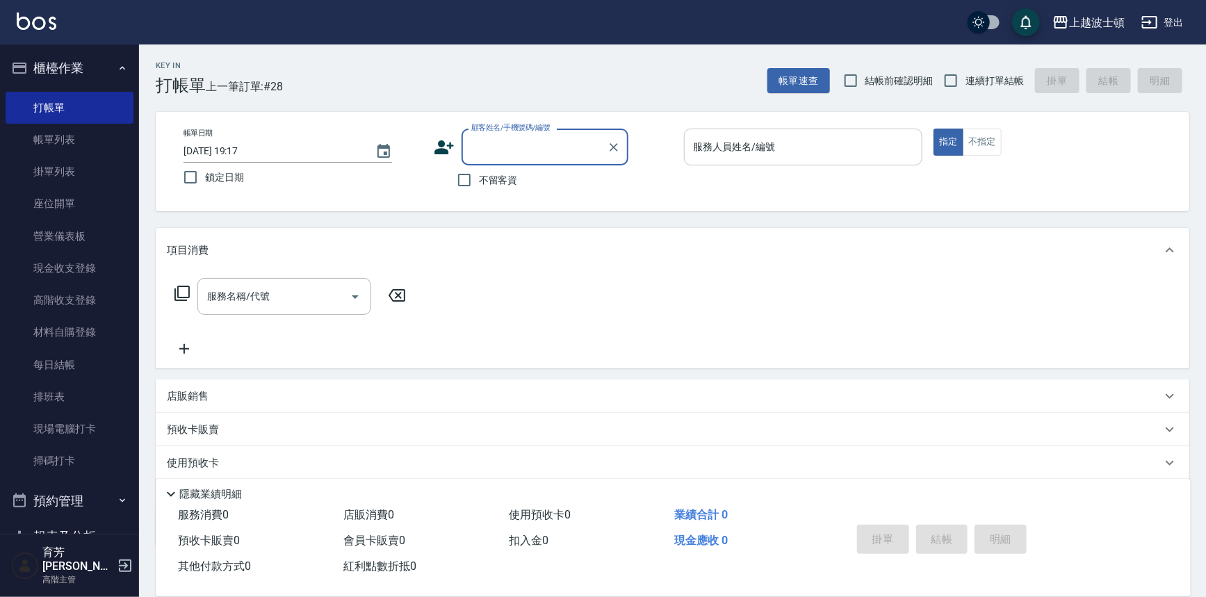
click at [731, 145] on input "服務人員姓名/編號" at bounding box center [803, 147] width 227 height 24
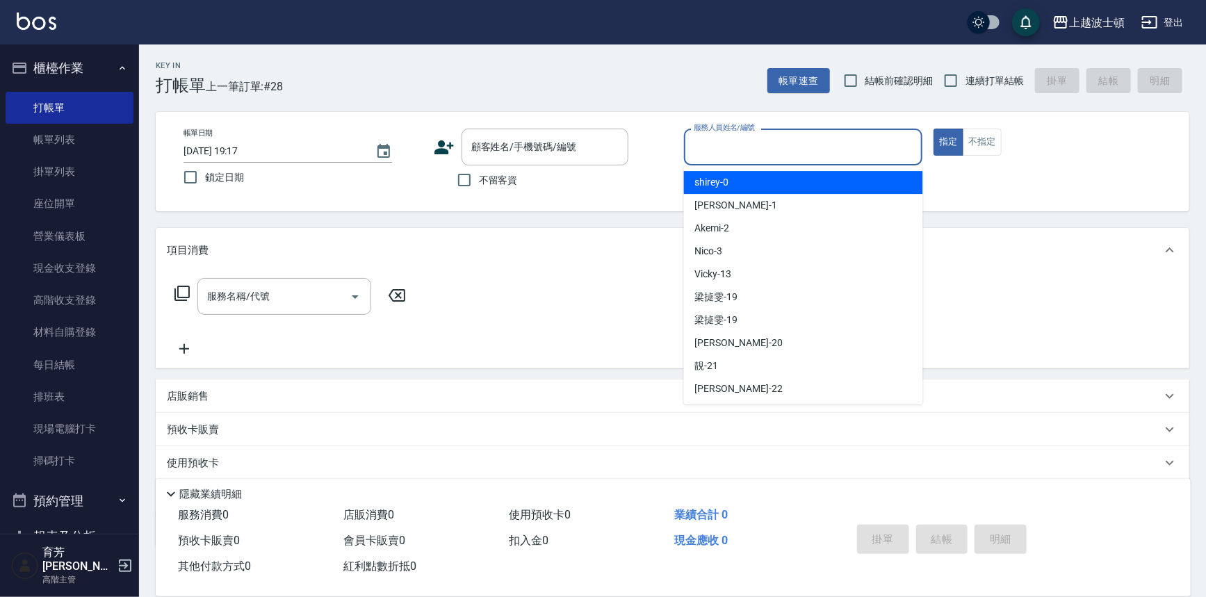
click at [733, 179] on div "shirey -0" at bounding box center [803, 182] width 239 height 23
type input "shirey-0"
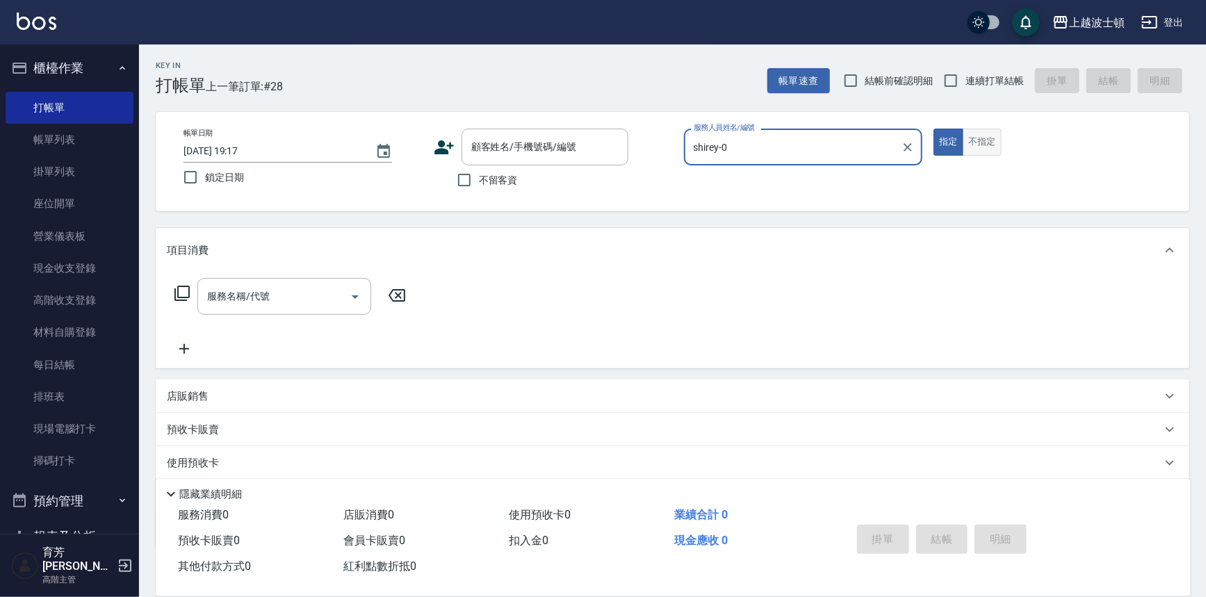
click at [972, 143] on button "不指定" at bounding box center [982, 142] width 39 height 27
click at [189, 303] on div "服務名稱/代號 服務名稱/代號" at bounding box center [290, 296] width 247 height 37
click at [469, 186] on input "不留客資" at bounding box center [464, 179] width 29 height 29
checkbox input "true"
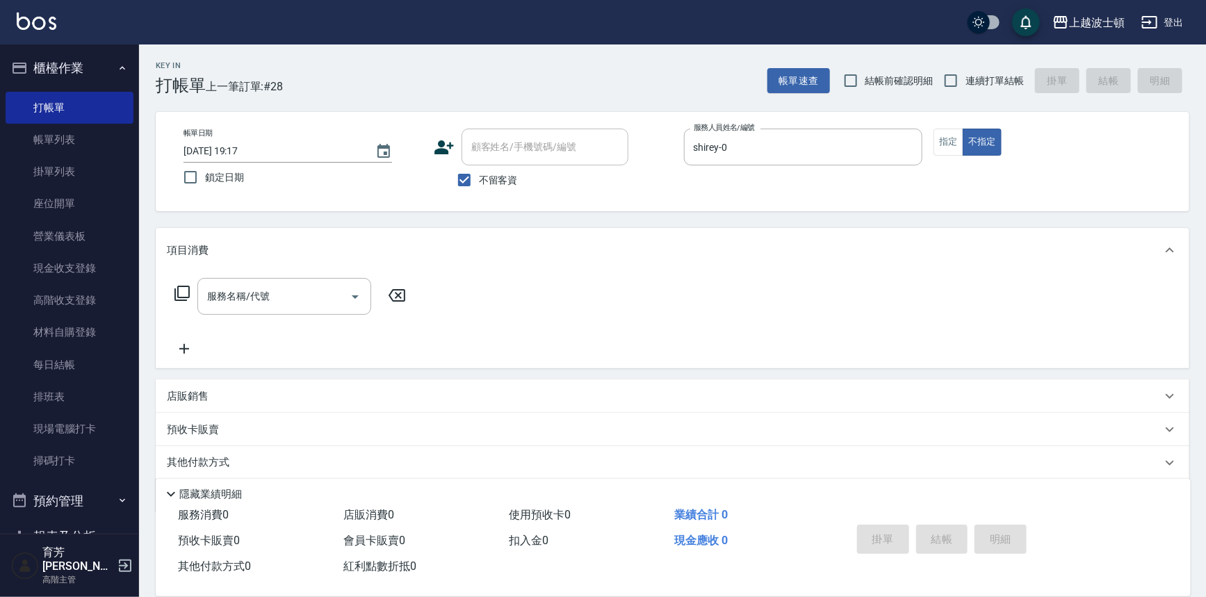
click at [181, 292] on icon at bounding box center [182, 293] width 17 height 17
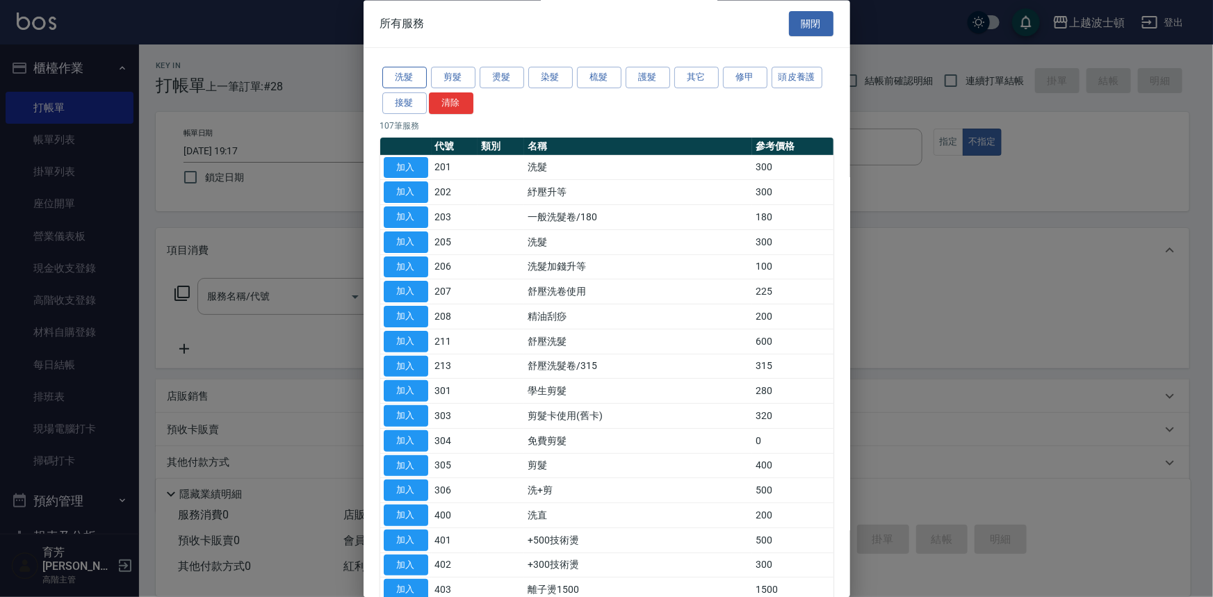
click at [417, 78] on button "洗髮" at bounding box center [404, 78] width 44 height 22
click at [417, 78] on div "洗髮類服務 關閉 洗髮 剪髮 燙髮 染髮 梳髮 護髮 其它 修甲 頭皮養護 接髮 清除 107 筆服務 代號 類別 名稱 參考價格 加入 201 洗髮 300…" at bounding box center [607, 298] width 487 height 597
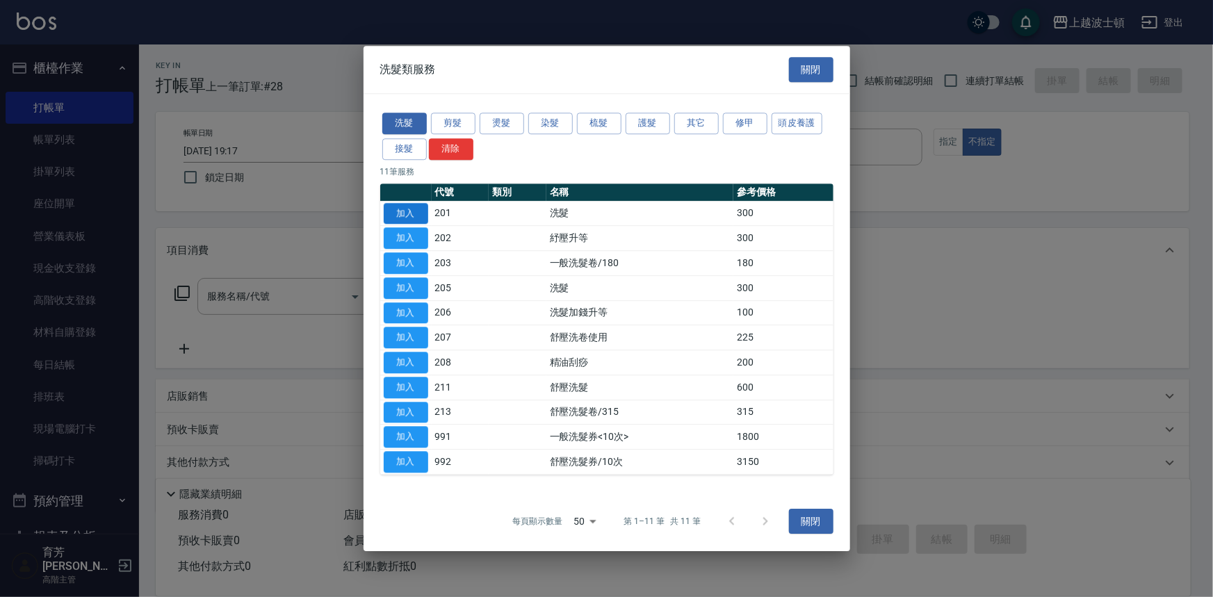
click at [405, 215] on button "加入" at bounding box center [406, 214] width 44 height 22
type input "洗髮(201)"
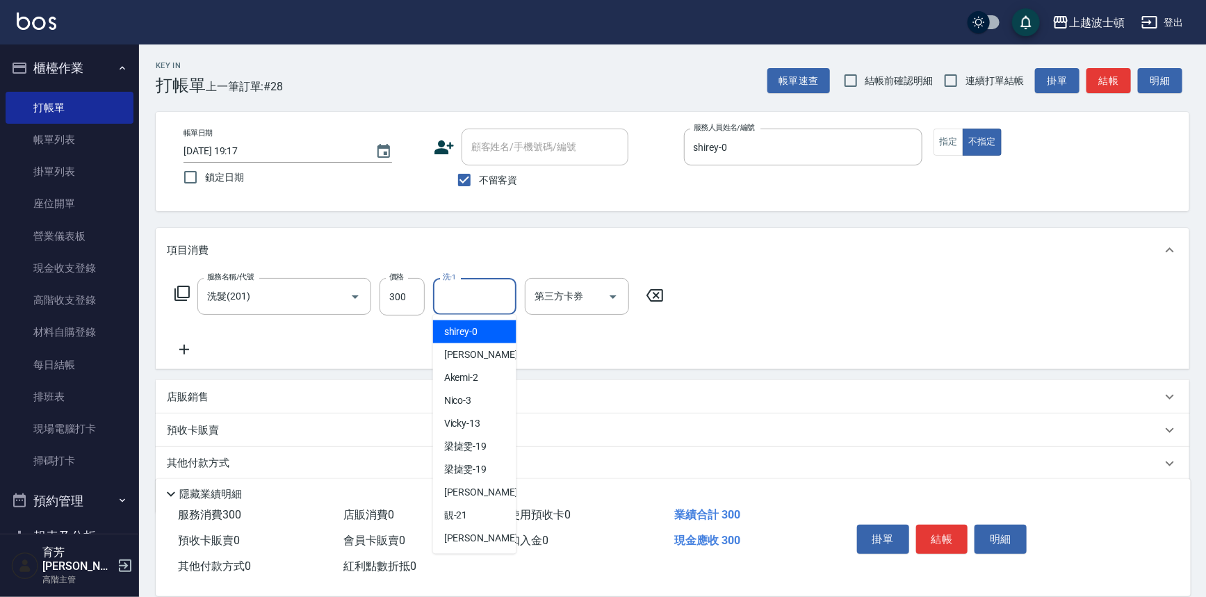
click at [481, 300] on input "洗-1" at bounding box center [474, 296] width 71 height 24
click at [482, 329] on div "shirey -0" at bounding box center [474, 331] width 83 height 23
type input "shirey-0"
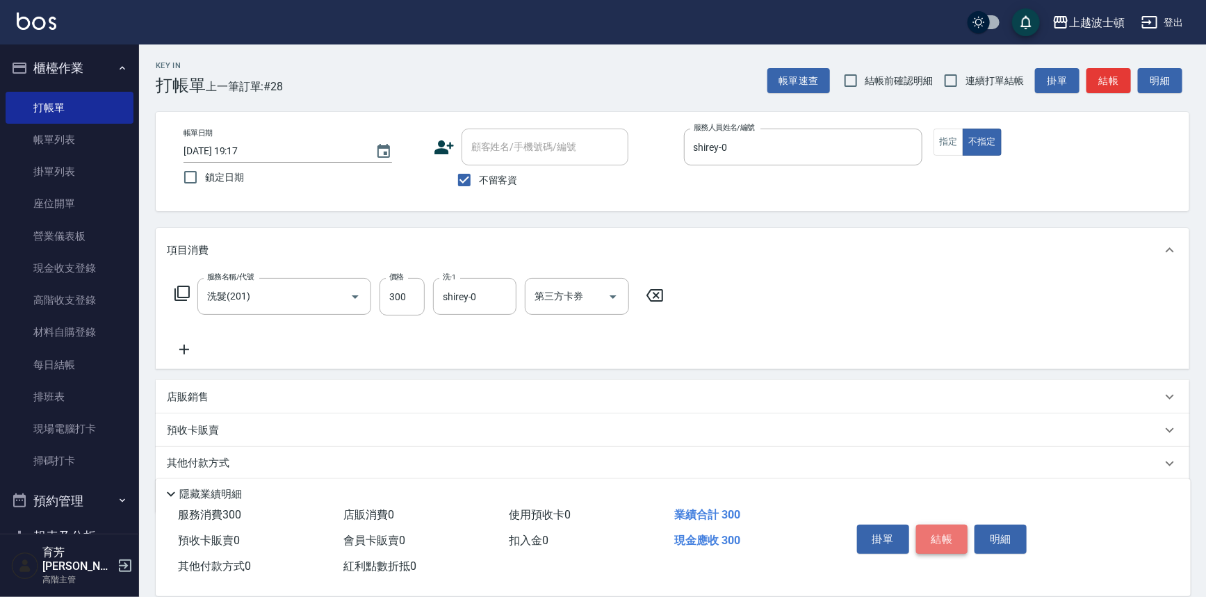
click at [947, 526] on button "結帳" at bounding box center [942, 539] width 52 height 29
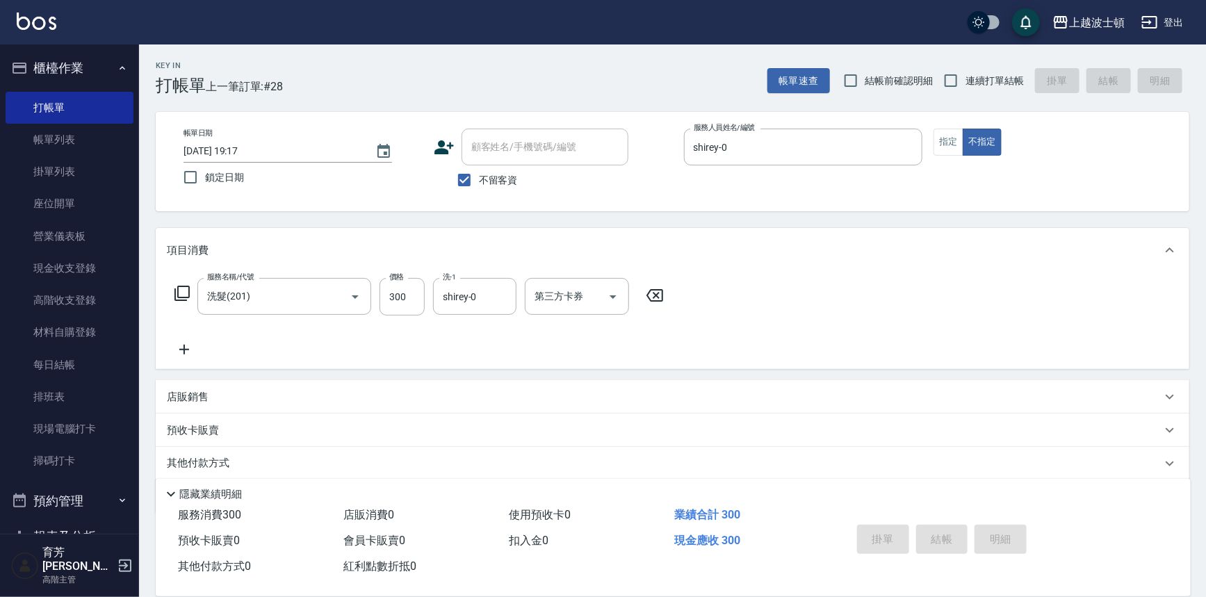
click at [947, 526] on div "掛單 結帳 明細" at bounding box center [942, 541] width 181 height 44
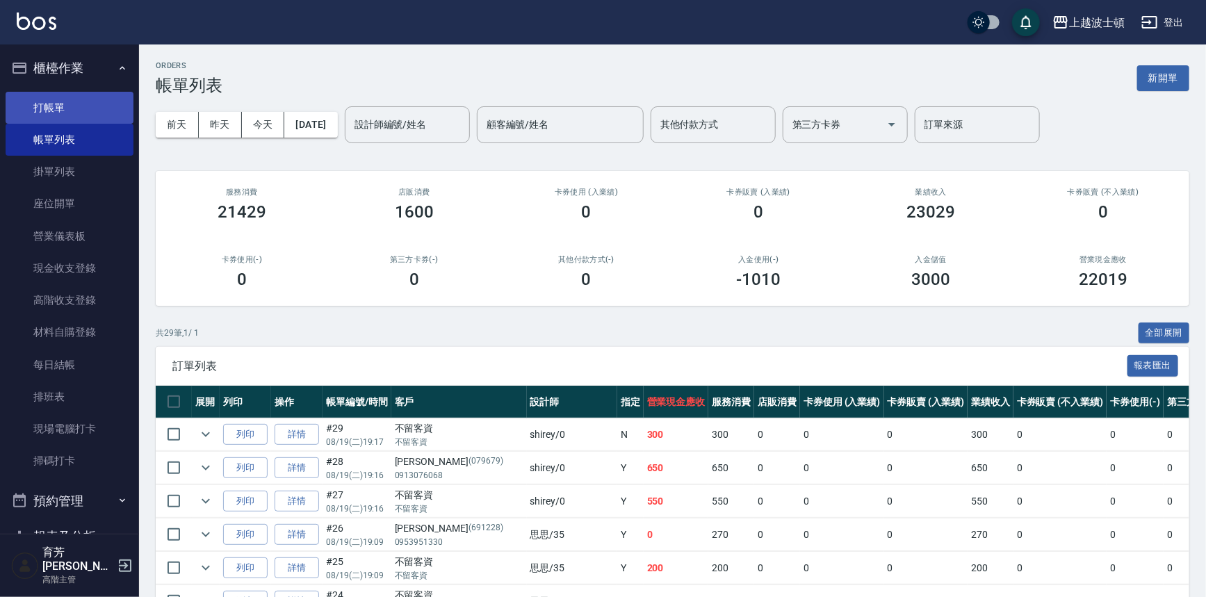
click at [42, 106] on link "打帳單" at bounding box center [70, 108] width 128 height 32
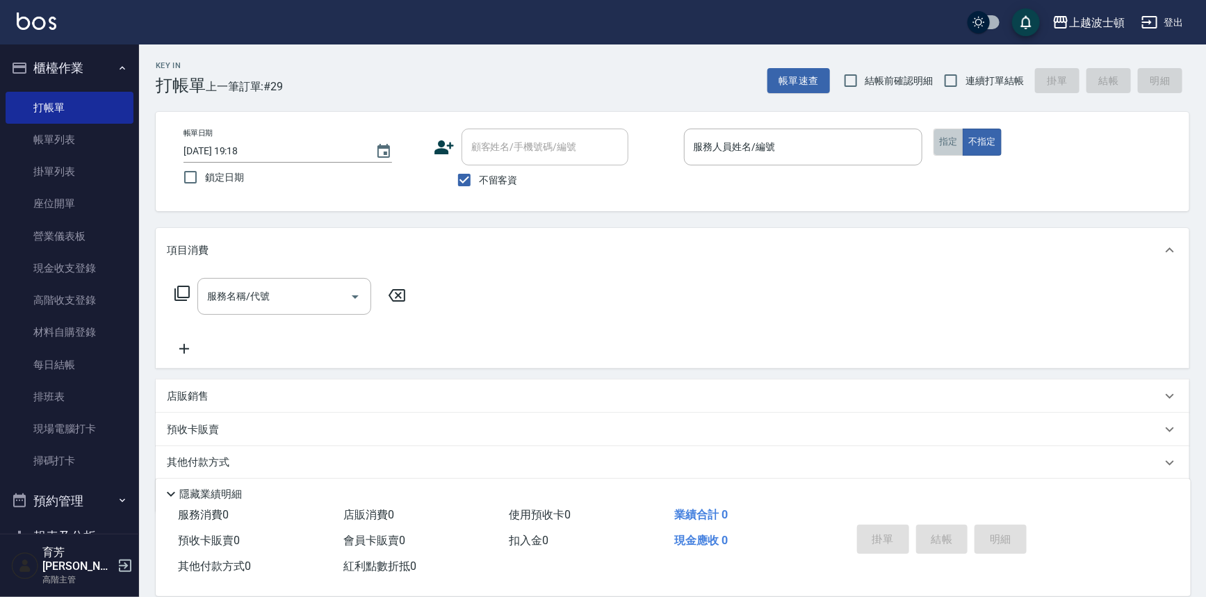
click at [945, 142] on button "指定" at bounding box center [949, 142] width 30 height 27
drag, startPoint x: 464, startPoint y: 198, endPoint x: 487, endPoint y: 161, distance: 43.6
click at [466, 199] on div "帳單日期 [DATE] 19:18 鎖定日期 顧客姓名/手機號碼/編號 顧客姓名/手機號碼/編號 不留客資 服務人員姓名/編號 服務人員姓名/編號 指定 不指定" at bounding box center [673, 161] width 1034 height 99
click at [466, 174] on input "不留客資" at bounding box center [464, 179] width 29 height 29
checkbox input "false"
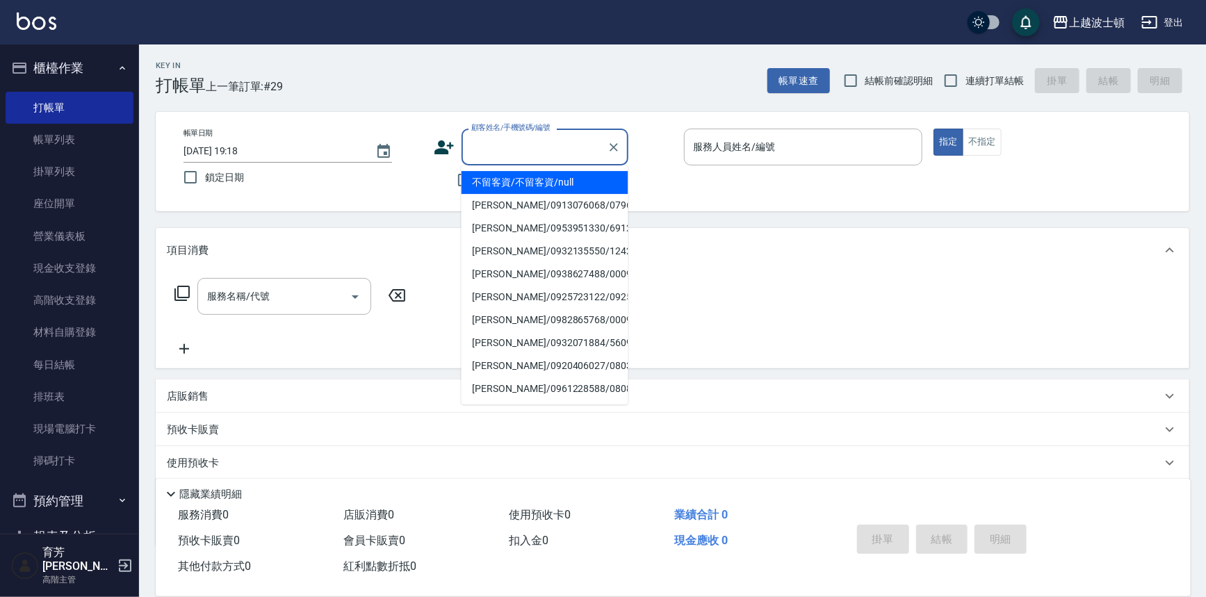
click at [507, 146] on input "顧客姓名/手機號碼/編號" at bounding box center [534, 147] width 133 height 24
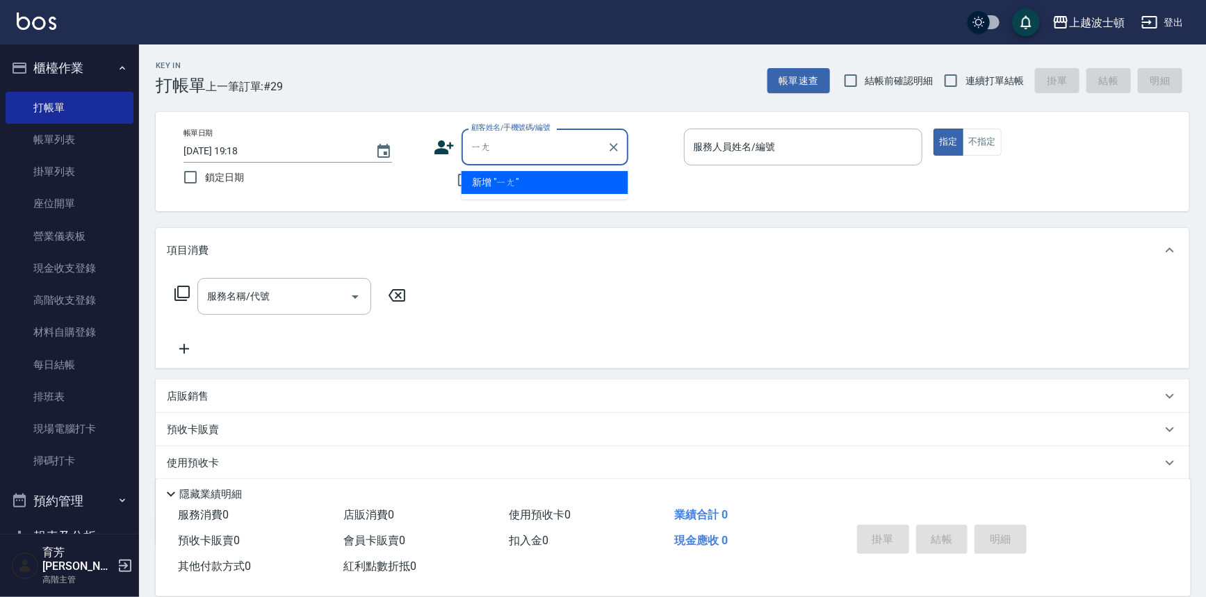
type input "ㄧ"
click at [546, 174] on li "[PERSON_NAME]/0955735797/010130" at bounding box center [545, 182] width 167 height 23
type input "[PERSON_NAME]/0955735797/010130"
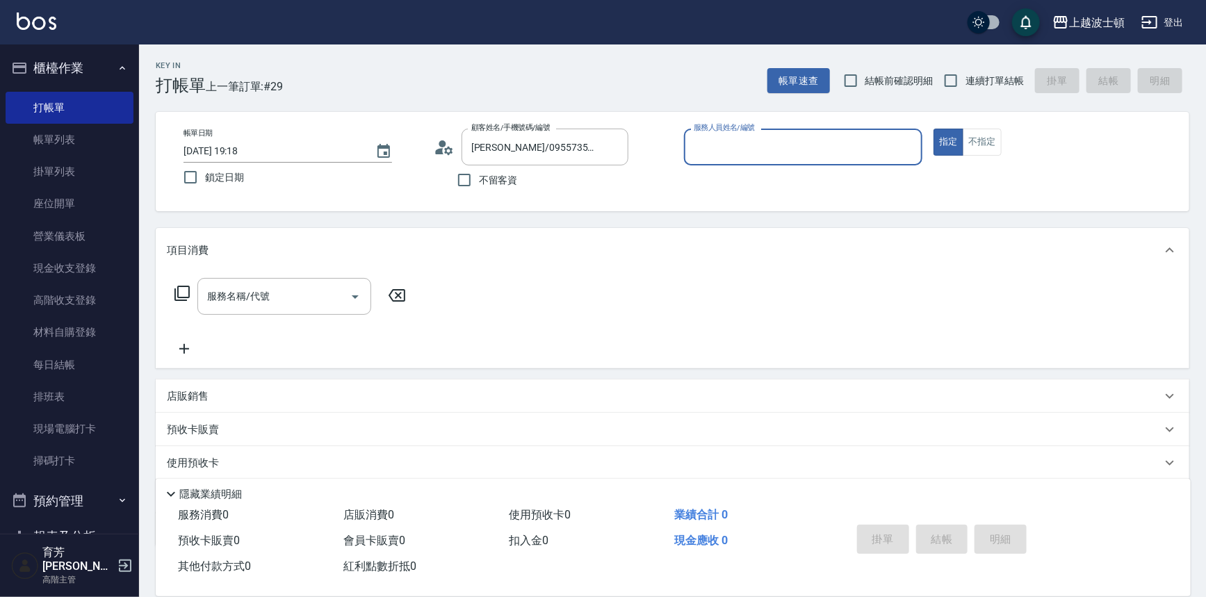
type input "shirey-0"
click at [184, 291] on icon at bounding box center [182, 293] width 17 height 17
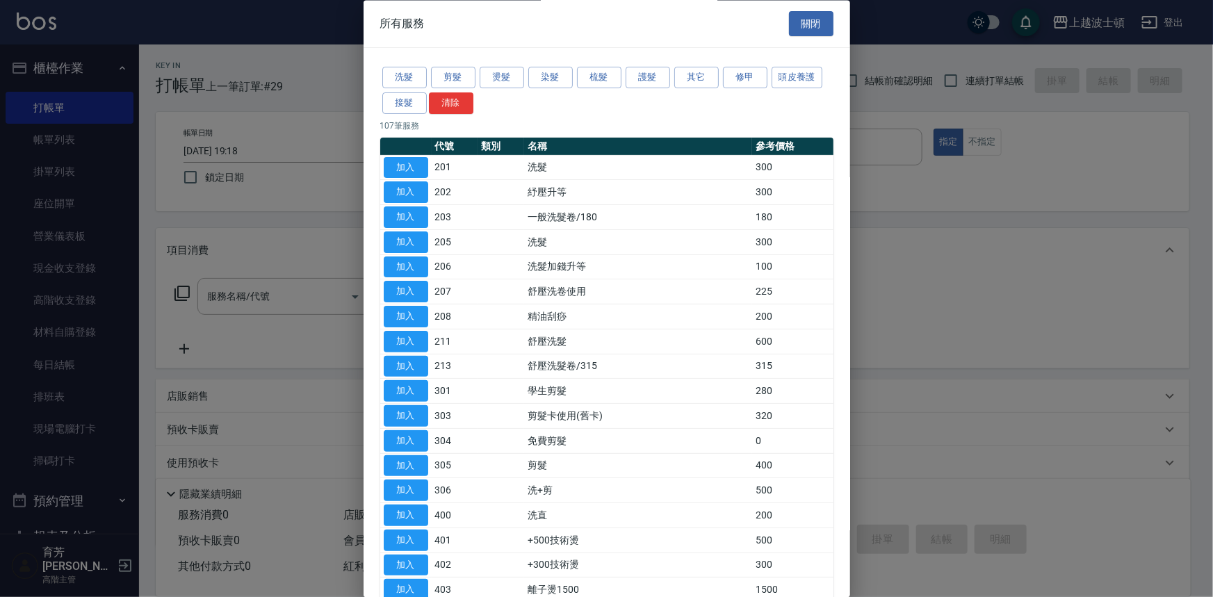
click at [403, 166] on button "加入" at bounding box center [406, 168] width 44 height 22
type input "洗髮(201)"
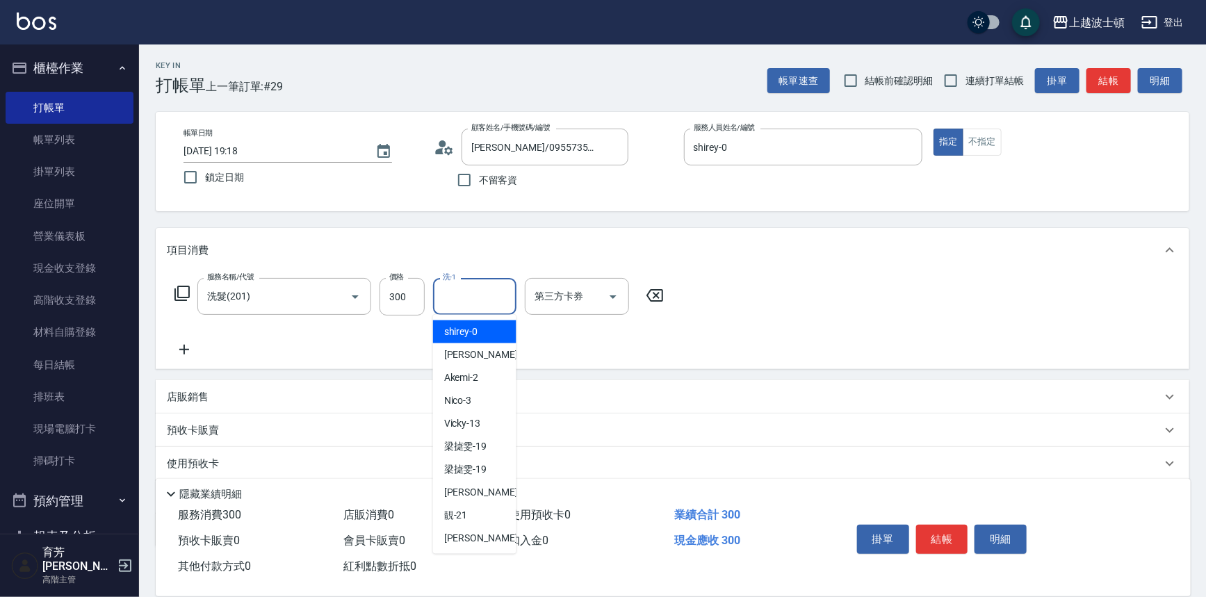
click at [464, 298] on input "洗-1" at bounding box center [474, 296] width 71 height 24
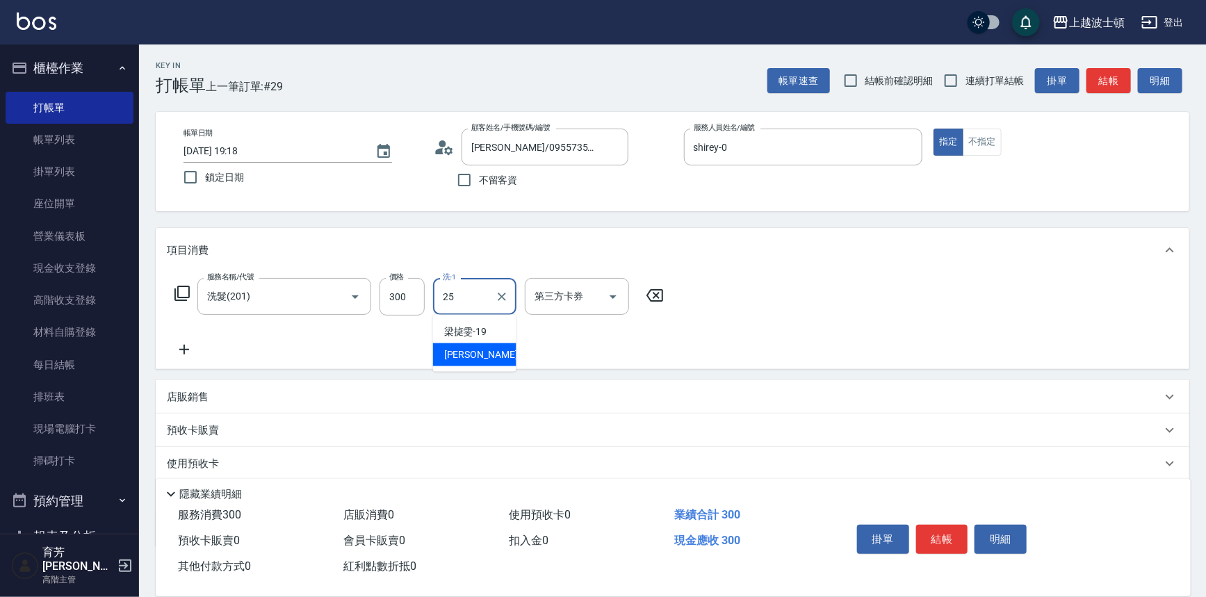
click at [487, 354] on div "[PERSON_NAME]-25" at bounding box center [474, 354] width 83 height 23
type input "[PERSON_NAME]-25"
click at [938, 543] on button "結帳" at bounding box center [942, 539] width 52 height 29
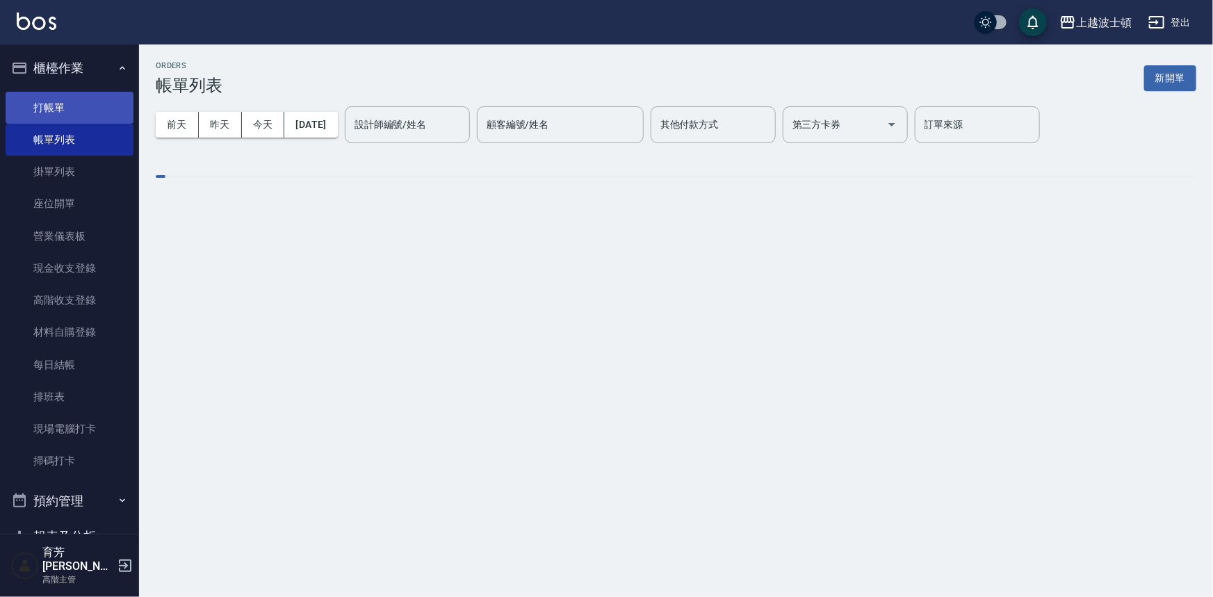
click at [56, 101] on link "打帳單" at bounding box center [70, 108] width 128 height 32
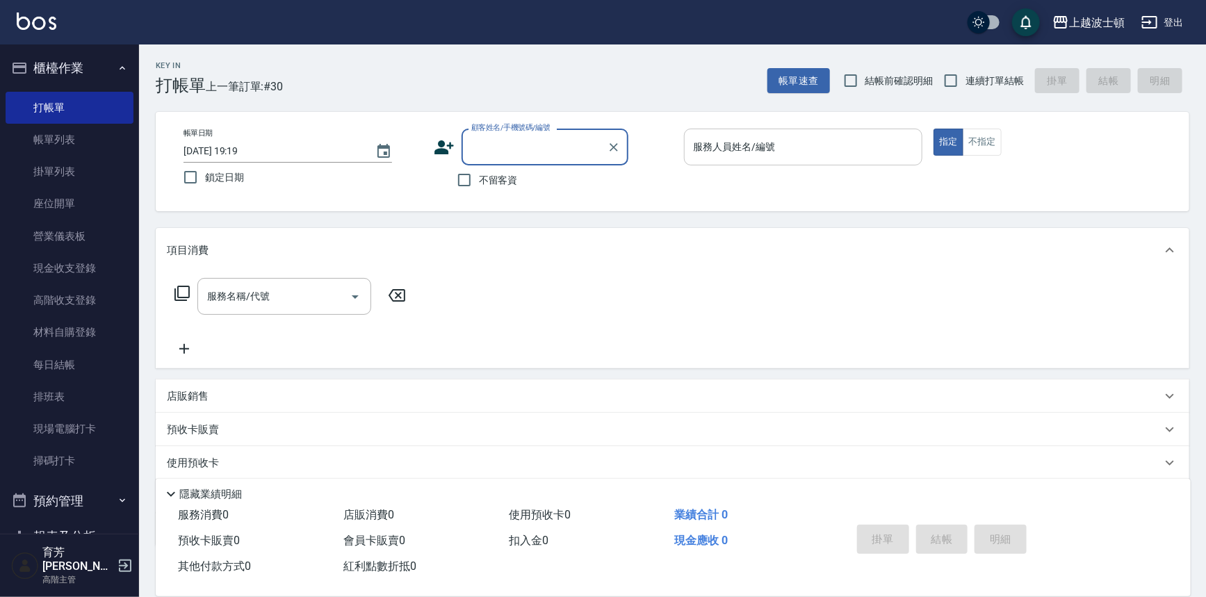
click at [779, 149] on input "服務人員姓名/編號" at bounding box center [803, 147] width 227 height 24
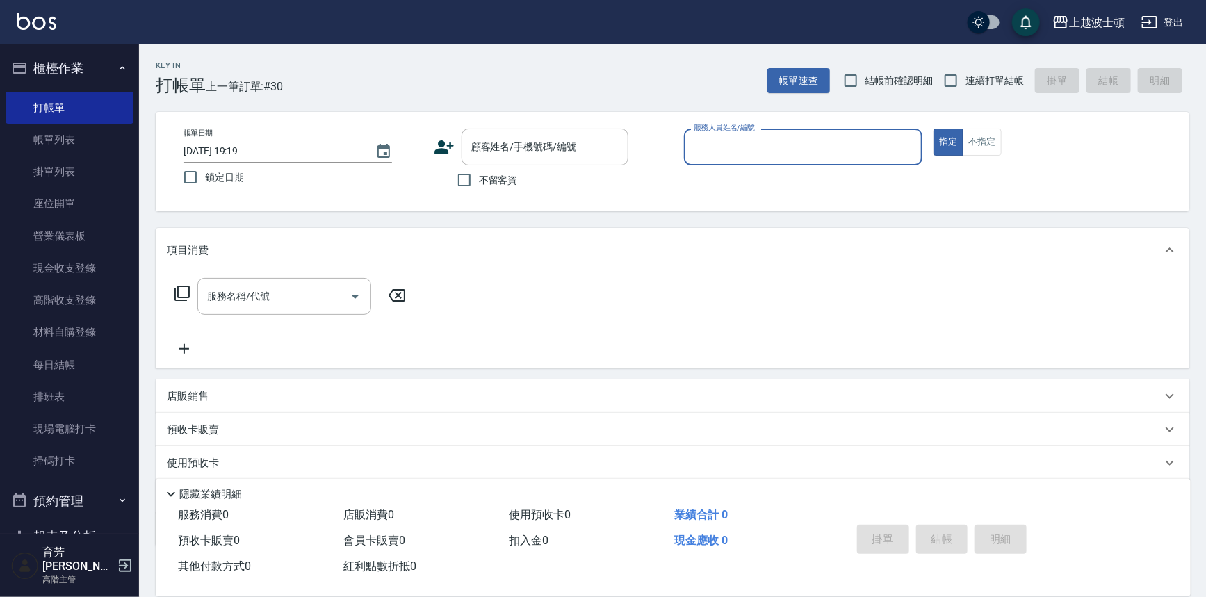
drag, startPoint x: 779, startPoint y: 149, endPoint x: 779, endPoint y: 181, distance: 32.0
click at [781, 178] on div "服務人員姓名/編號 服務人員姓名/編號" at bounding box center [803, 154] width 239 height 51
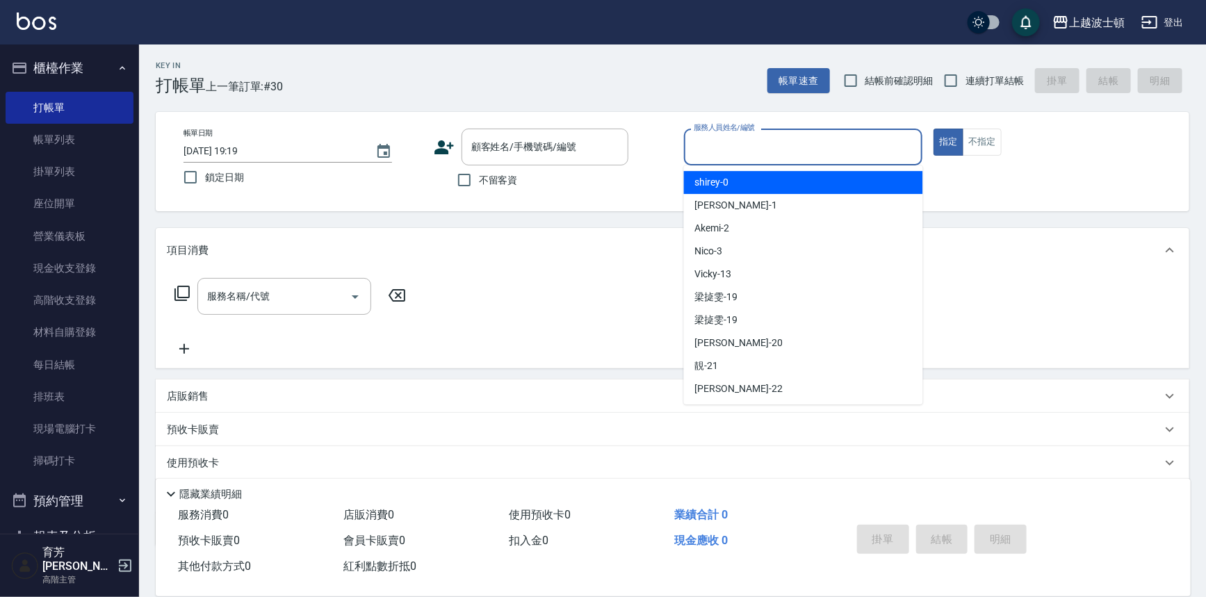
click at [779, 156] on input "服務人員姓名/編號" at bounding box center [803, 147] width 227 height 24
click at [779, 181] on div "shirey -0" at bounding box center [803, 182] width 239 height 23
type input "shirey-0"
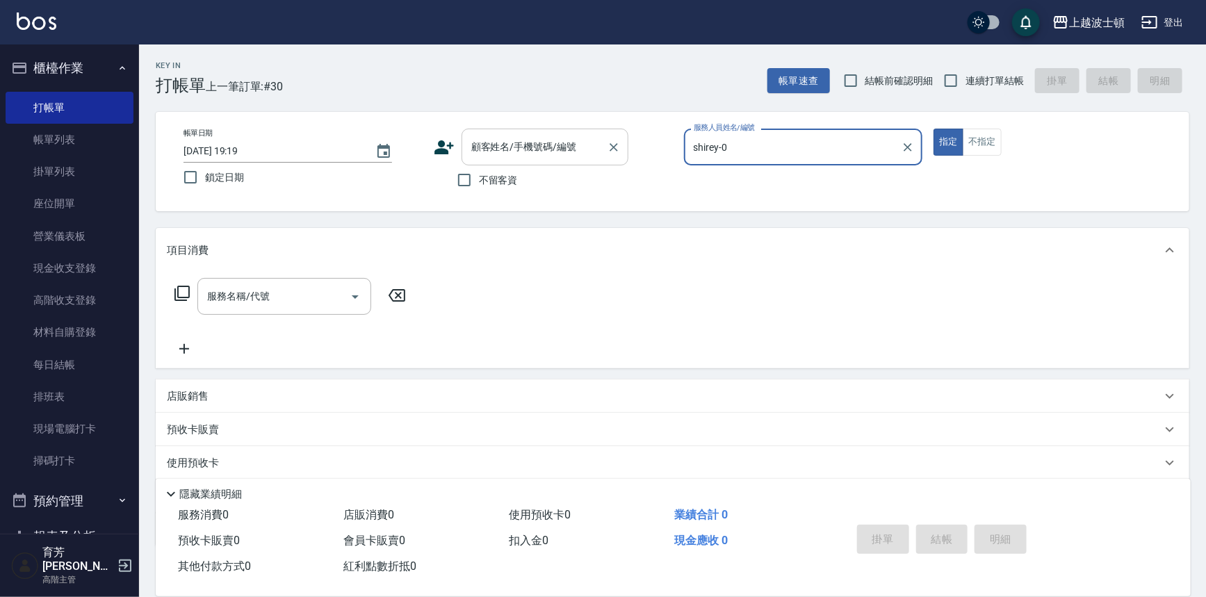
click at [487, 149] on input "顧客姓名/手機號碼/編號" at bounding box center [534, 147] width 133 height 24
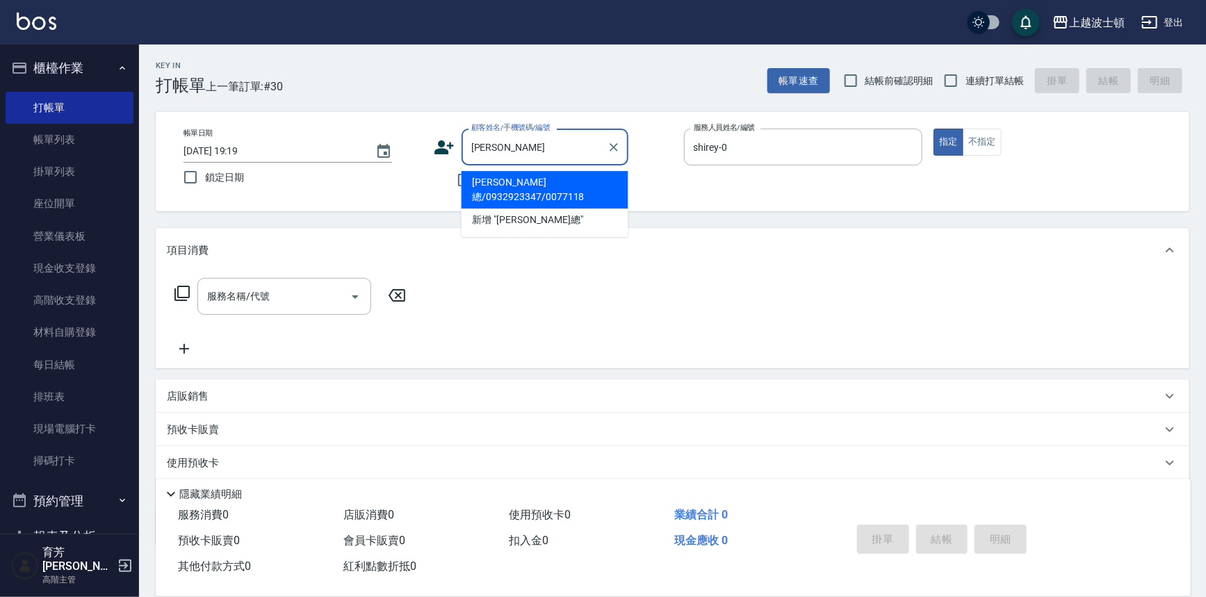
click at [537, 188] on li "[PERSON_NAME]總/0932923347/0077118" at bounding box center [545, 190] width 167 height 38
type input "[PERSON_NAME]總/0932923347/0077118"
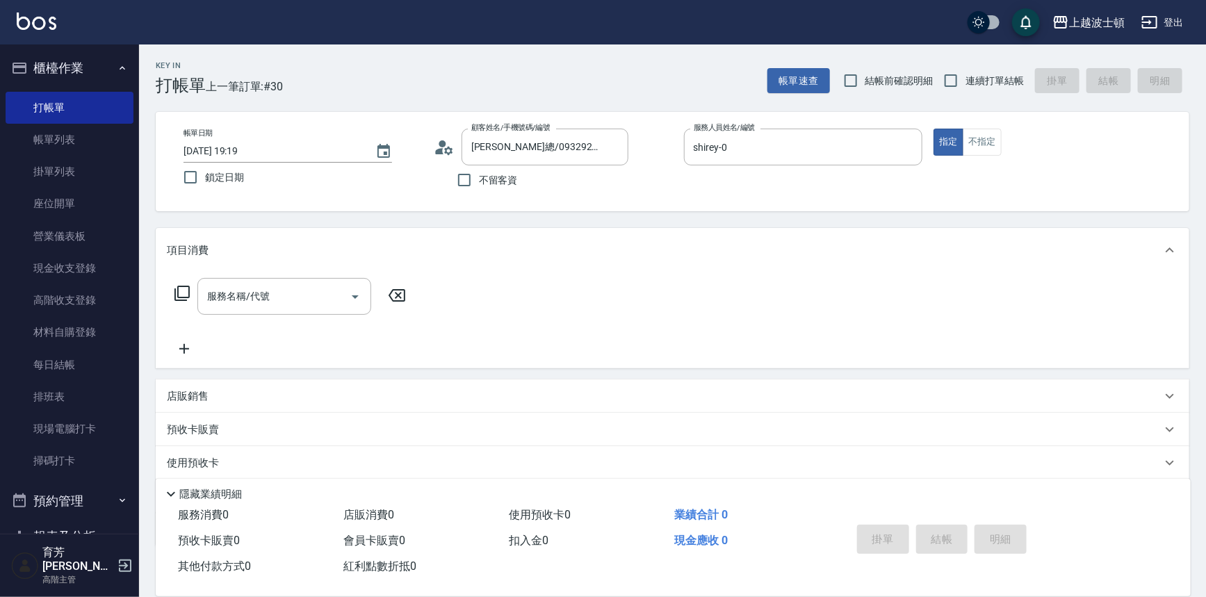
click at [179, 291] on icon at bounding box center [182, 293] width 17 height 17
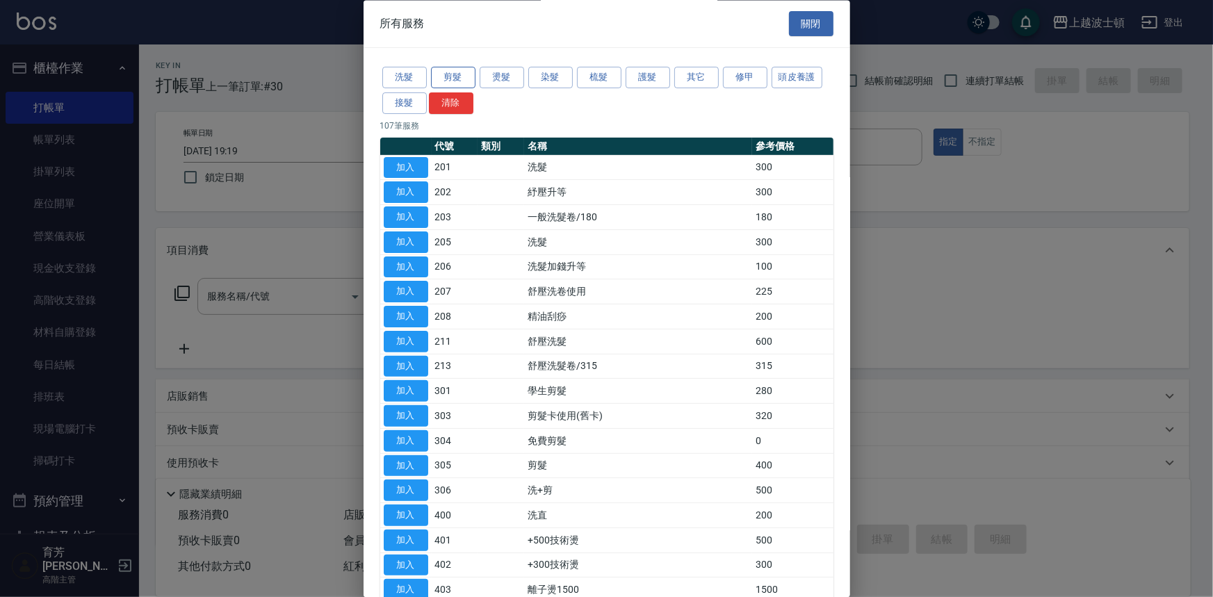
click at [457, 75] on button "剪髮" at bounding box center [453, 78] width 44 height 22
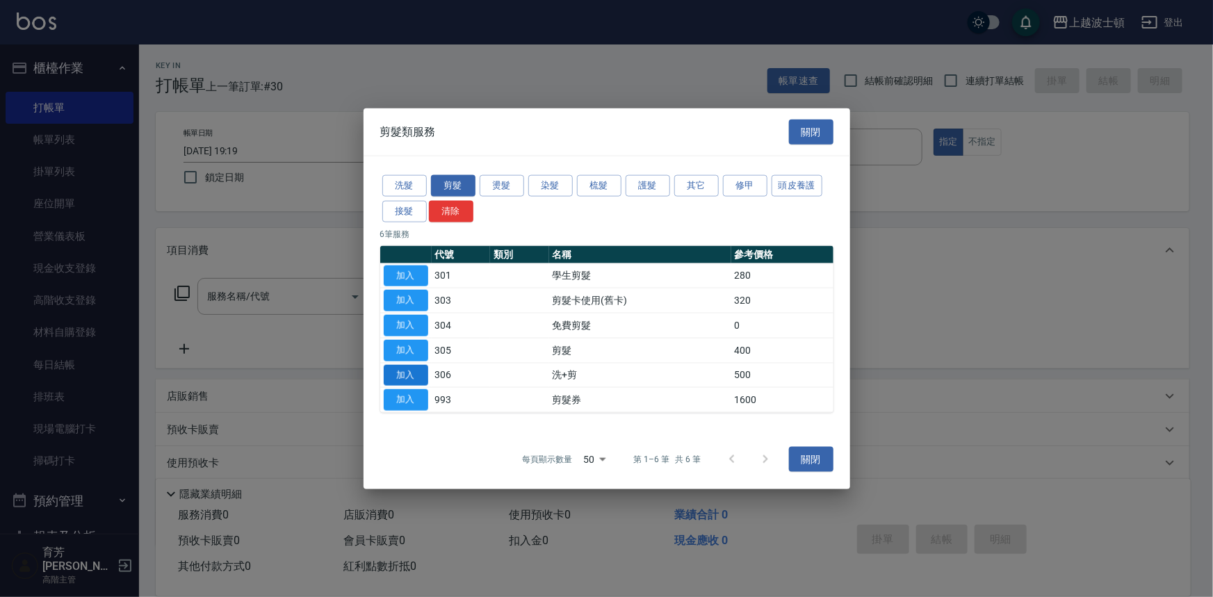
click at [400, 371] on button "加入" at bounding box center [406, 375] width 44 height 22
type input "洗+剪(306)"
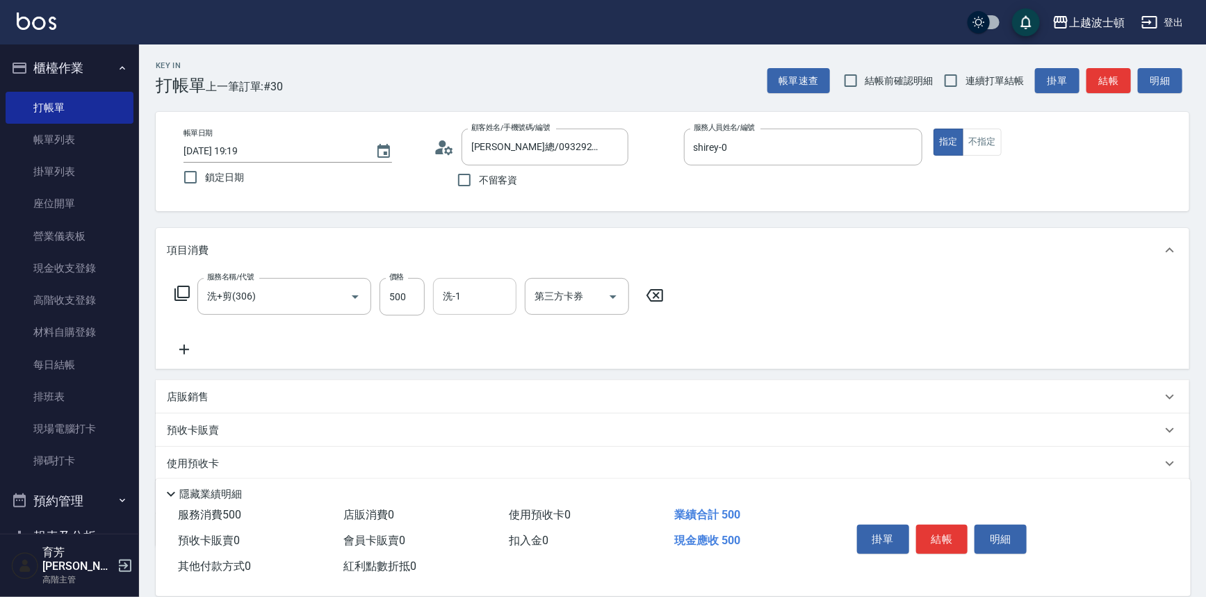
click at [480, 278] on div "洗-1" at bounding box center [474, 296] width 83 height 37
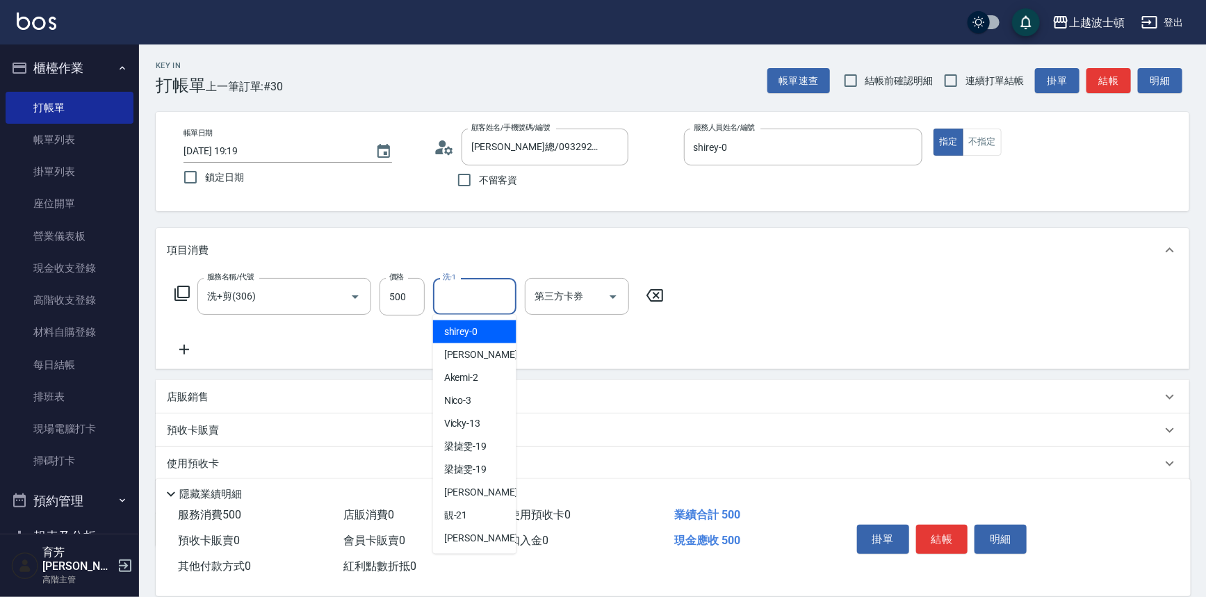
click at [482, 326] on div "shirey -0" at bounding box center [474, 331] width 83 height 23
type input "shirey-0"
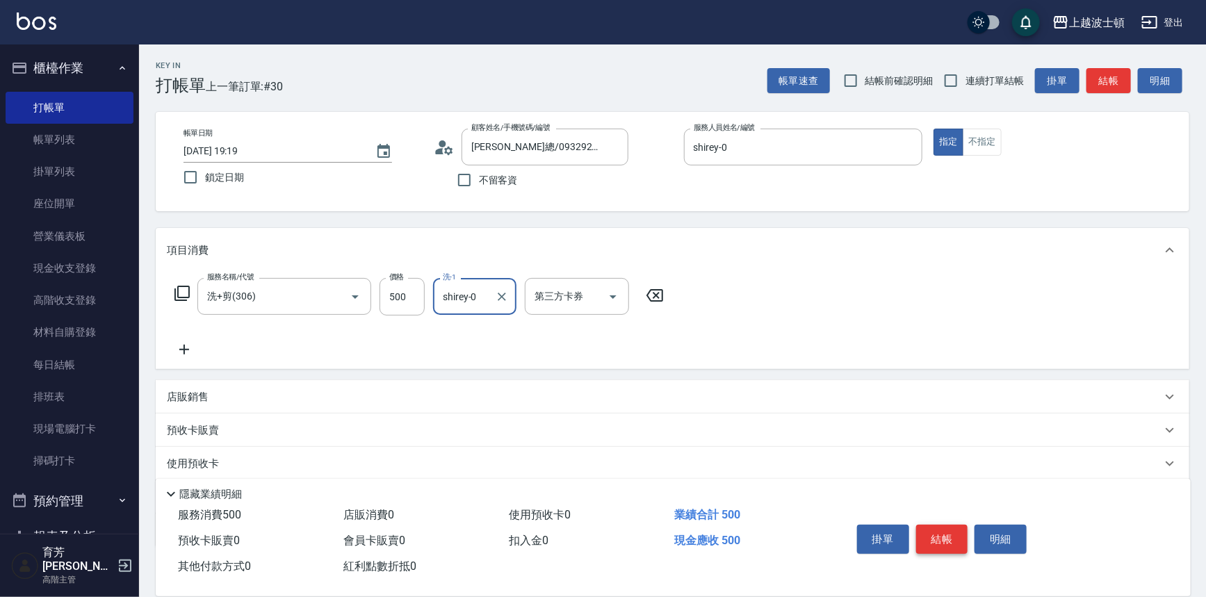
click at [952, 539] on button "結帳" at bounding box center [942, 539] width 52 height 29
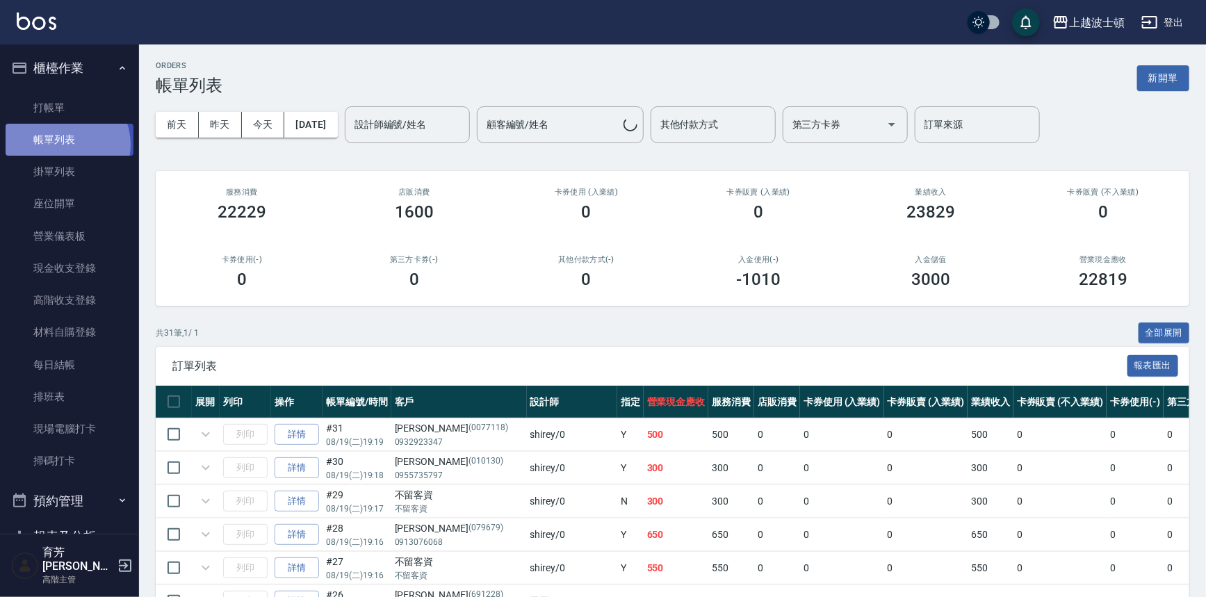
click at [65, 145] on link "帳單列表" at bounding box center [70, 140] width 128 height 32
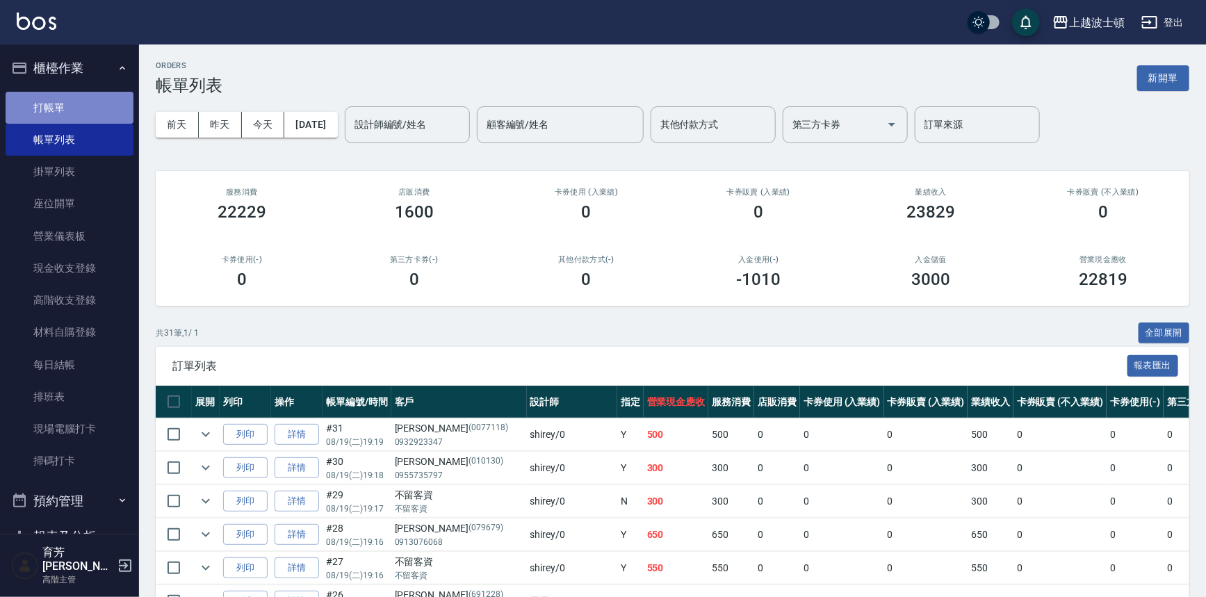
click at [74, 103] on link "打帳單" at bounding box center [70, 108] width 128 height 32
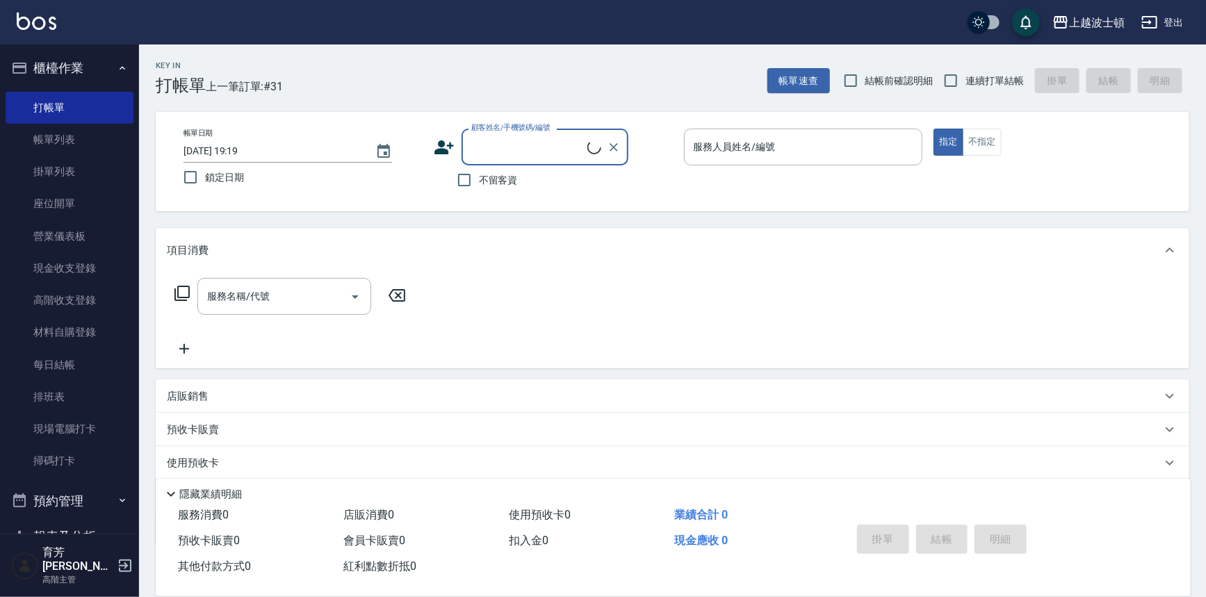
click at [476, 152] on input "顧客姓名/手機號碼/編號" at bounding box center [528, 147] width 120 height 24
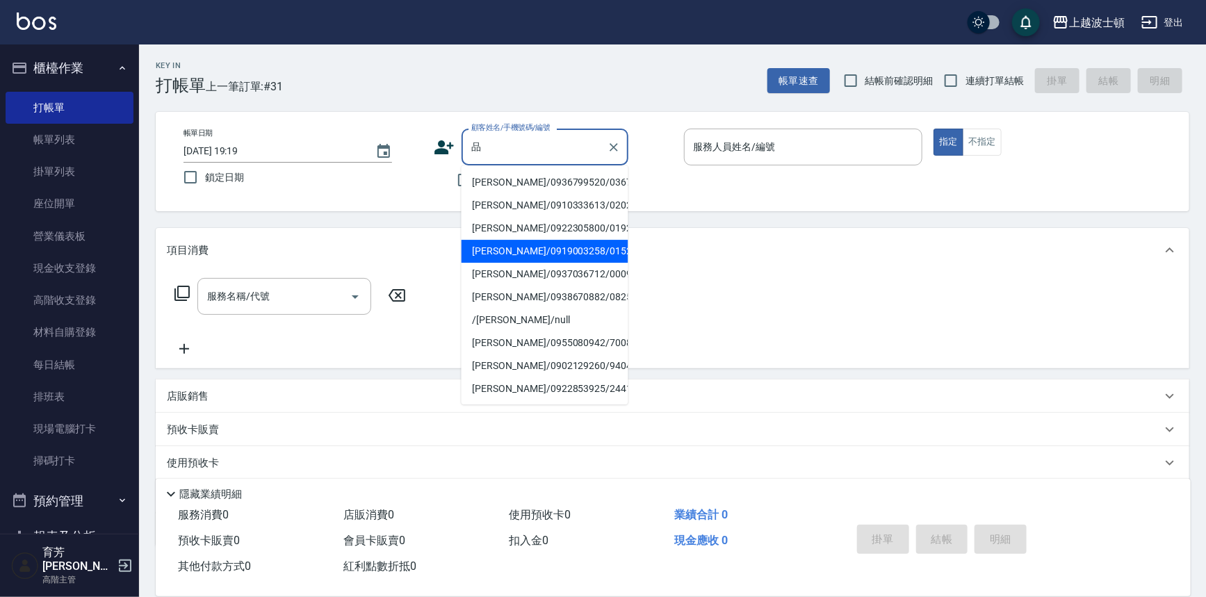
click at [539, 247] on li "[PERSON_NAME]/0919003258/0152" at bounding box center [545, 251] width 167 height 23
type input "[PERSON_NAME]/0919003258/0152"
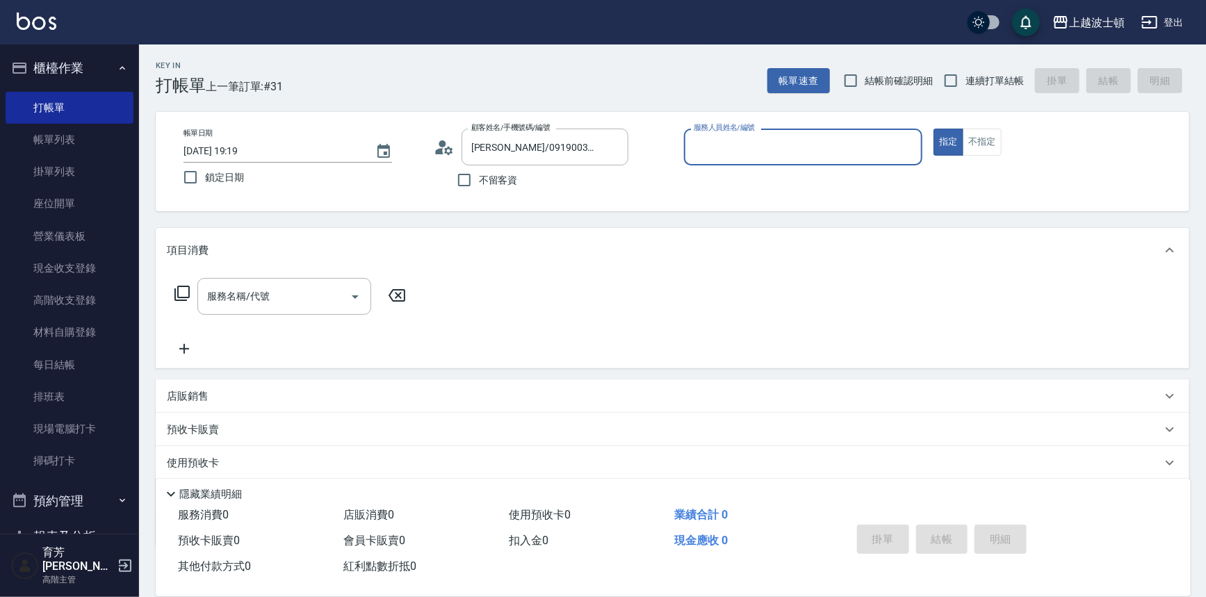
type input "shirey-0"
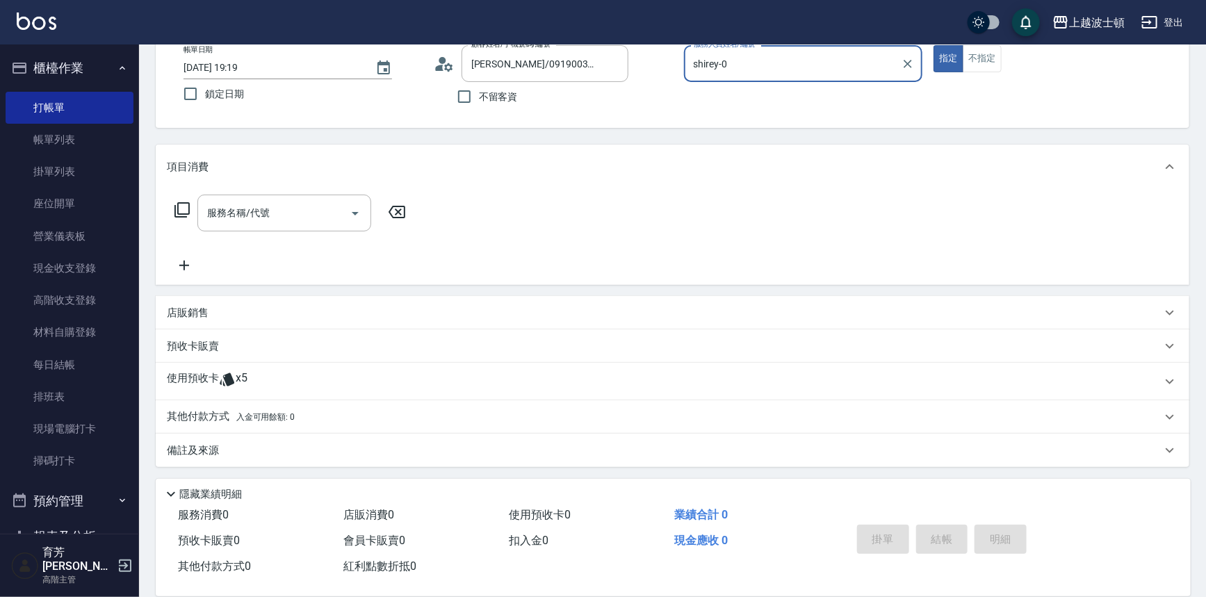
click at [247, 378] on span "x5" at bounding box center [242, 381] width 12 height 21
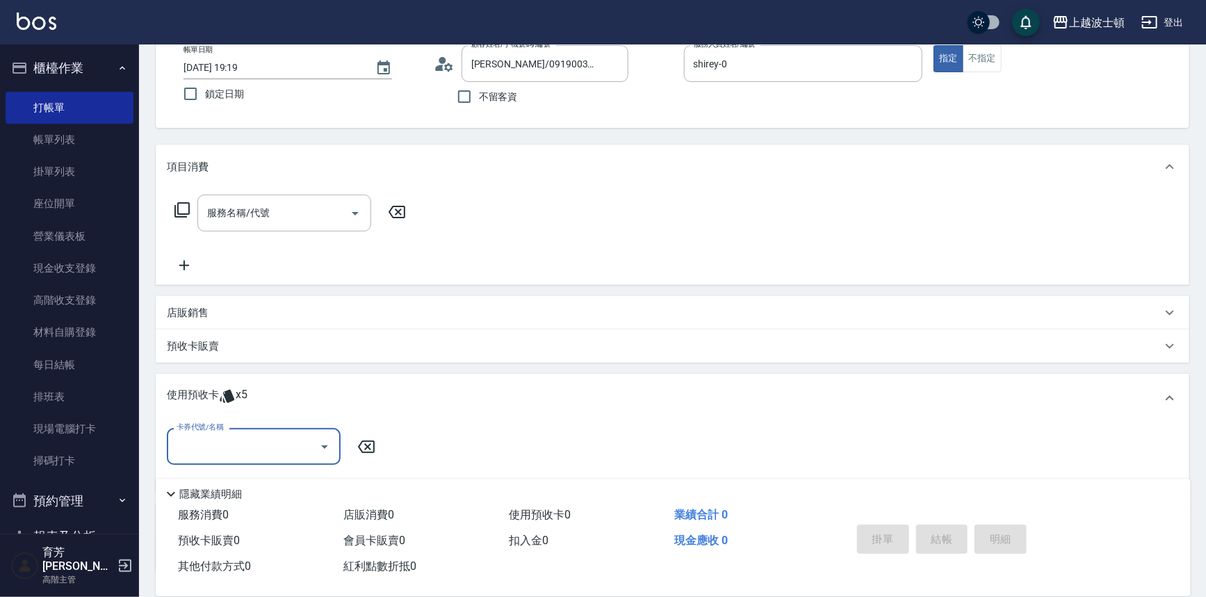
scroll to position [0, 0]
drag, startPoint x: 323, startPoint y: 440, endPoint x: 329, endPoint y: 448, distance: 9.9
click at [324, 441] on icon "Open" at bounding box center [324, 447] width 17 height 17
click at [299, 501] on div "剪髮卡 剩餘3張" at bounding box center [254, 505] width 174 height 23
type input "剪髮卡"
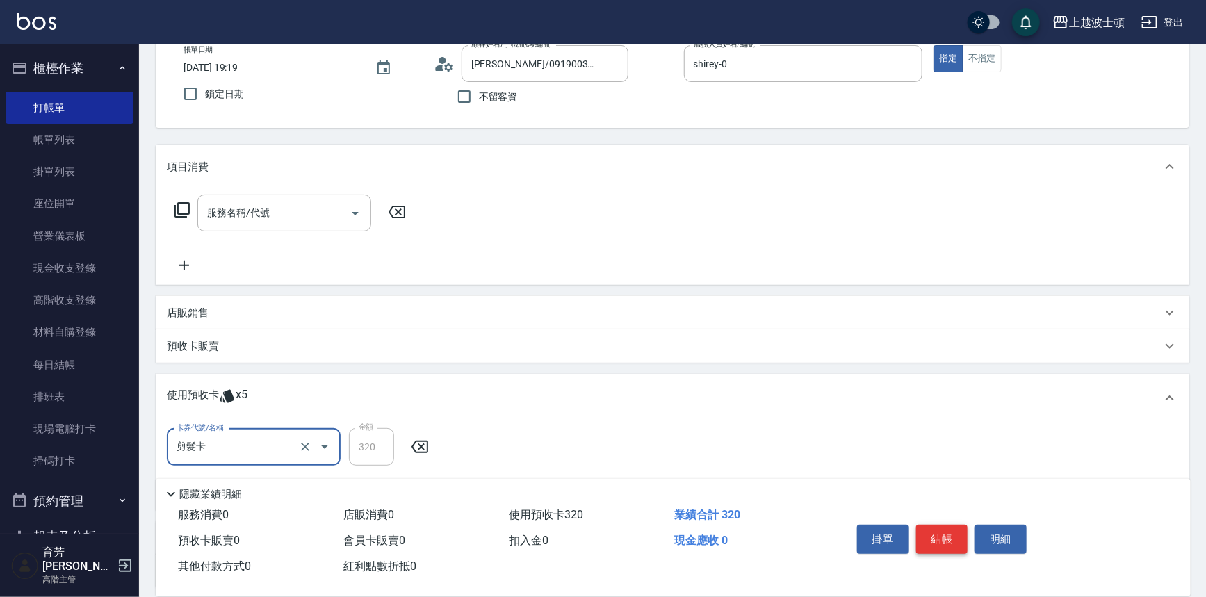
click at [936, 541] on button "結帳" at bounding box center [942, 539] width 52 height 29
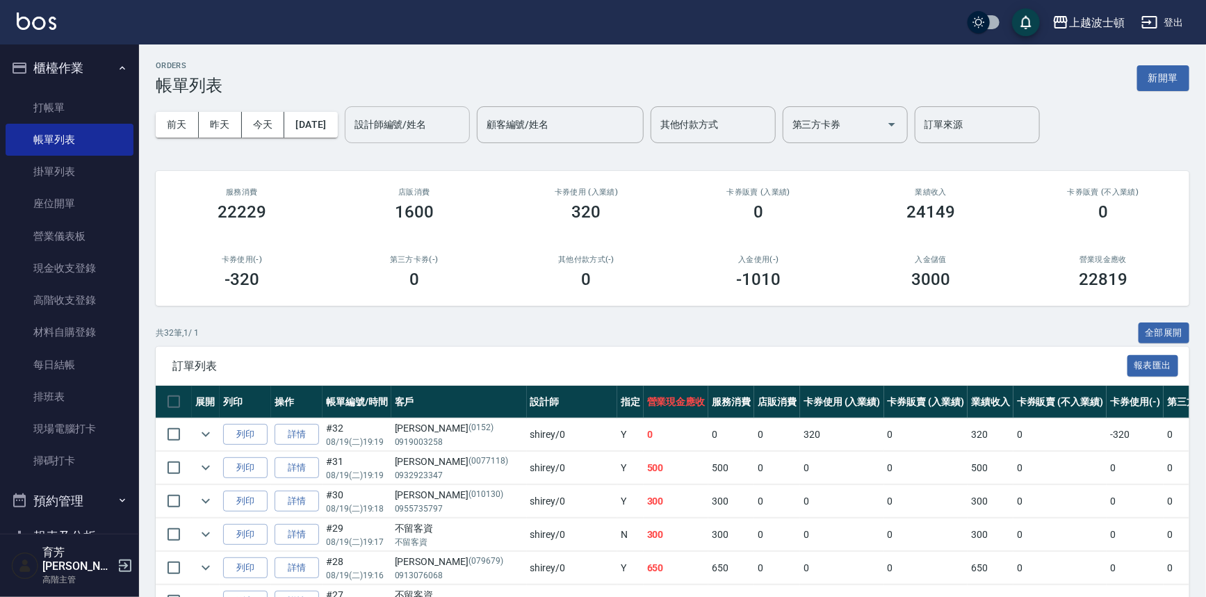
click at [418, 135] on input "設計師編號/姓名" at bounding box center [407, 125] width 113 height 24
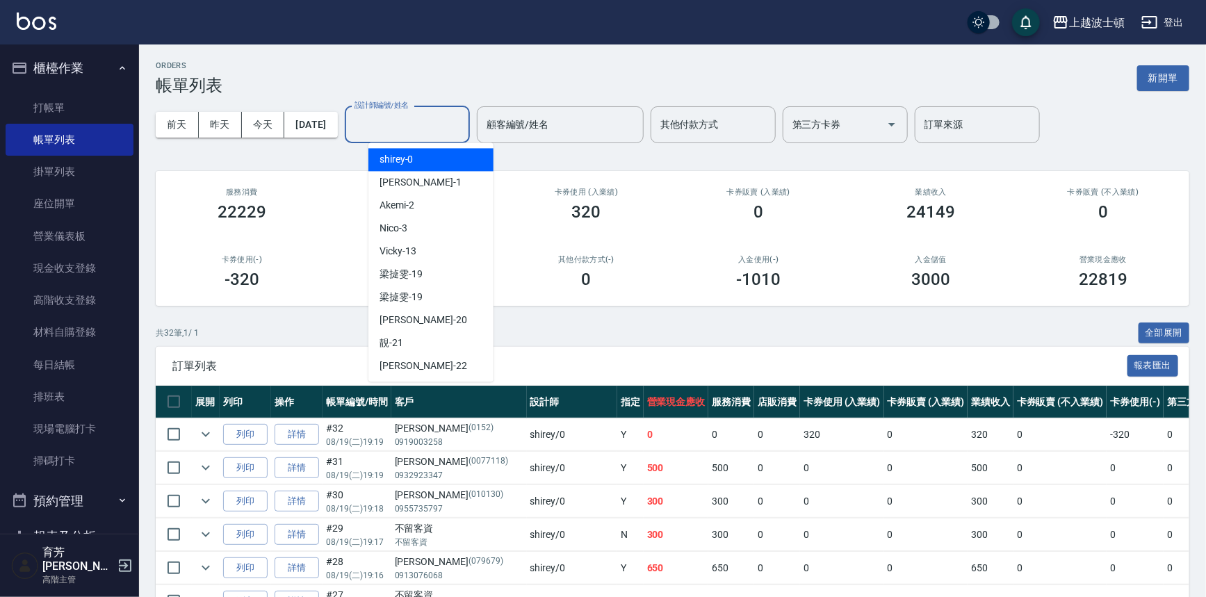
click at [424, 163] on div "shirey -0" at bounding box center [430, 159] width 125 height 23
type input "shirey-0"
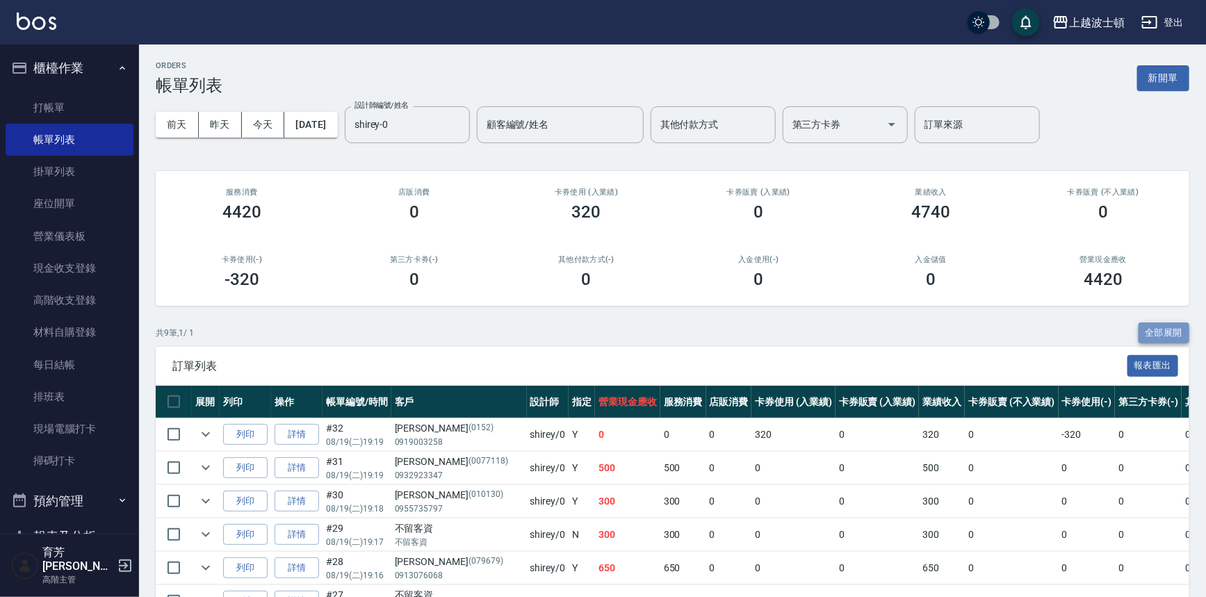
click at [1154, 331] on button "全部展開" at bounding box center [1164, 334] width 51 height 22
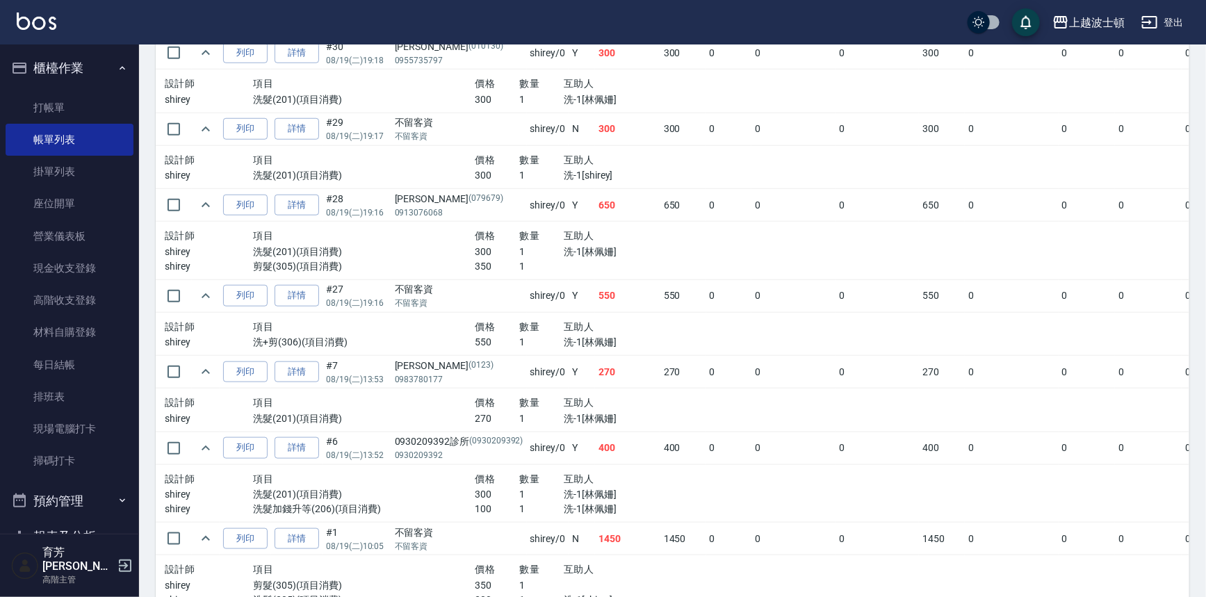
scroll to position [527, 0]
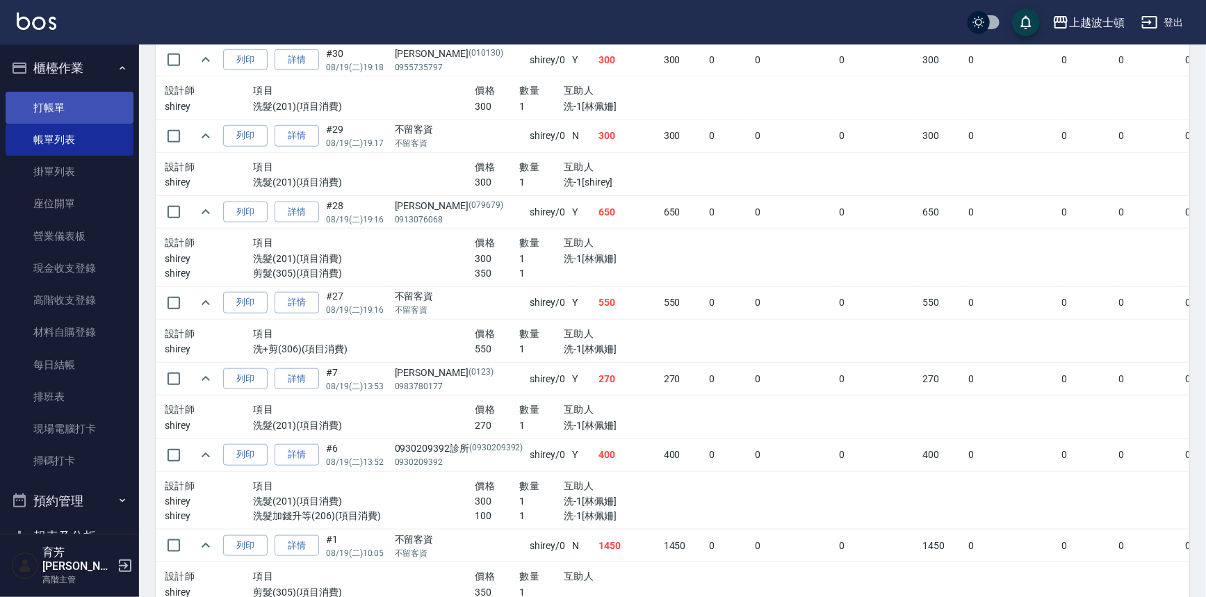
click at [47, 118] on link "打帳單" at bounding box center [70, 108] width 128 height 32
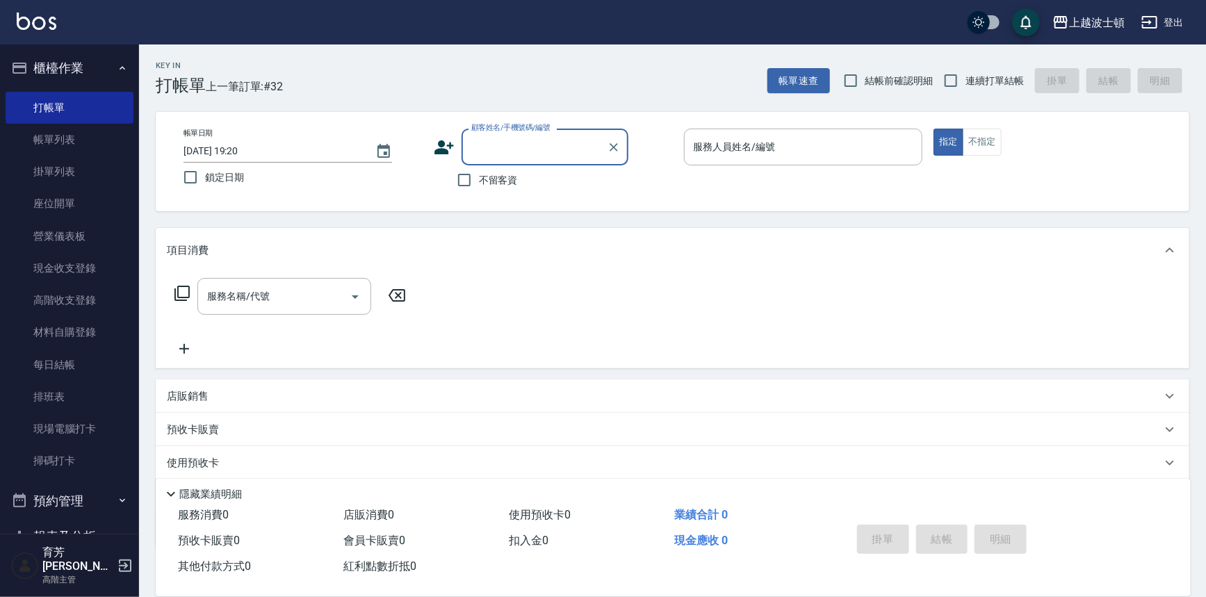
click at [541, 138] on input "顧客姓名/手機號碼/編號" at bounding box center [534, 147] width 133 height 24
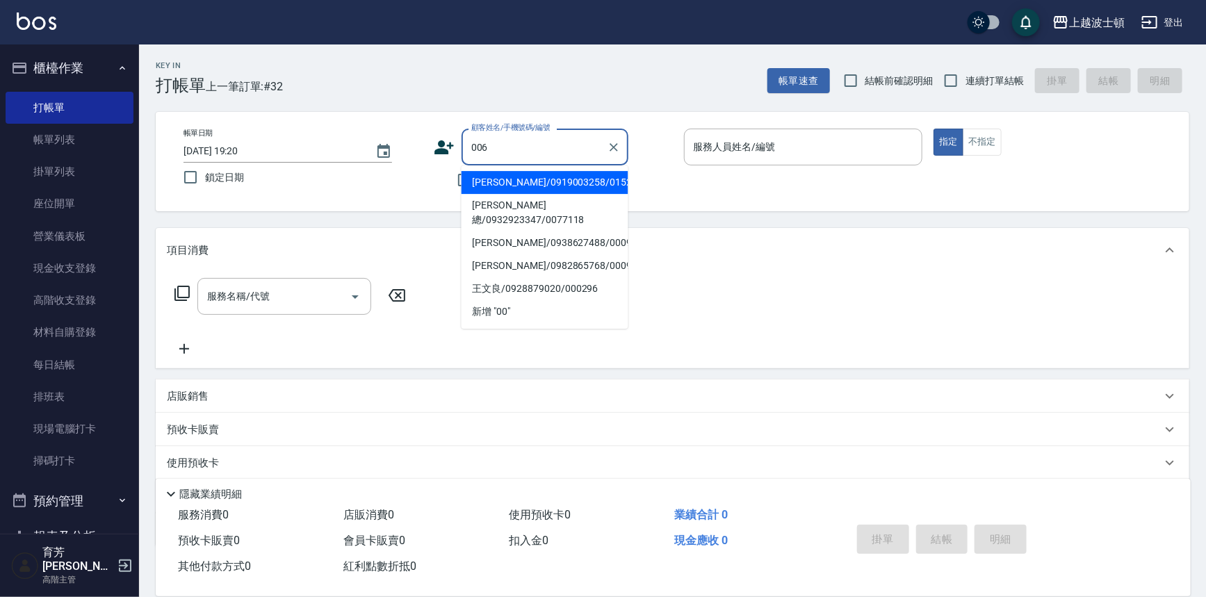
click at [542, 138] on input "006" at bounding box center [534, 147] width 133 height 24
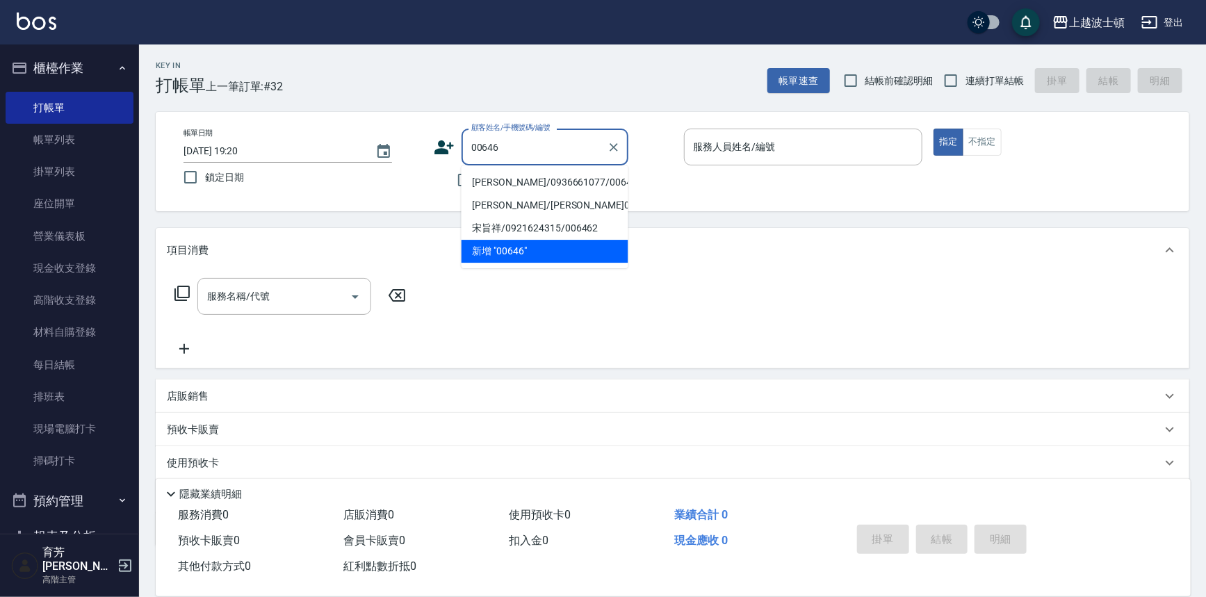
click at [555, 175] on li "[PERSON_NAME]/0936661077/00646" at bounding box center [545, 182] width 167 height 23
type input "[PERSON_NAME]/0936661077/00646"
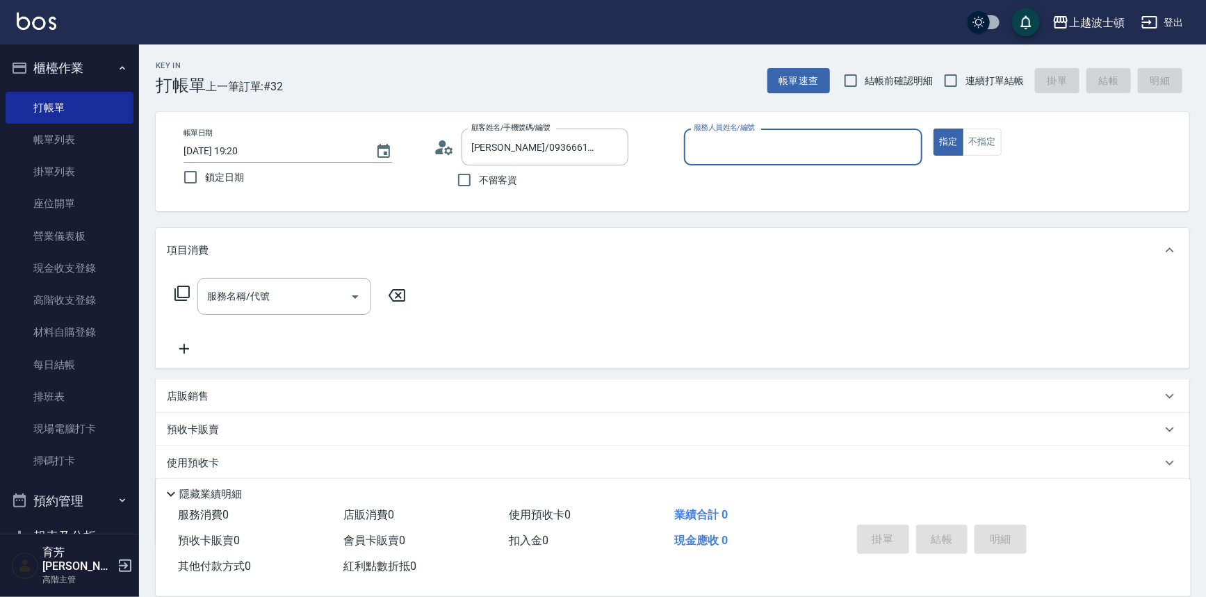
type input "shirey-0"
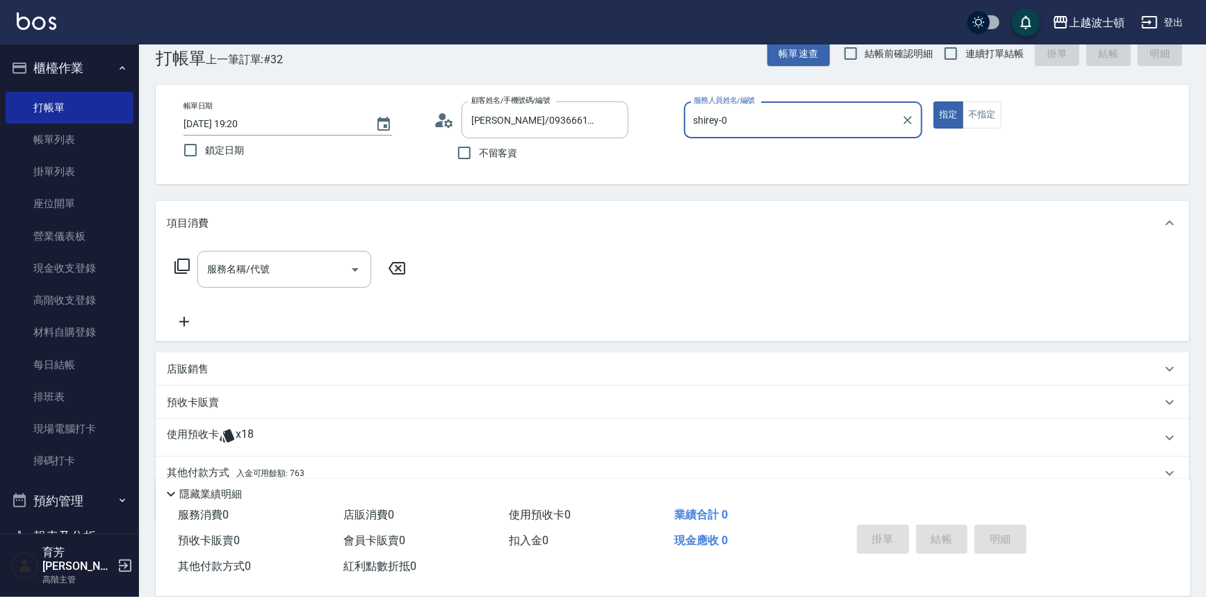
scroll to position [83, 0]
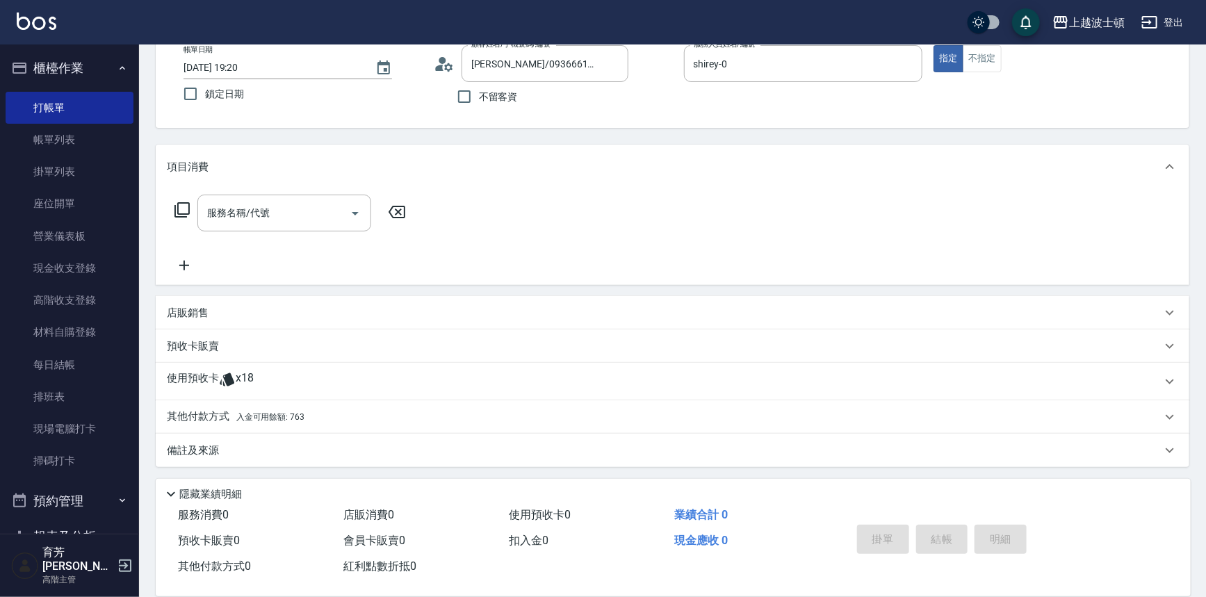
click at [236, 369] on div "使用預收卡 x18" at bounding box center [673, 382] width 1034 height 38
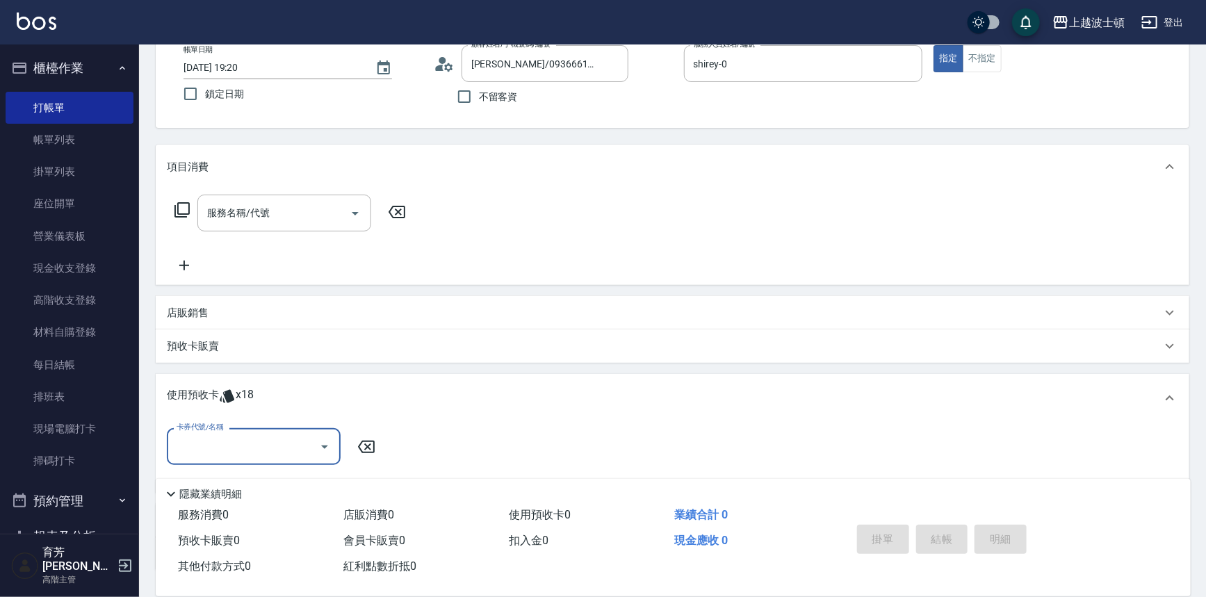
scroll to position [0, 0]
click at [329, 441] on icon "Open" at bounding box center [324, 447] width 17 height 17
click at [310, 479] on div "洗髮卷 剩餘15張" at bounding box center [254, 482] width 174 height 23
type input "洗髮卷"
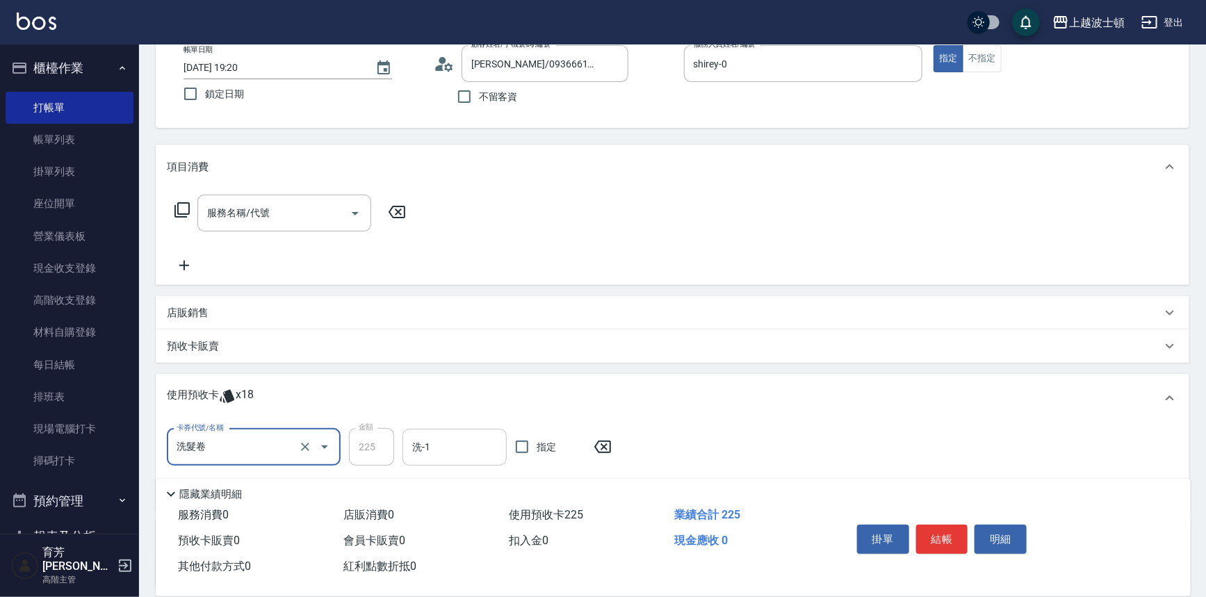
click at [462, 455] on input "洗-1" at bounding box center [455, 447] width 92 height 24
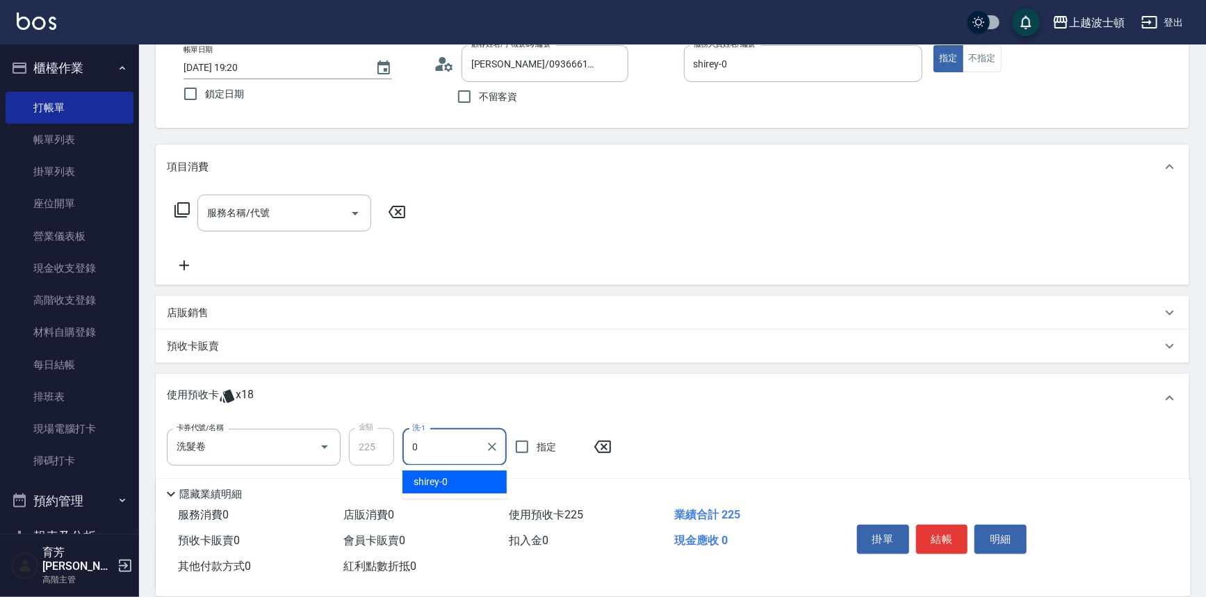
click at [459, 480] on div "shirey -0" at bounding box center [454, 482] width 104 height 23
type input "shirey-0"
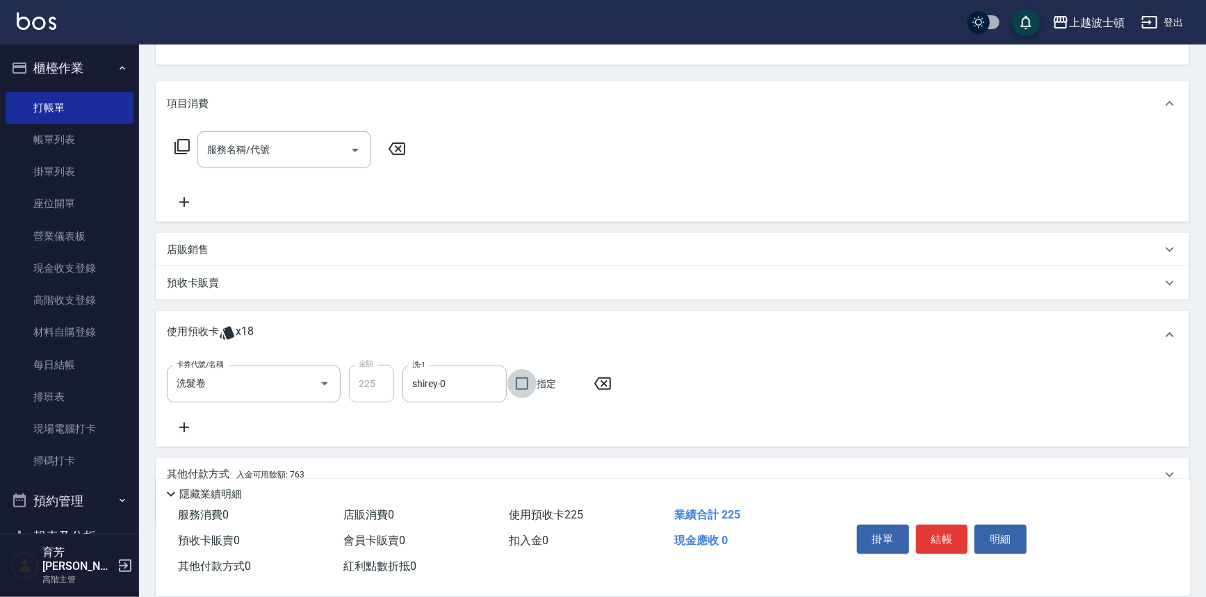
scroll to position [204, 0]
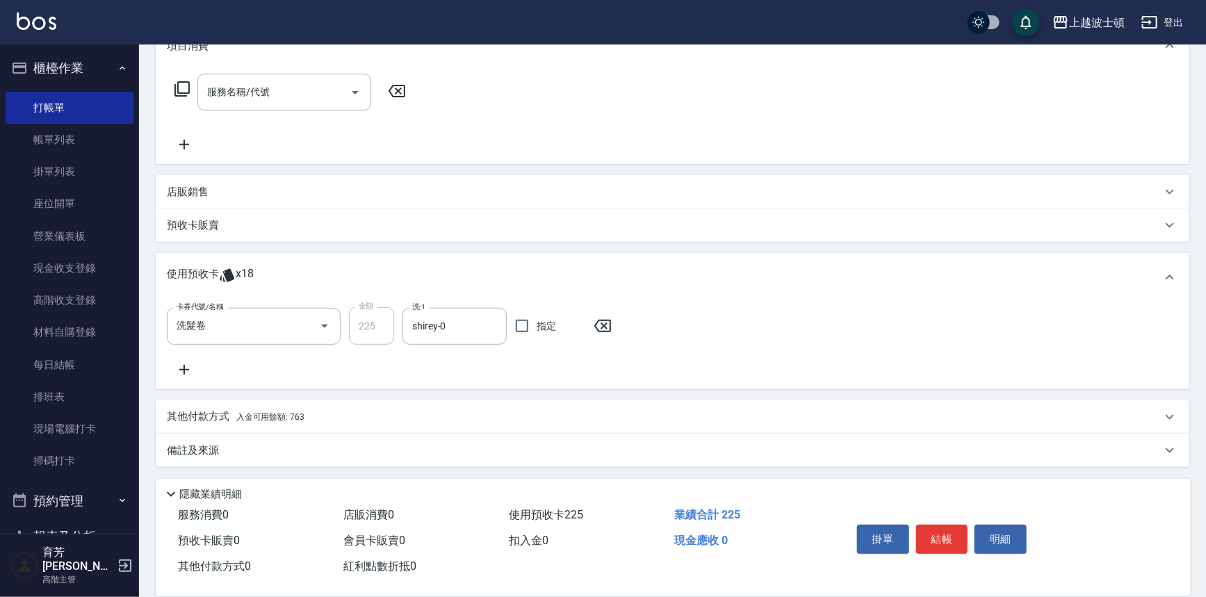
click at [188, 364] on icon at bounding box center [184, 369] width 35 height 17
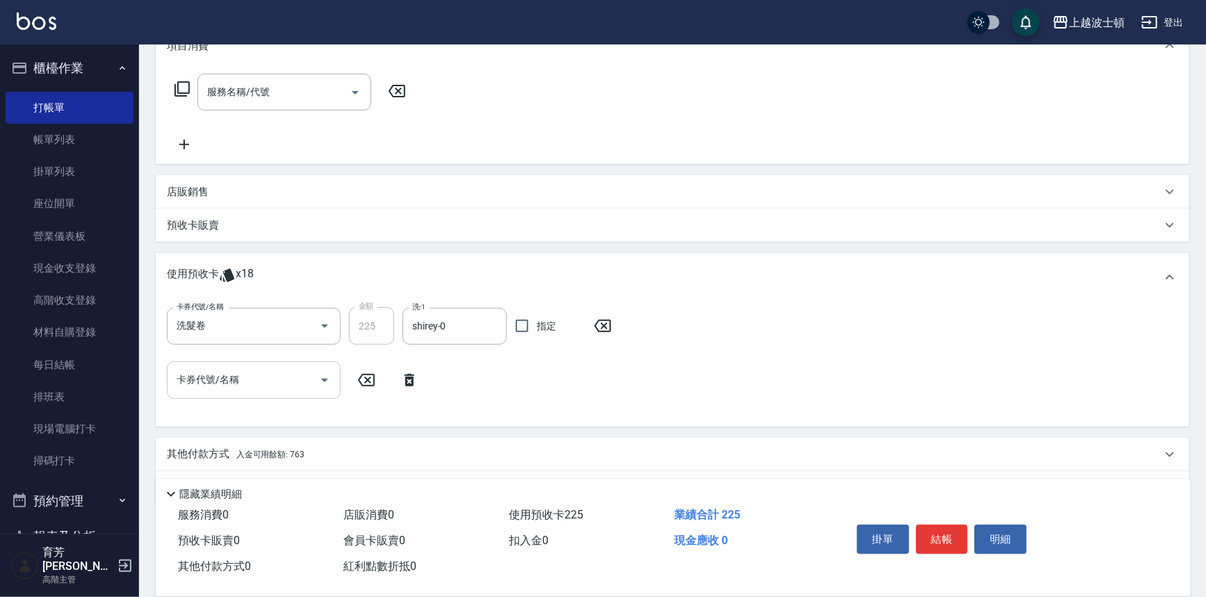
click at [327, 382] on icon "Open" at bounding box center [324, 380] width 17 height 17
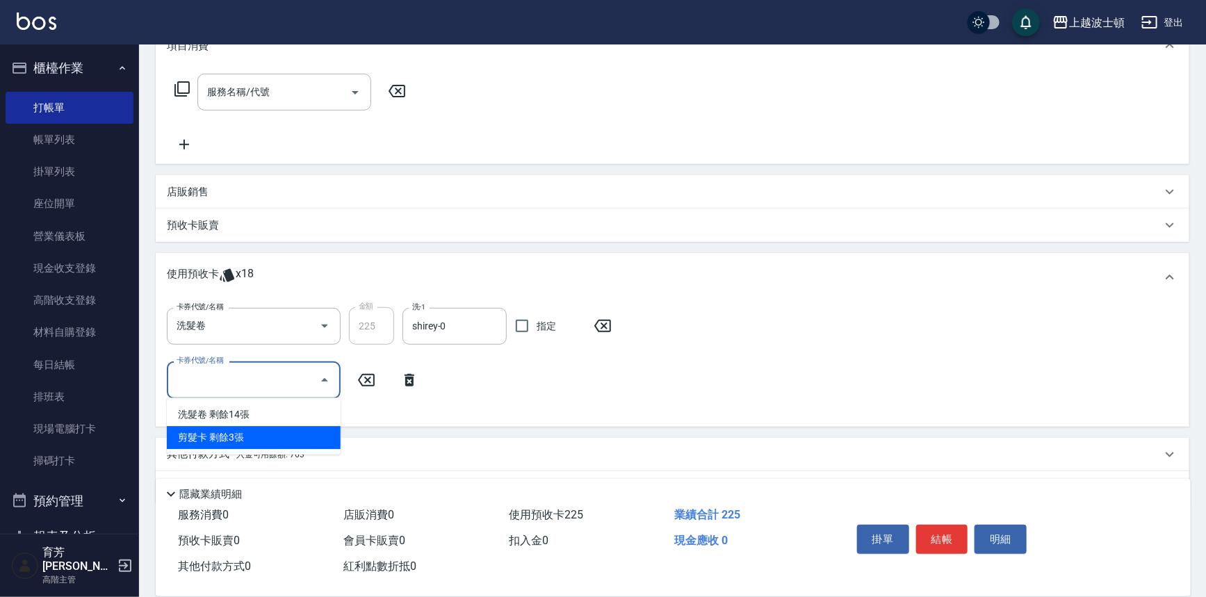
click at [321, 434] on div "剪髮卡 剩餘3張" at bounding box center [254, 437] width 174 height 23
type input "剪髮卡"
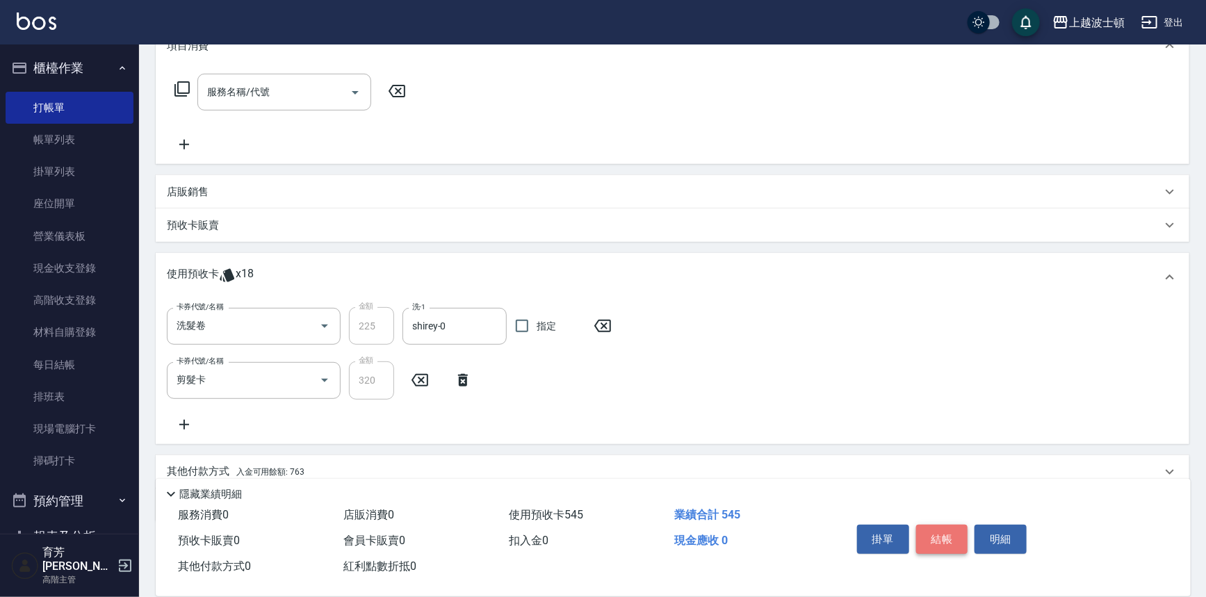
click at [931, 537] on button "結帳" at bounding box center [942, 539] width 52 height 29
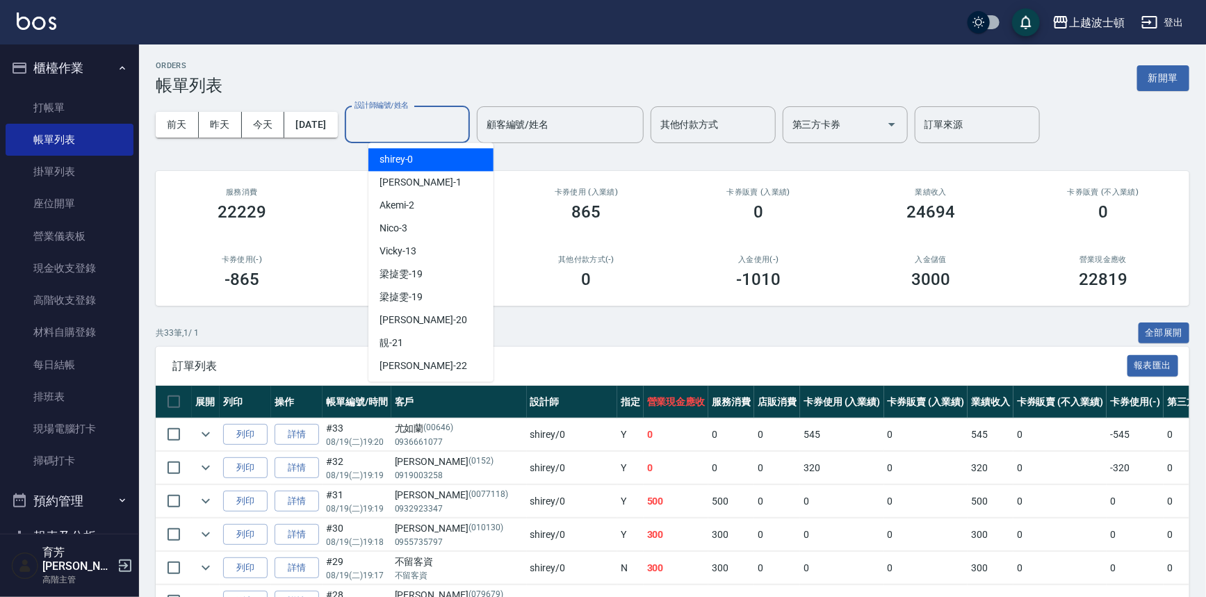
click at [418, 118] on input "設計師編號/姓名" at bounding box center [407, 125] width 113 height 24
click at [416, 150] on div "shirey -0" at bounding box center [430, 159] width 125 height 23
type input "shirey-0"
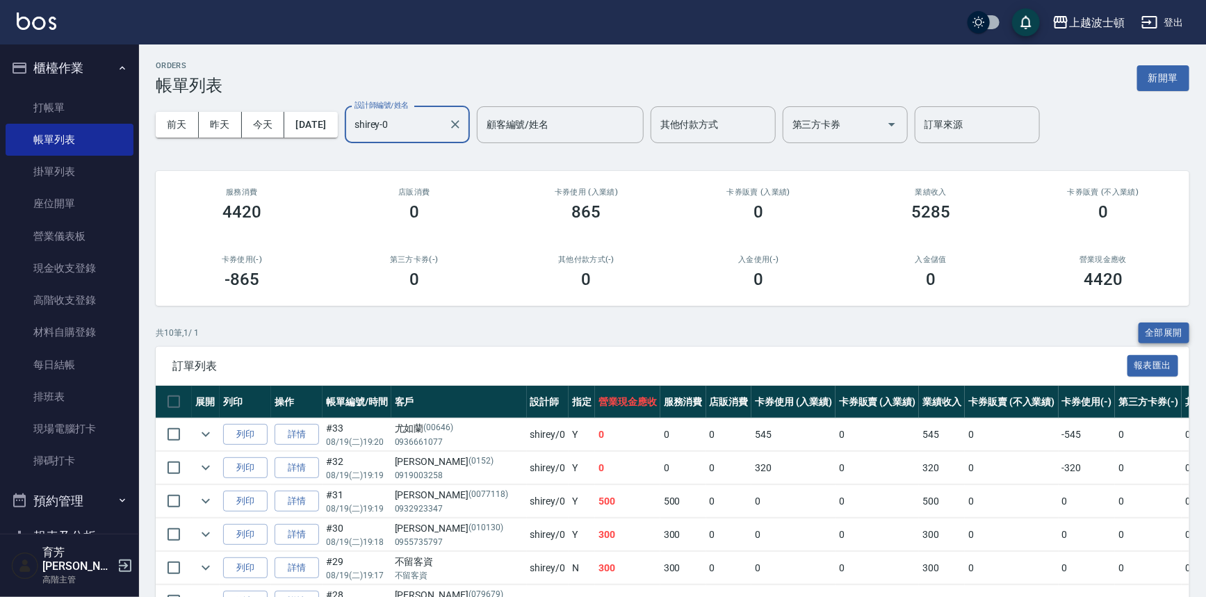
click at [1173, 327] on button "全部展開" at bounding box center [1164, 334] width 51 height 22
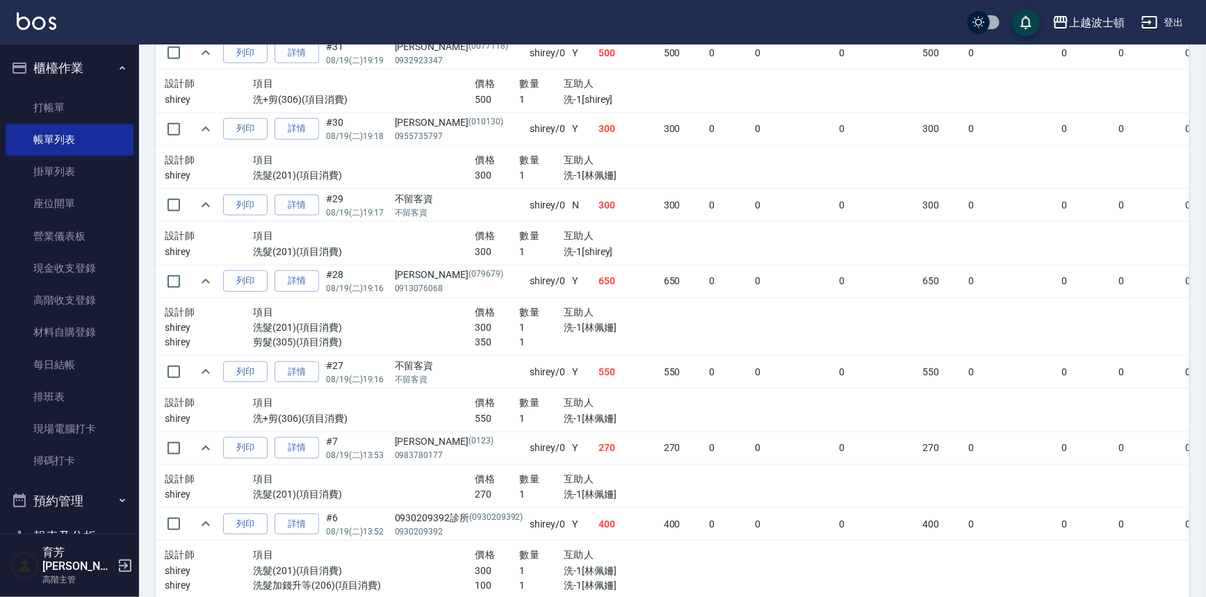
scroll to position [546, 0]
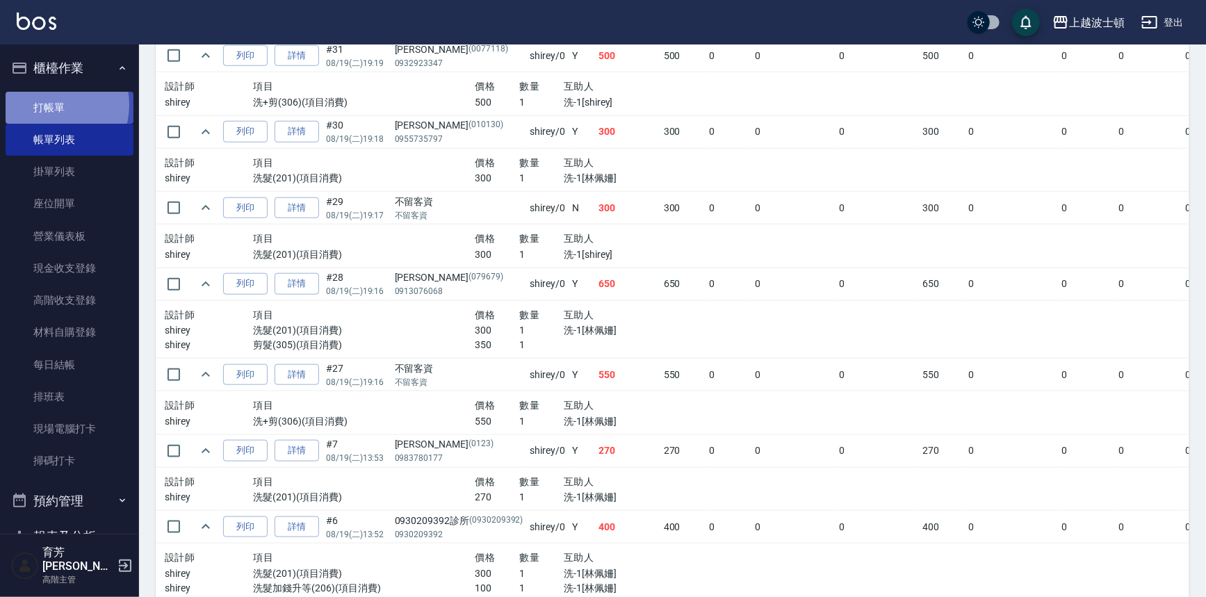
click at [49, 104] on link "打帳單" at bounding box center [70, 108] width 128 height 32
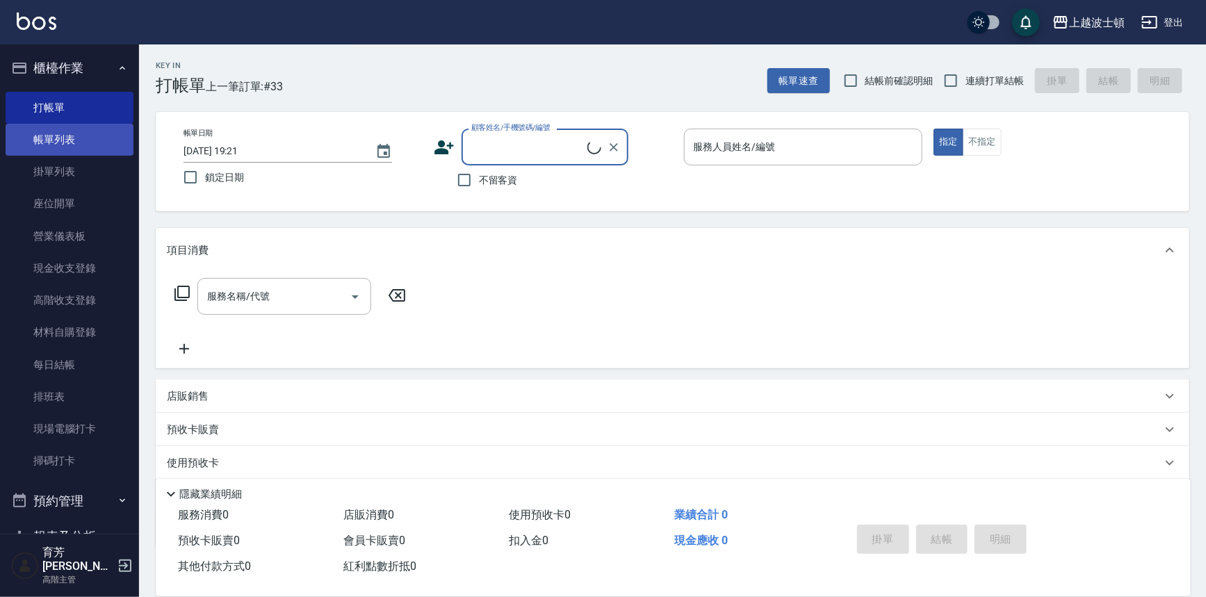
click at [62, 139] on link "帳單列表" at bounding box center [70, 140] width 128 height 32
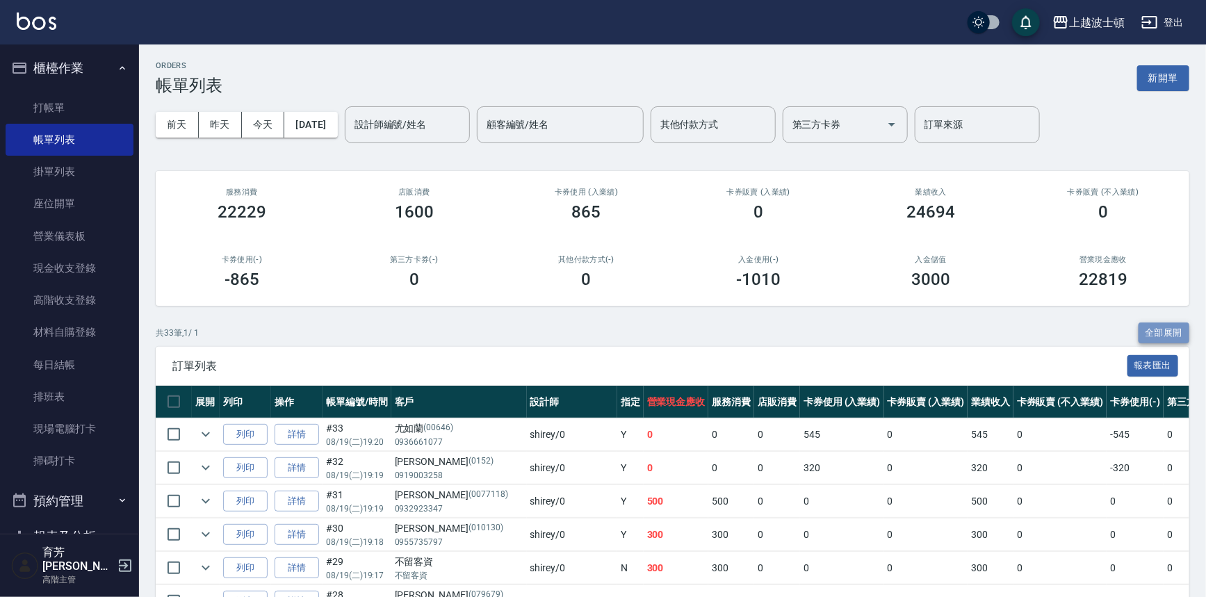
click at [1175, 326] on button "全部展開" at bounding box center [1164, 334] width 51 height 22
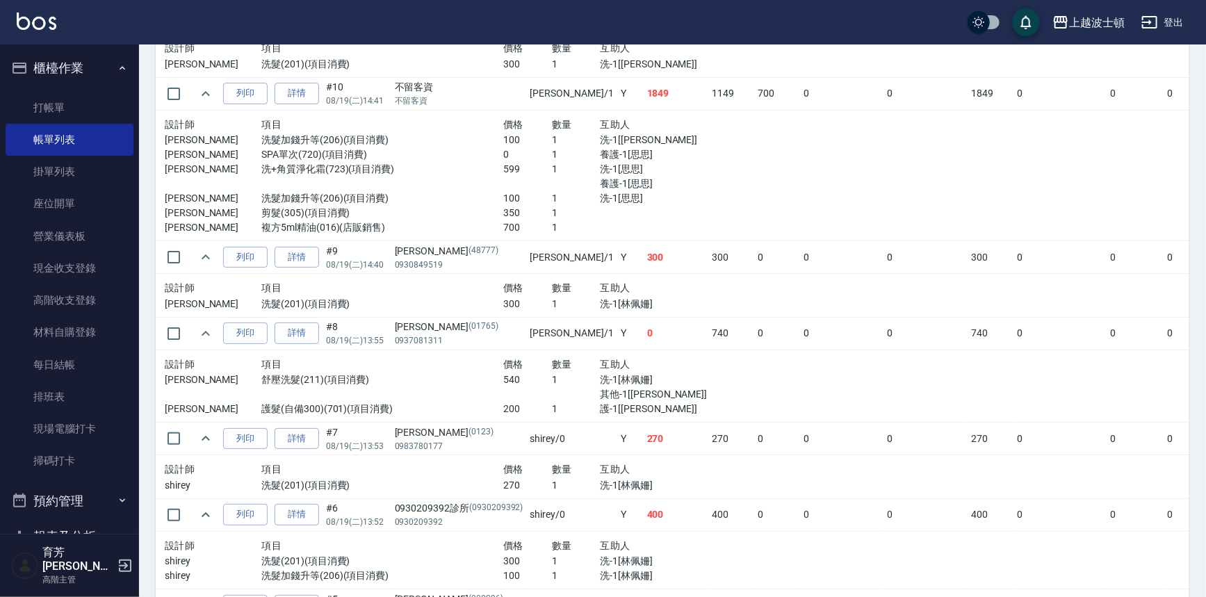
scroll to position [2730, 0]
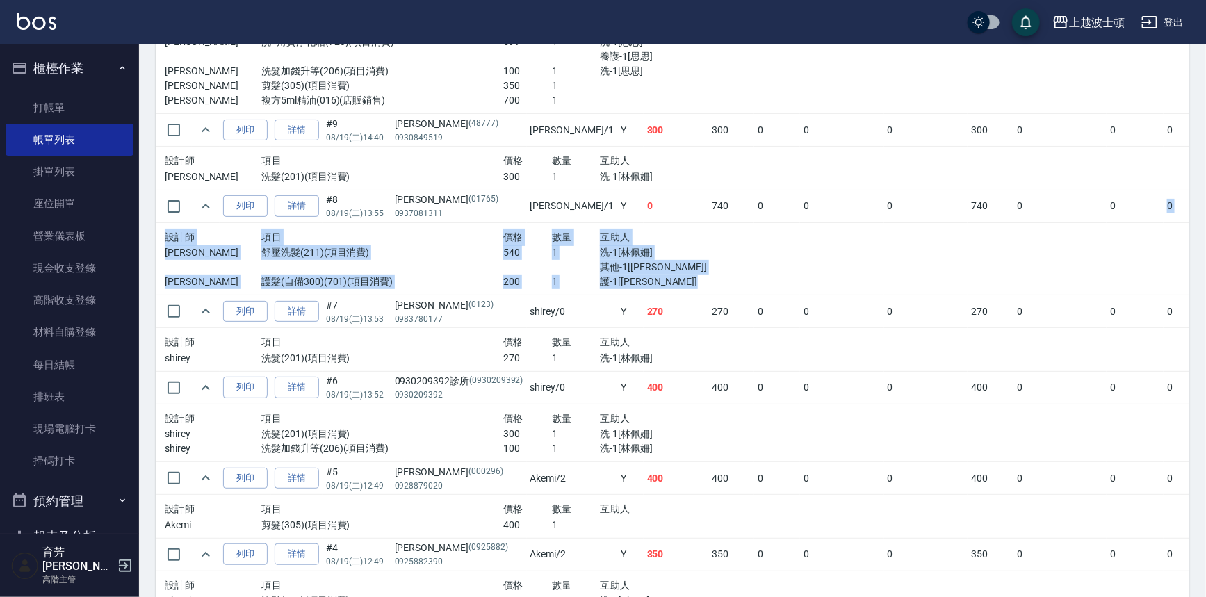
drag, startPoint x: 1098, startPoint y: 204, endPoint x: 1159, endPoint y: 285, distance: 102.2
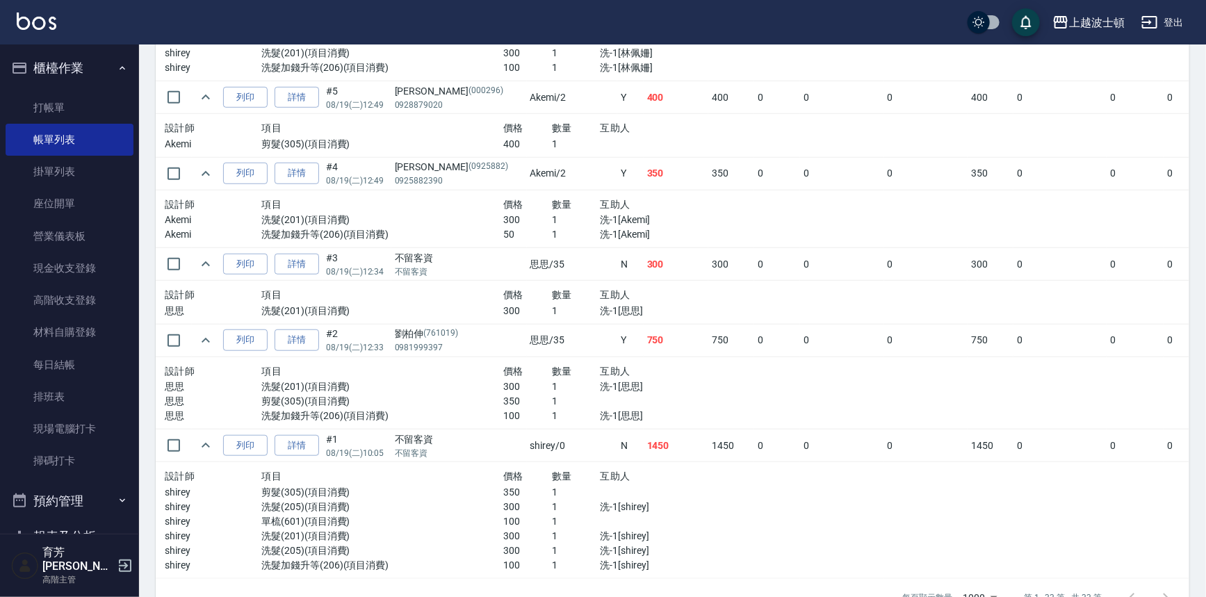
scroll to position [3150, 0]
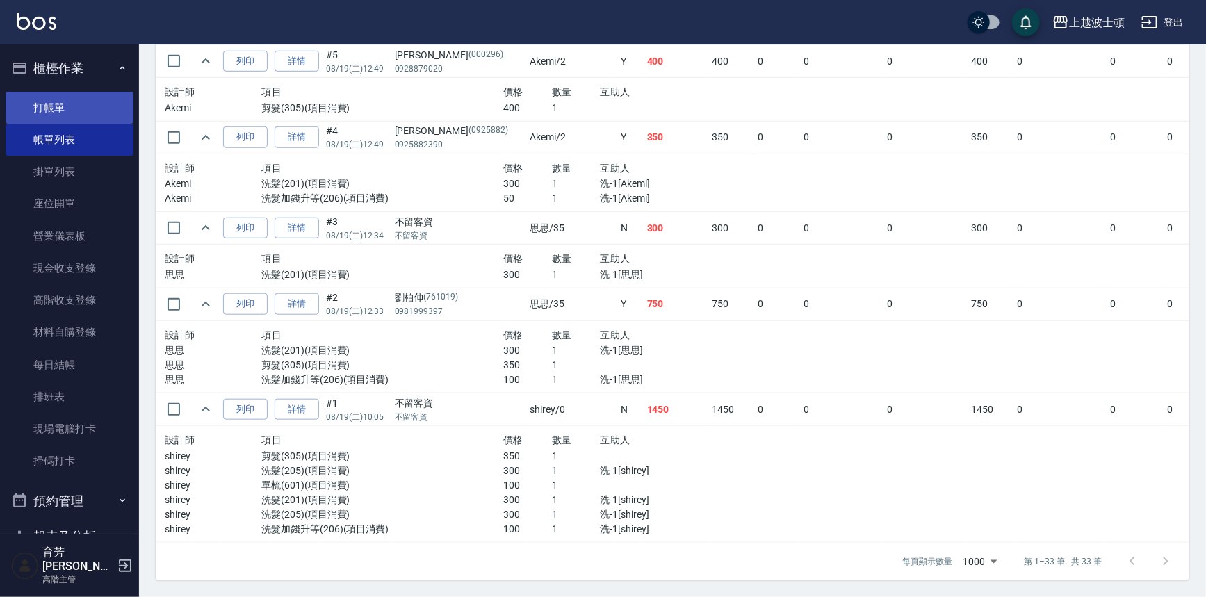
click at [74, 108] on link "打帳單" at bounding box center [70, 108] width 128 height 32
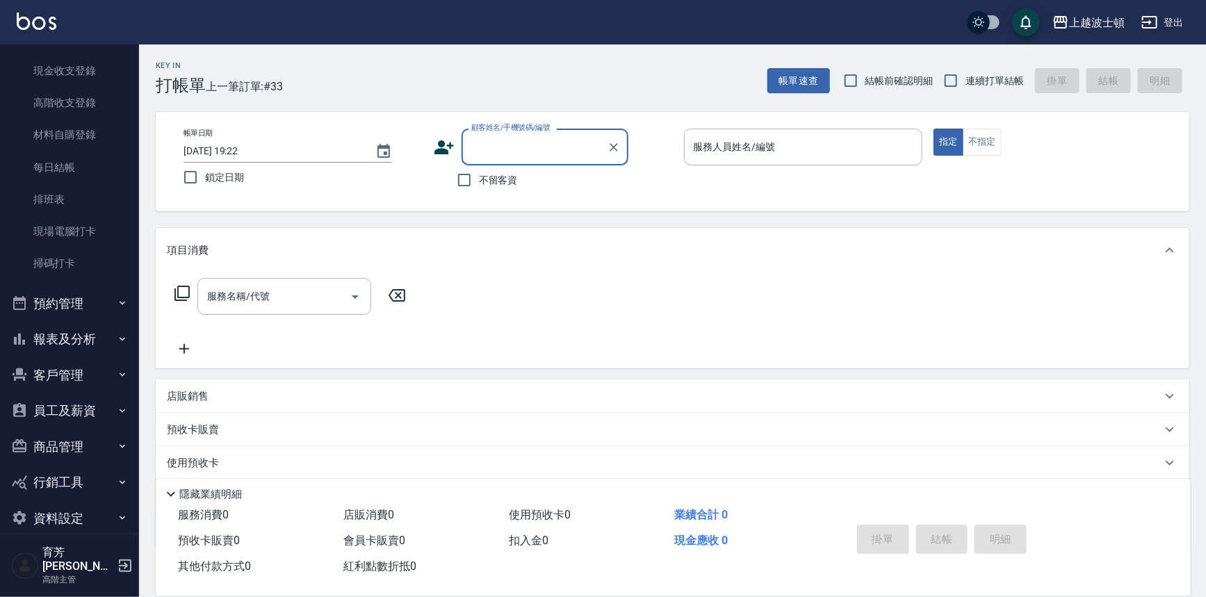
scroll to position [202, 0]
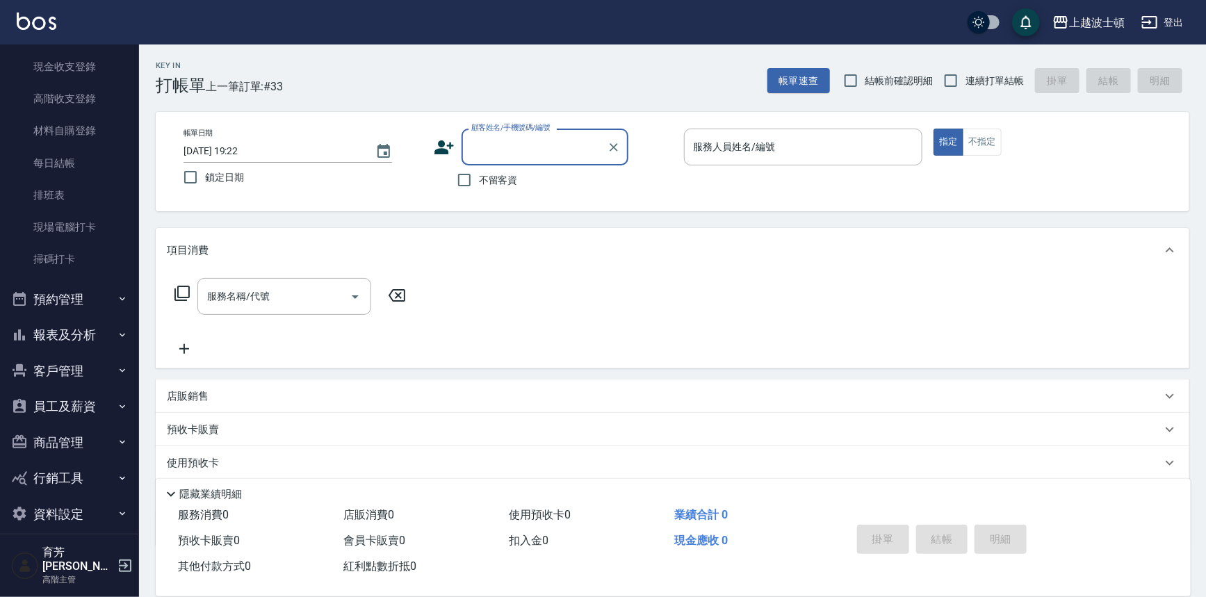
click at [75, 340] on button "報表及分析" at bounding box center [70, 335] width 128 height 36
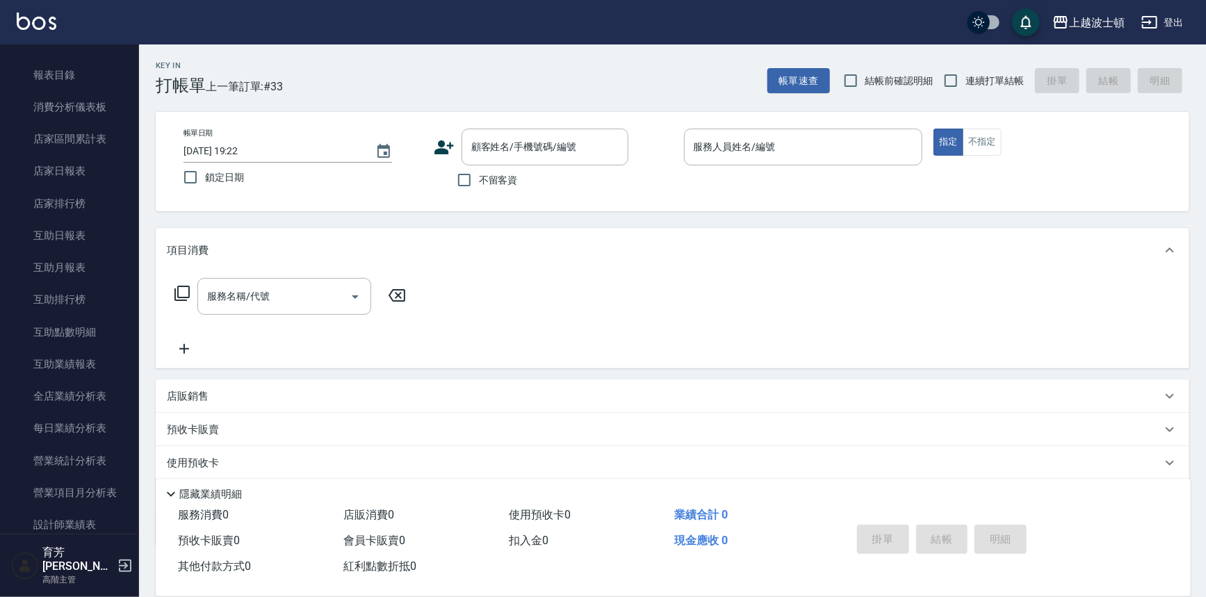
scroll to position [522, 0]
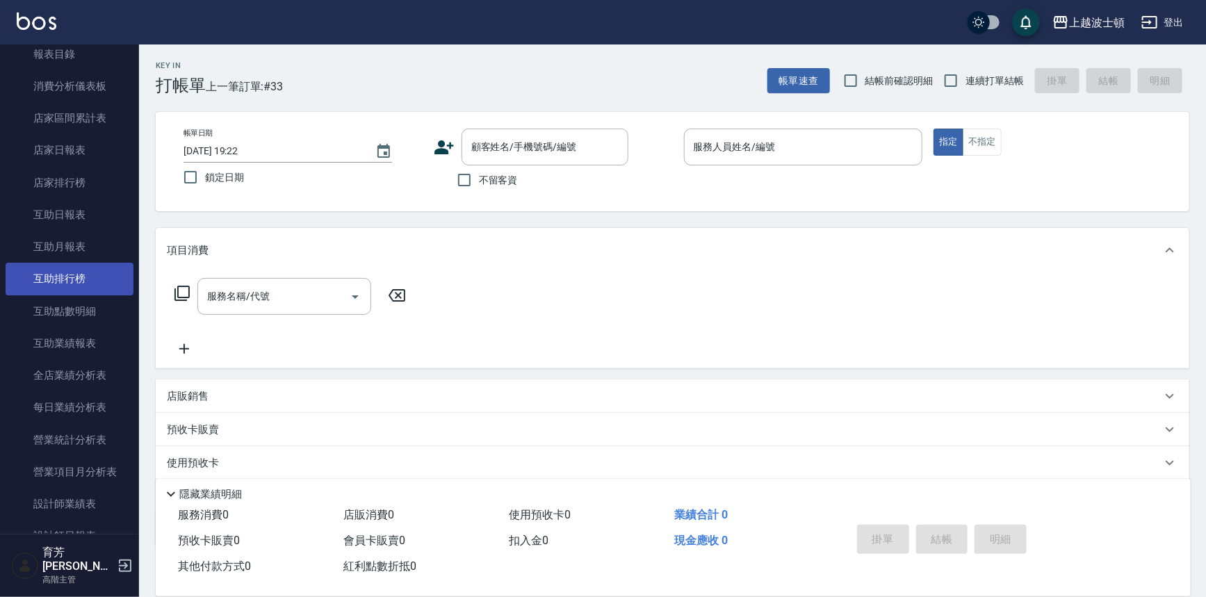
drag, startPoint x: 131, startPoint y: 188, endPoint x: 120, endPoint y: 290, distance: 102.9
click at [120, 290] on nav "櫃檯作業 打帳單 帳單列表 掛單列表 座位開單 營業儀表板 現金收支登錄 高階收支登錄 材料自購登錄 每日結帳 排班表 現場電腦打卡 掃碼打卡 預約管理 預約…" at bounding box center [69, 288] width 139 height 489
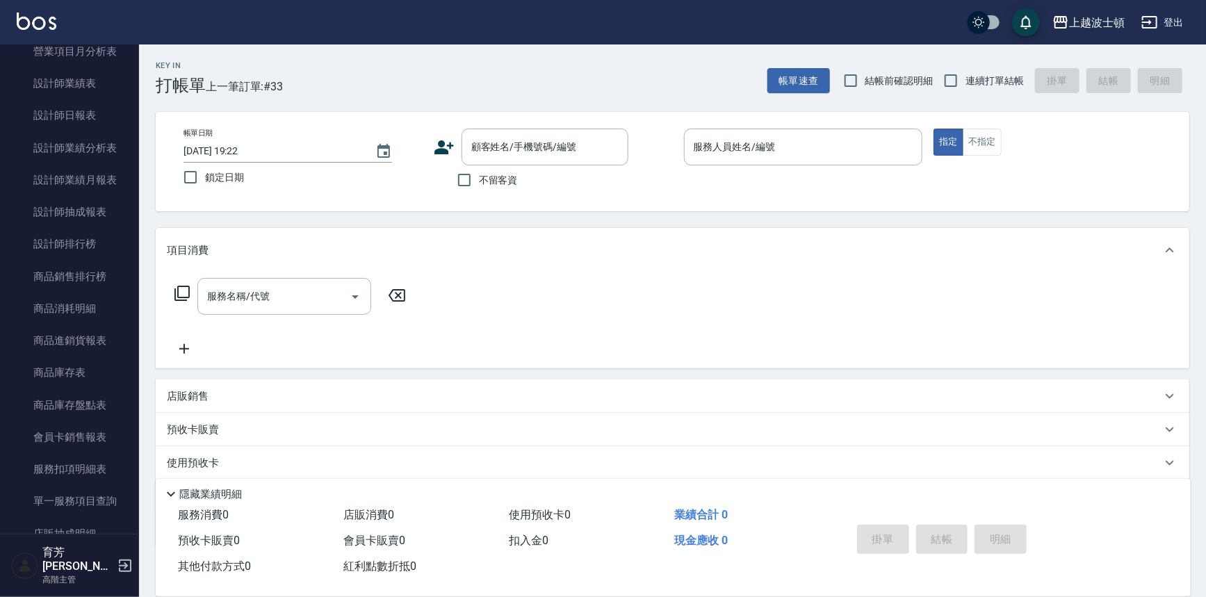
scroll to position [945, 0]
click at [91, 111] on link "設計師日報表" at bounding box center [70, 113] width 128 height 32
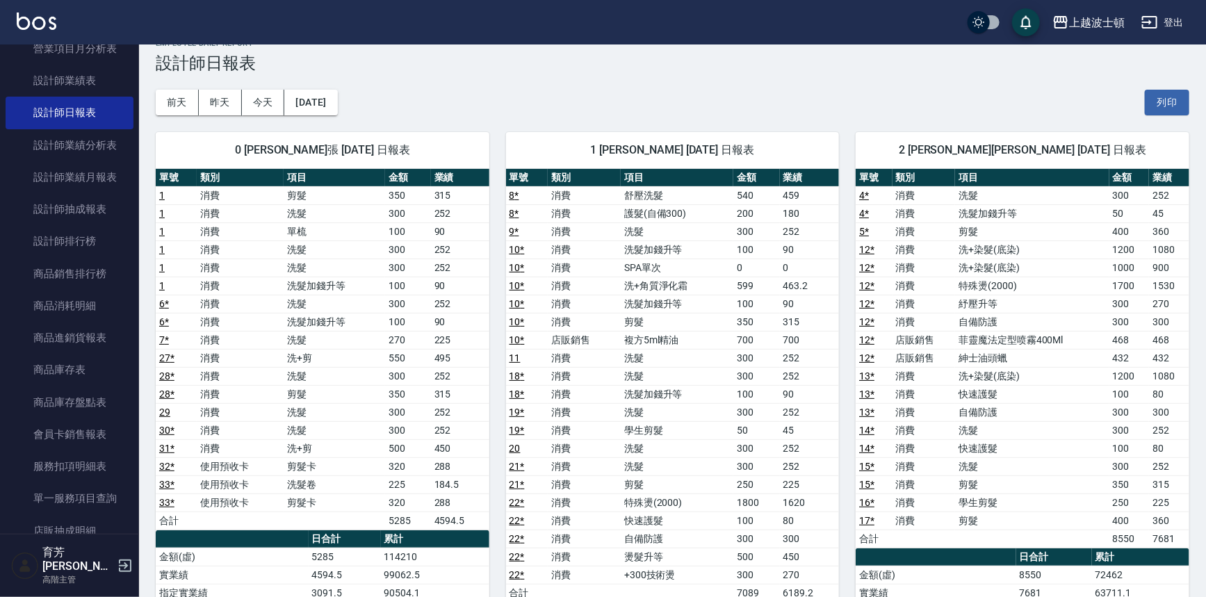
scroll to position [8, 0]
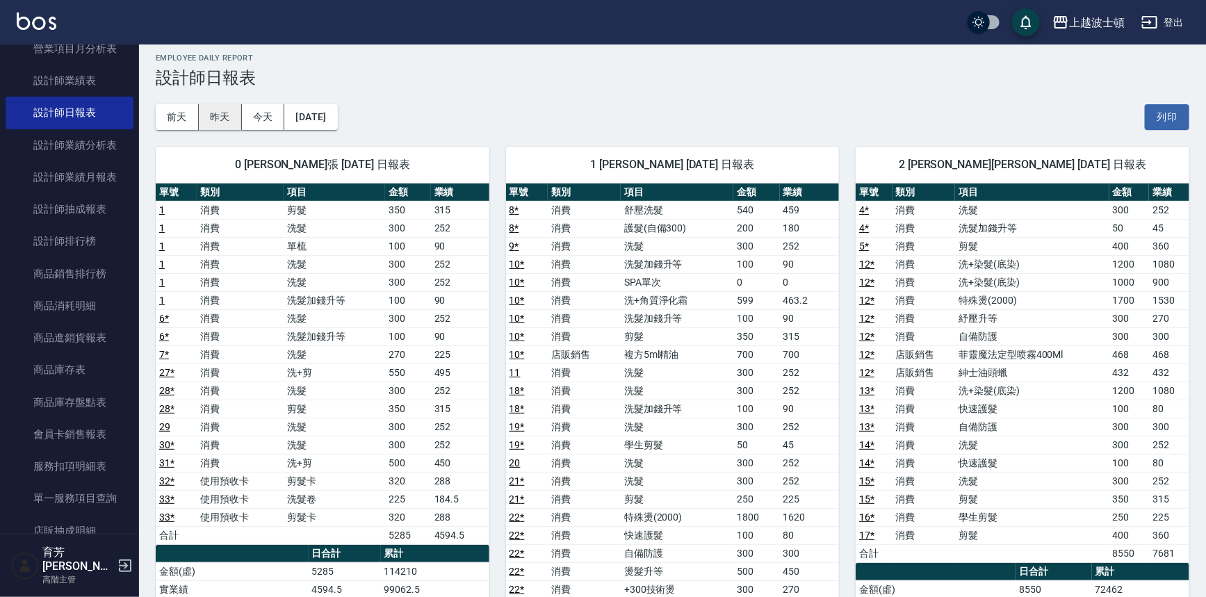
click at [214, 111] on button "昨天" at bounding box center [220, 117] width 43 height 26
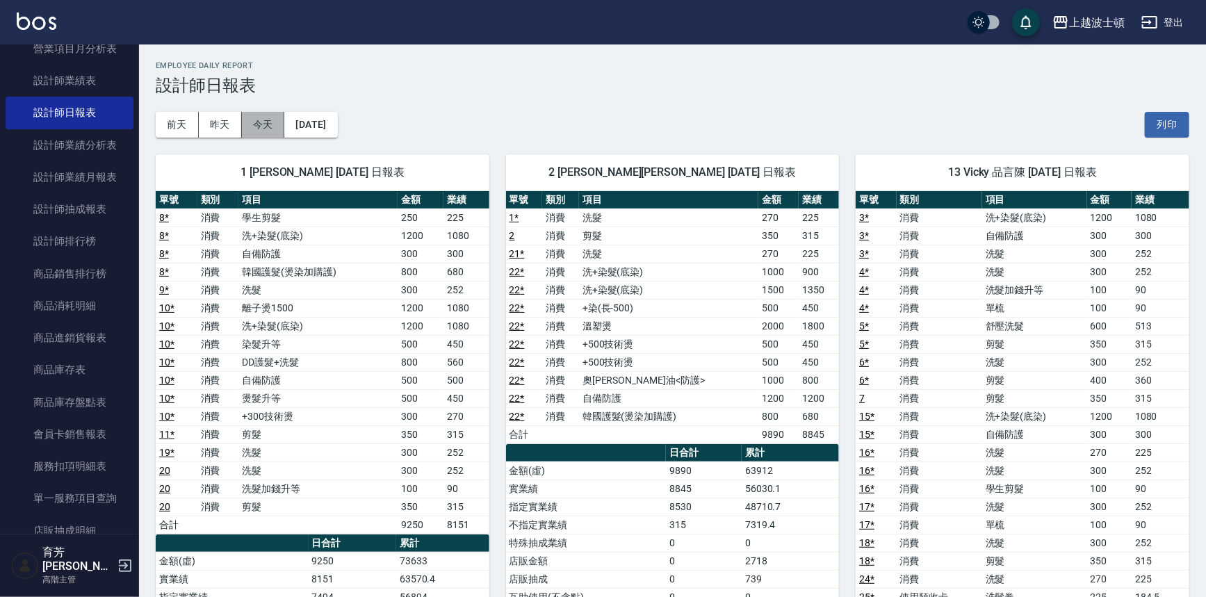
click at [255, 123] on button "今天" at bounding box center [263, 125] width 43 height 26
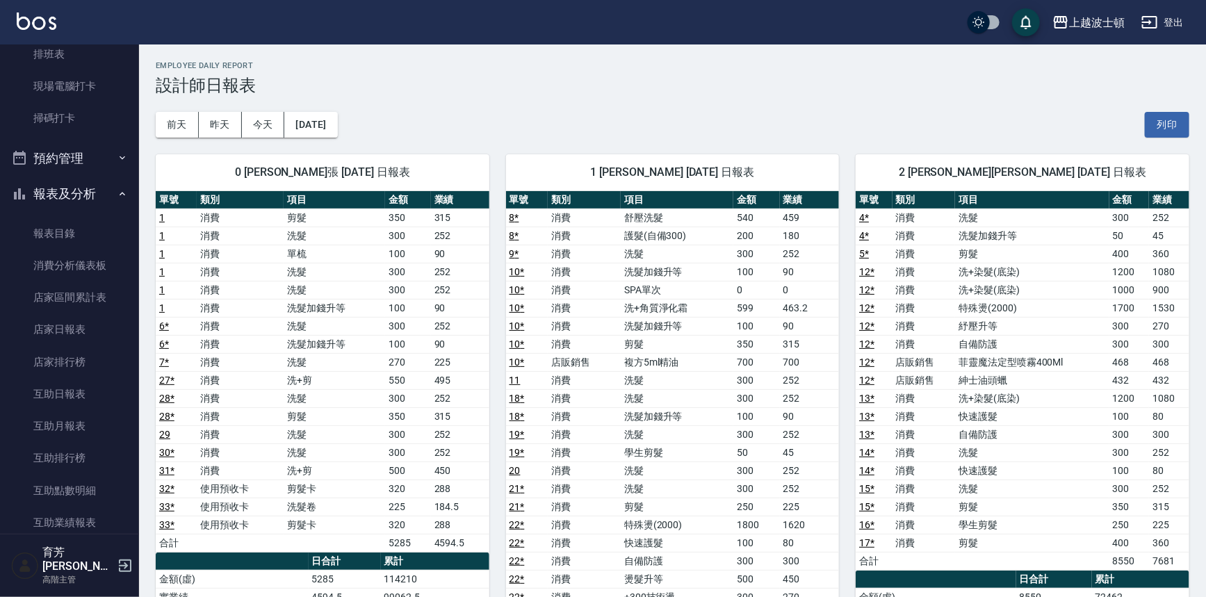
scroll to position [320, 0]
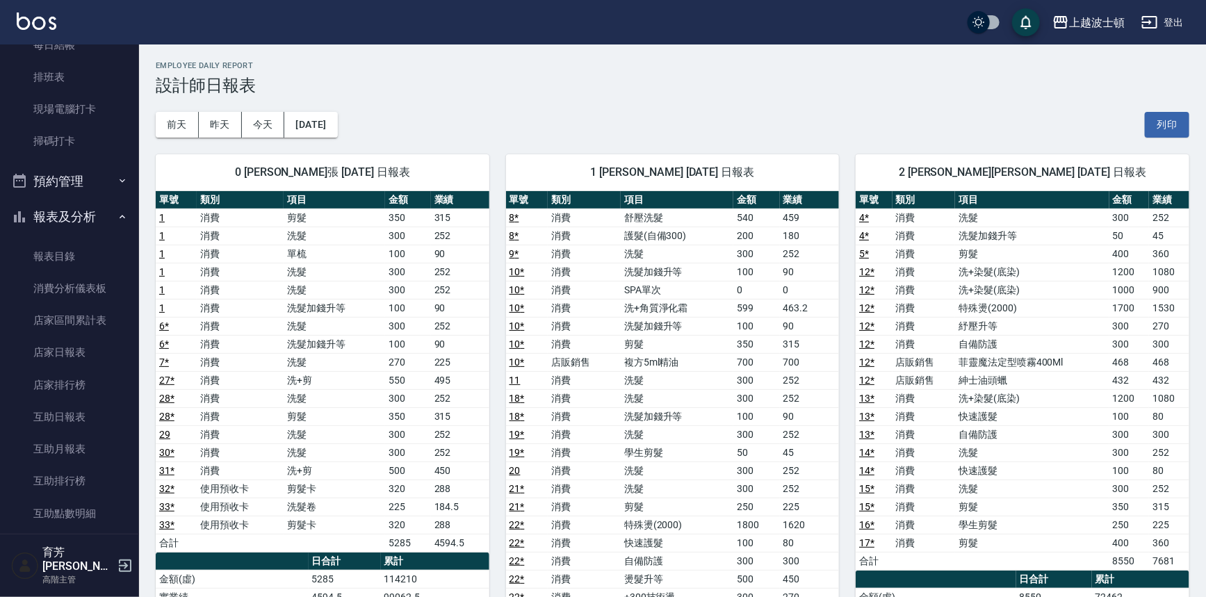
click at [120, 210] on button "報表及分析" at bounding box center [70, 217] width 128 height 36
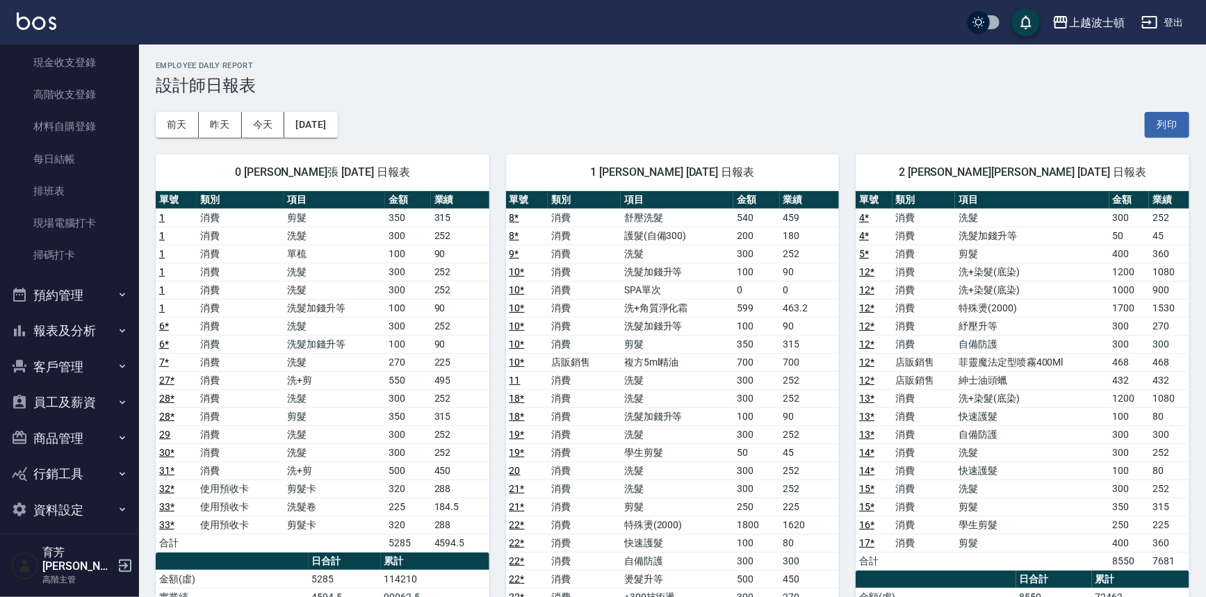
scroll to position [203, 0]
click at [220, 129] on button "昨天" at bounding box center [220, 125] width 43 height 26
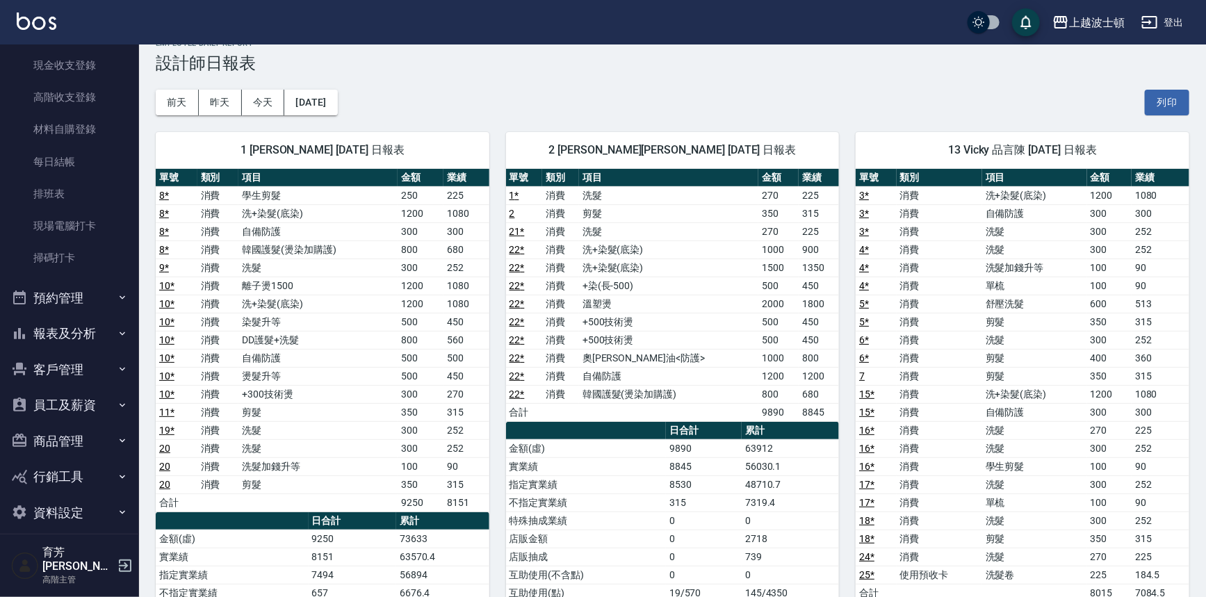
scroll to position [11, 0]
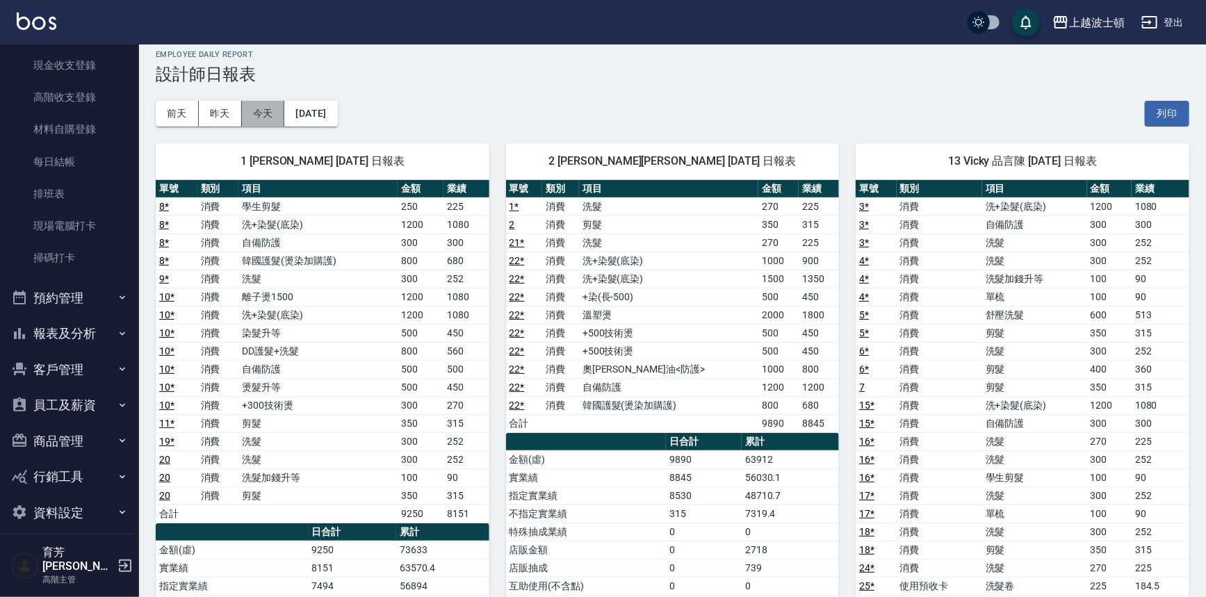
click at [252, 111] on button "今天" at bounding box center [263, 114] width 43 height 26
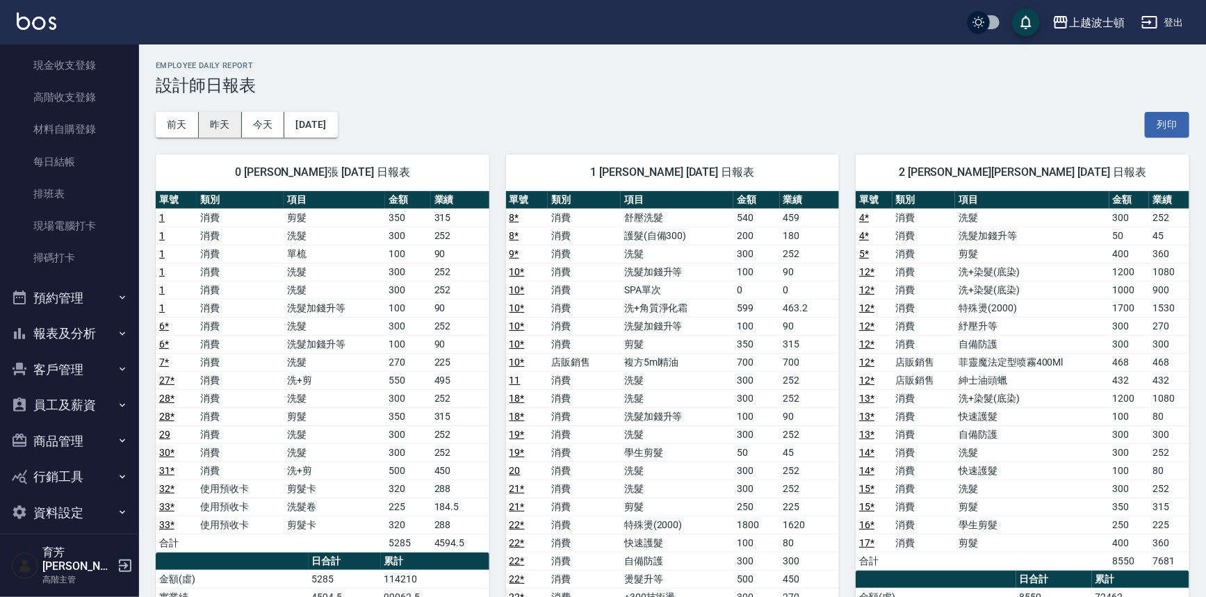
click at [215, 120] on button "昨天" at bounding box center [220, 125] width 43 height 26
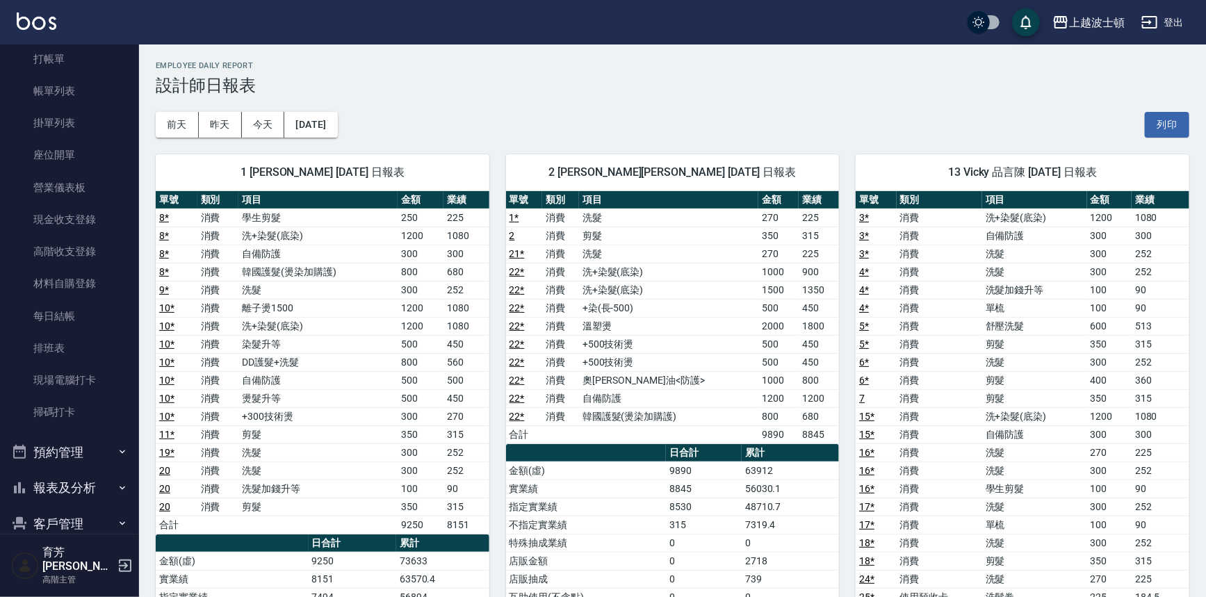
scroll to position [37, 0]
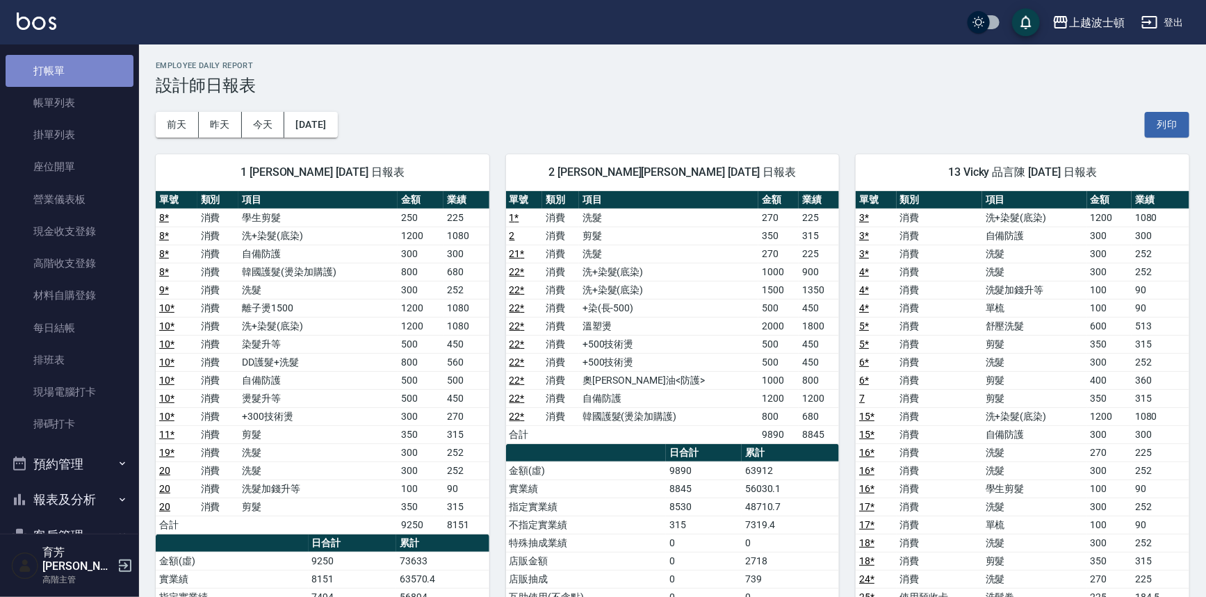
click at [101, 66] on link "打帳單" at bounding box center [70, 71] width 128 height 32
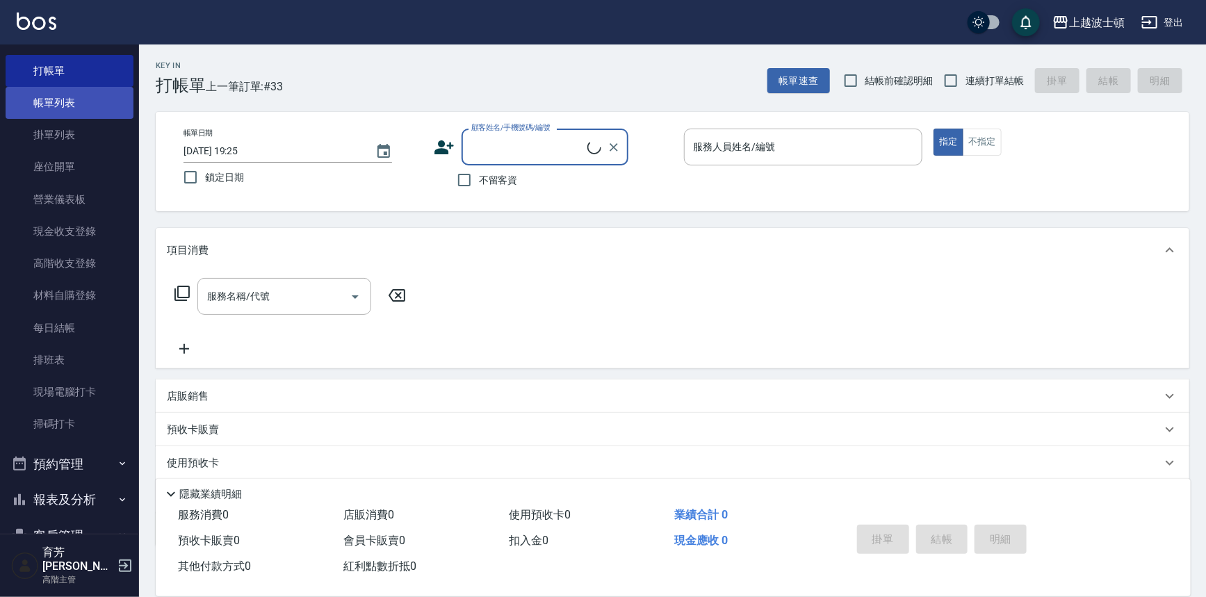
click at [86, 104] on link "帳單列表" at bounding box center [70, 103] width 128 height 32
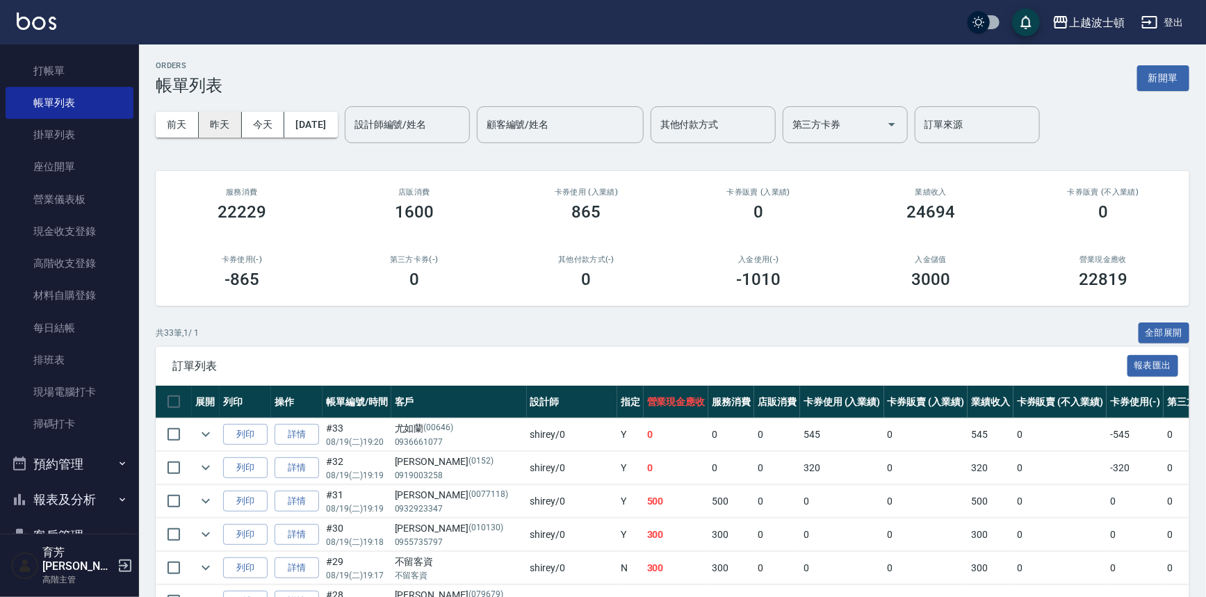
click at [230, 124] on button "昨天" at bounding box center [220, 125] width 43 height 26
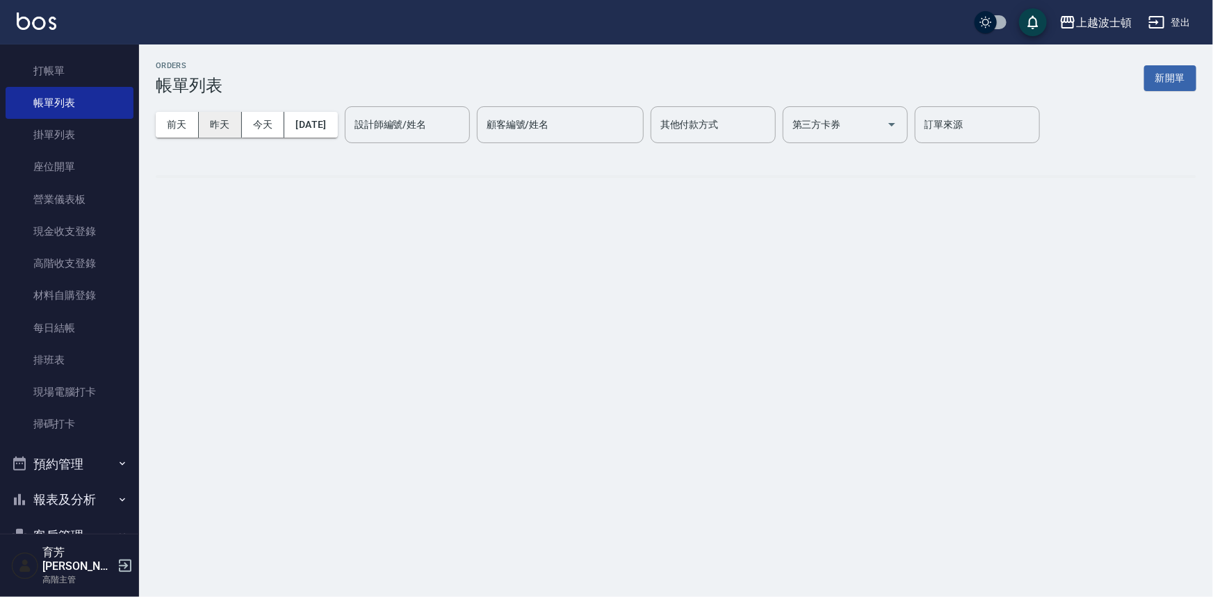
click at [230, 124] on button "昨天" at bounding box center [220, 125] width 43 height 26
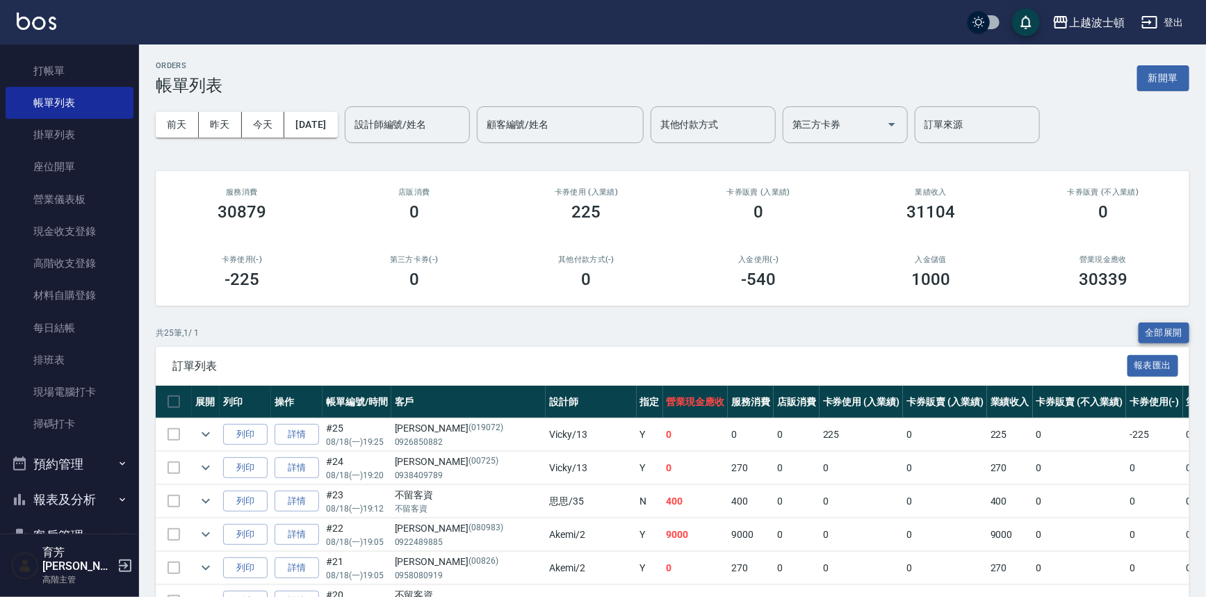
click at [1164, 331] on button "全部展開" at bounding box center [1164, 334] width 51 height 22
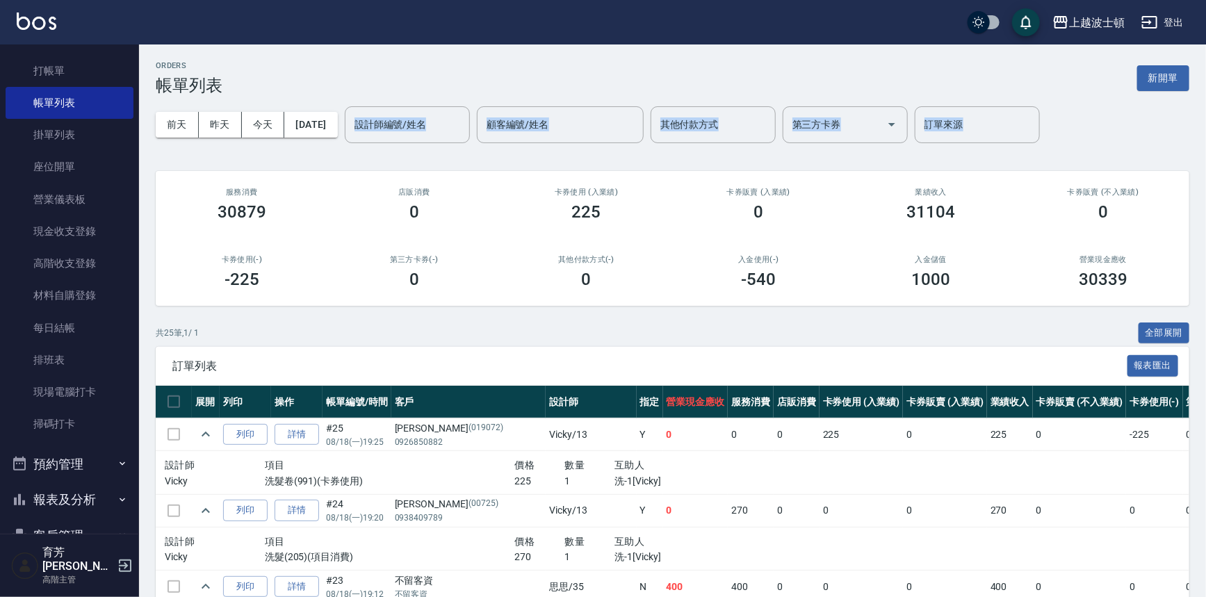
drag, startPoint x: 1204, startPoint y: 82, endPoint x: 1206, endPoint y: 141, distance: 59.1
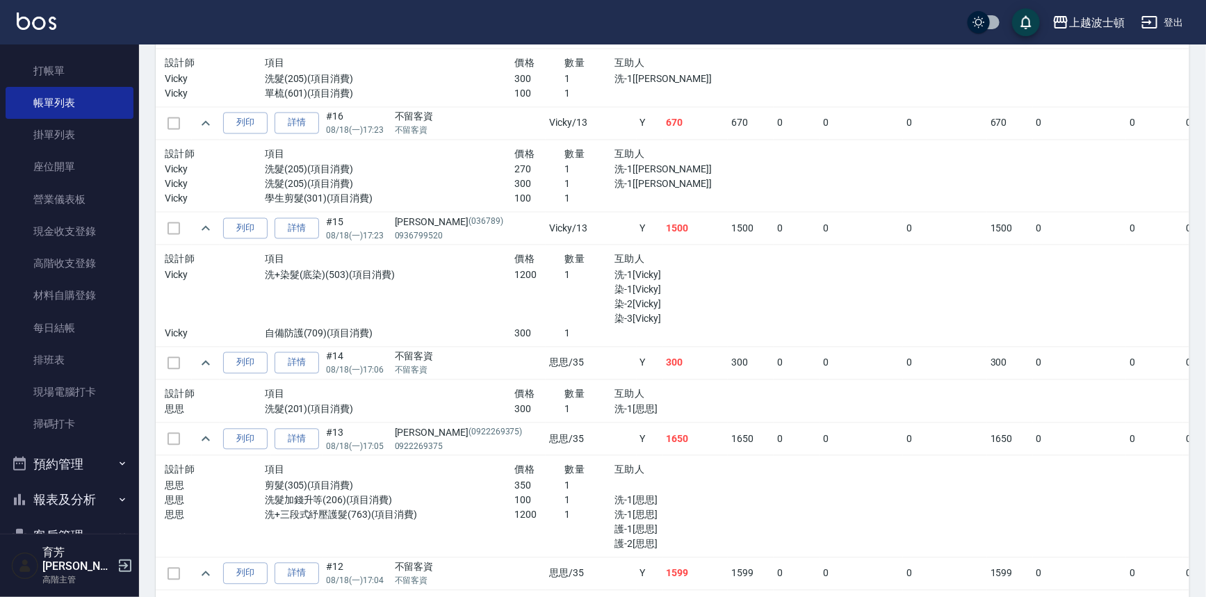
scroll to position [1272, 0]
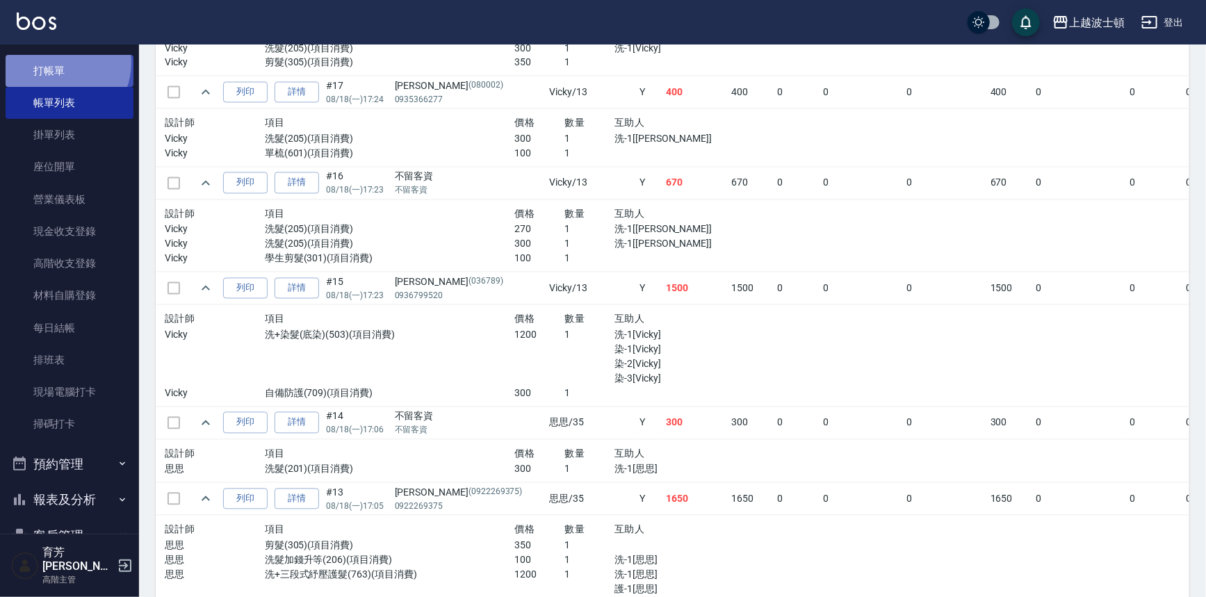
click at [58, 63] on link "打帳單" at bounding box center [70, 71] width 128 height 32
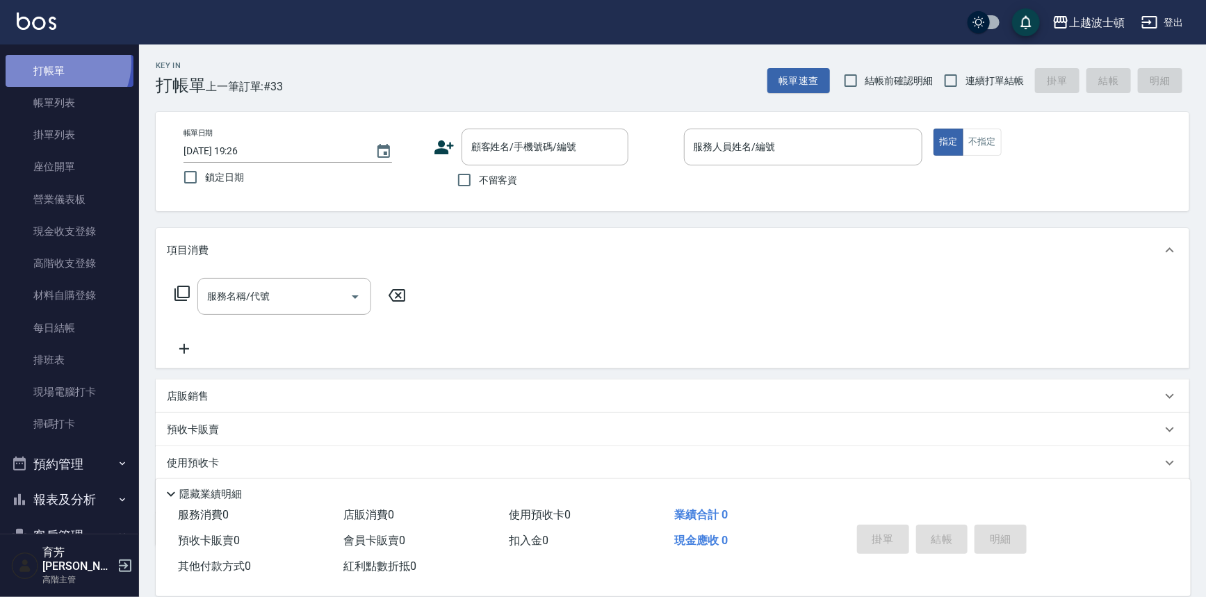
click at [58, 63] on link "打帳單" at bounding box center [70, 71] width 128 height 32
drag, startPoint x: 606, startPoint y: 286, endPoint x: 638, endPoint y: 310, distance: 40.2
click at [606, 286] on div "服務名稱/代號 服務名稱/代號" at bounding box center [673, 320] width 1034 height 96
click at [638, 311] on div "服務名稱/代號 服務名稱/代號" at bounding box center [673, 320] width 1034 height 96
click at [50, 23] on img at bounding box center [37, 21] width 40 height 17
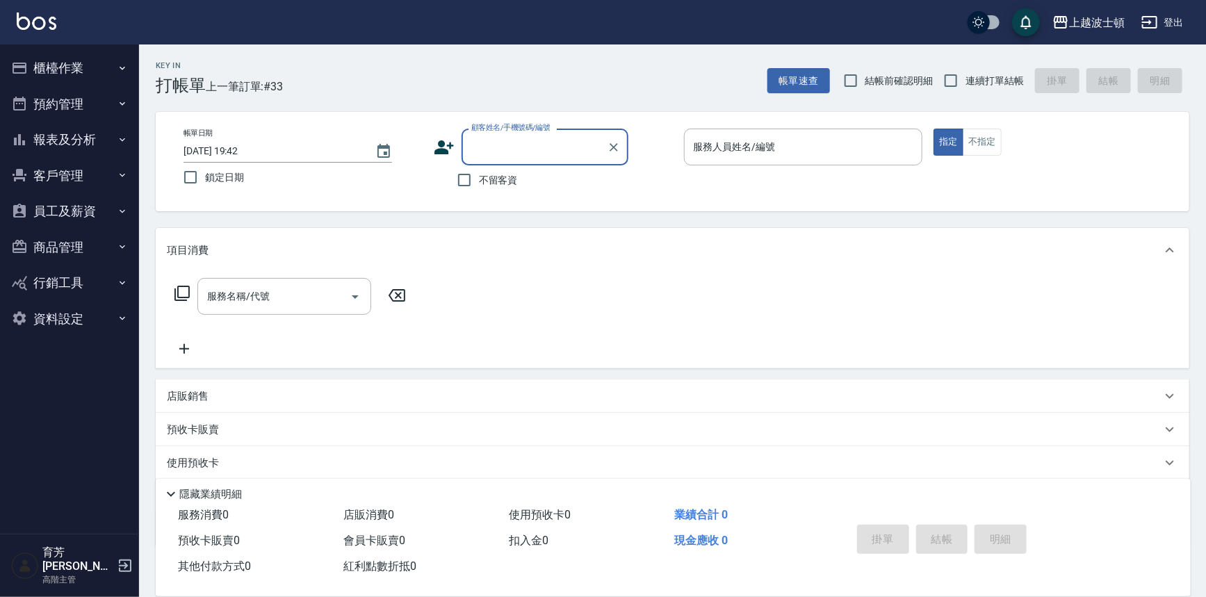
click at [95, 136] on button "報表及分析" at bounding box center [70, 140] width 128 height 36
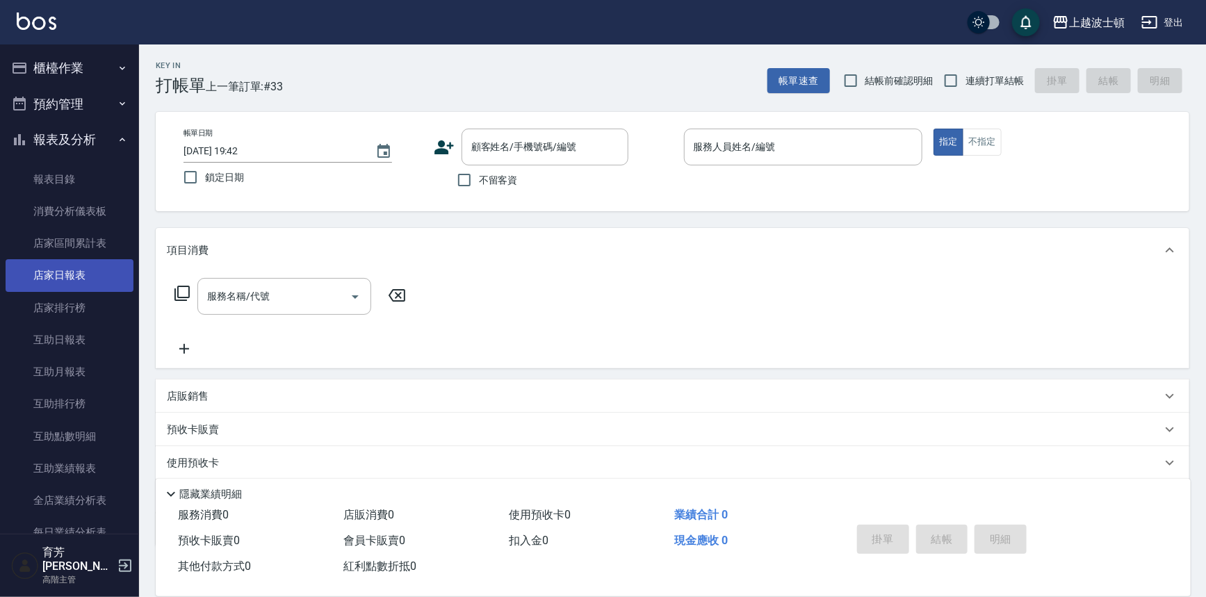
click at [81, 284] on link "店家日報表" at bounding box center [70, 275] width 128 height 32
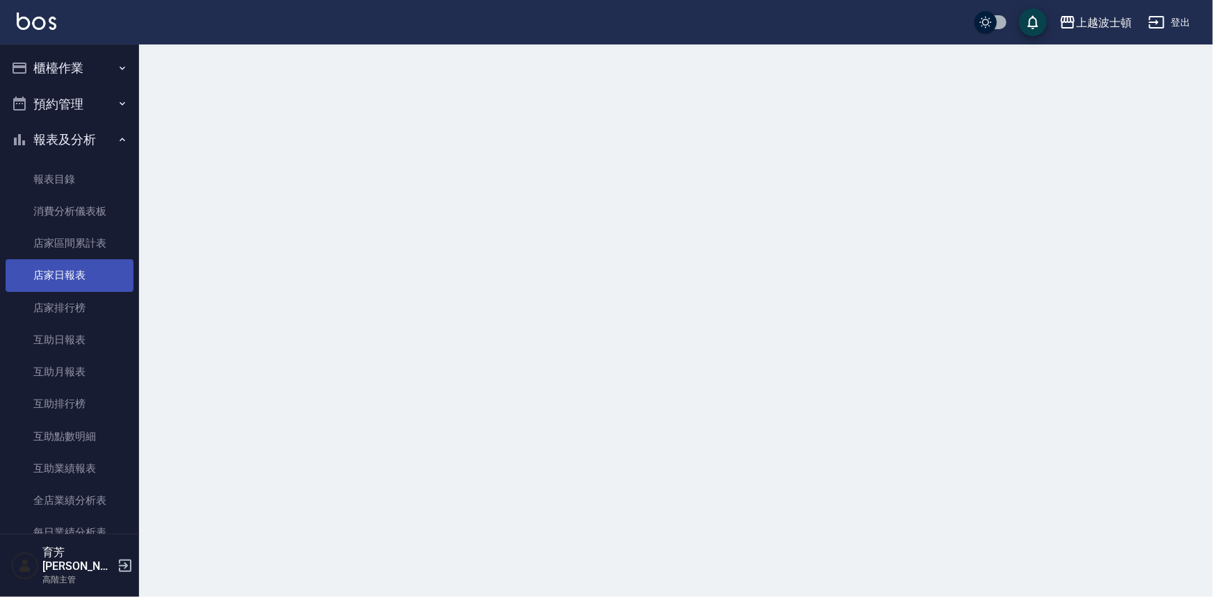
click at [81, 284] on link "店家日報表" at bounding box center [70, 275] width 128 height 32
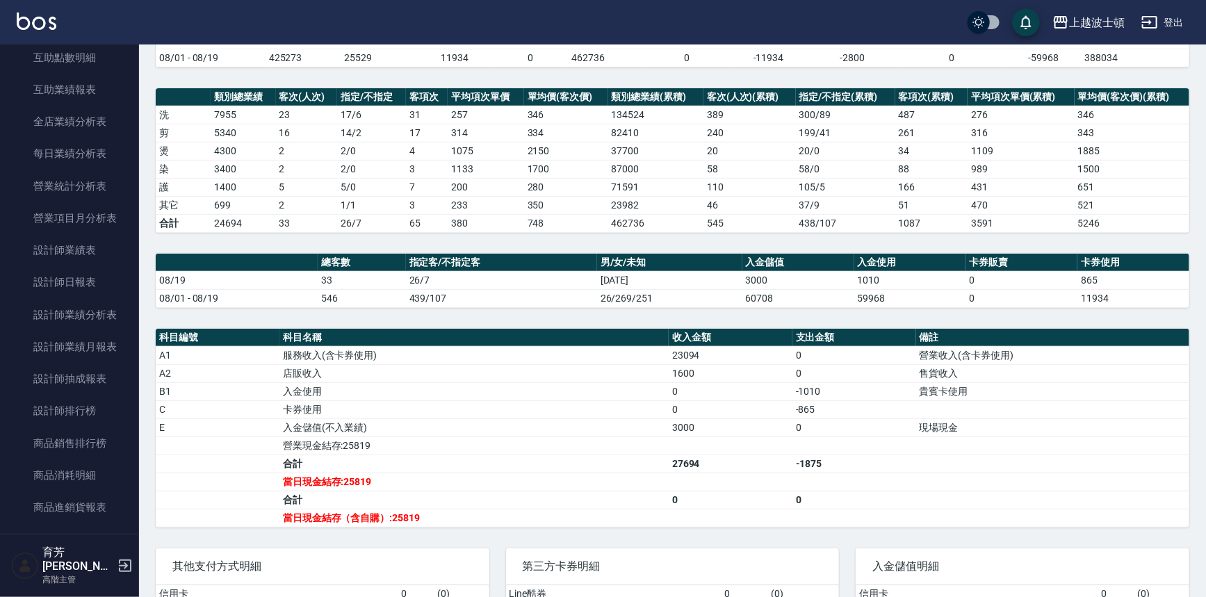
scroll to position [264, 0]
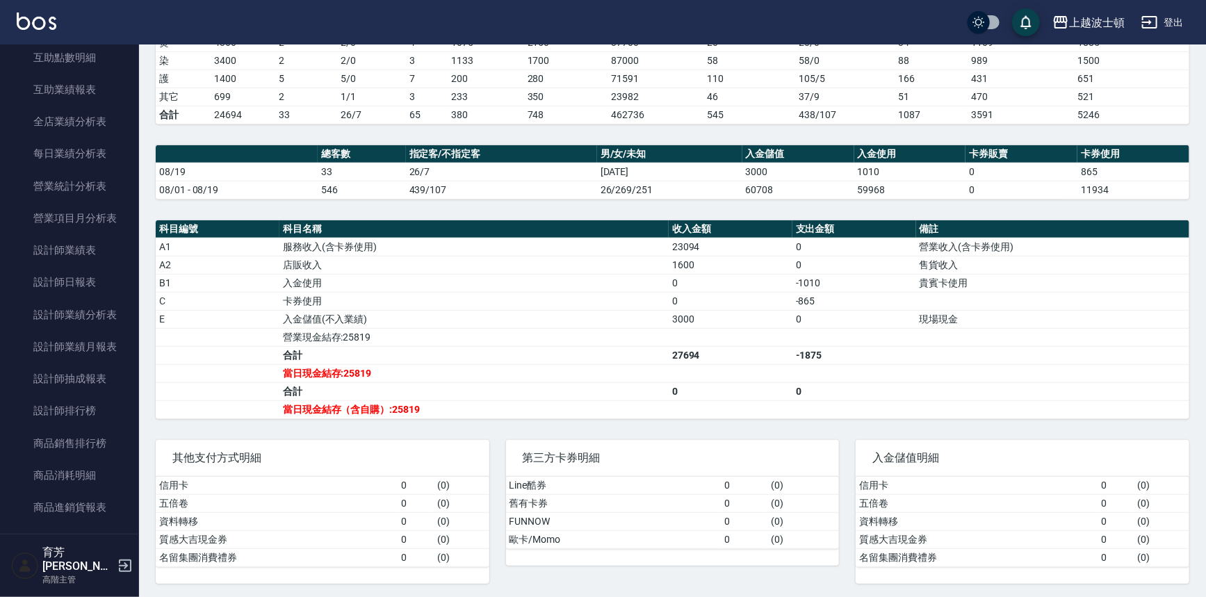
click at [26, 15] on img at bounding box center [37, 21] width 40 height 17
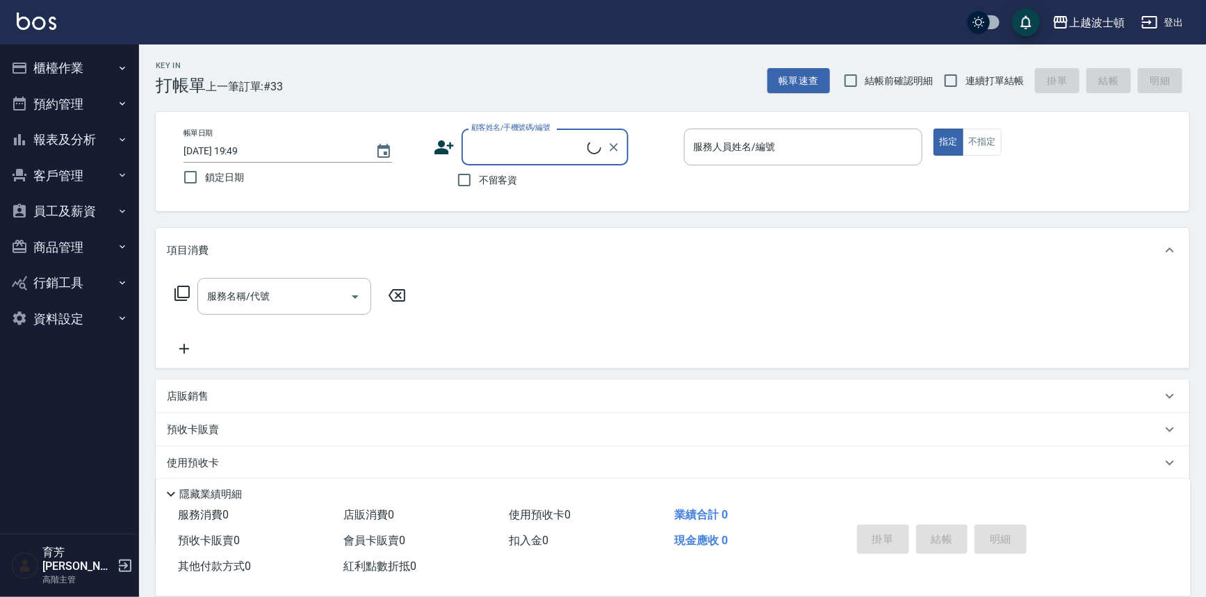
click at [76, 155] on button "報表及分析" at bounding box center [70, 140] width 128 height 36
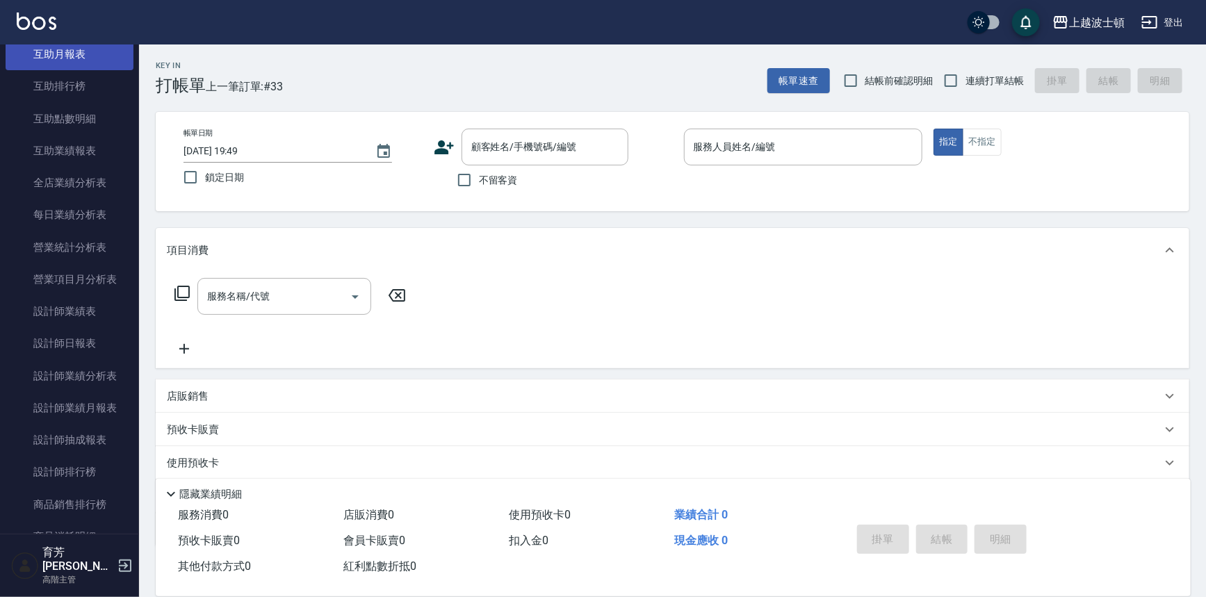
scroll to position [126, 0]
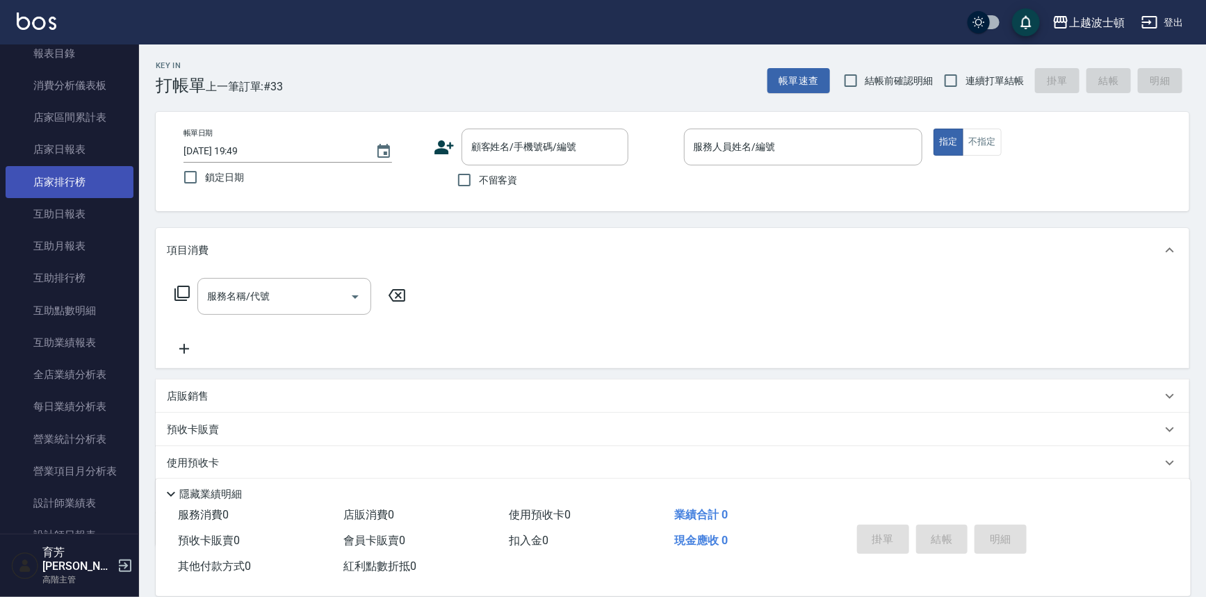
click at [84, 166] on link "店家排行榜" at bounding box center [70, 182] width 128 height 32
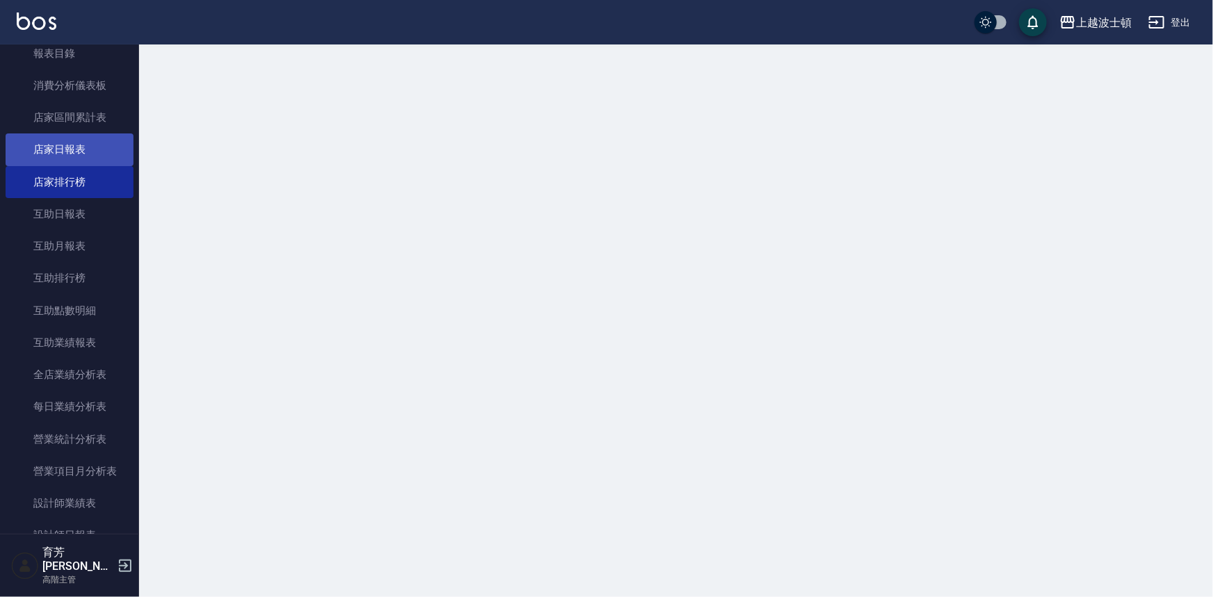
click at [84, 149] on link "店家日報表" at bounding box center [70, 149] width 128 height 32
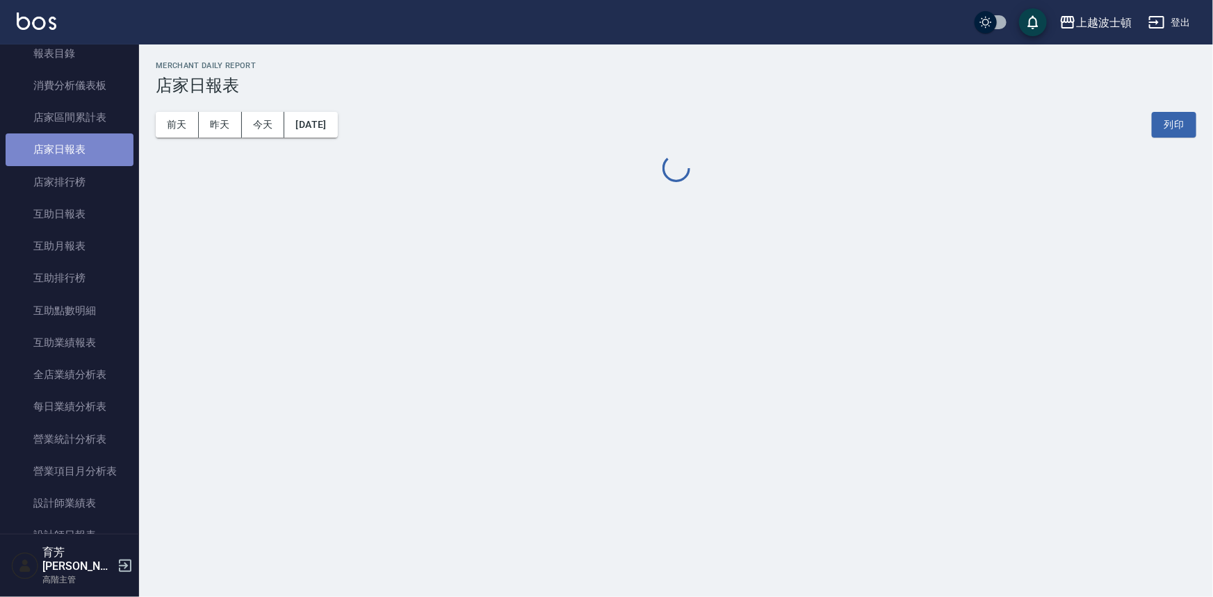
click at [84, 149] on link "店家日報表" at bounding box center [70, 149] width 128 height 32
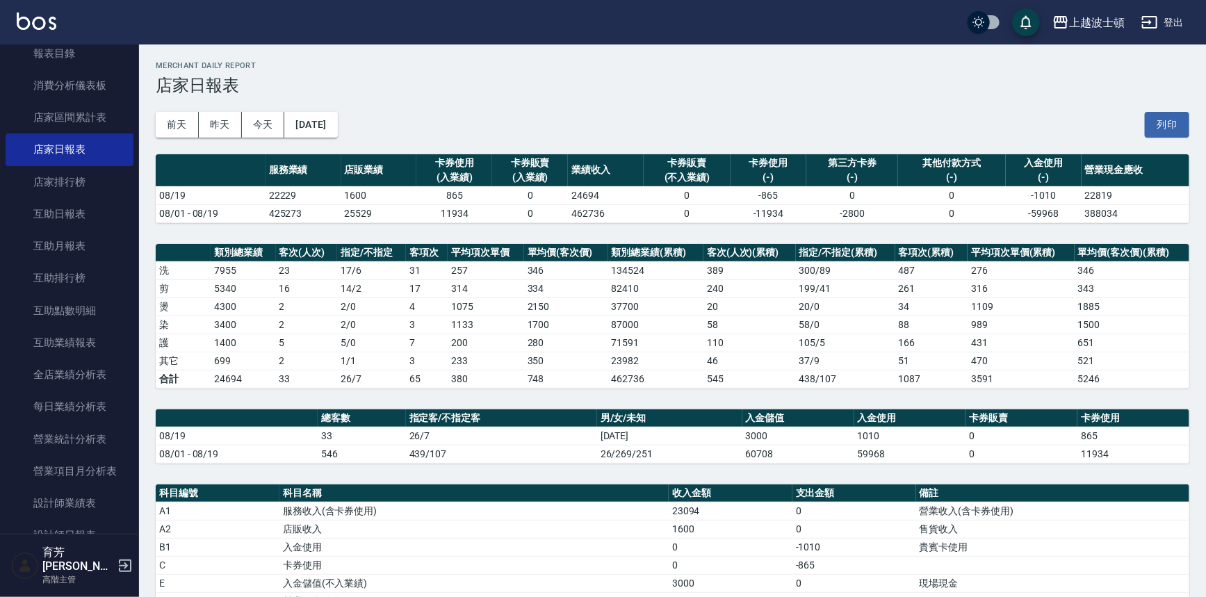
click at [42, 25] on img at bounding box center [37, 21] width 40 height 17
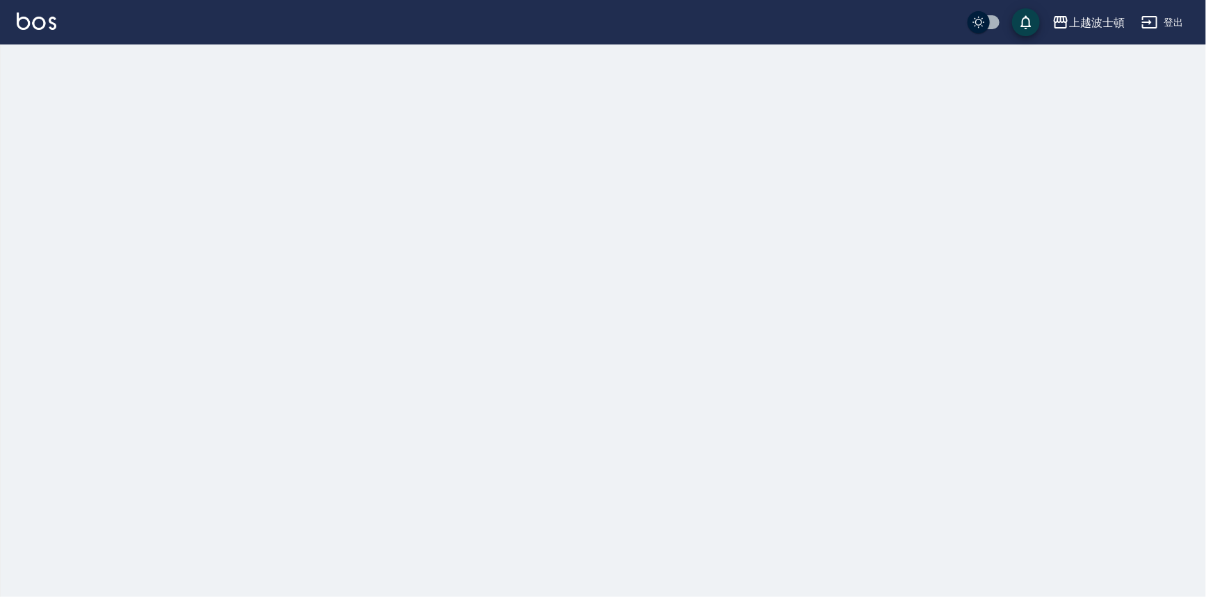
click at [42, 25] on img at bounding box center [37, 21] width 40 height 17
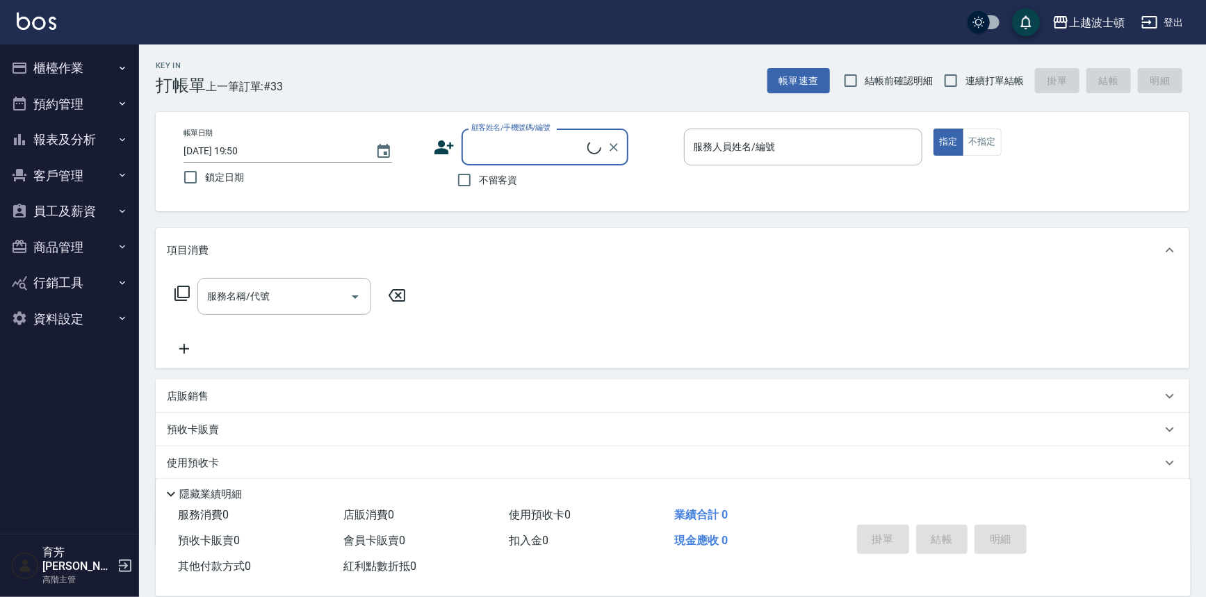
click at [111, 136] on button "報表及分析" at bounding box center [70, 140] width 128 height 36
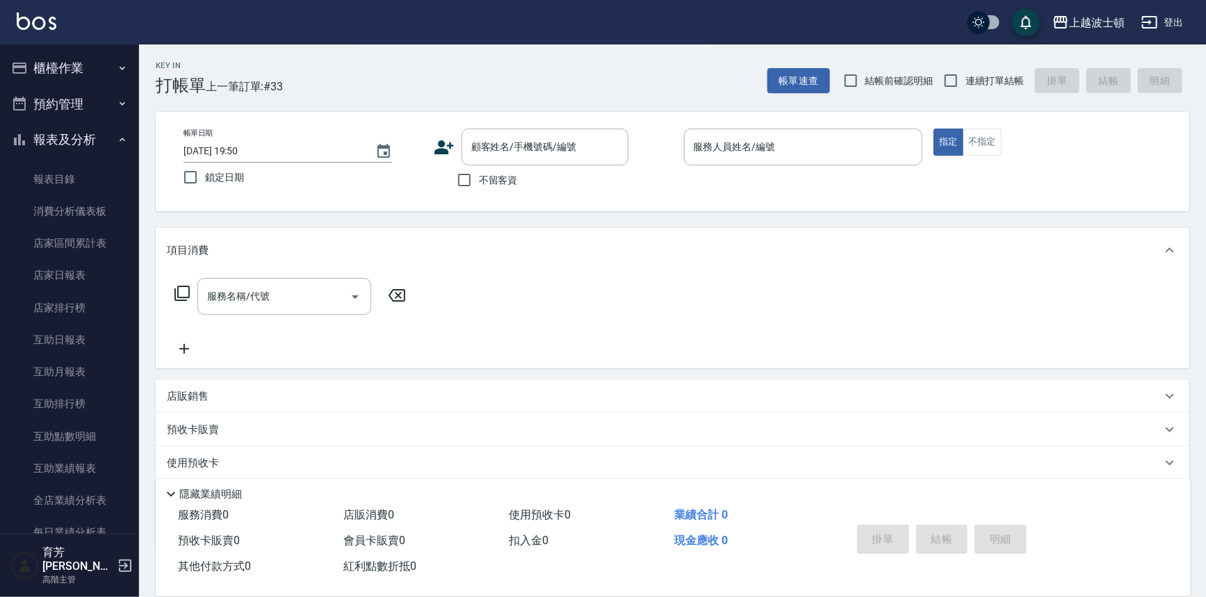
click at [109, 145] on button "報表及分析" at bounding box center [70, 140] width 128 height 36
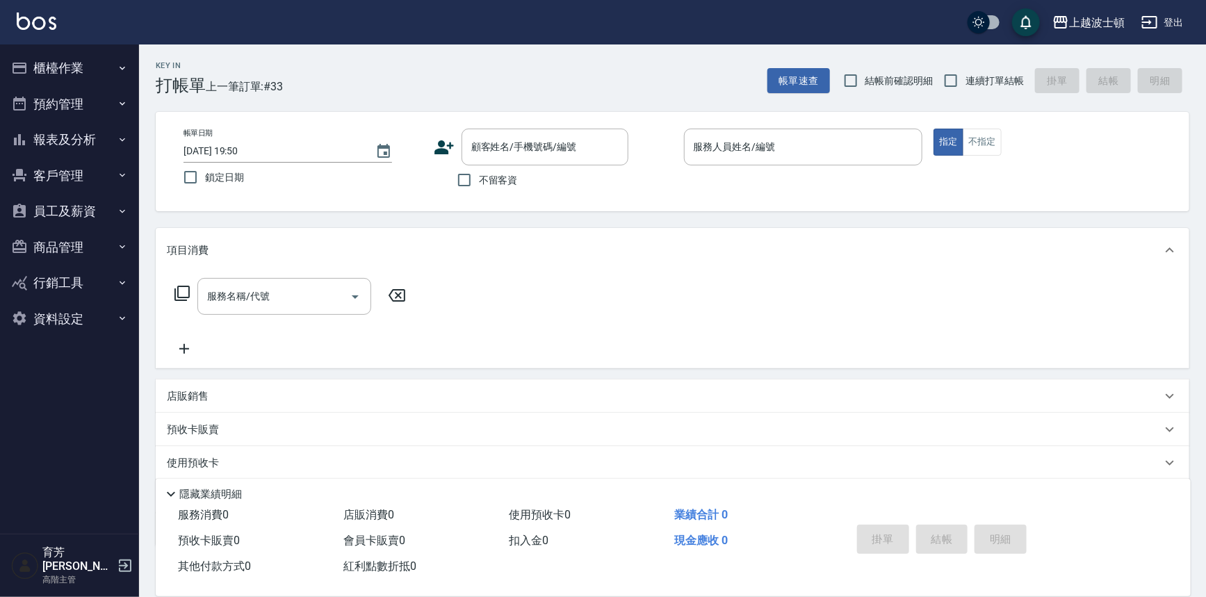
click at [109, 145] on button "報表及分析" at bounding box center [70, 140] width 128 height 36
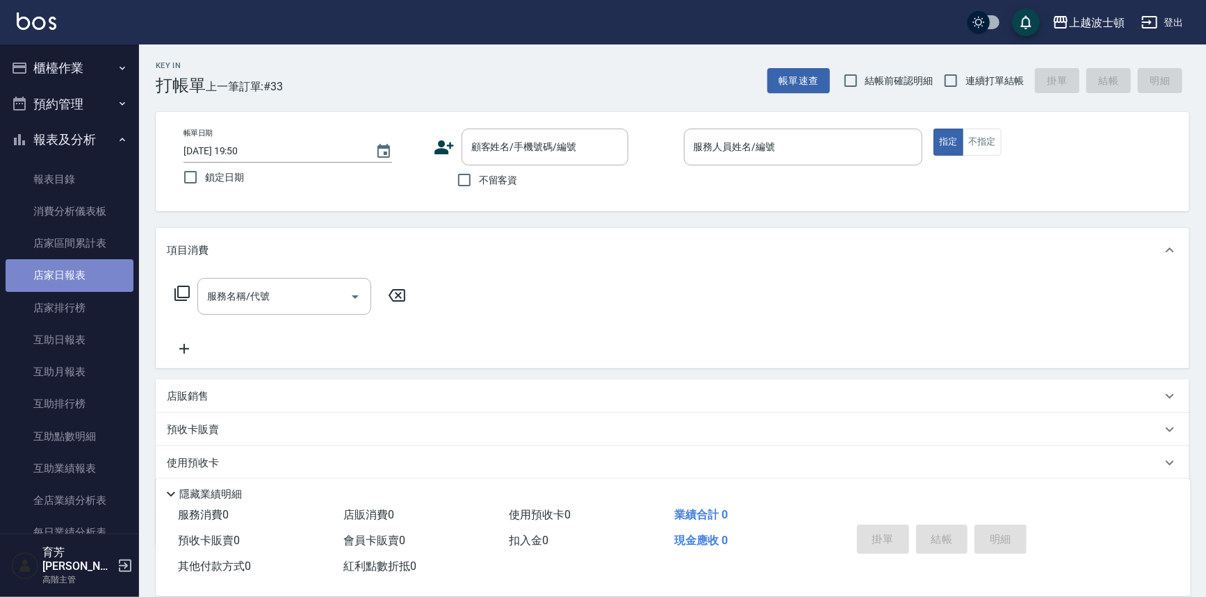
click at [83, 269] on link "店家日報表" at bounding box center [70, 275] width 128 height 32
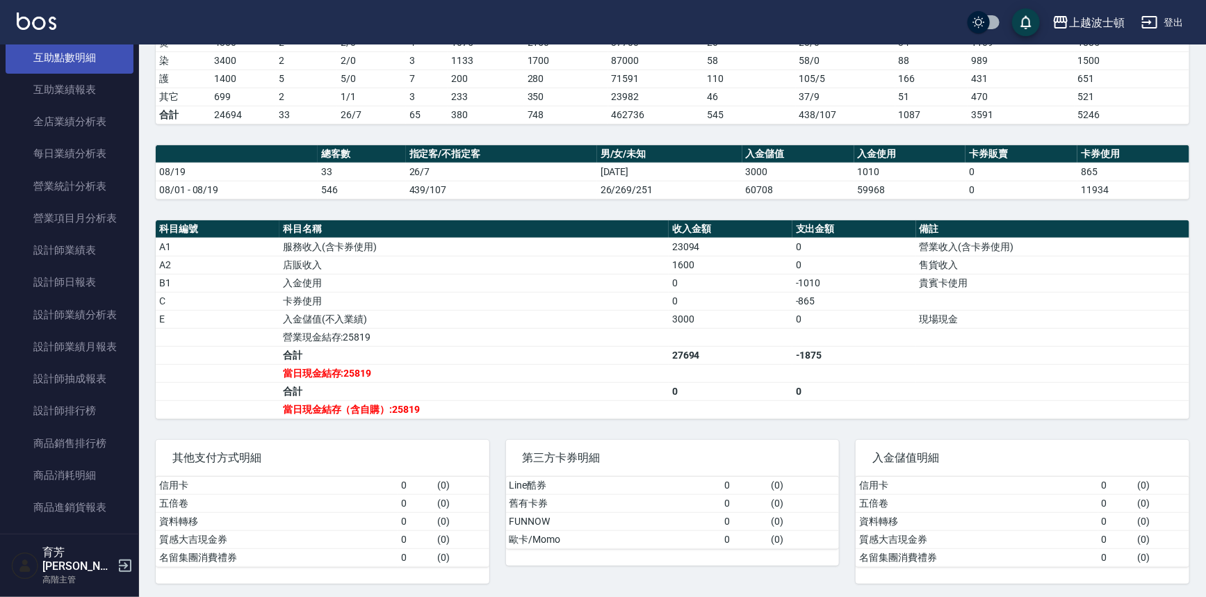
scroll to position [316, 0]
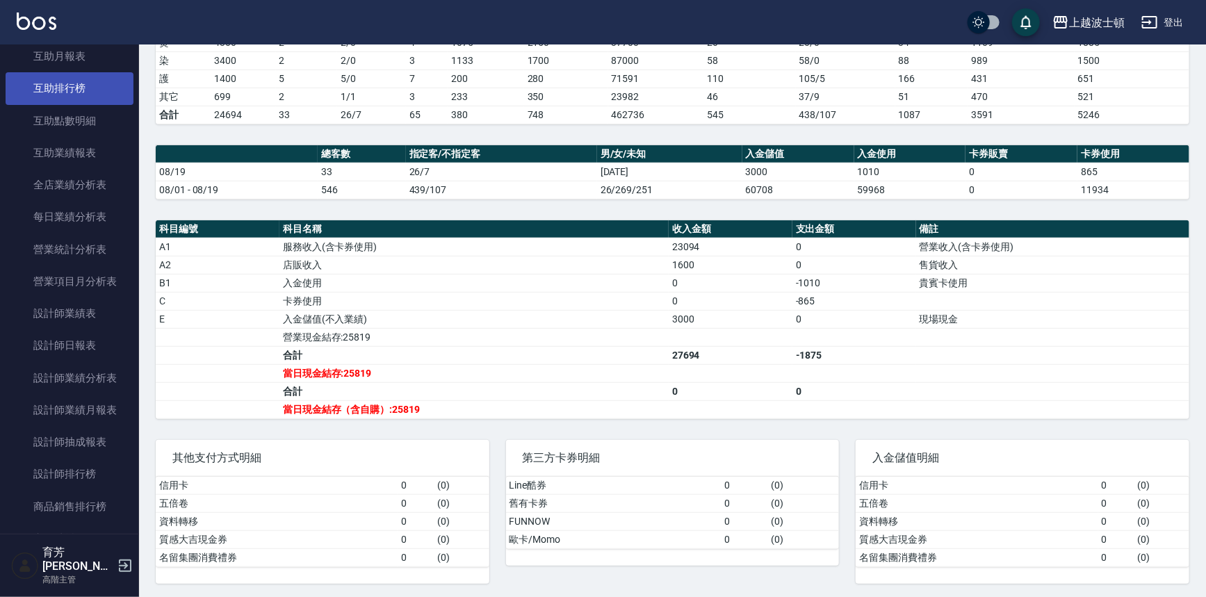
click at [104, 88] on link "互助排行榜" at bounding box center [70, 88] width 128 height 32
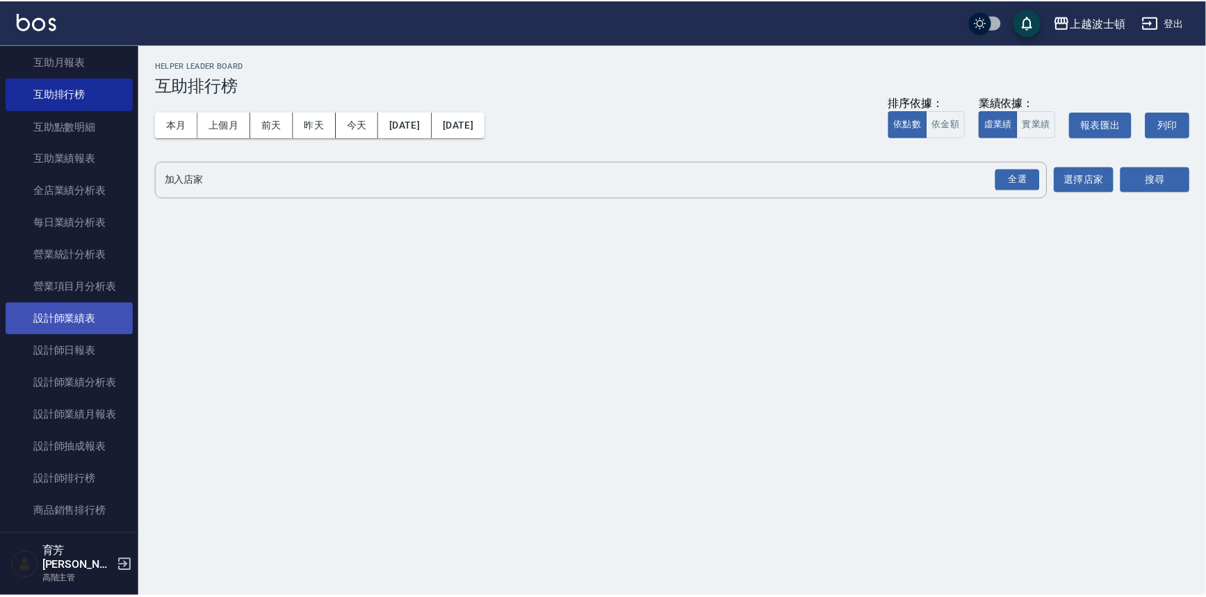
scroll to position [316, 0]
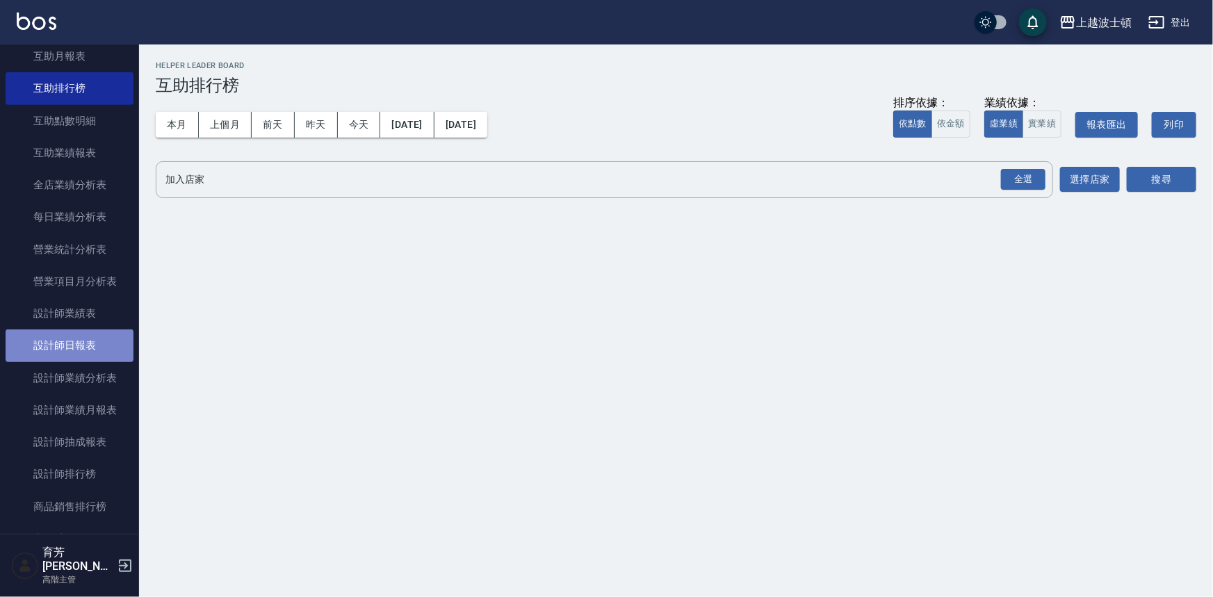
click at [95, 334] on link "設計師日報表" at bounding box center [70, 345] width 128 height 32
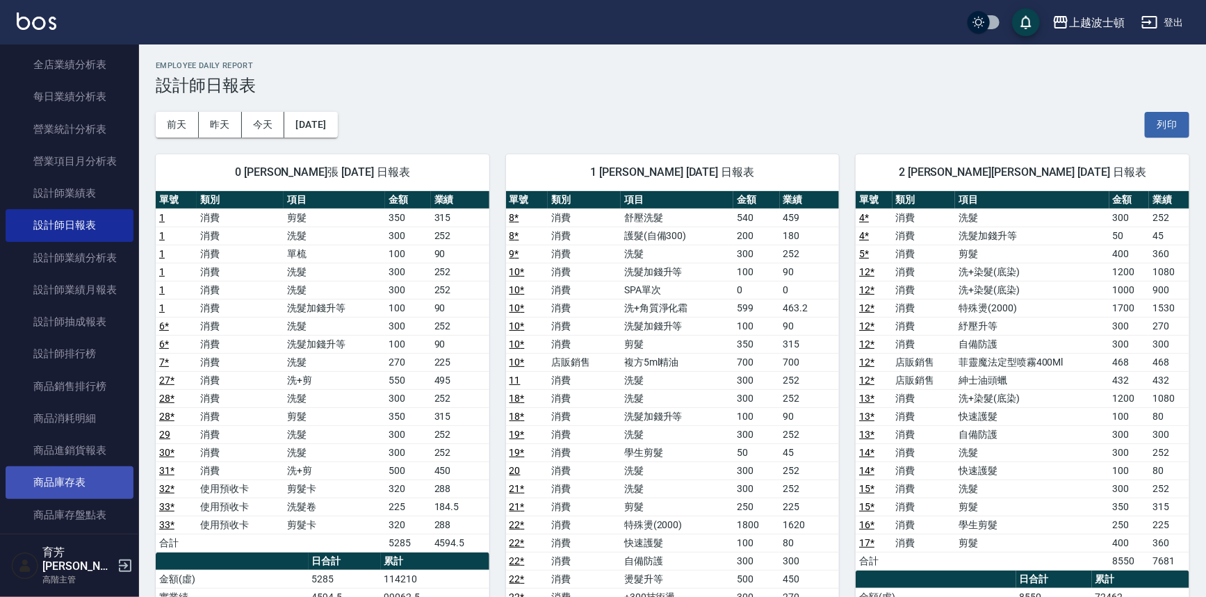
scroll to position [505, 0]
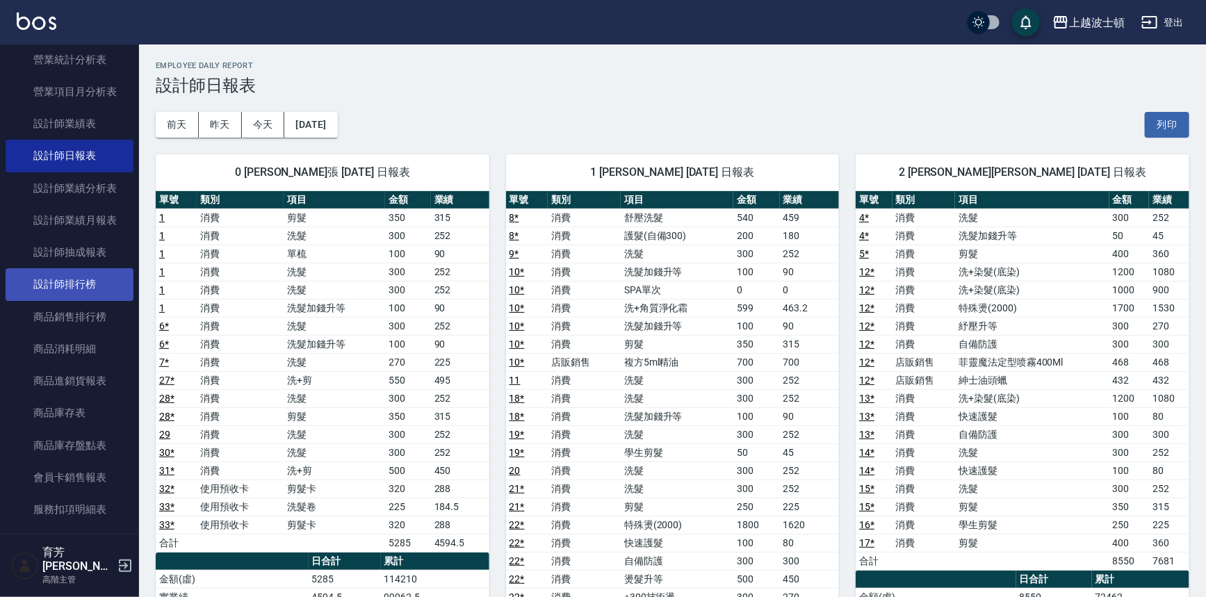
click at [101, 275] on link "設計師排行榜" at bounding box center [70, 284] width 128 height 32
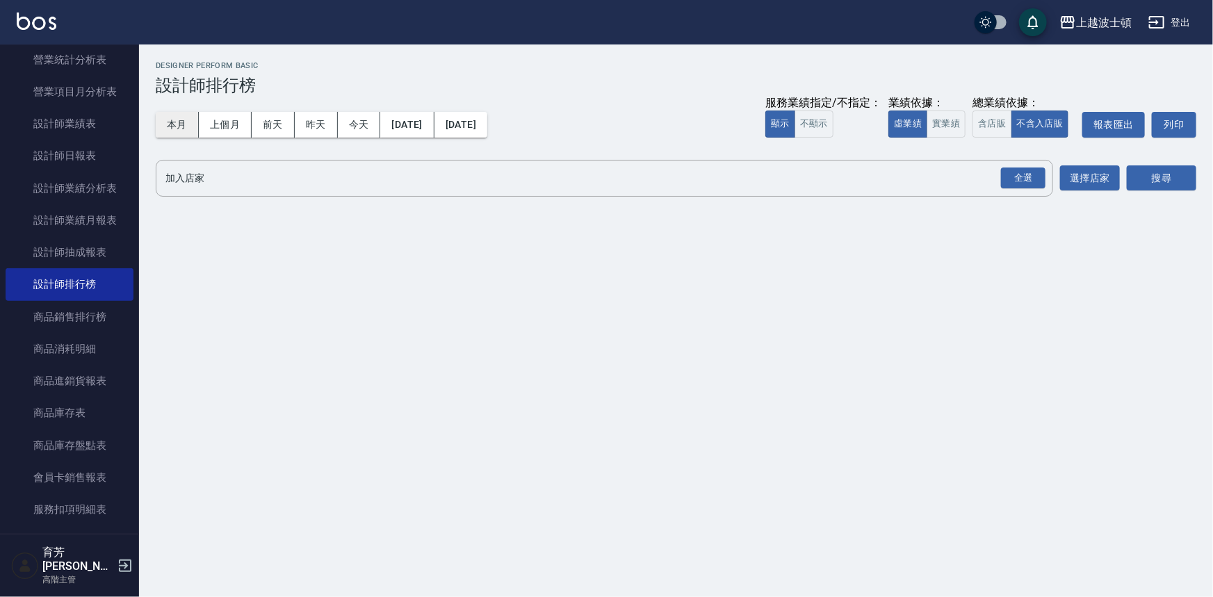
click at [168, 129] on button "本月" at bounding box center [177, 125] width 43 height 26
click at [1018, 172] on div "全選" at bounding box center [1023, 179] width 44 height 22
click at [1166, 177] on button "搜尋" at bounding box center [1162, 179] width 70 height 26
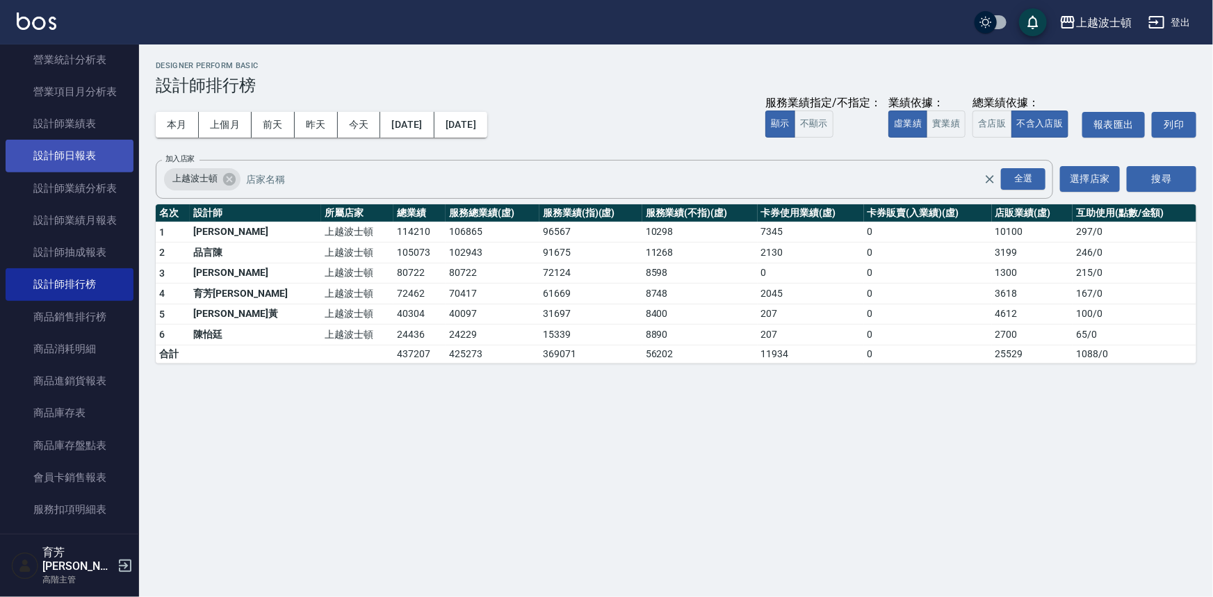
click at [84, 147] on link "設計師日報表" at bounding box center [70, 156] width 128 height 32
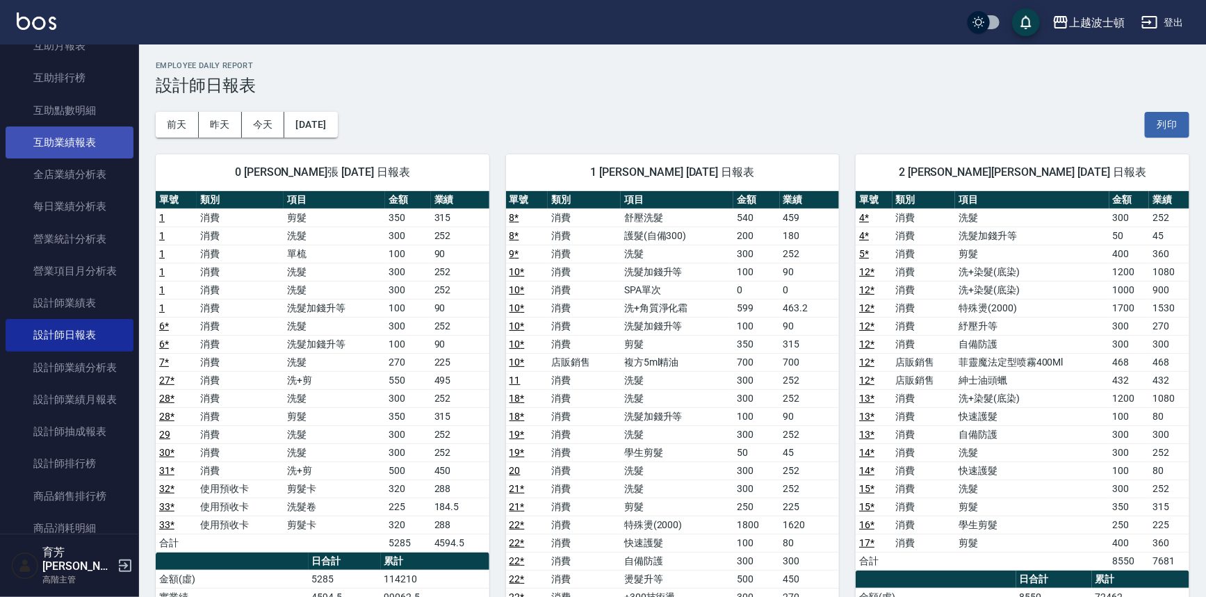
scroll to position [316, 0]
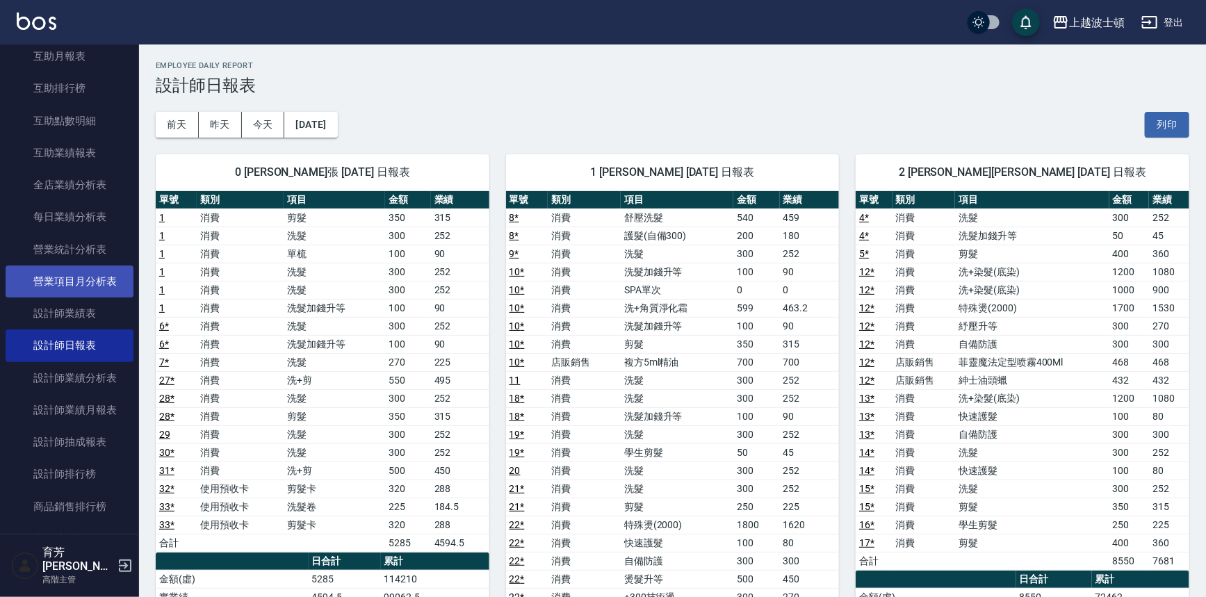
click at [97, 291] on link "營業項目月分析表" at bounding box center [70, 282] width 128 height 32
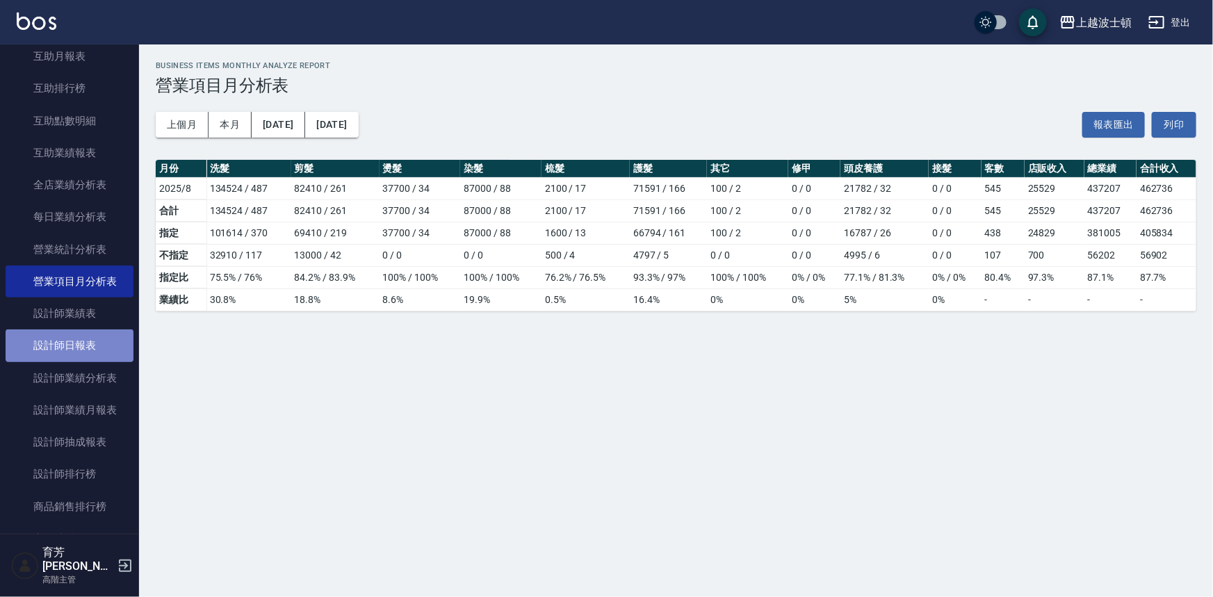
click at [86, 332] on link "設計師日報表" at bounding box center [70, 345] width 128 height 32
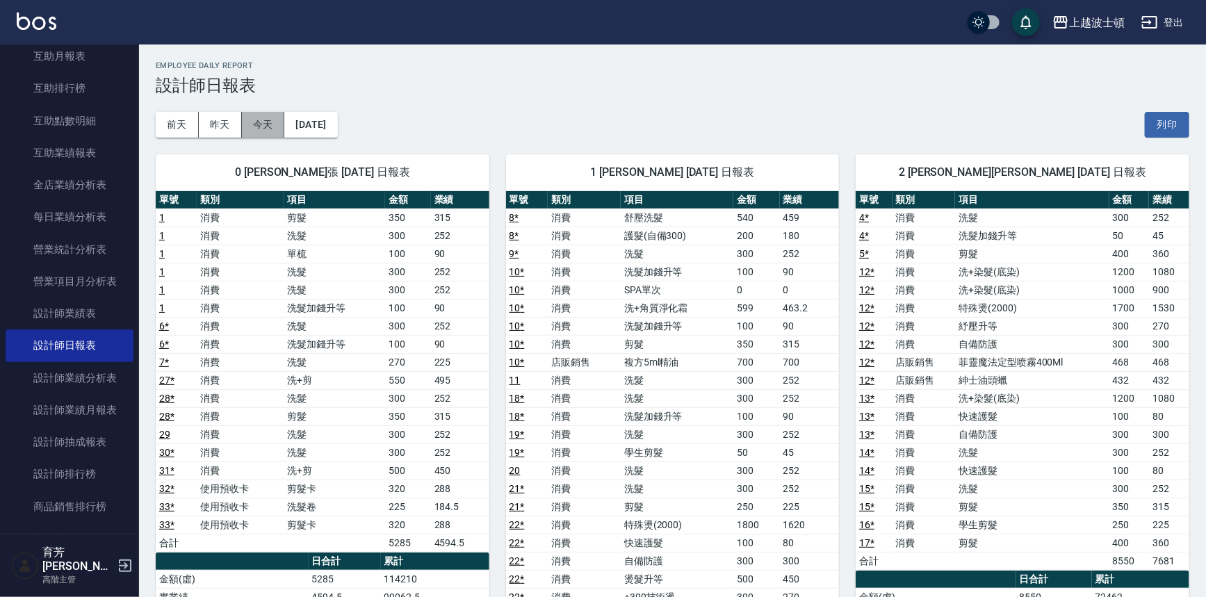
click at [261, 129] on button "今天" at bounding box center [263, 125] width 43 height 26
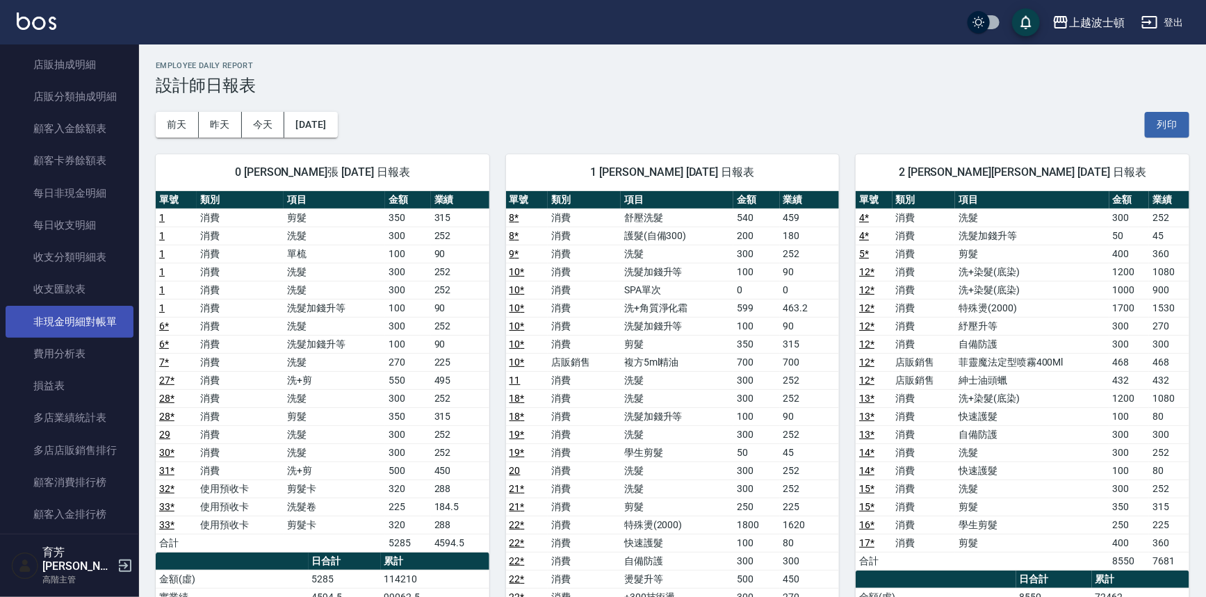
scroll to position [1137, 0]
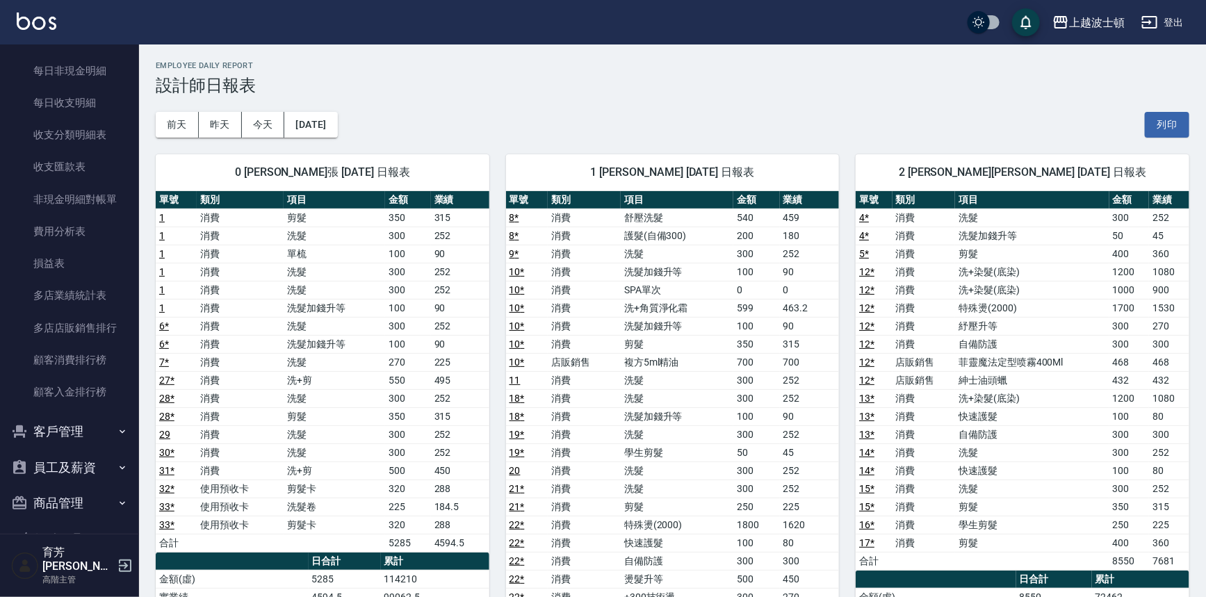
click at [23, 22] on img at bounding box center [37, 21] width 40 height 17
